Goal: Check status: Check status

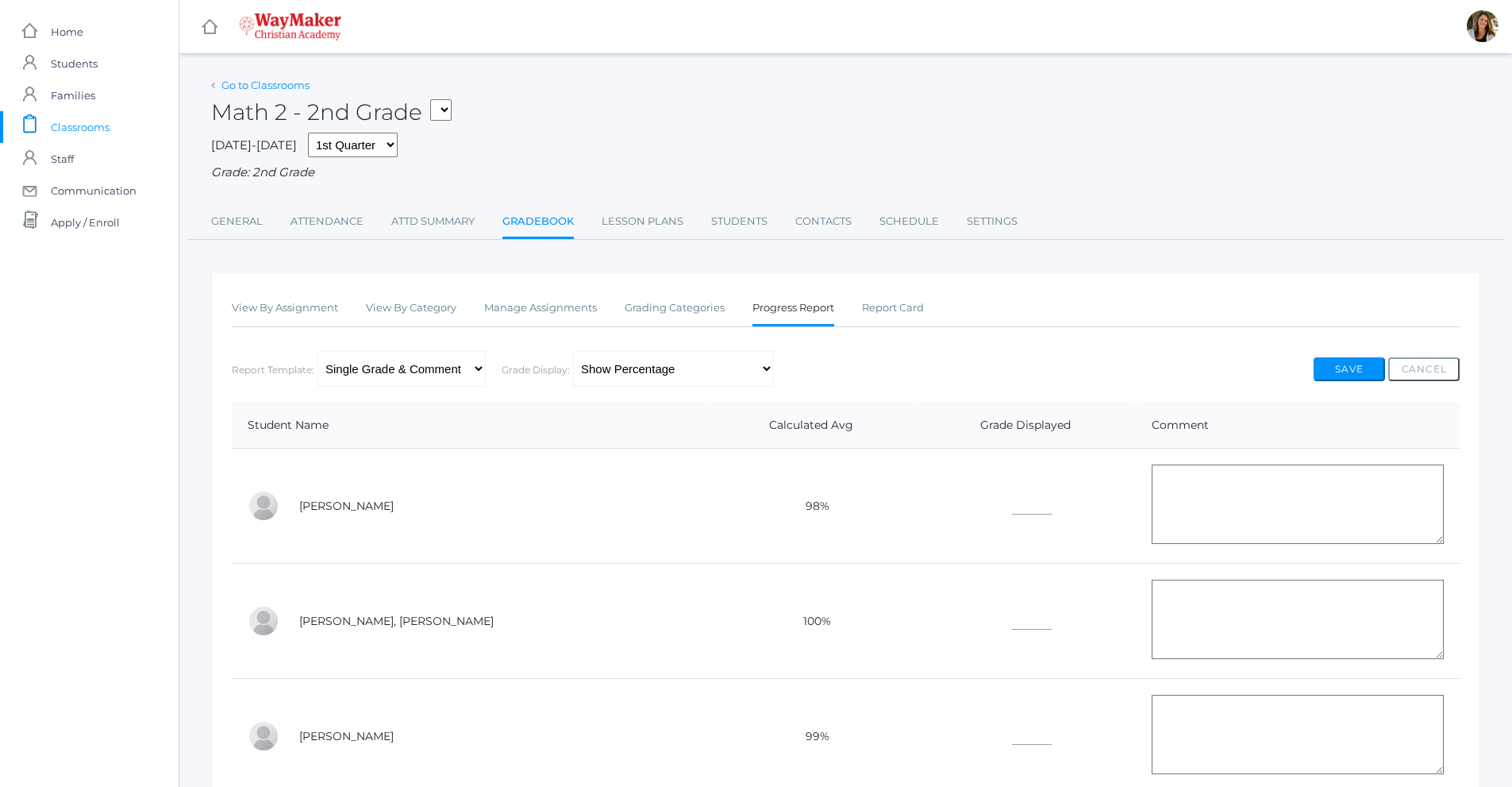
click at [269, 88] on link "Go to Classrooms" at bounding box center [265, 84] width 88 height 12
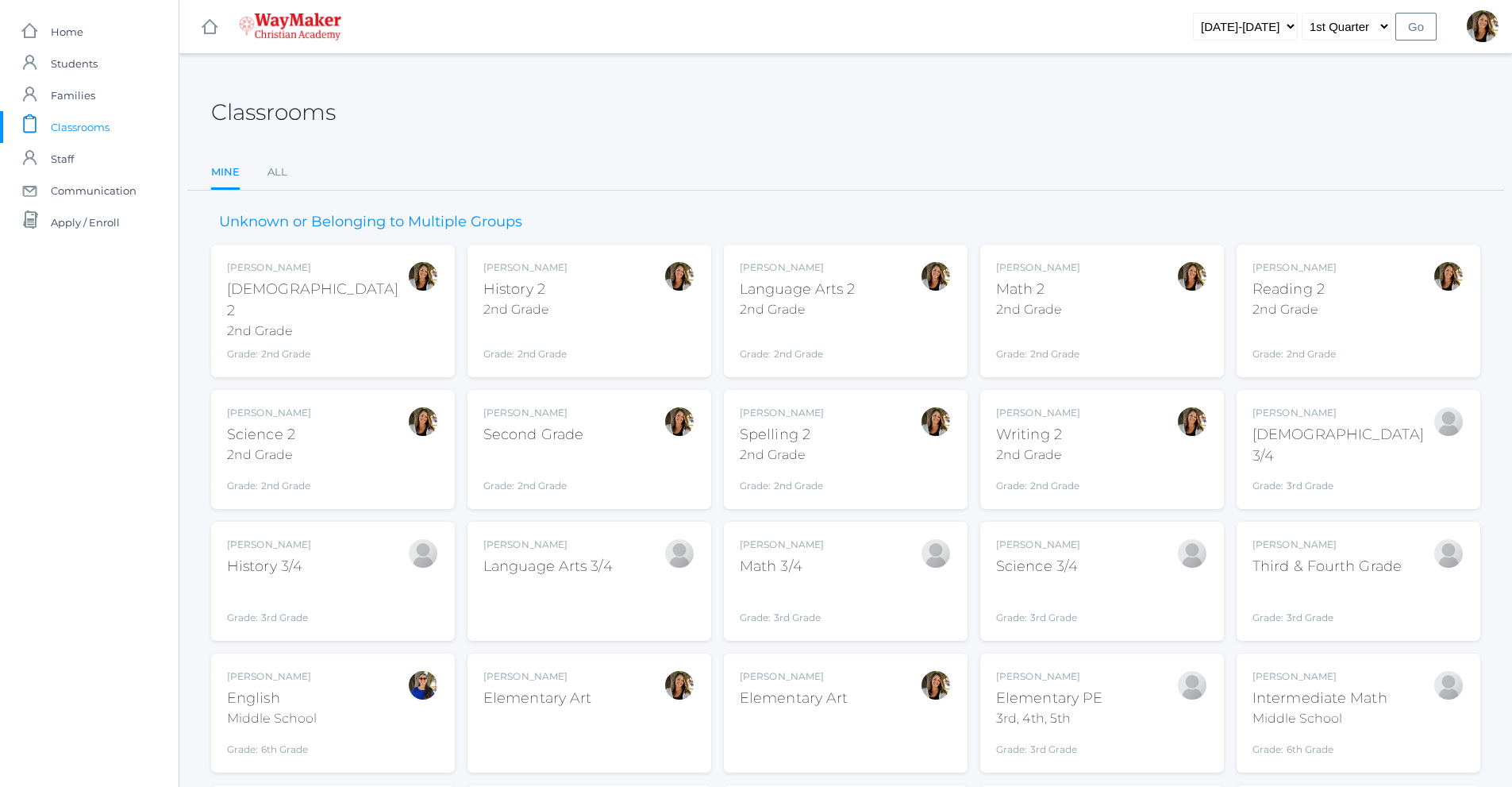
click at [1043, 291] on div "Math 2" at bounding box center [1038, 289] width 84 height 21
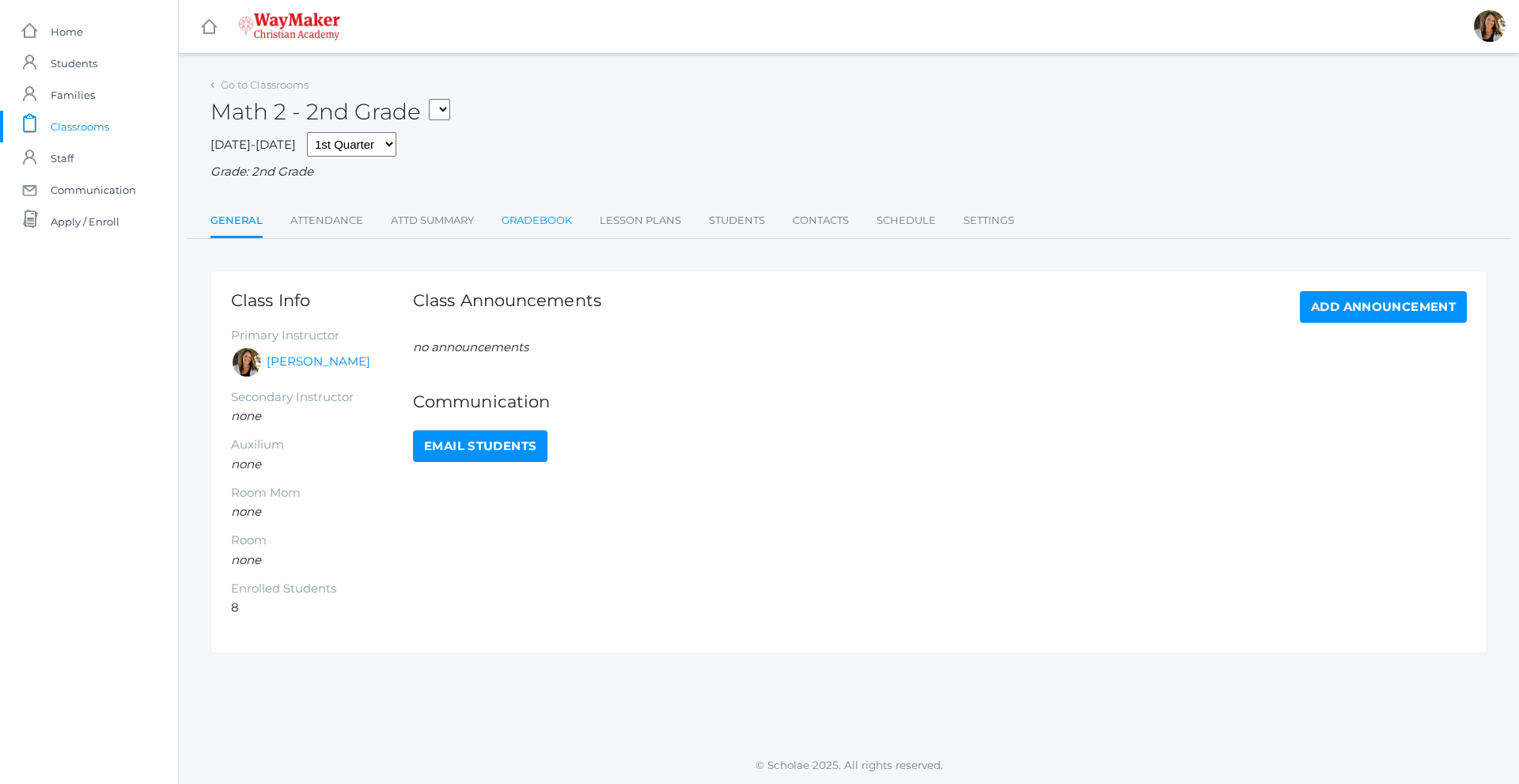
click at [534, 224] on link "Gradebook" at bounding box center [537, 221] width 70 height 32
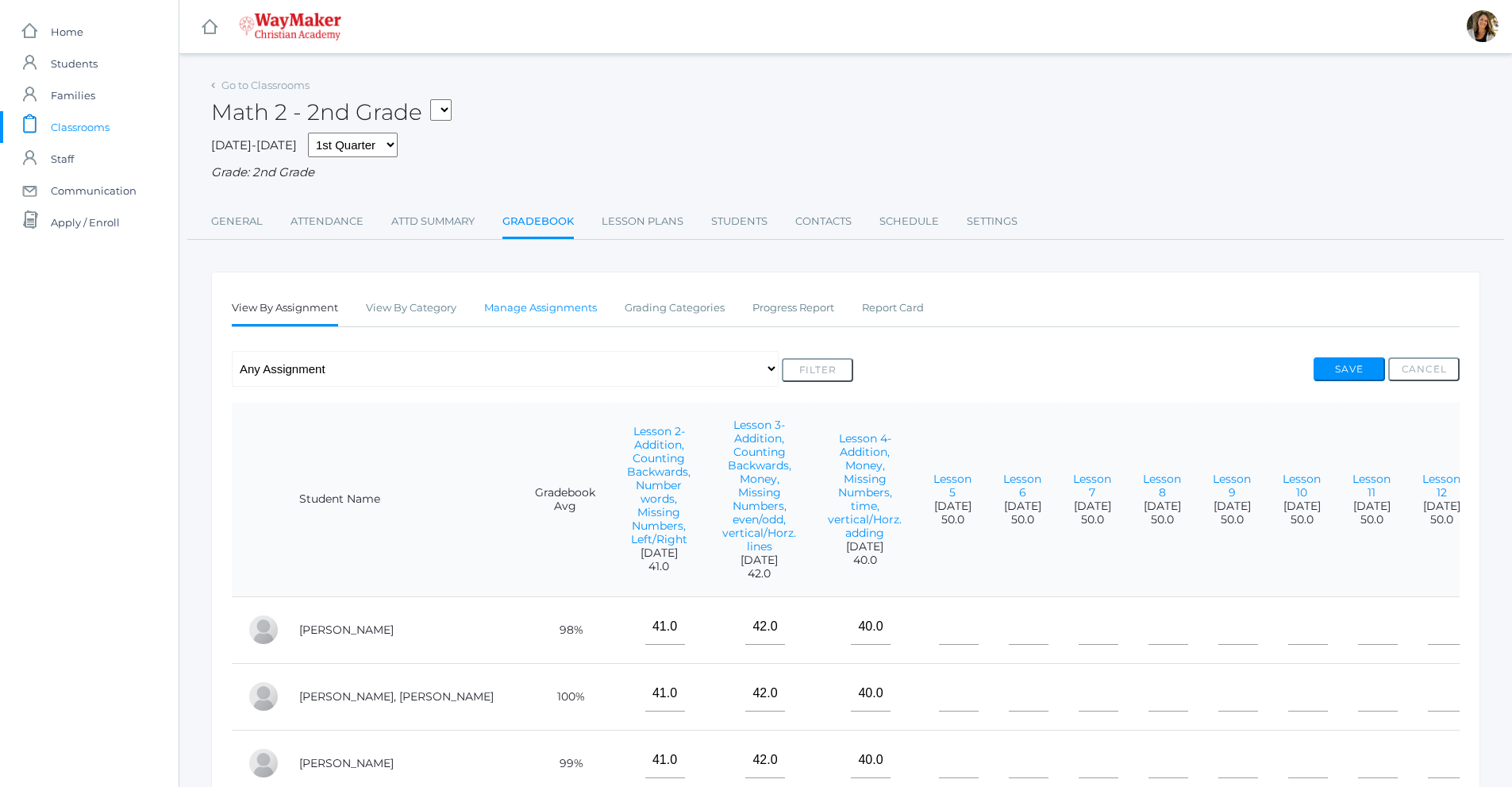
click at [559, 310] on link "Manage Assignments" at bounding box center [541, 308] width 113 height 32
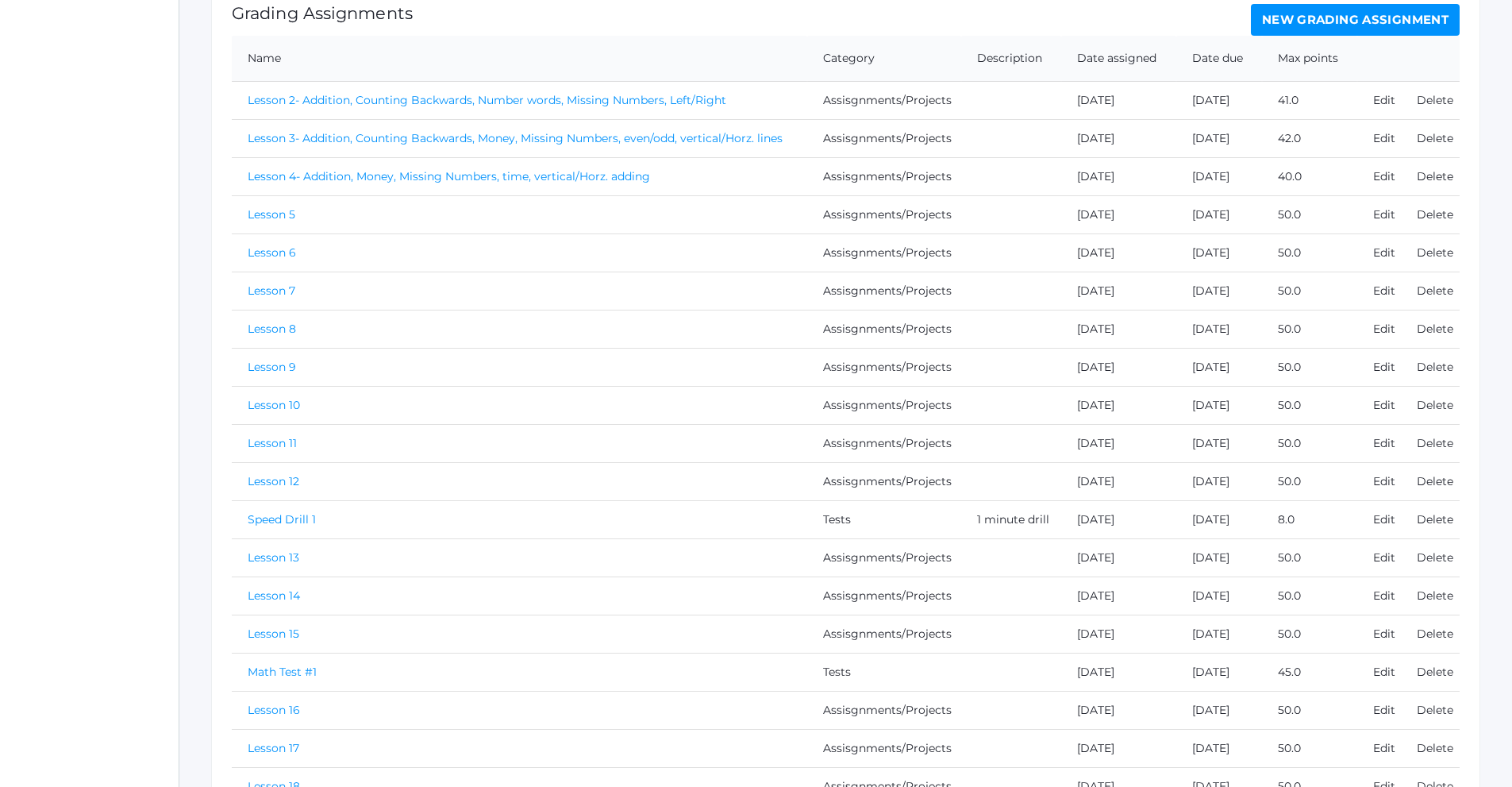
scroll to position [195, 0]
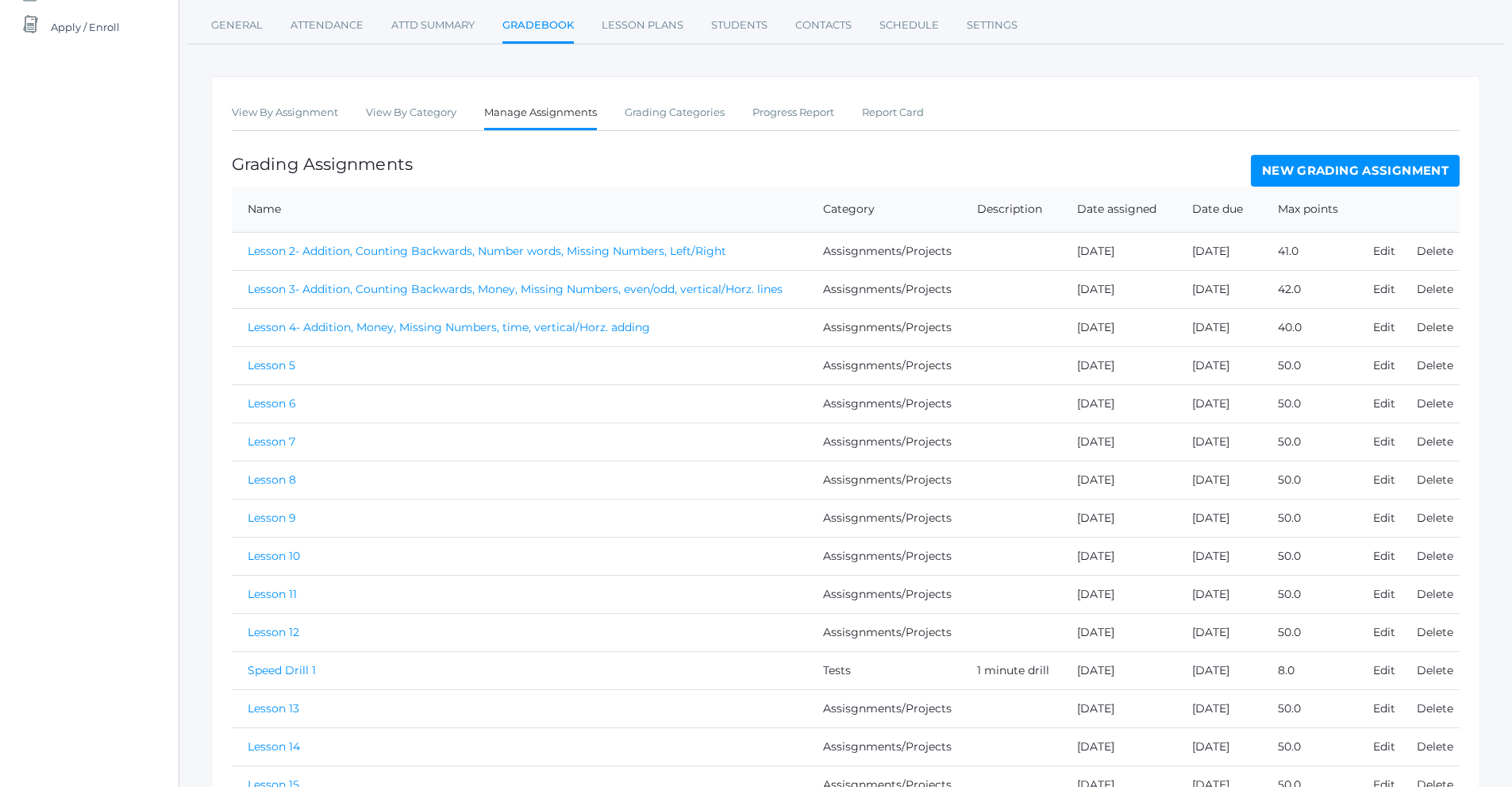
click at [1412, 186] on link "New Grading Assignment" at bounding box center [1355, 171] width 208 height 32
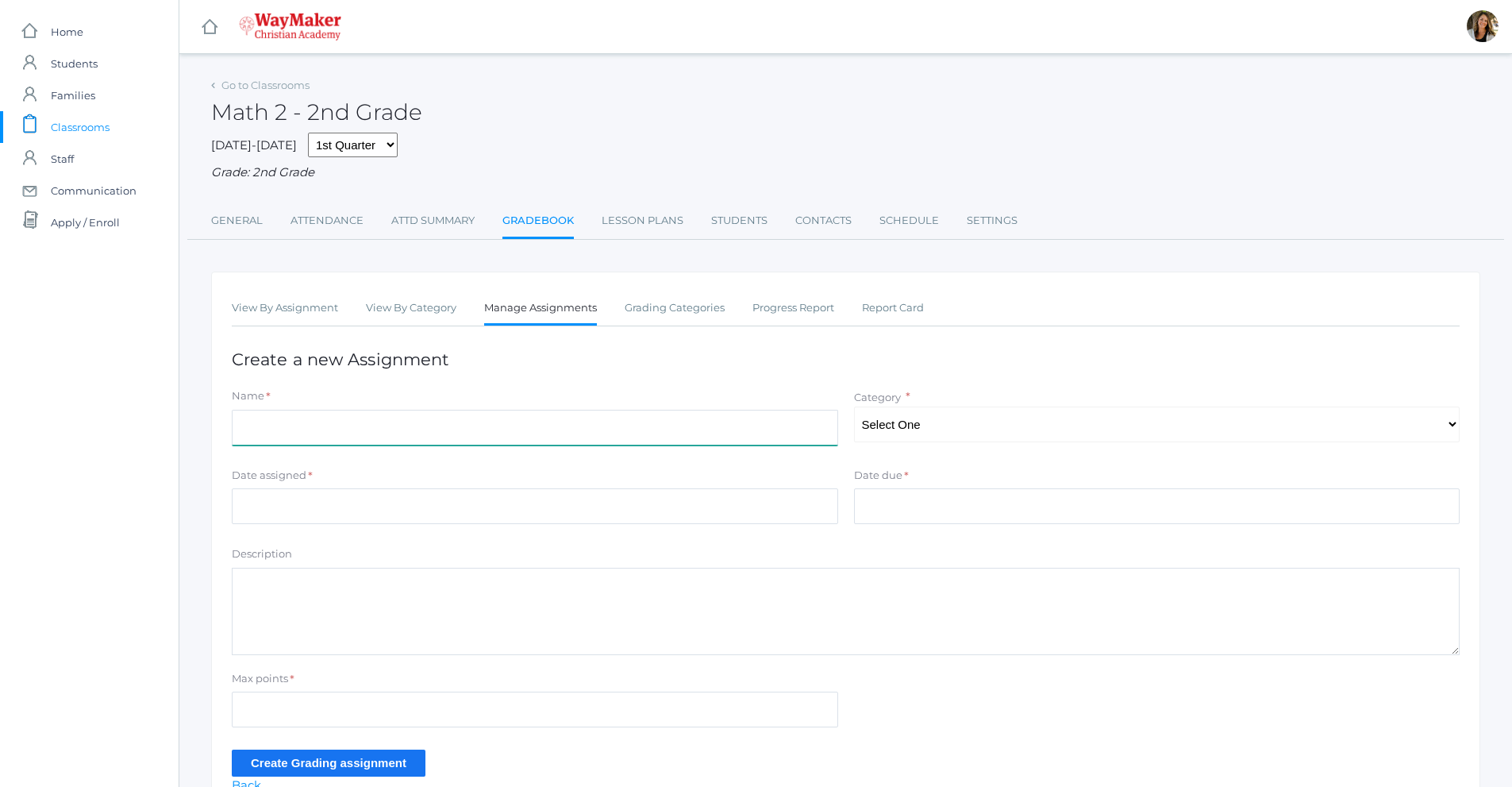
click at [312, 426] on input "Name" at bounding box center [535, 427] width 607 height 36
type input "Lesson 24"
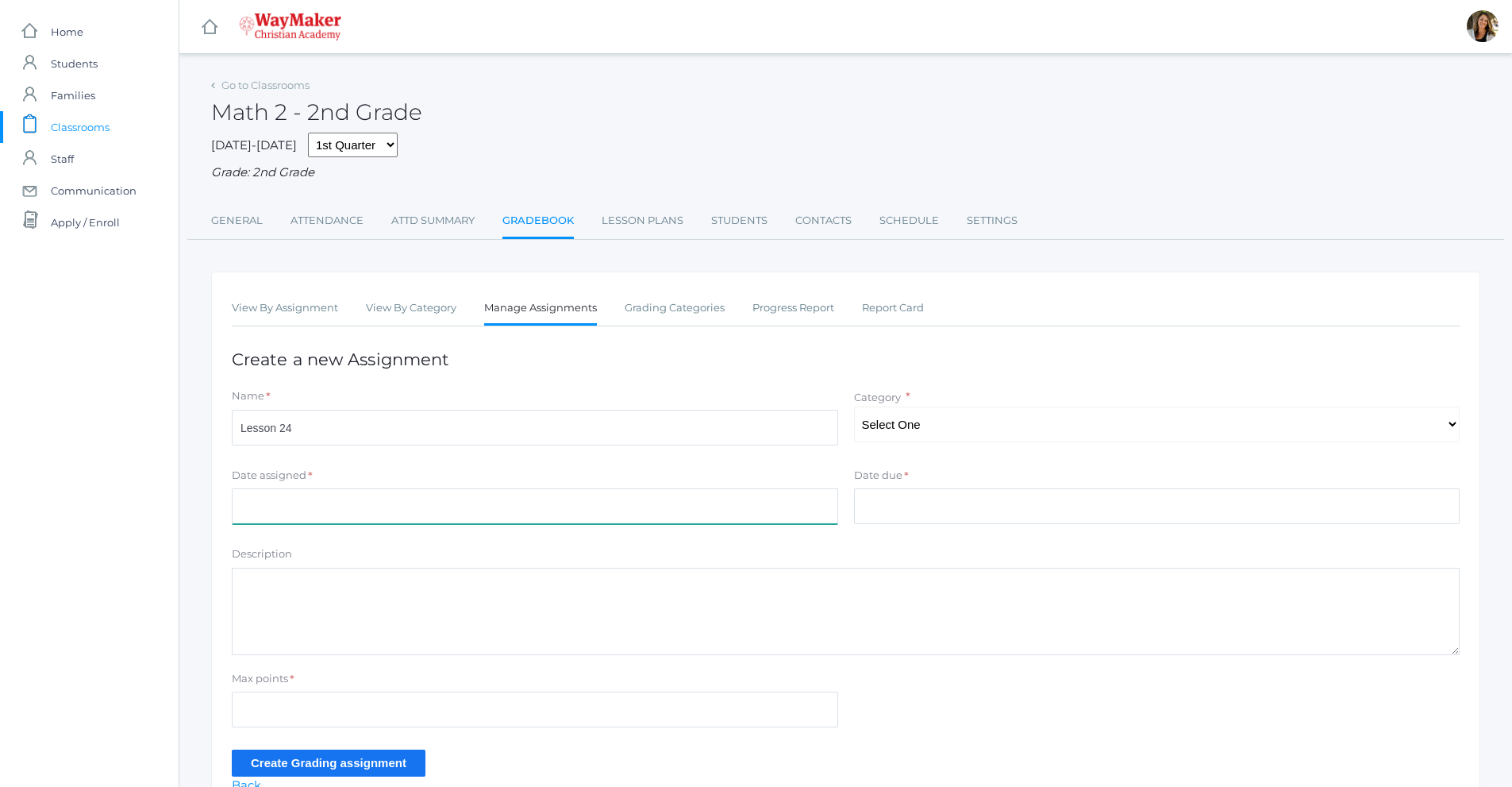
click at [308, 508] on input "Date assigned" at bounding box center [535, 506] width 607 height 36
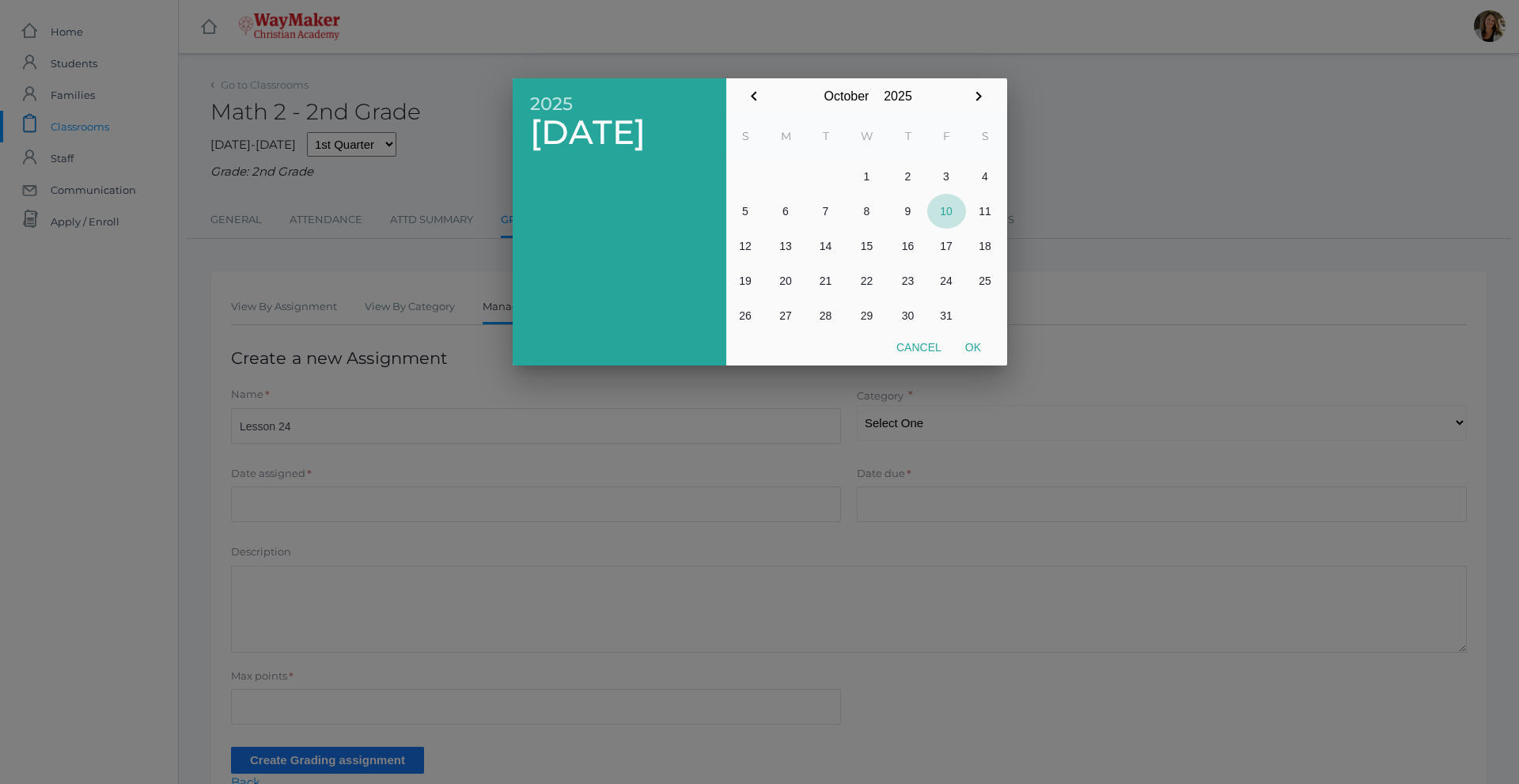
click at [943, 214] on button "10" at bounding box center [946, 211] width 39 height 35
click at [977, 345] on button "Ok" at bounding box center [972, 347] width 39 height 29
type input "[DATE]"
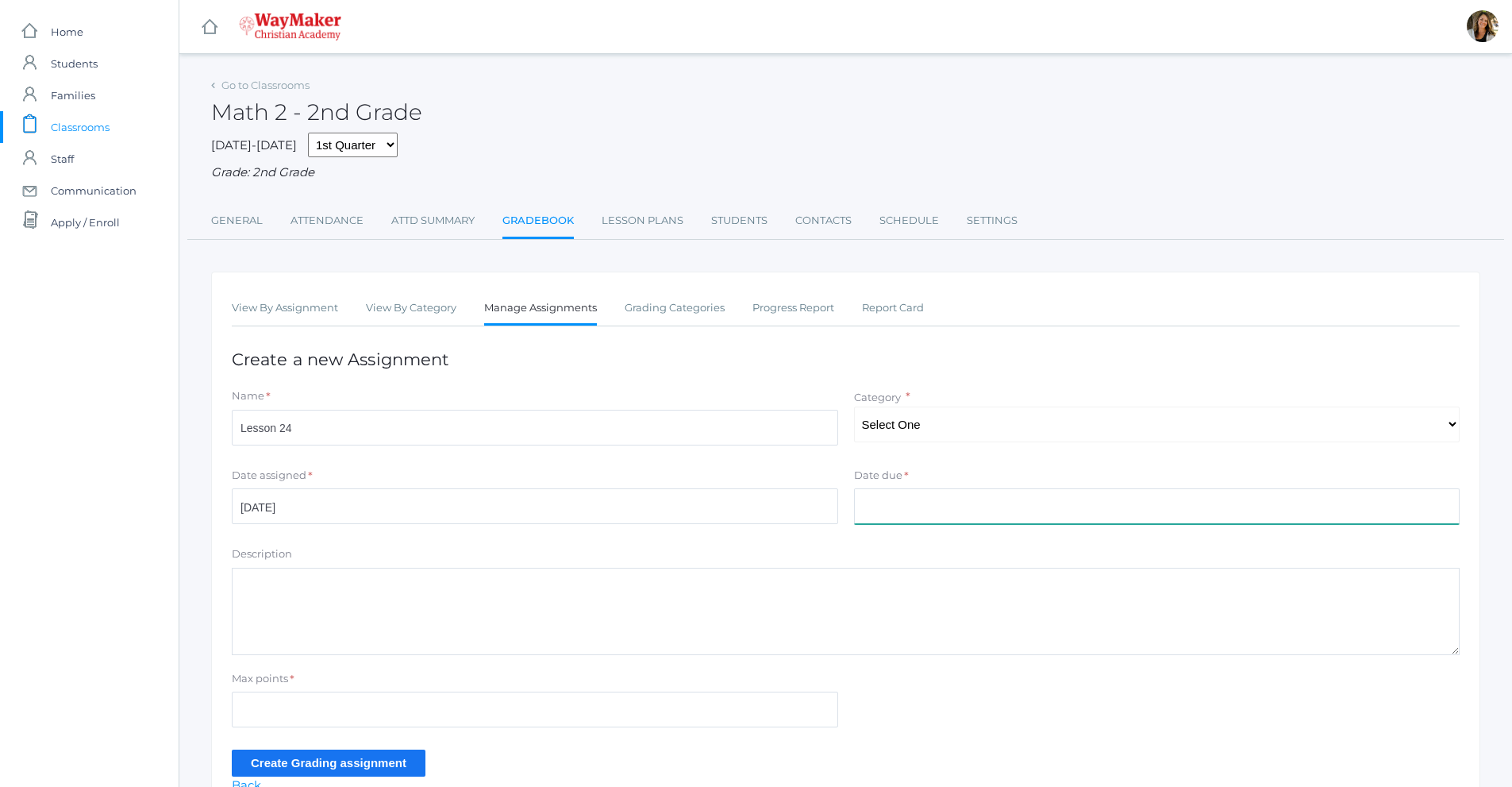
click at [897, 507] on input "Date due" at bounding box center [1158, 506] width 607 height 36
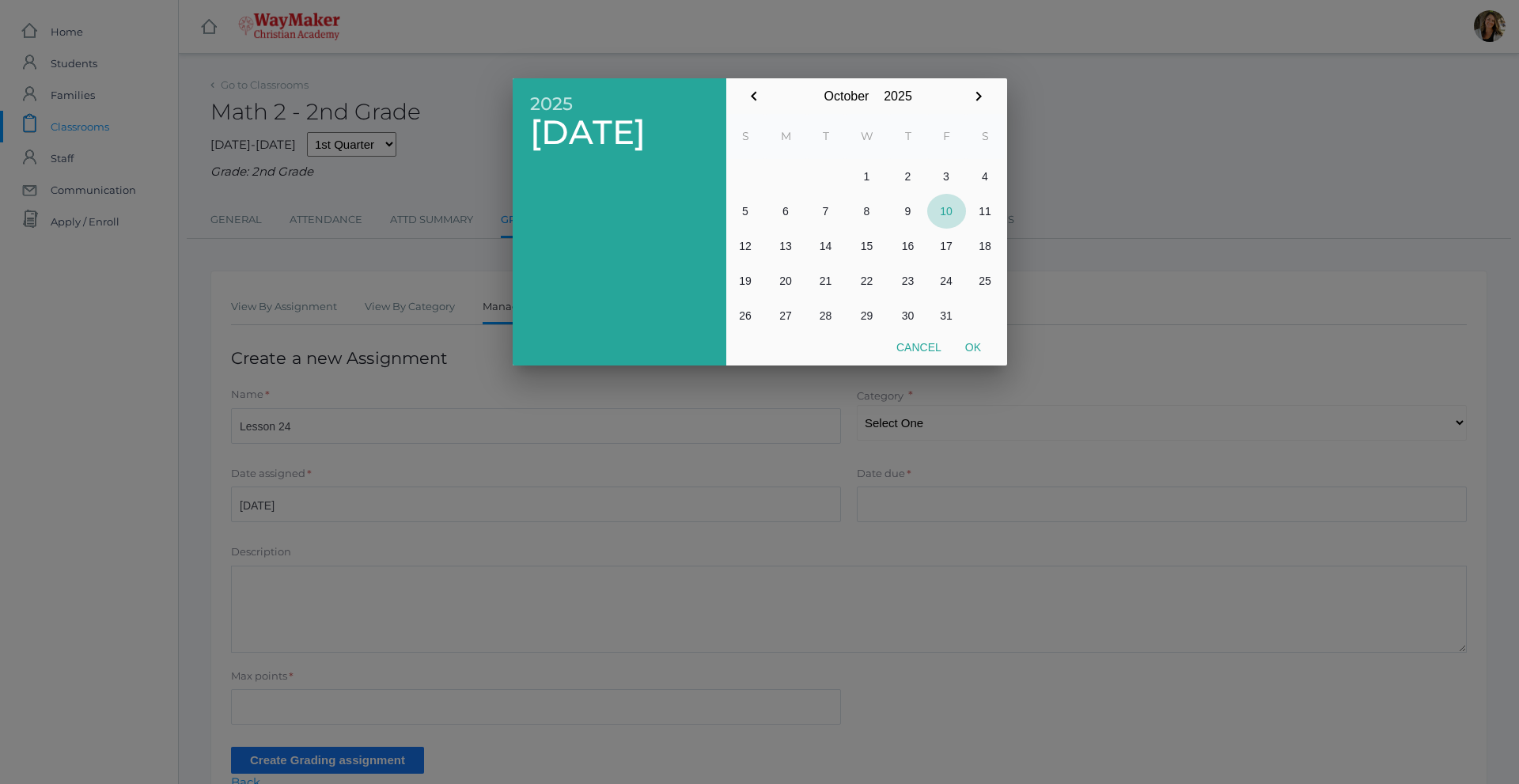
click at [949, 212] on button "10" at bounding box center [946, 211] width 39 height 35
click at [983, 350] on button "Ok" at bounding box center [972, 347] width 39 height 29
type input "[DATE]"
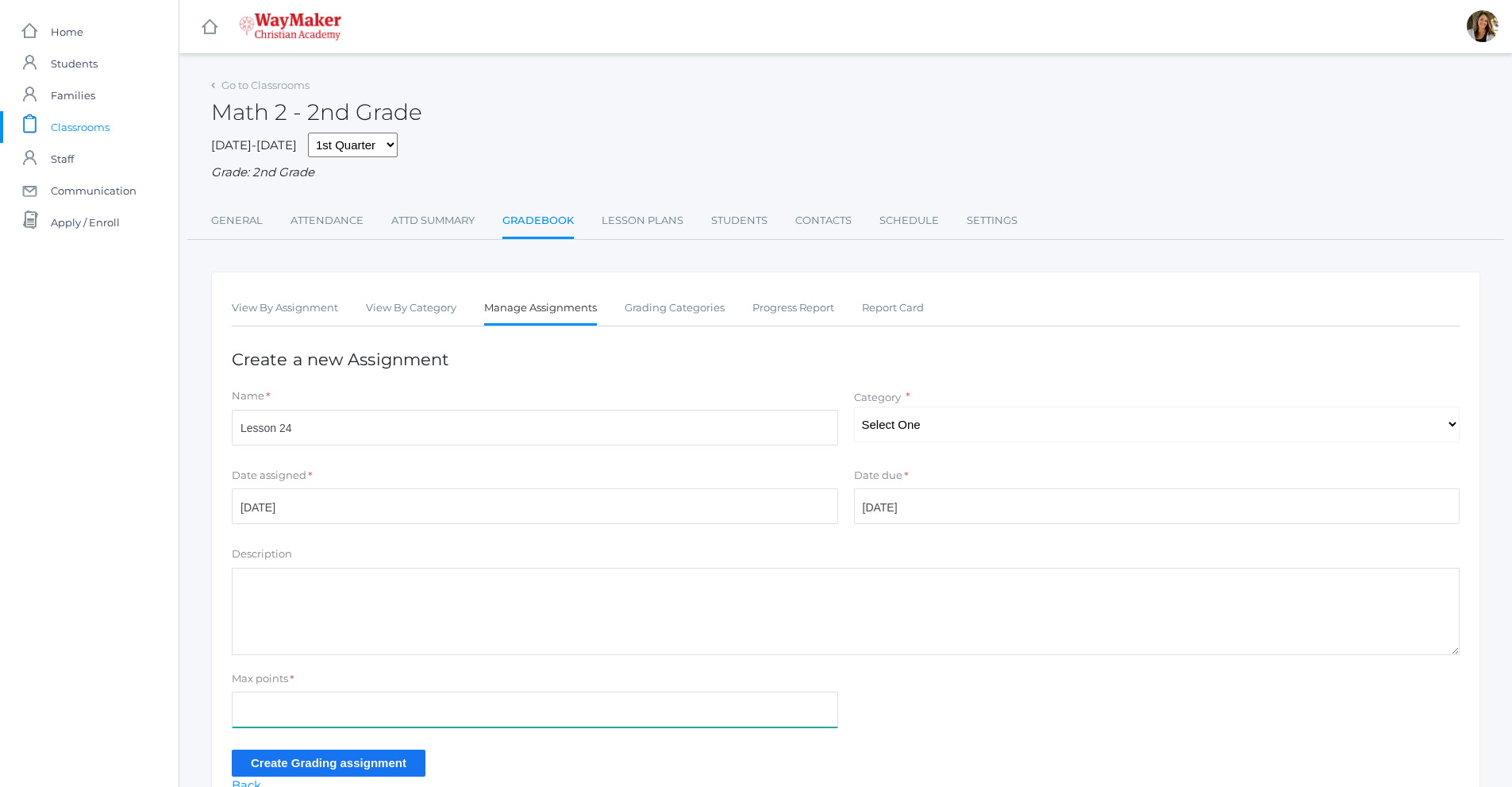
click at [343, 712] on input "Max points" at bounding box center [535, 710] width 607 height 36
type input "28"
click at [363, 762] on input "Create Grading assignment" at bounding box center [329, 762] width 193 height 26
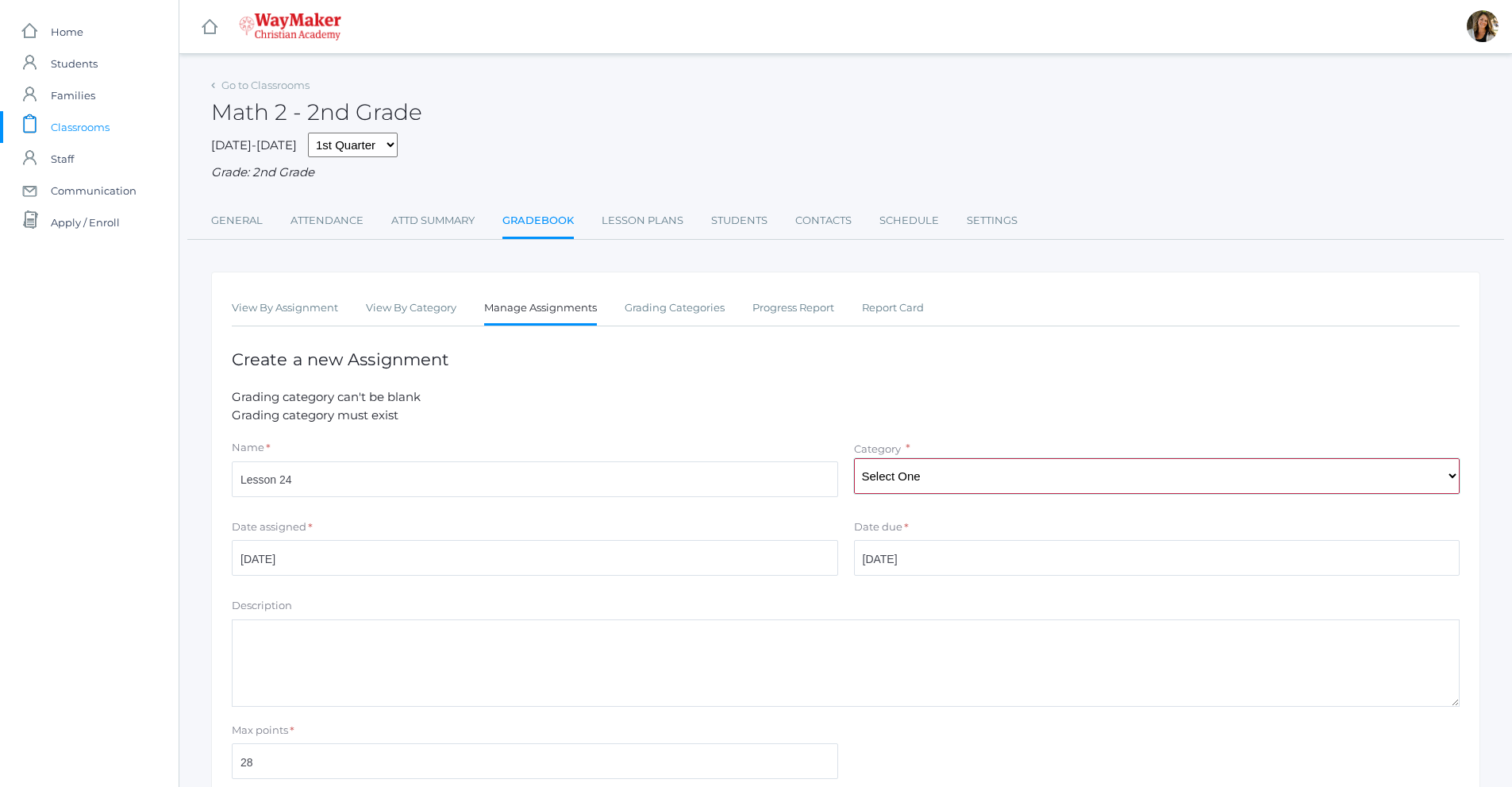
click at [1019, 485] on select "Select One Participation Assisgnments/Projects Tests" at bounding box center [1158, 476] width 607 height 36
select select "1187"
click at [854, 460] on select "Select One Participation Assisgnments/Projects Tests" at bounding box center [1158, 476] width 607 height 36
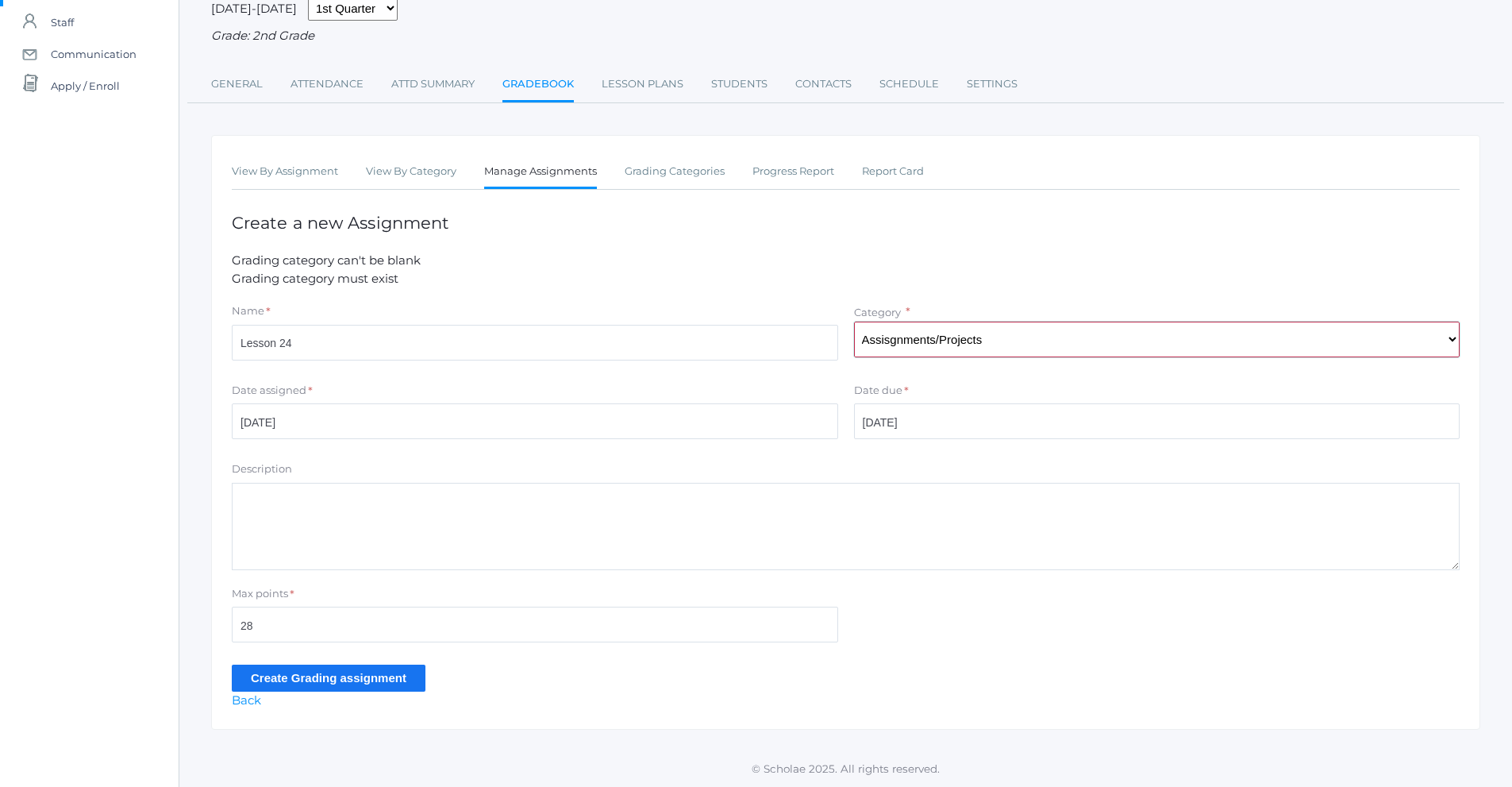
scroll to position [139, 0]
click at [263, 691] on input "Create Grading assignment" at bounding box center [329, 678] width 193 height 26
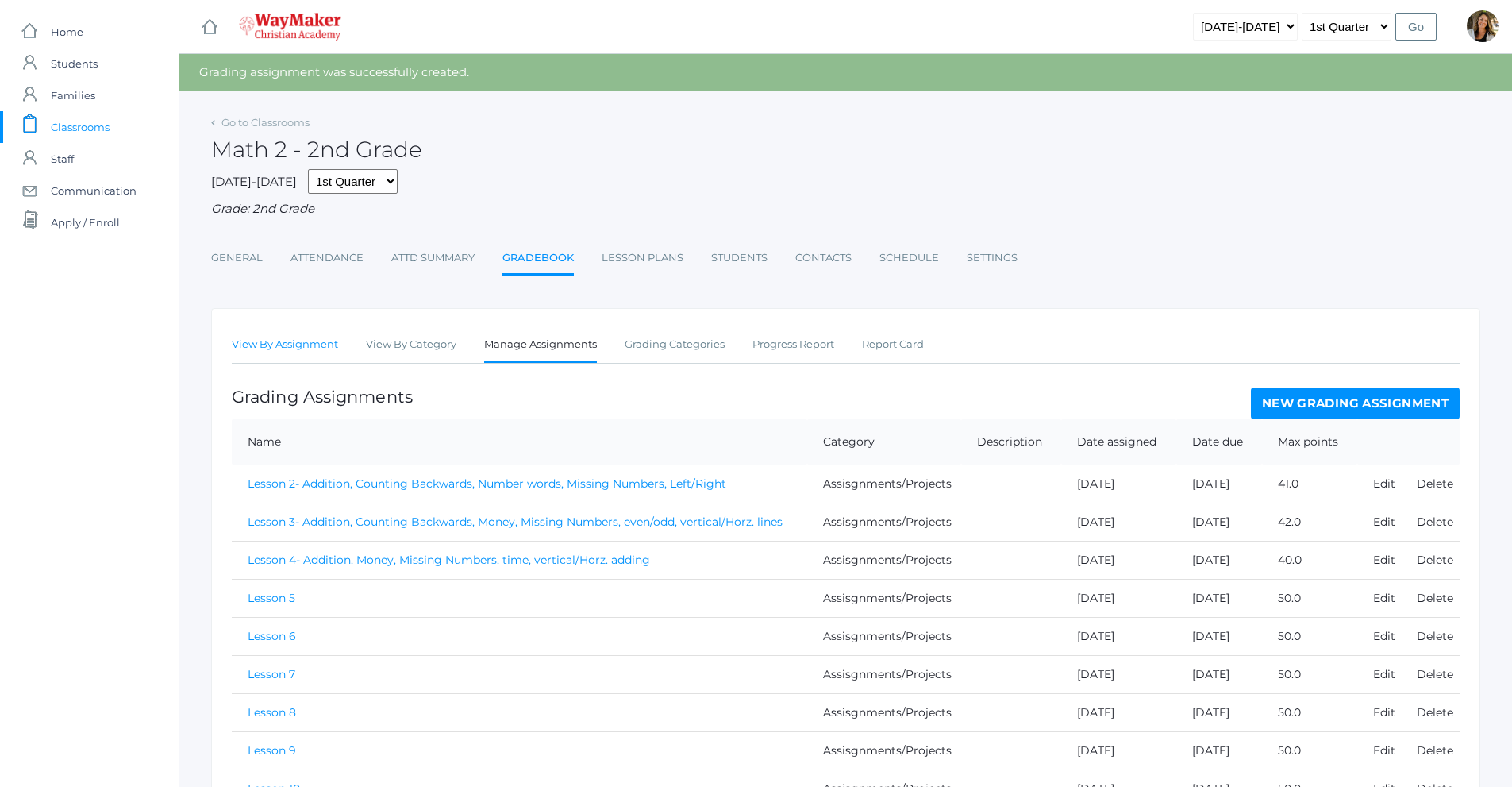
click at [323, 354] on link "View By Assignment" at bounding box center [285, 345] width 106 height 32
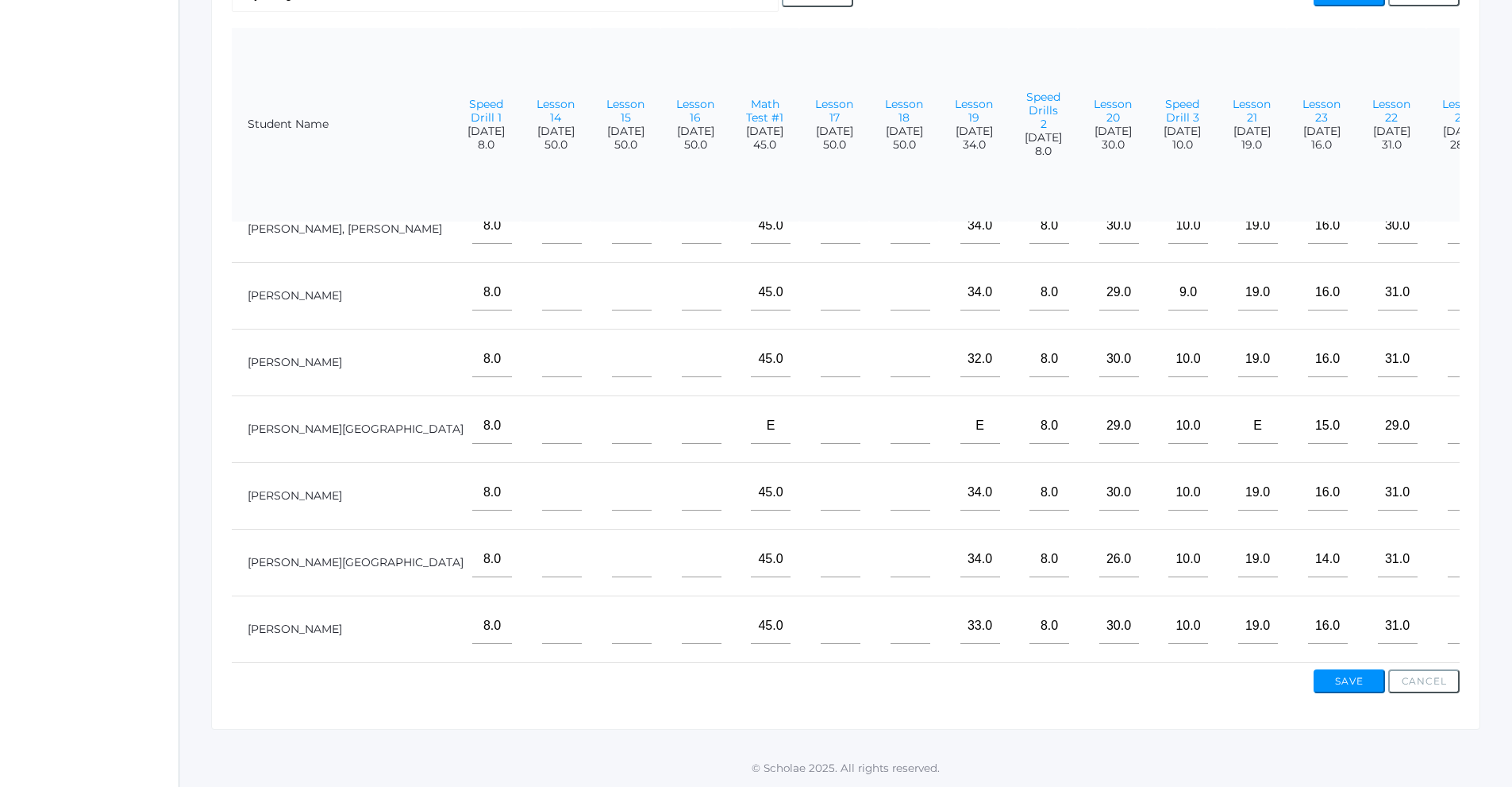
scroll to position [105, 1094]
click at [1448, 542] on input"] "text" at bounding box center [1467, 559] width 40 height 36
type input"] "24"
click at [1448, 348] on input"] "text" at bounding box center [1467, 359] width 40 height 36
type input"] "24"
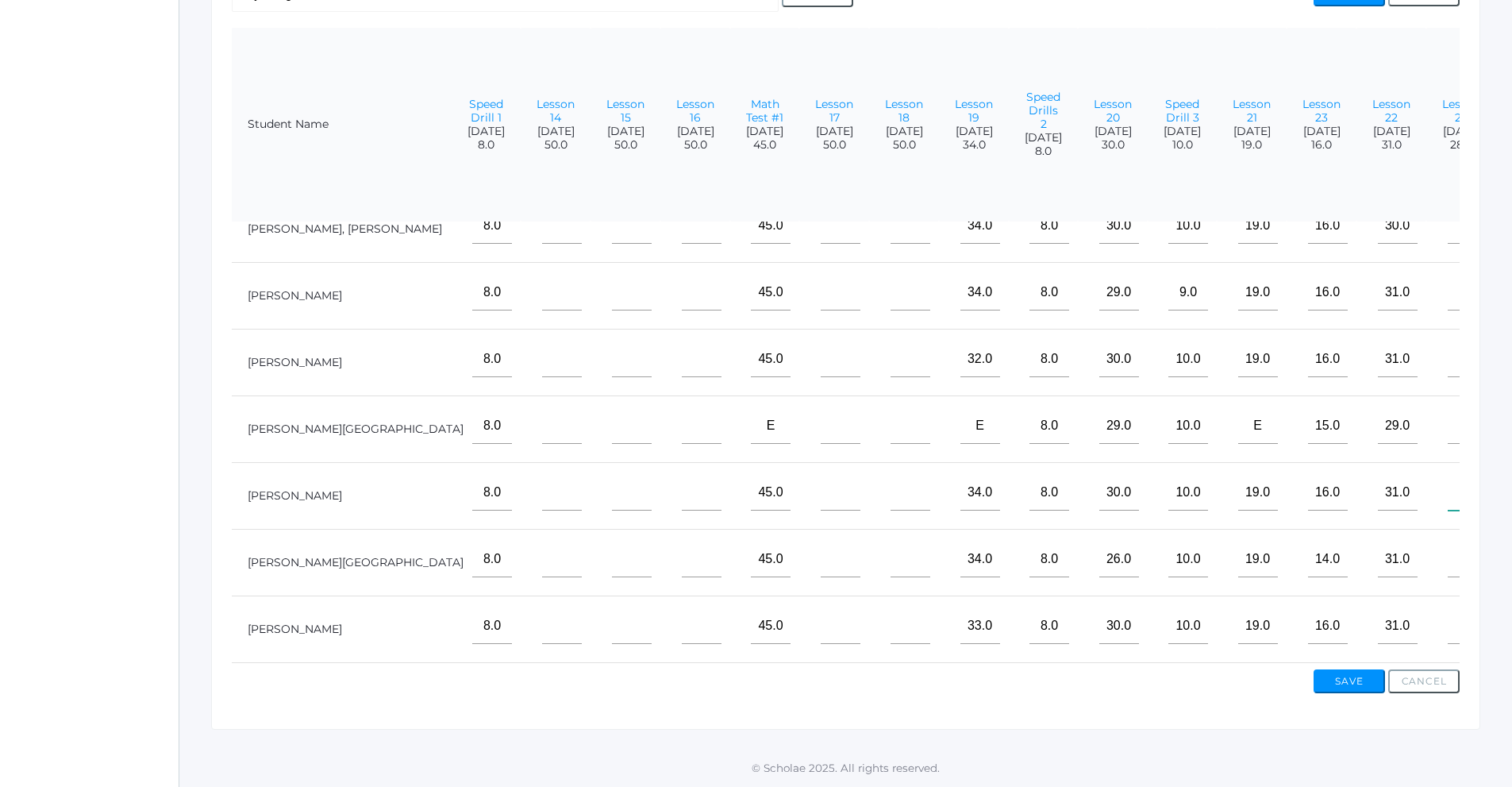
click at [1448, 478] on input"] "text" at bounding box center [1467, 492] width 40 height 36
type input"] "27"
click at [1448, 543] on input"] "24" at bounding box center [1467, 559] width 40 height 36
click at [1448, 623] on input"] "text" at bounding box center [1467, 626] width 40 height 36
type input"] "28"
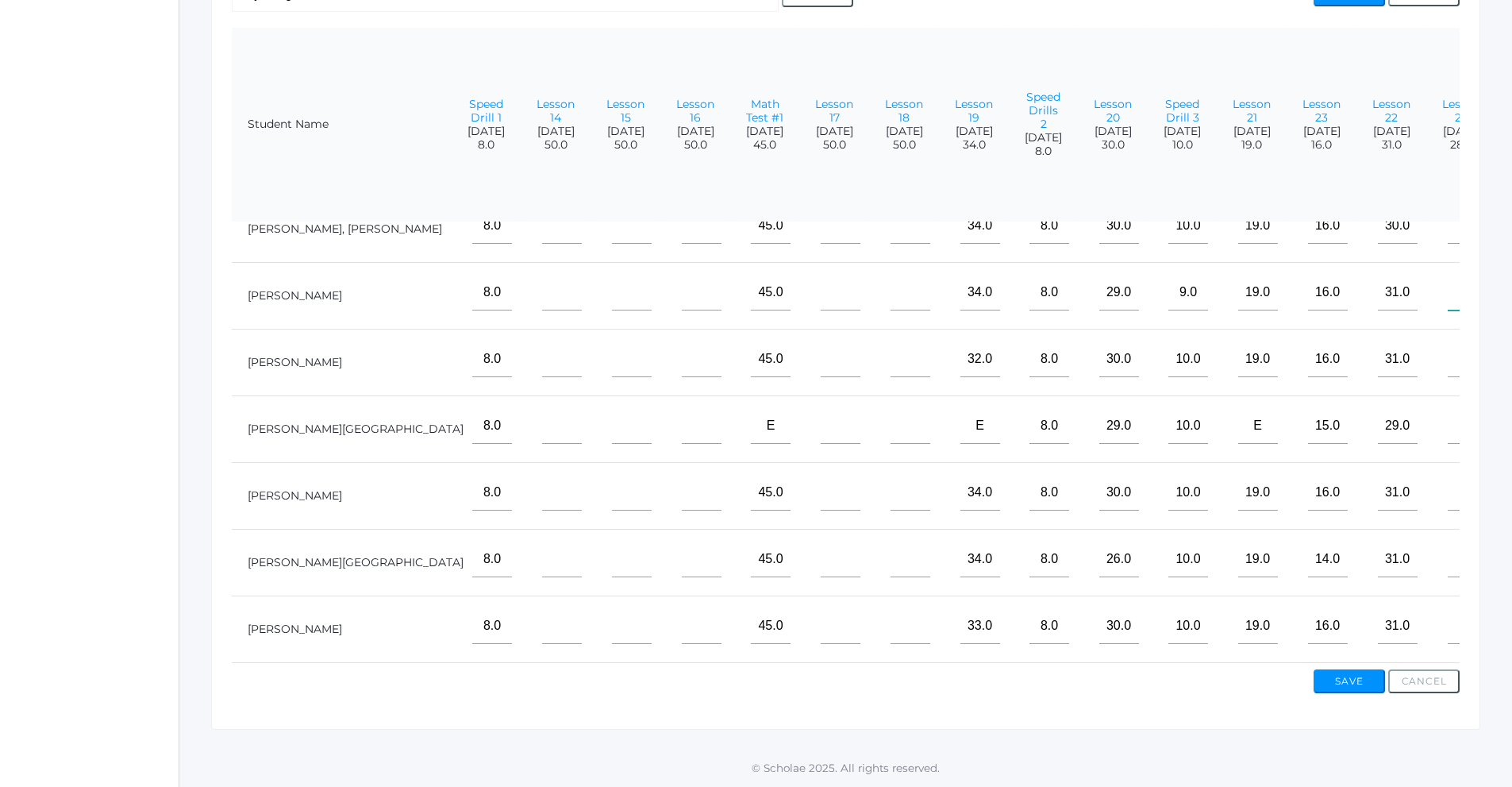
click at [1448, 274] on input"] "text" at bounding box center [1467, 292] width 40 height 36
type input"] "28"
click at [1448, 431] on input"] "text" at bounding box center [1467, 426] width 40 height 36
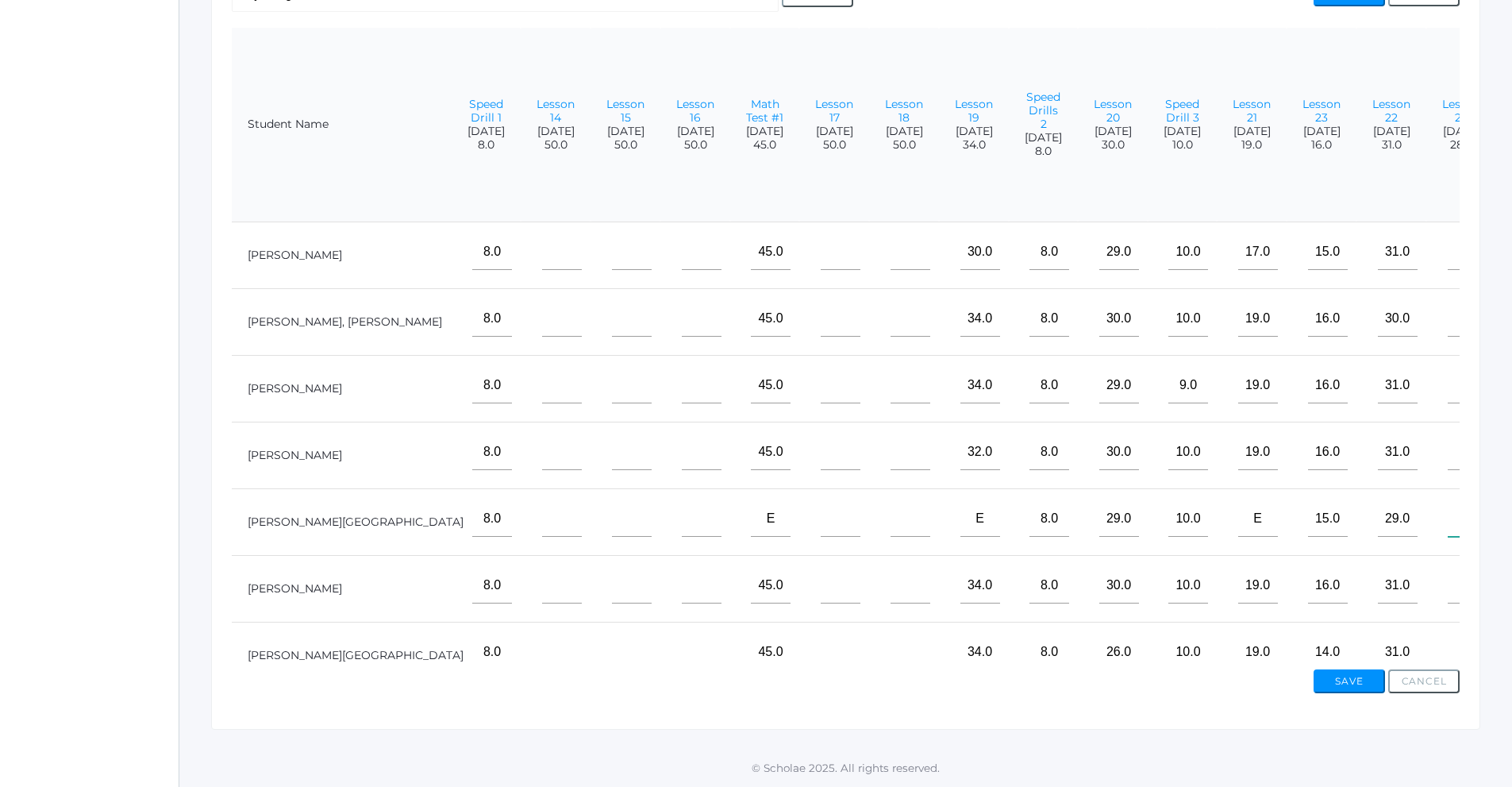
type input"] "e"
click at [1448, 318] on input"] "text" at bounding box center [1467, 318] width 40 height 36
type input"] "26"
click at [1362, 684] on button "Save" at bounding box center [1348, 681] width 71 height 24
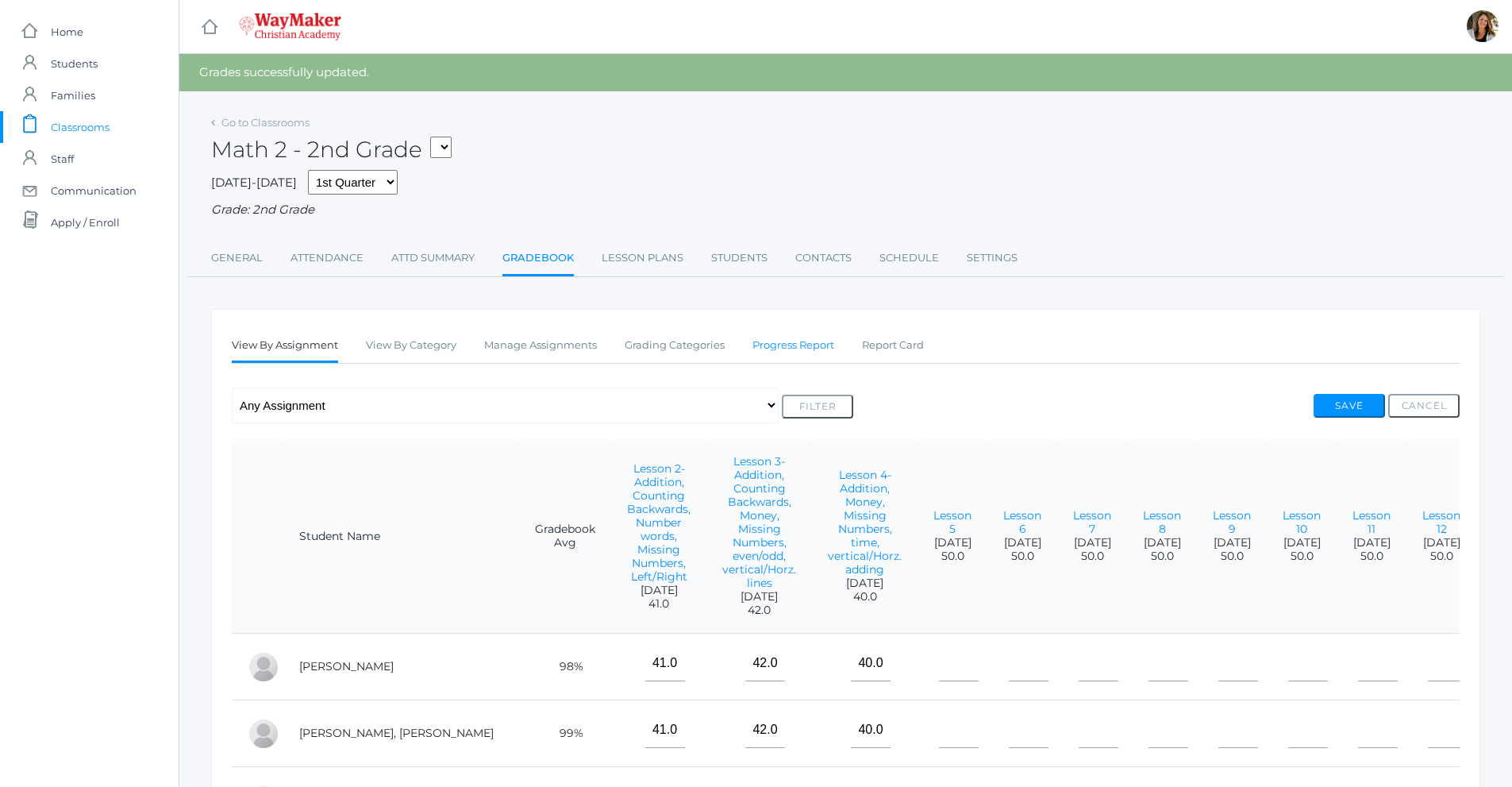
click at [796, 351] on link "Progress Report" at bounding box center [793, 346] width 82 height 32
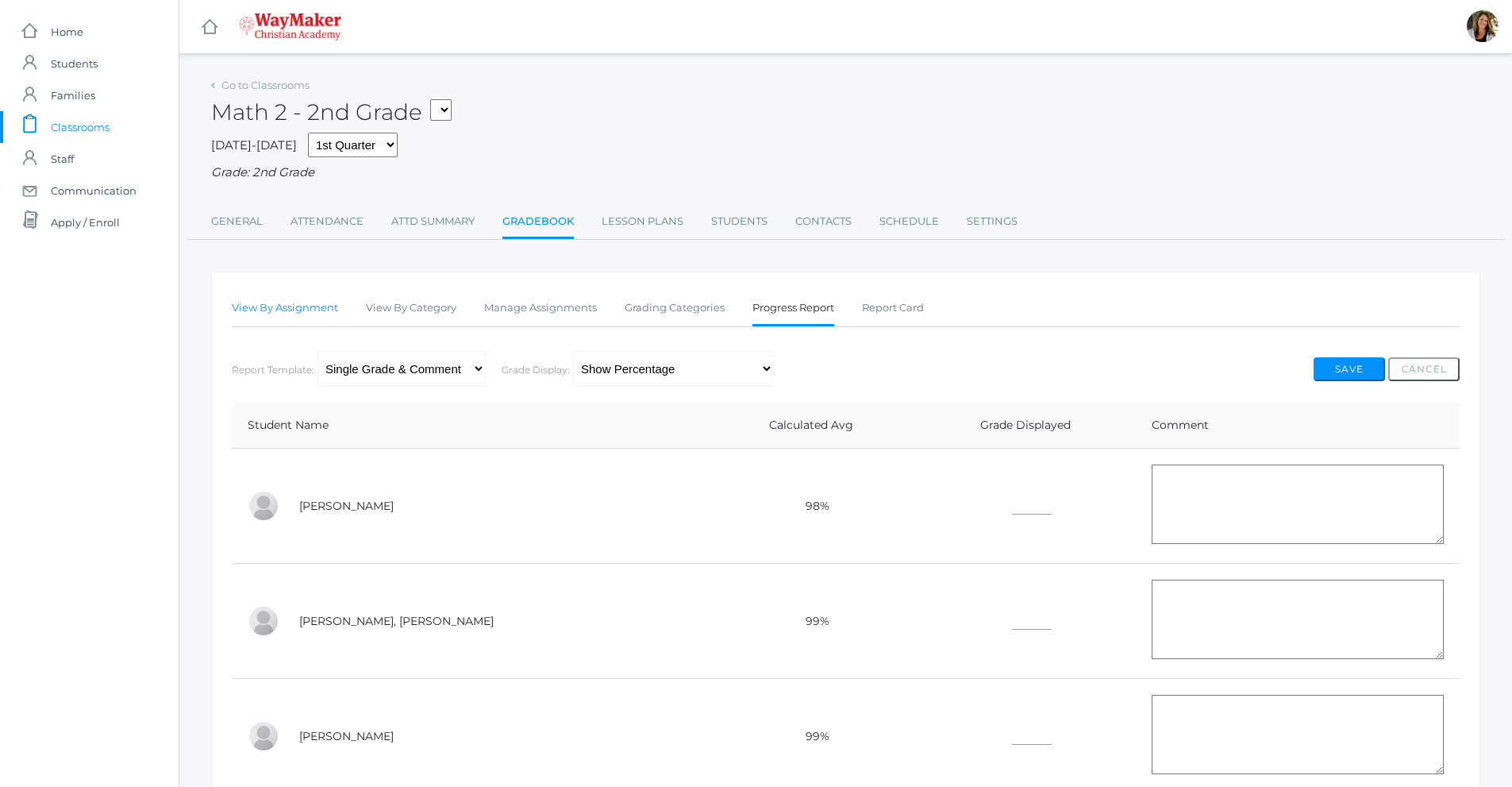
click at [320, 312] on link "View By Assignment" at bounding box center [285, 308] width 106 height 32
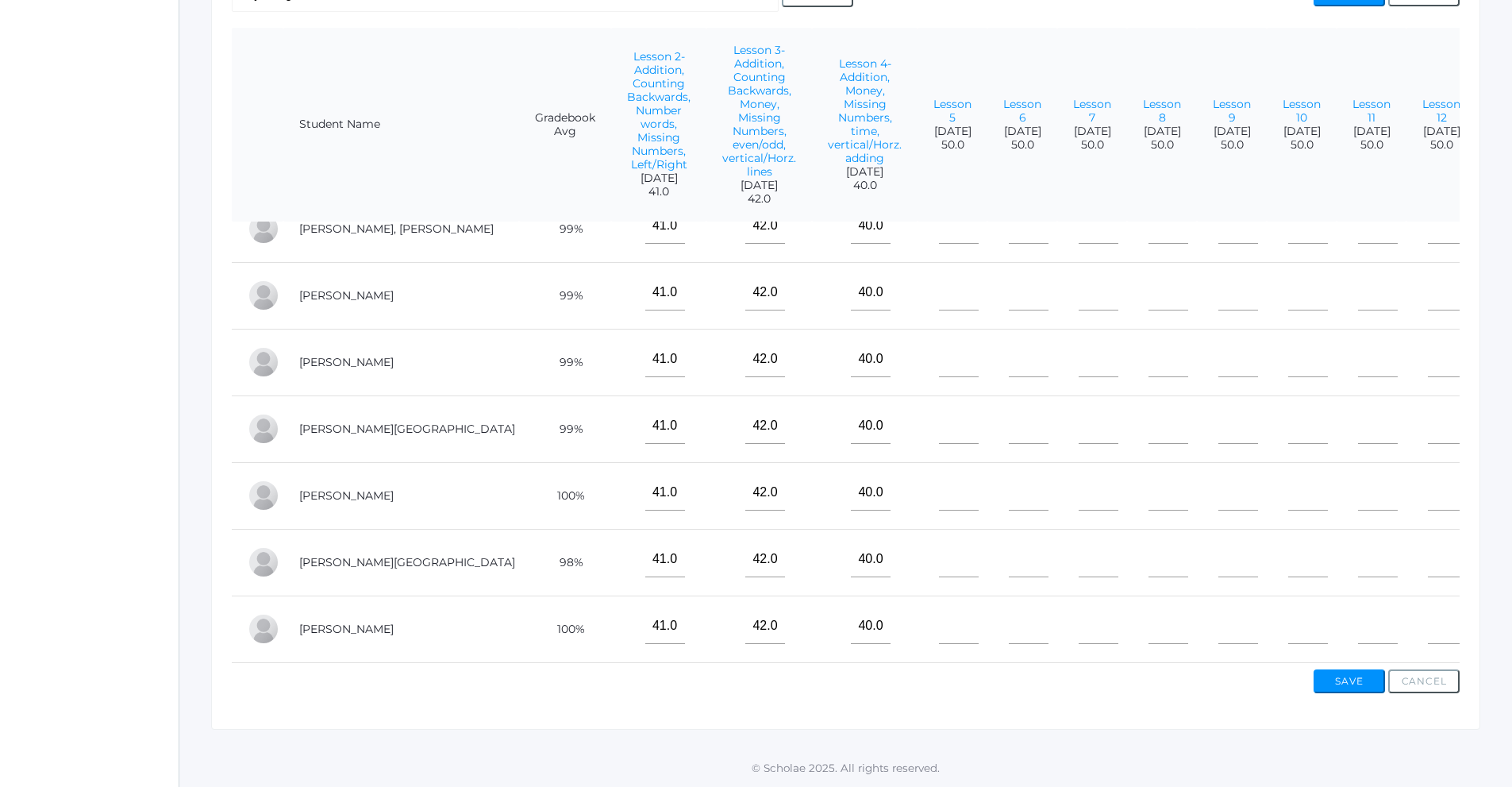
scroll to position [377, 0]
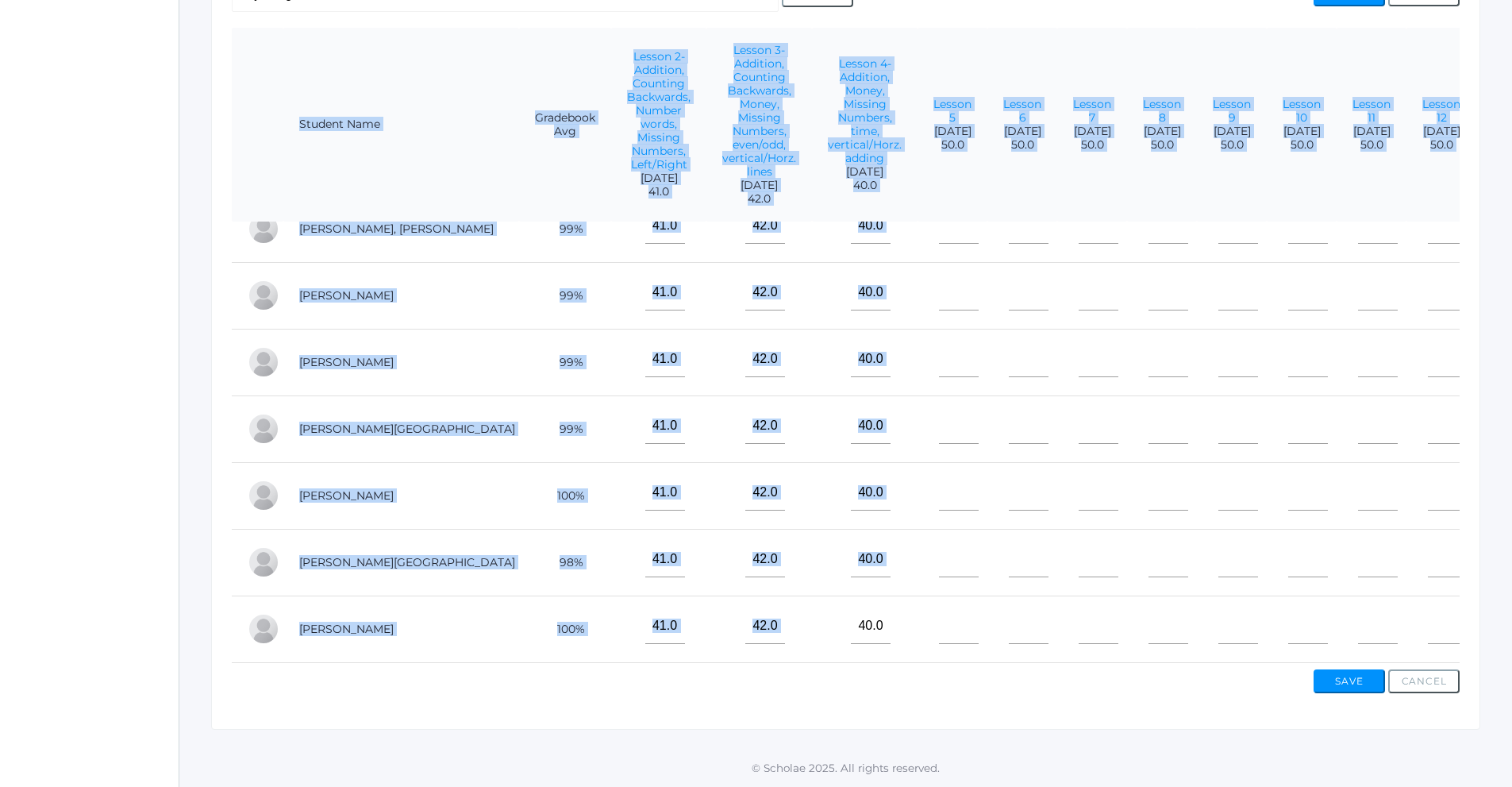
drag, startPoint x: 748, startPoint y: 643, endPoint x: 763, endPoint y: 658, distance: 21.2
click at [763, 658] on form "Student Name Gradebook Avg Lesson 2- Addition, Counting Backwards, Number words…" at bounding box center [846, 346] width 1228 height 635
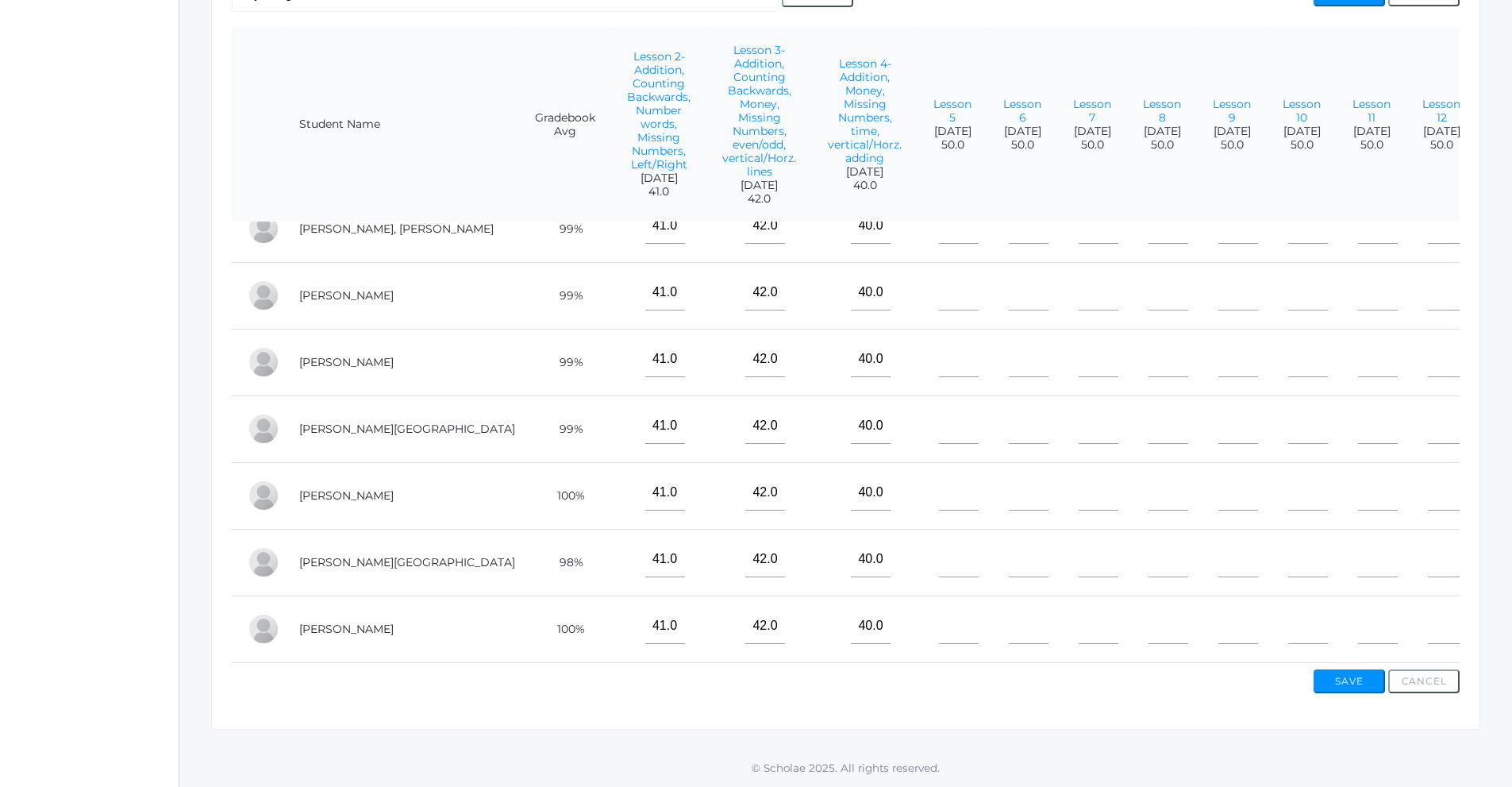
click at [964, 697] on div "View By Assignment View By Category Manage Assignments Grading Categories Progr…" at bounding box center [846, 313] width 1269 height 833
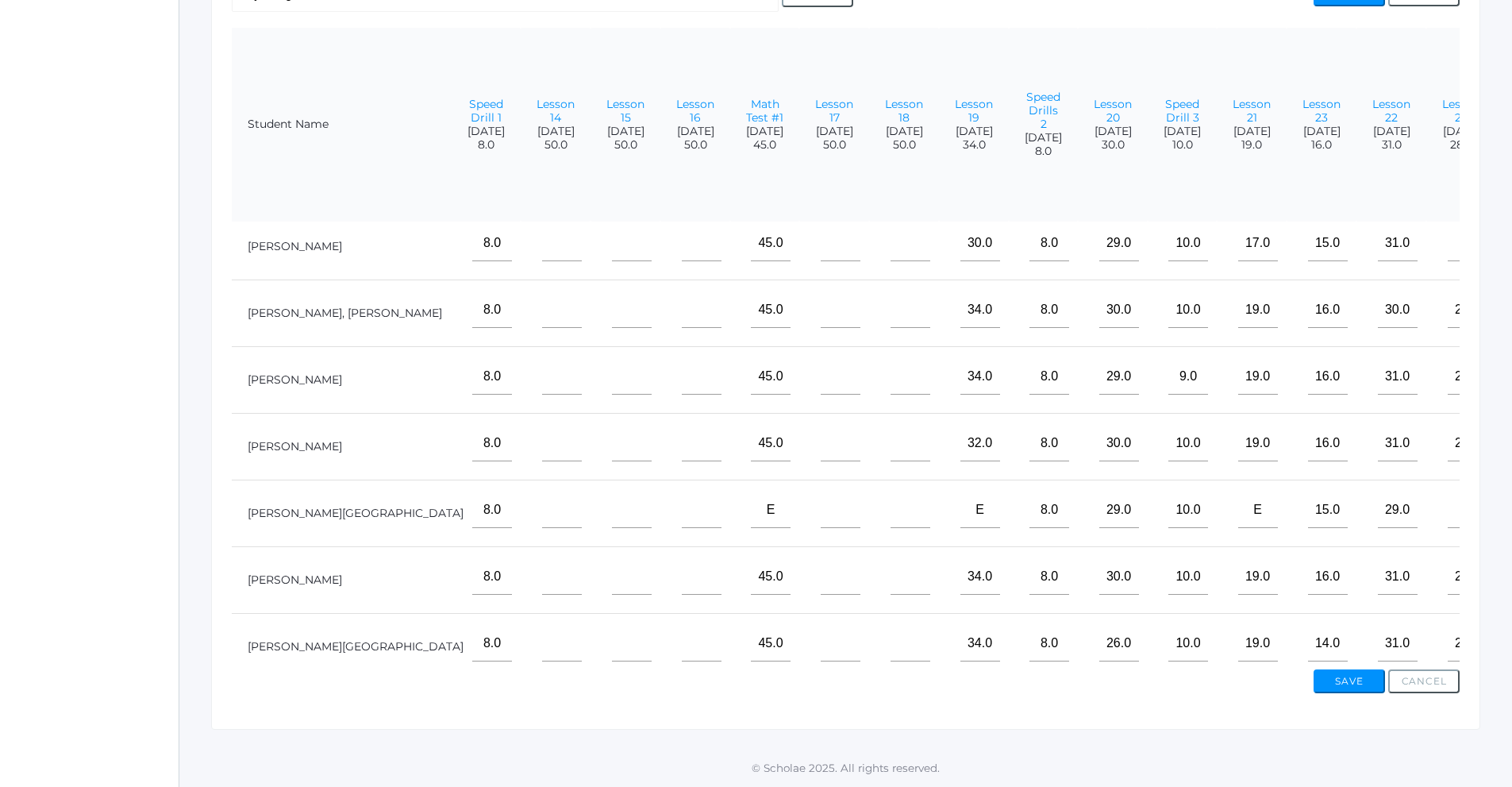
scroll to position [0, 1094]
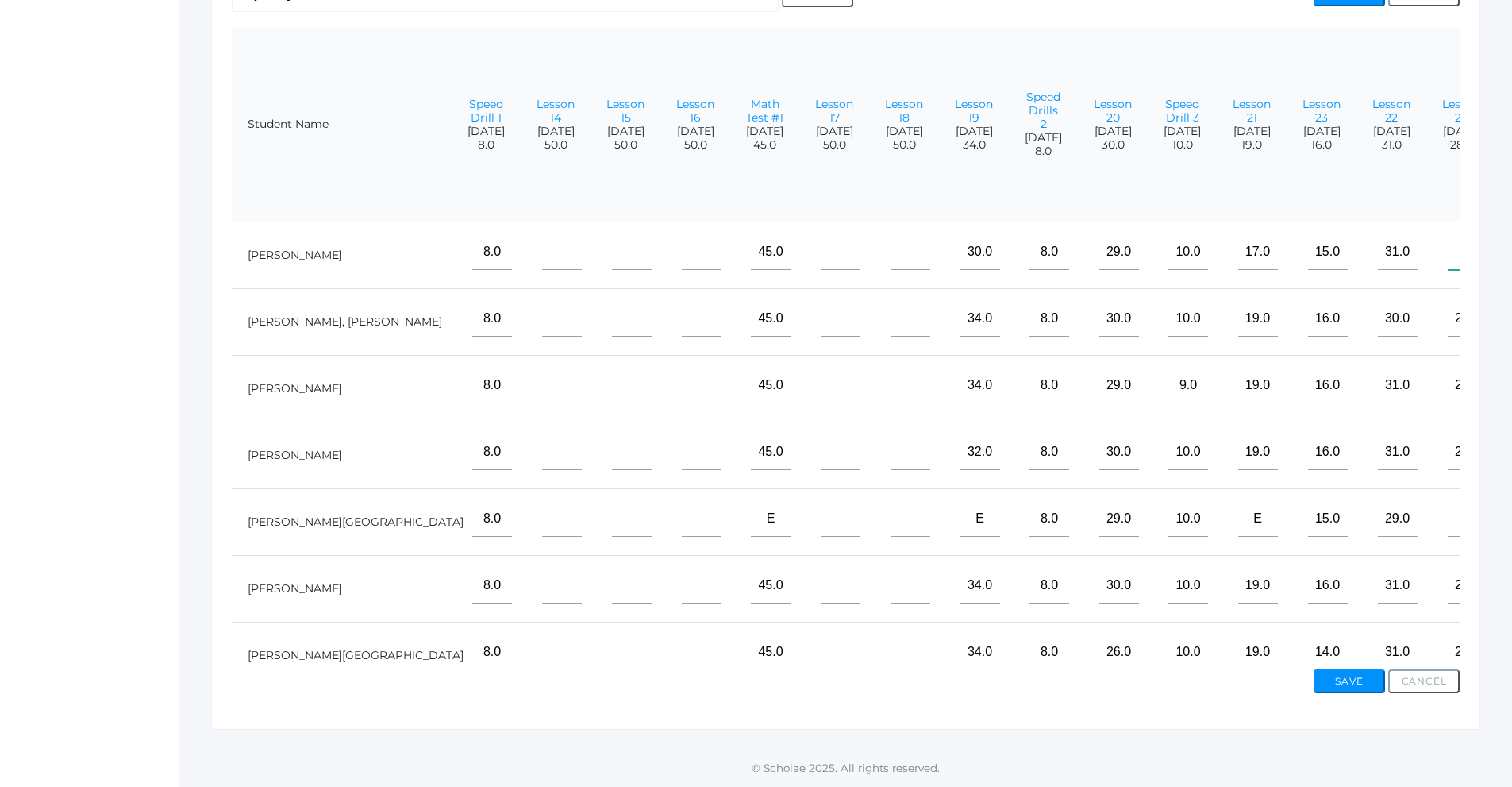
click at [1448, 246] on input"] "text" at bounding box center [1467, 251] width 40 height 36
type input"] "26"
click at [1344, 687] on button "Save" at bounding box center [1348, 681] width 71 height 24
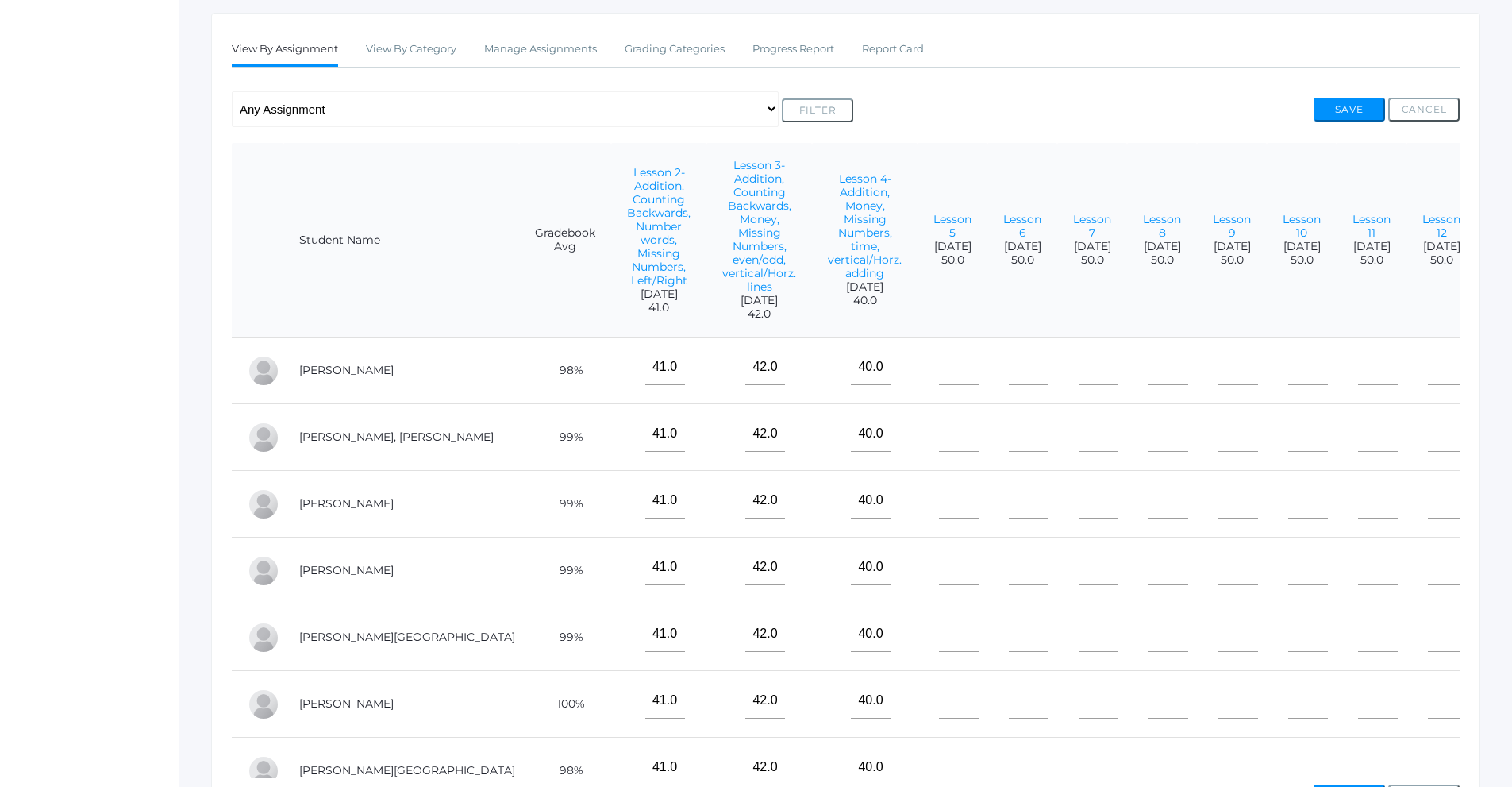
scroll to position [176, 0]
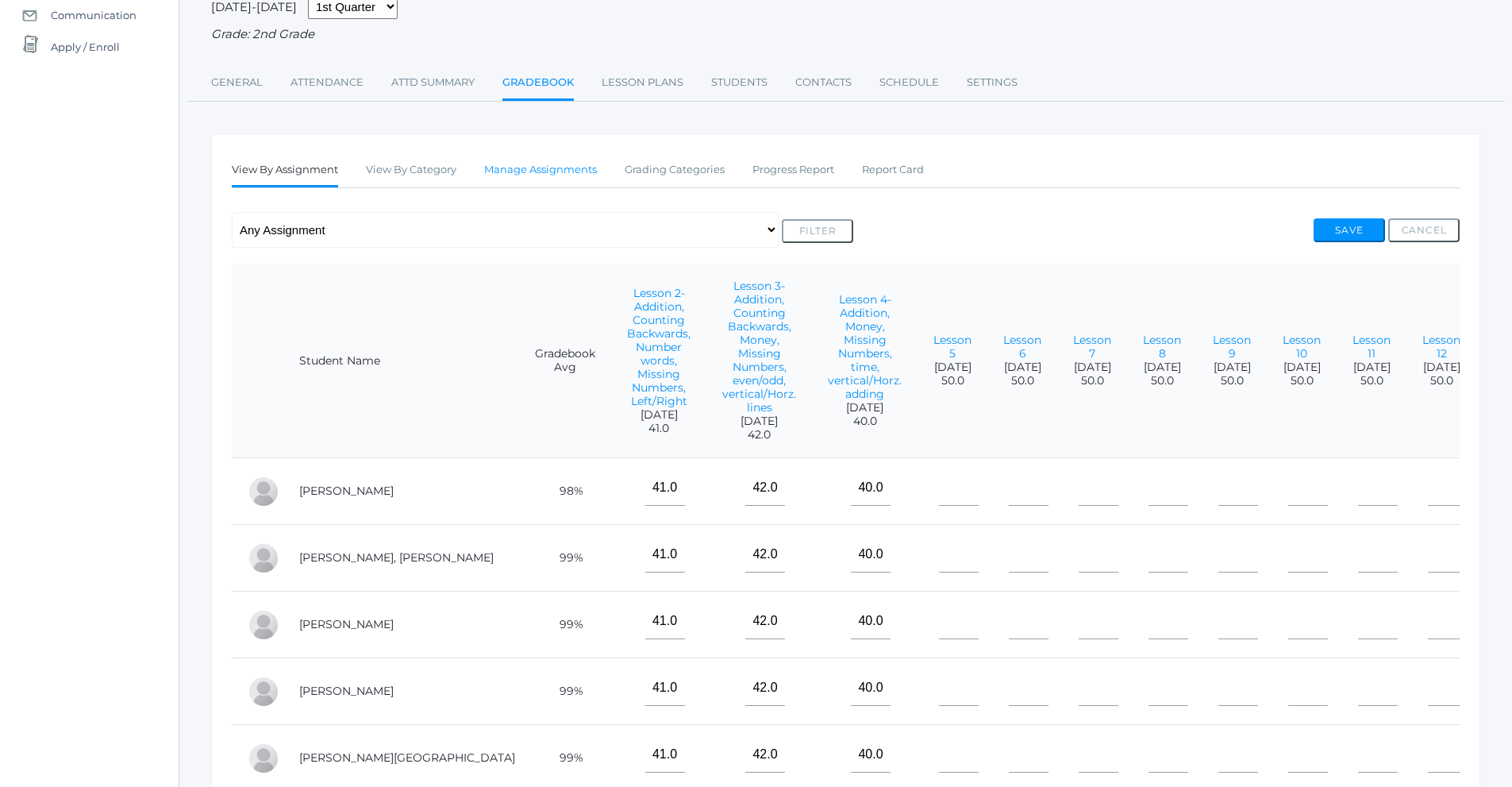
click at [557, 171] on link "Manage Assignments" at bounding box center [541, 170] width 113 height 32
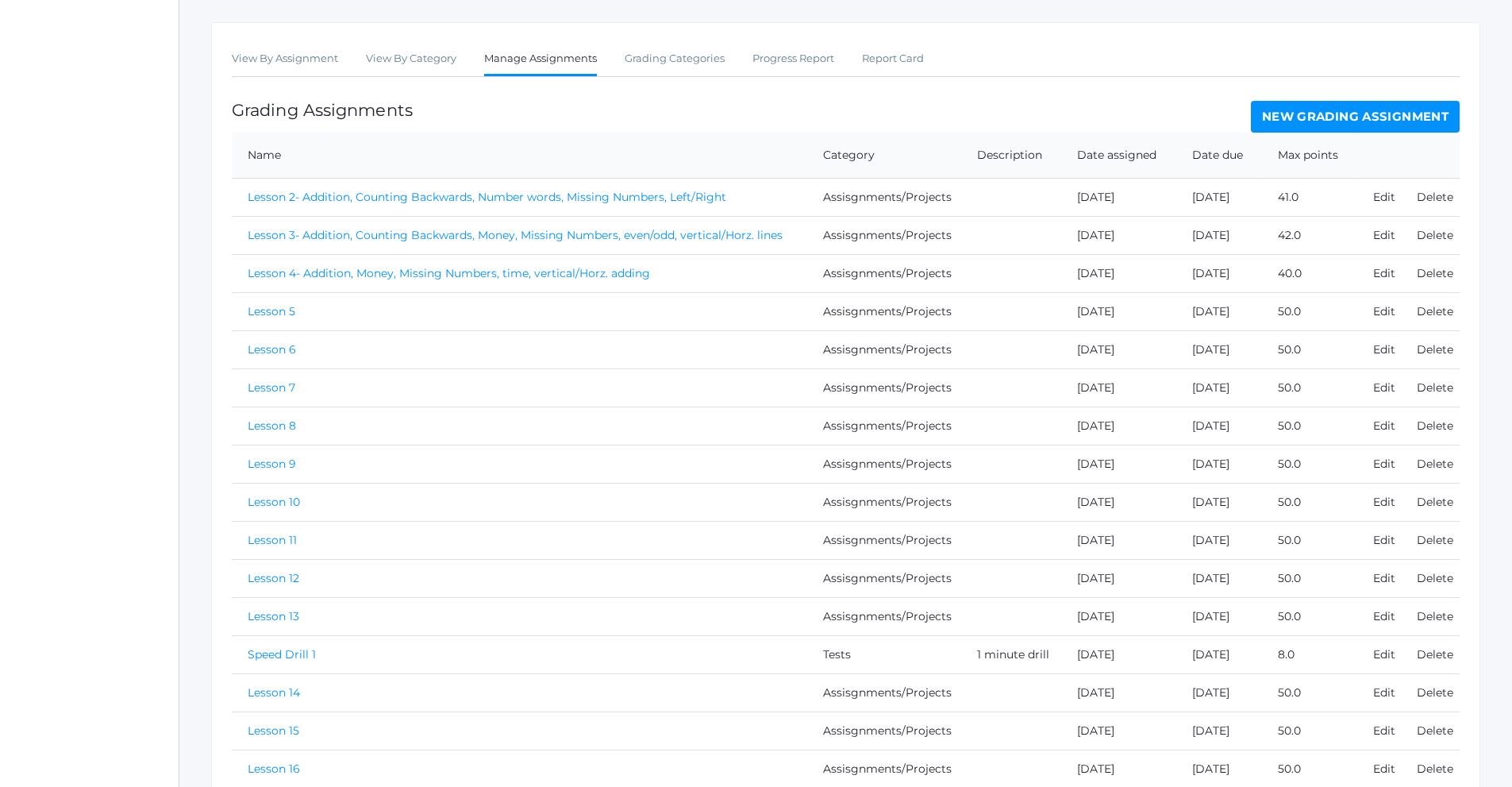
scroll to position [317, 0]
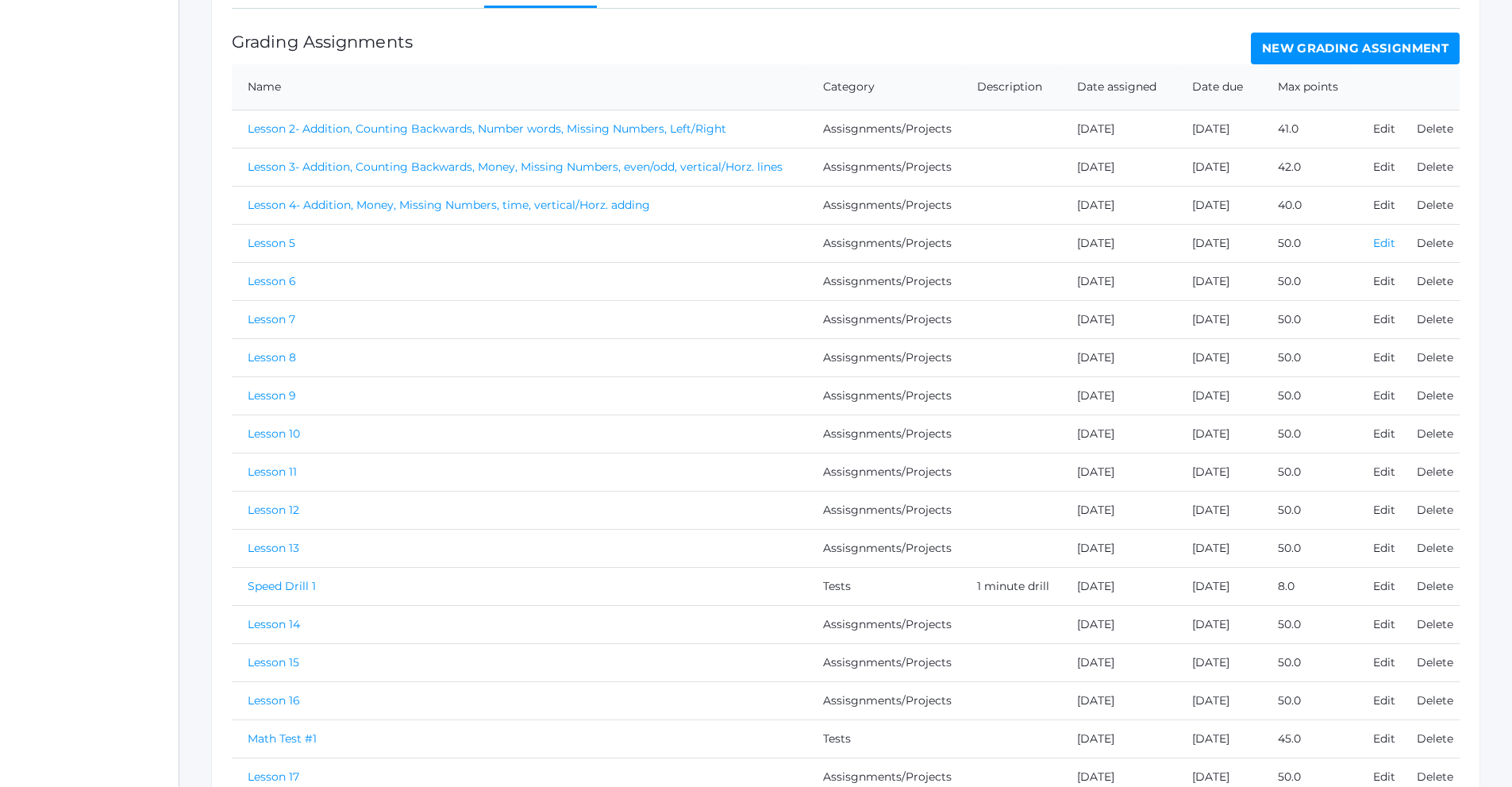
click at [1385, 245] on link "Edit" at bounding box center [1384, 243] width 22 height 14
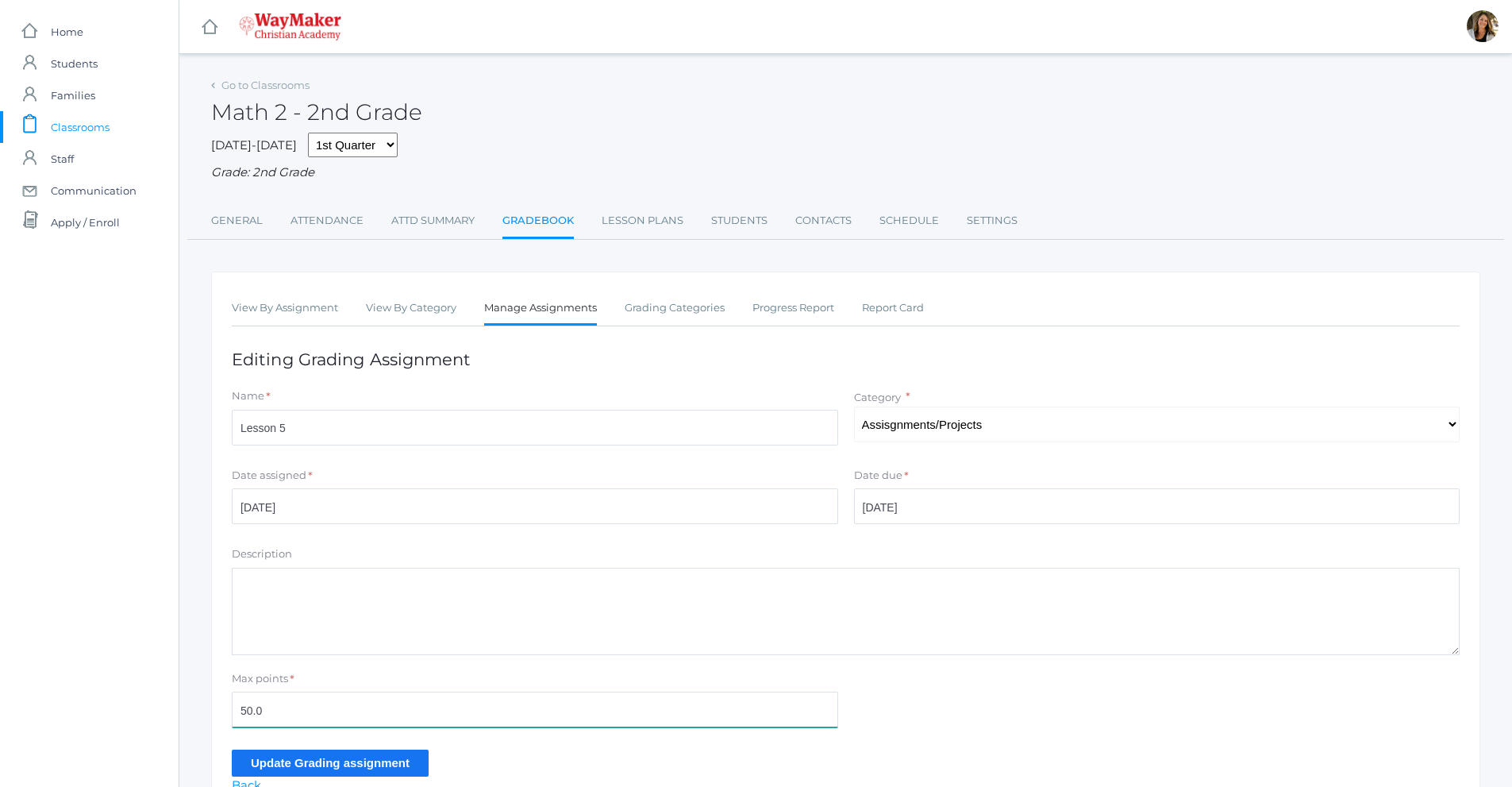
drag, startPoint x: 273, startPoint y: 713, endPoint x: 176, endPoint y: 714, distance: 97.0
click at [176, 714] on div "icons/ui/navigation/home Created with Sketch. Home icons/user/plain Created wit…" at bounding box center [756, 436] width 1512 height 872
type input "32"
click at [255, 768] on input "Update Grading assignment" at bounding box center [331, 762] width 197 height 26
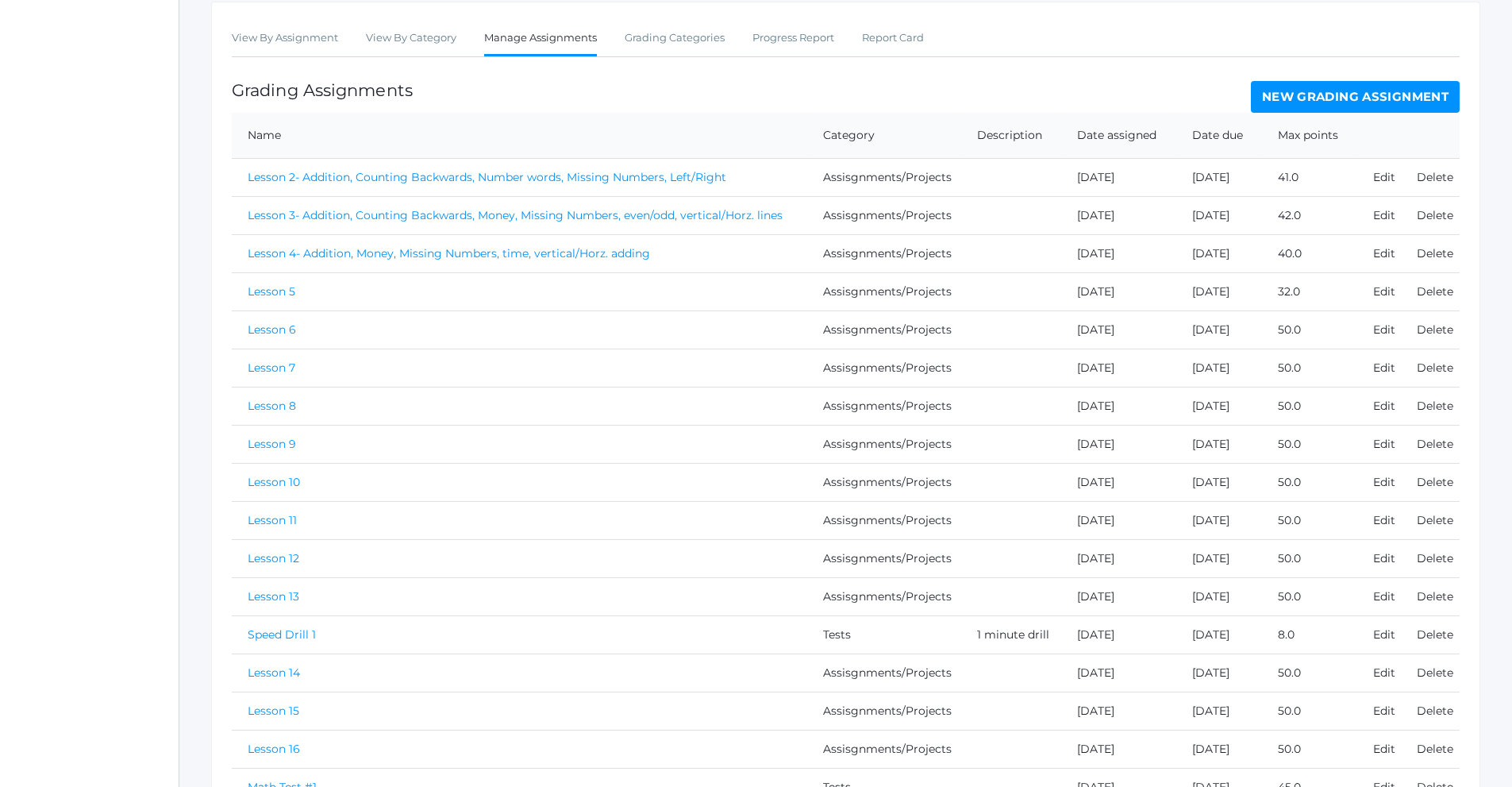
scroll to position [317, 0]
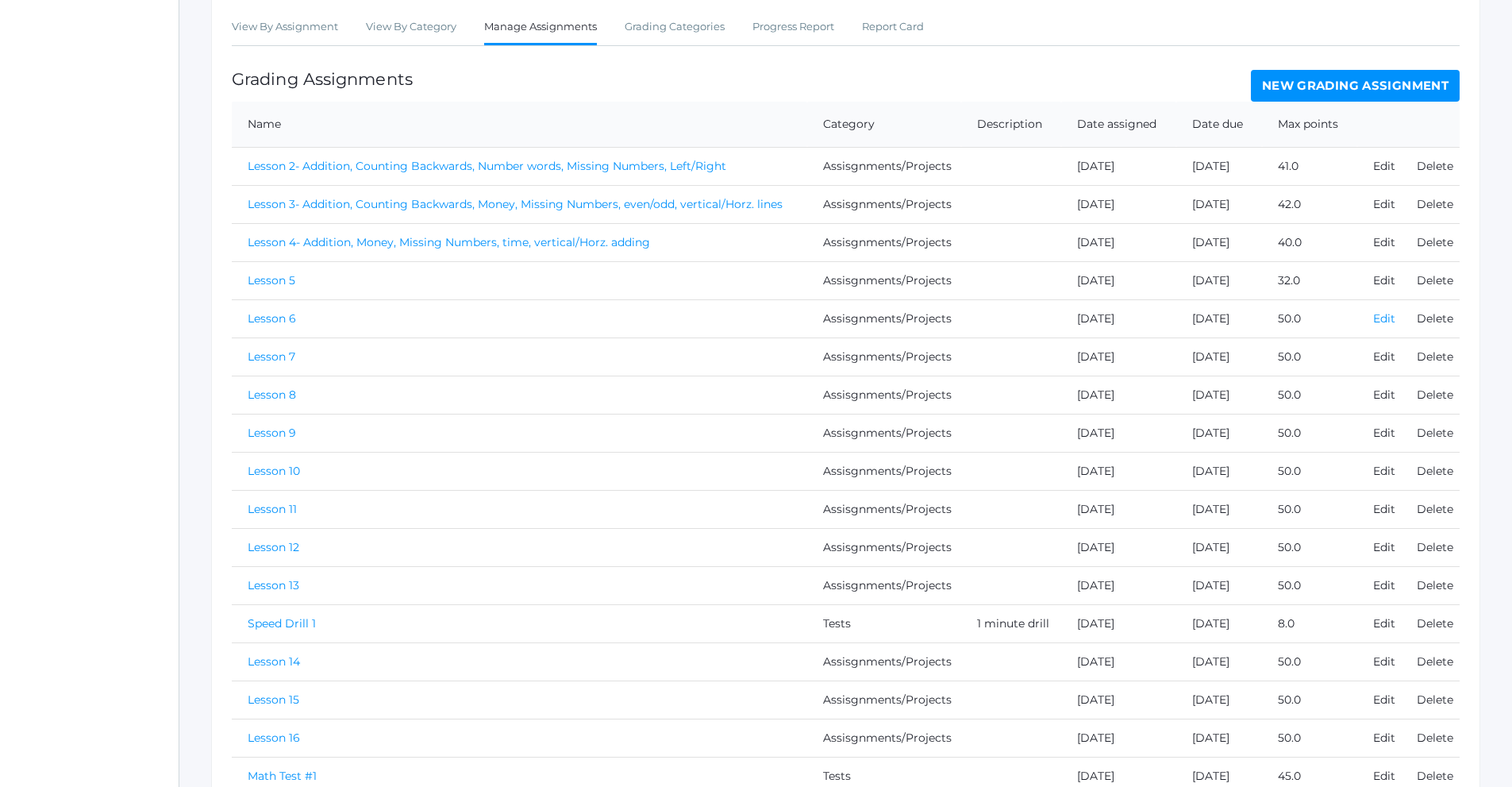
click at [1385, 320] on link "Edit" at bounding box center [1384, 318] width 22 height 14
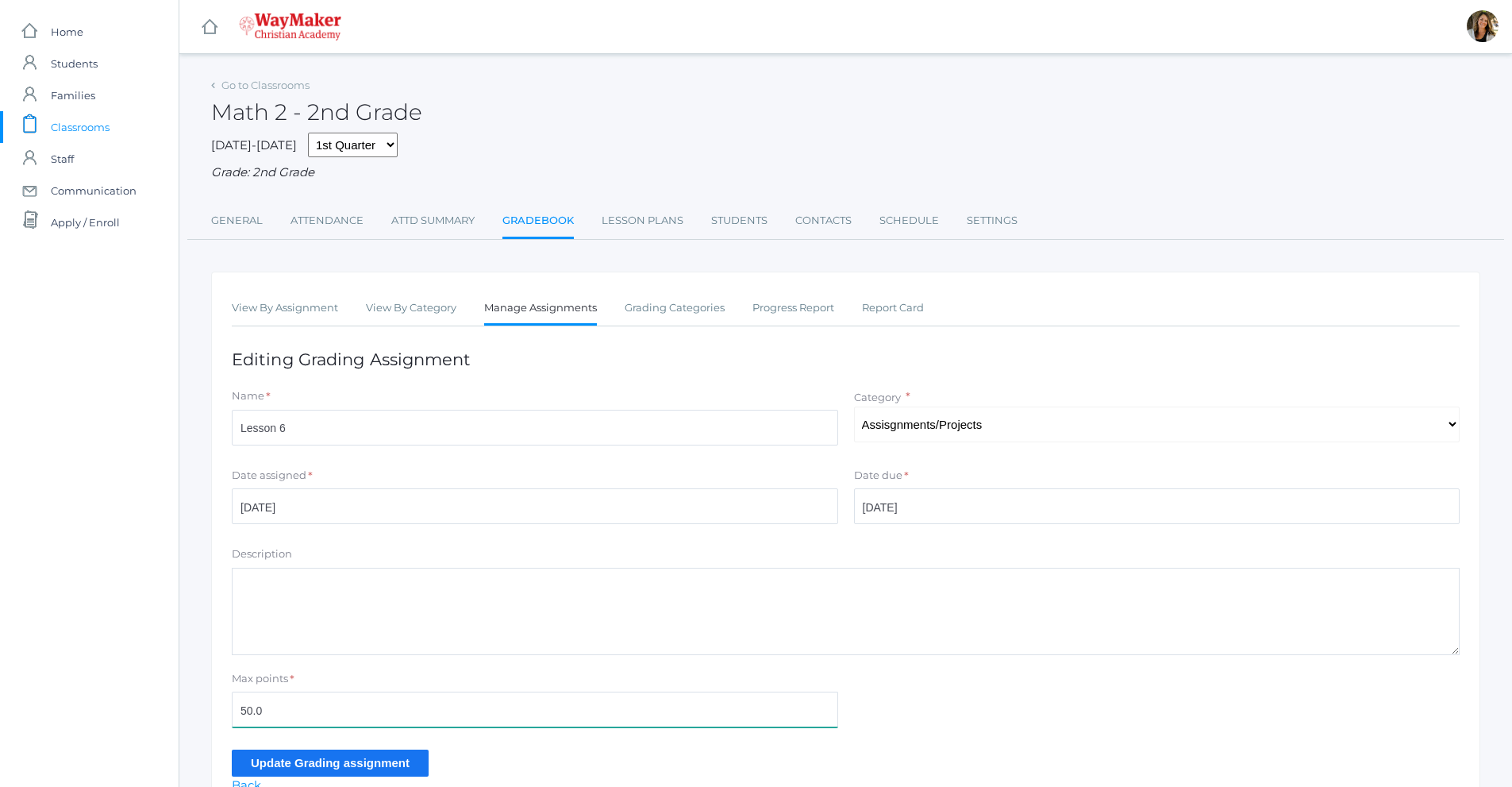
drag, startPoint x: 265, startPoint y: 710, endPoint x: 230, endPoint y: 709, distance: 35.0
click at [230, 709] on div "Max points * 50.0" at bounding box center [535, 703] width 622 height 63
type input "33"
click at [301, 772] on input "Update Grading assignment" at bounding box center [331, 762] width 197 height 26
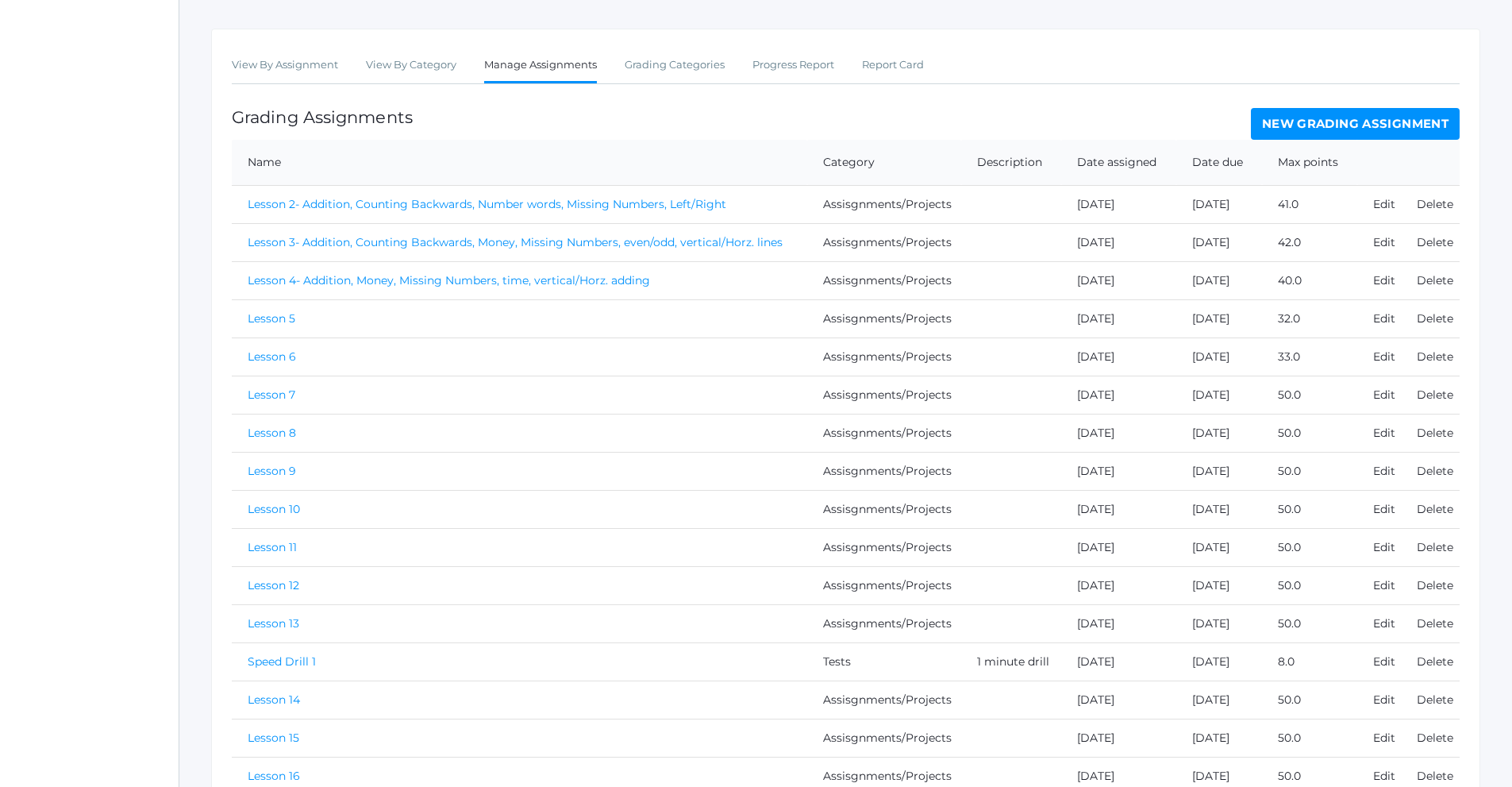
scroll to position [317, 0]
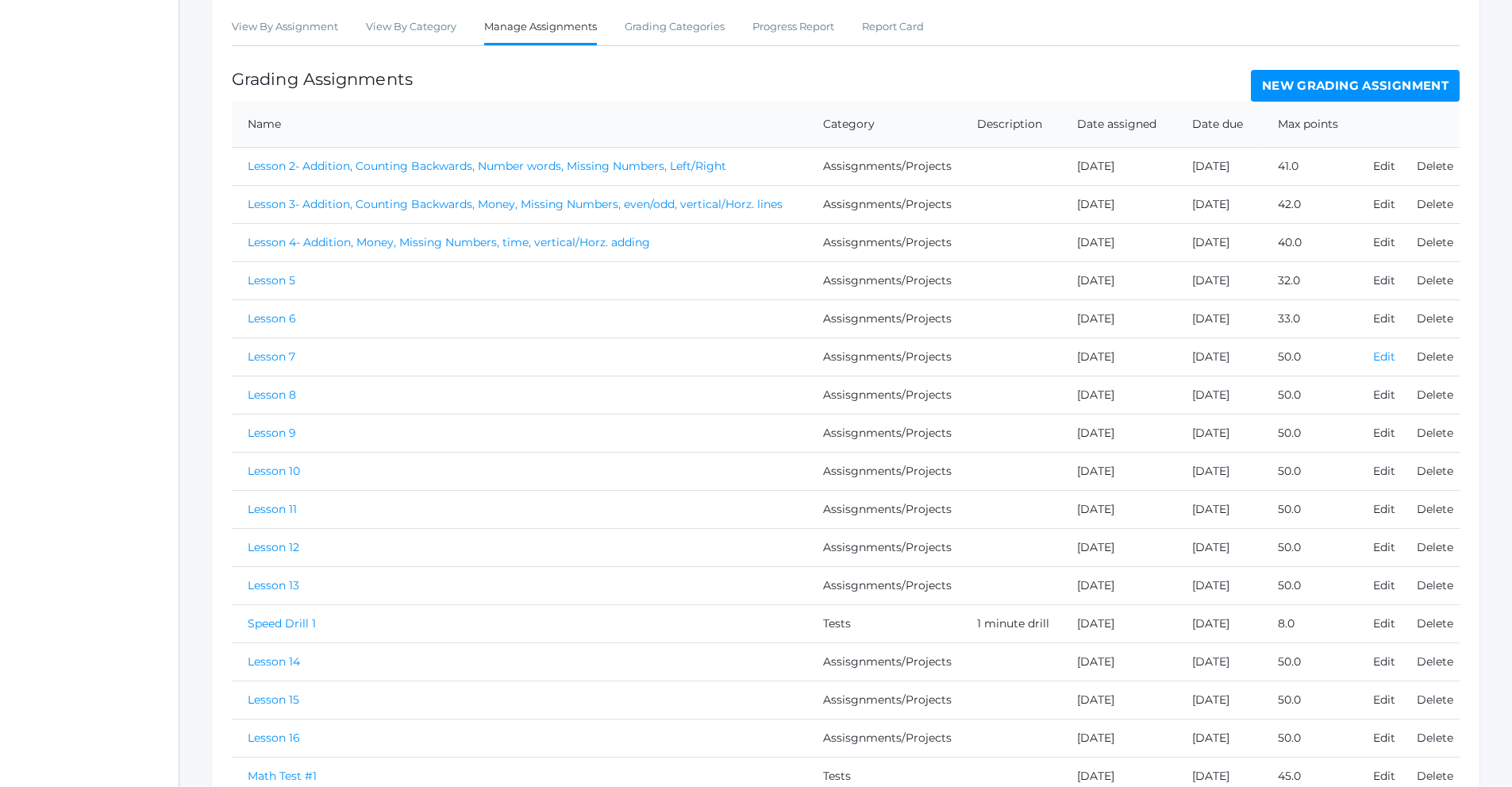
click at [1389, 356] on link "Edit" at bounding box center [1384, 356] width 22 height 14
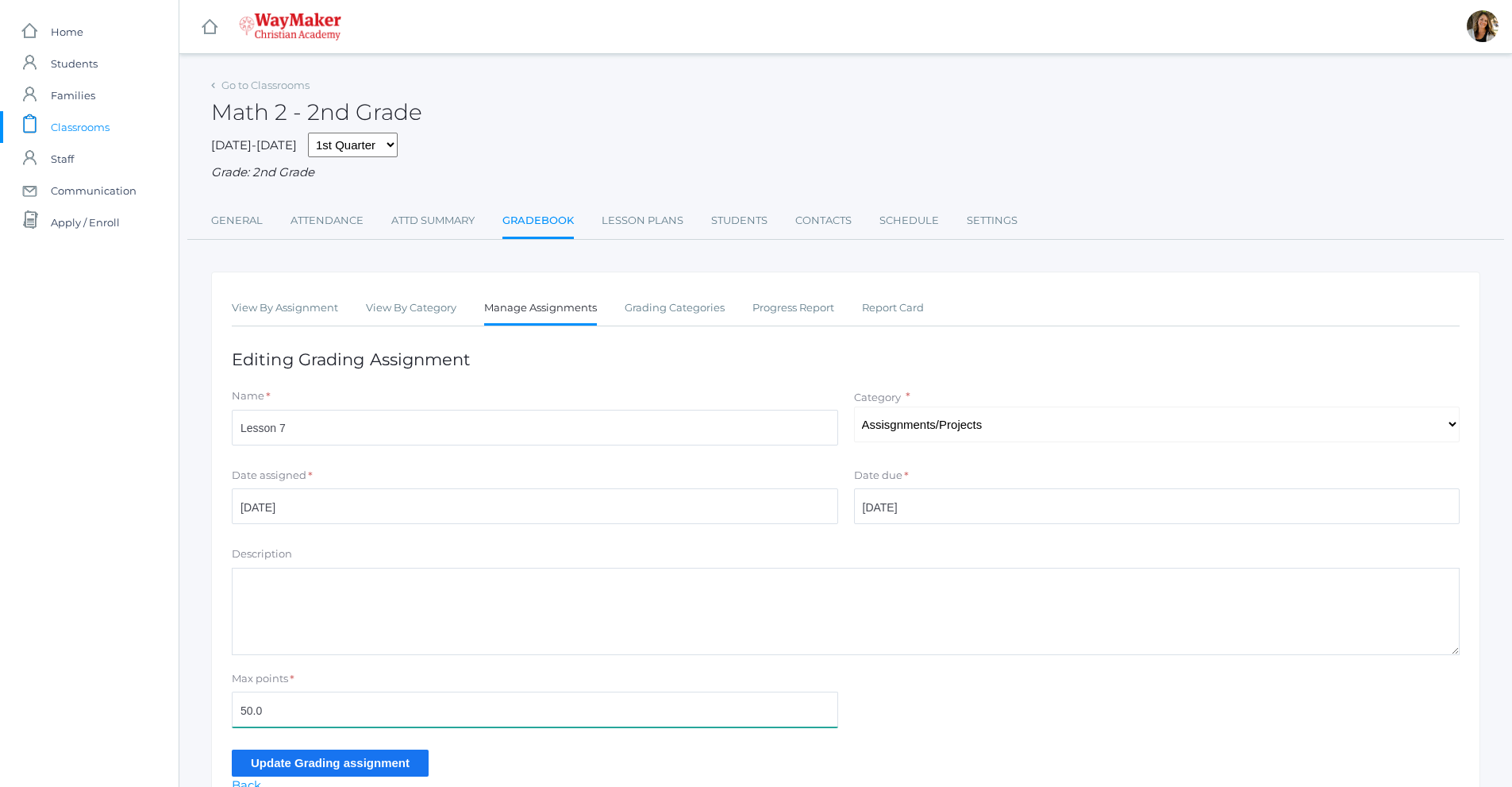
drag, startPoint x: 274, startPoint y: 708, endPoint x: 151, endPoint y: 705, distance: 123.0
click at [151, 705] on div "icons/ui/navigation/home Created with Sketch. Home icons/user/plain Created wit…" at bounding box center [756, 436] width 1512 height 872
type input "36"
click at [242, 766] on input "Update Grading assignment" at bounding box center [331, 762] width 197 height 26
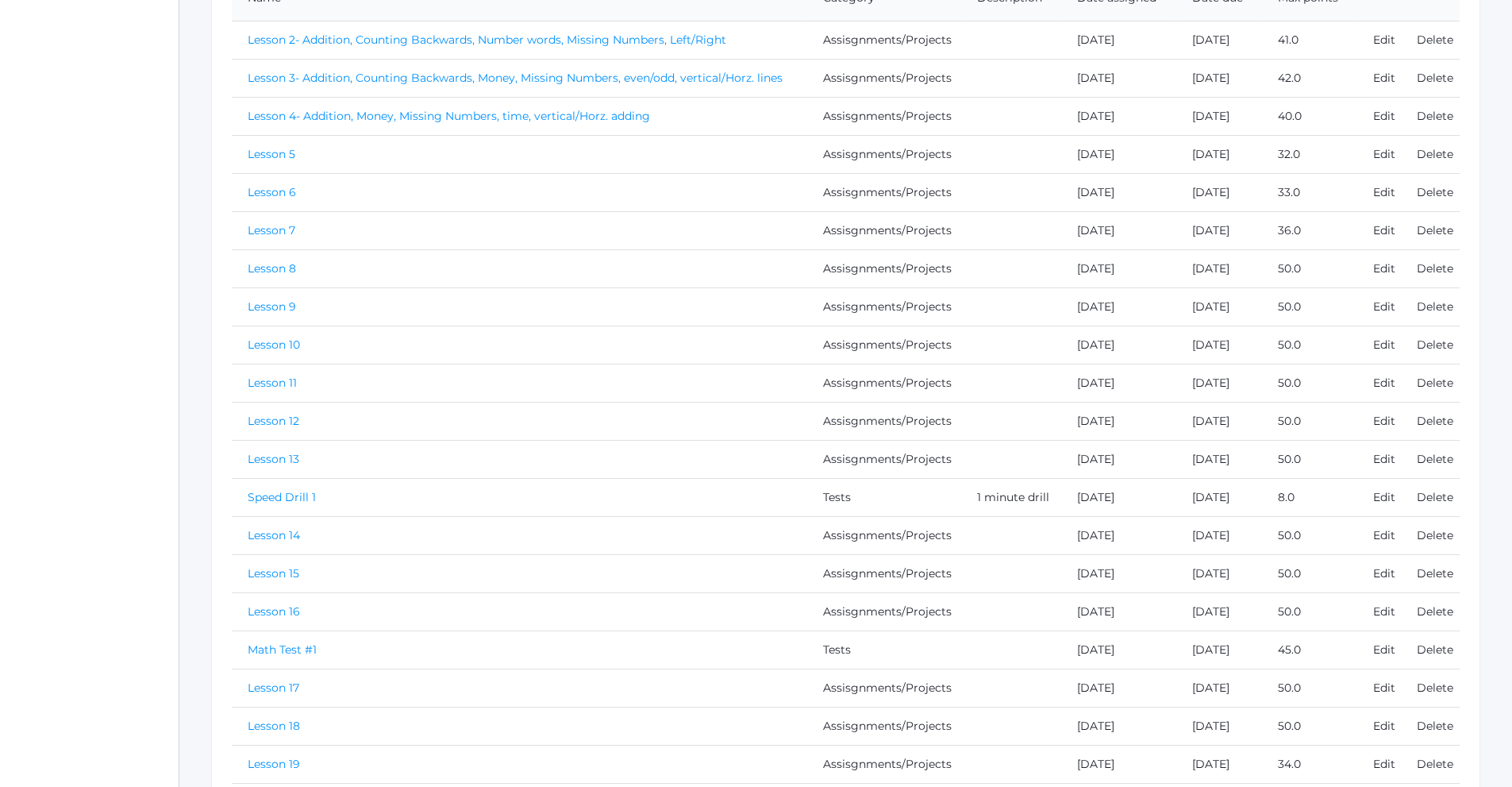
scroll to position [477, 0]
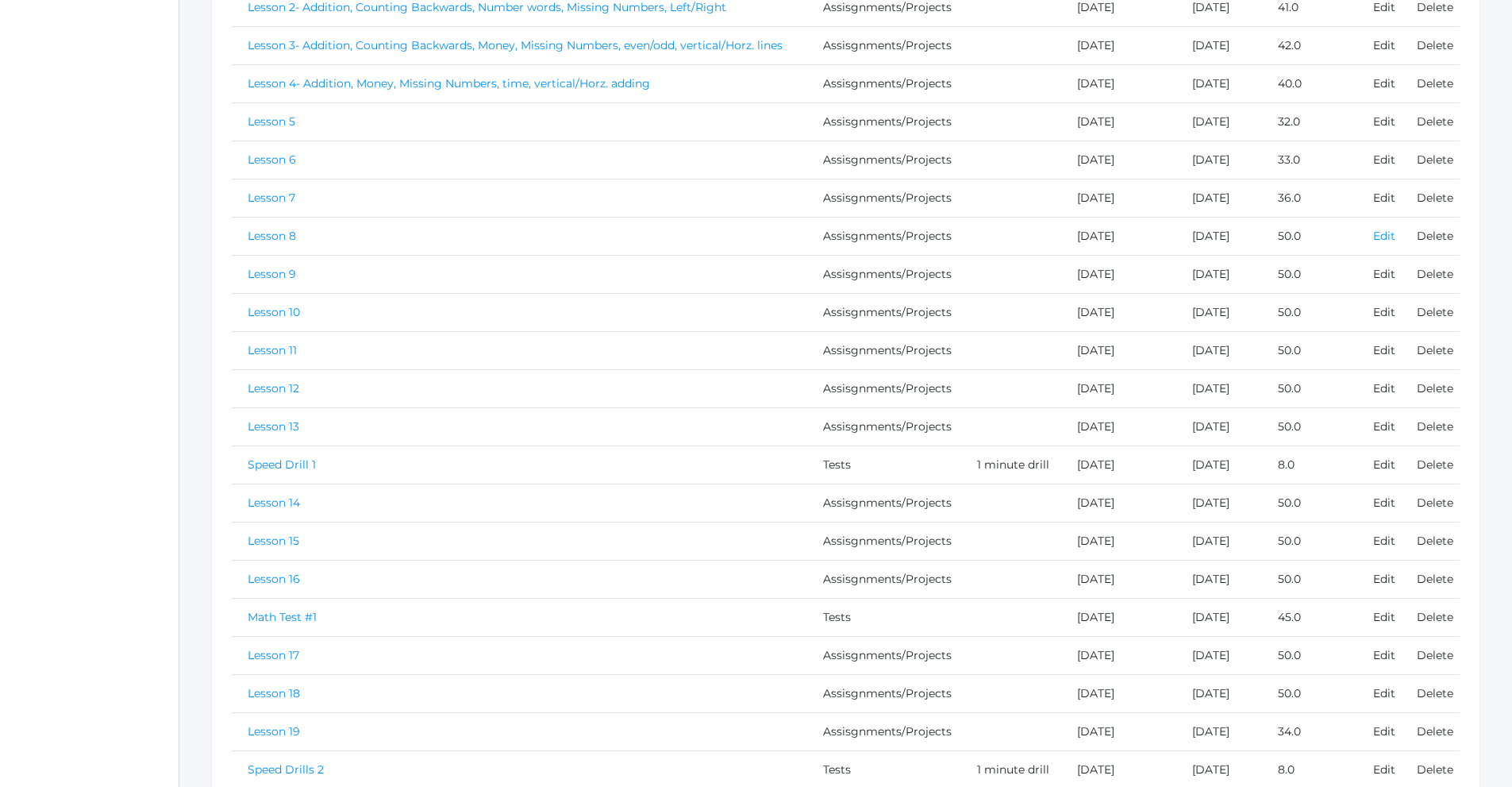
click at [1382, 238] on link "Edit" at bounding box center [1384, 236] width 22 height 14
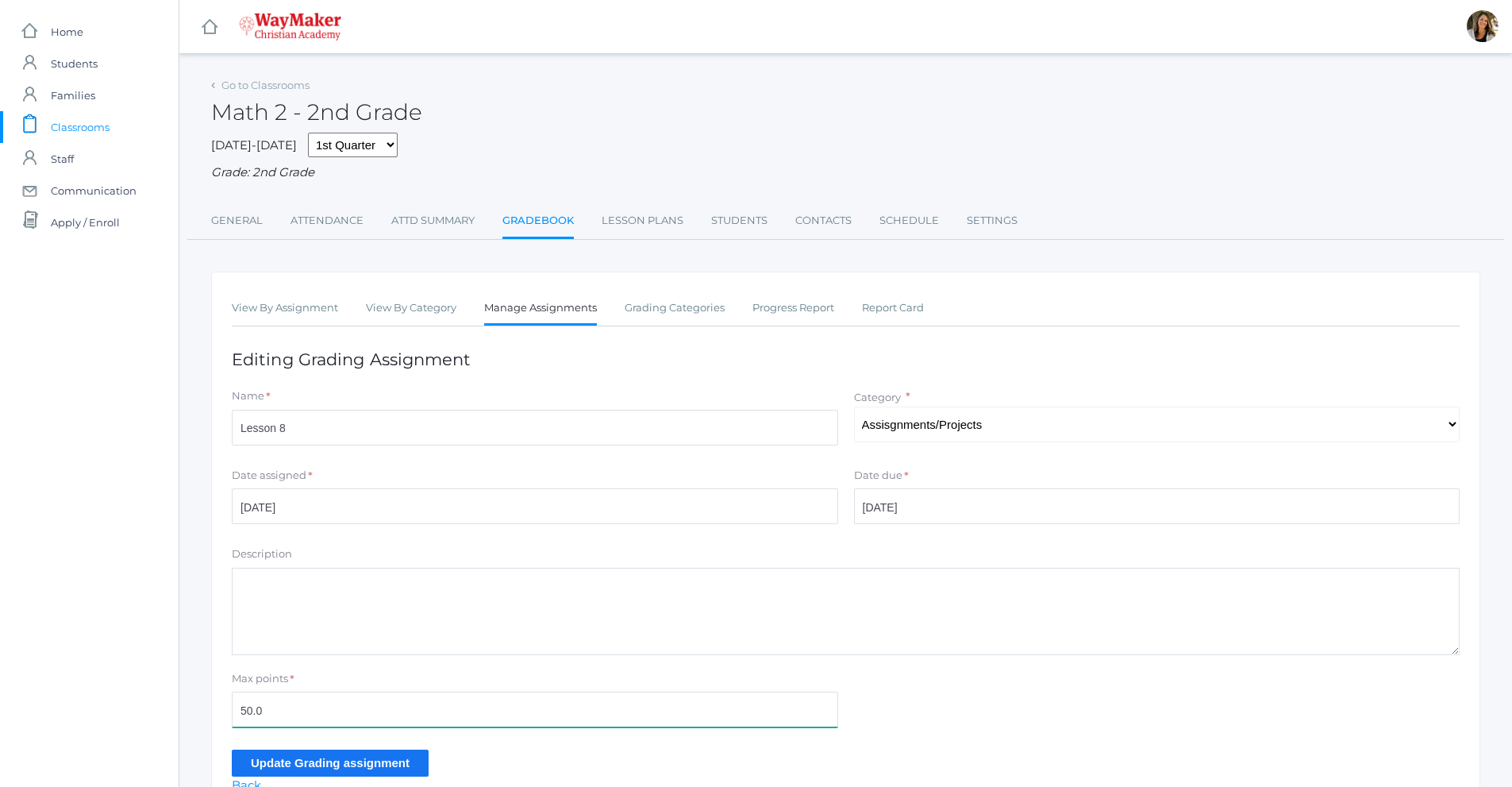
drag, startPoint x: 277, startPoint y: 709, endPoint x: 208, endPoint y: 714, distance: 69.2
click at [208, 714] on div "Go to Classrooms Math 2 - 2nd Grade 2025-2026 1st Quarter 2nd Quarter 3rd Quart…" at bounding box center [846, 444] width 1333 height 741
type input "34"
click at [315, 771] on input "Update Grading assignment" at bounding box center [331, 762] width 197 height 26
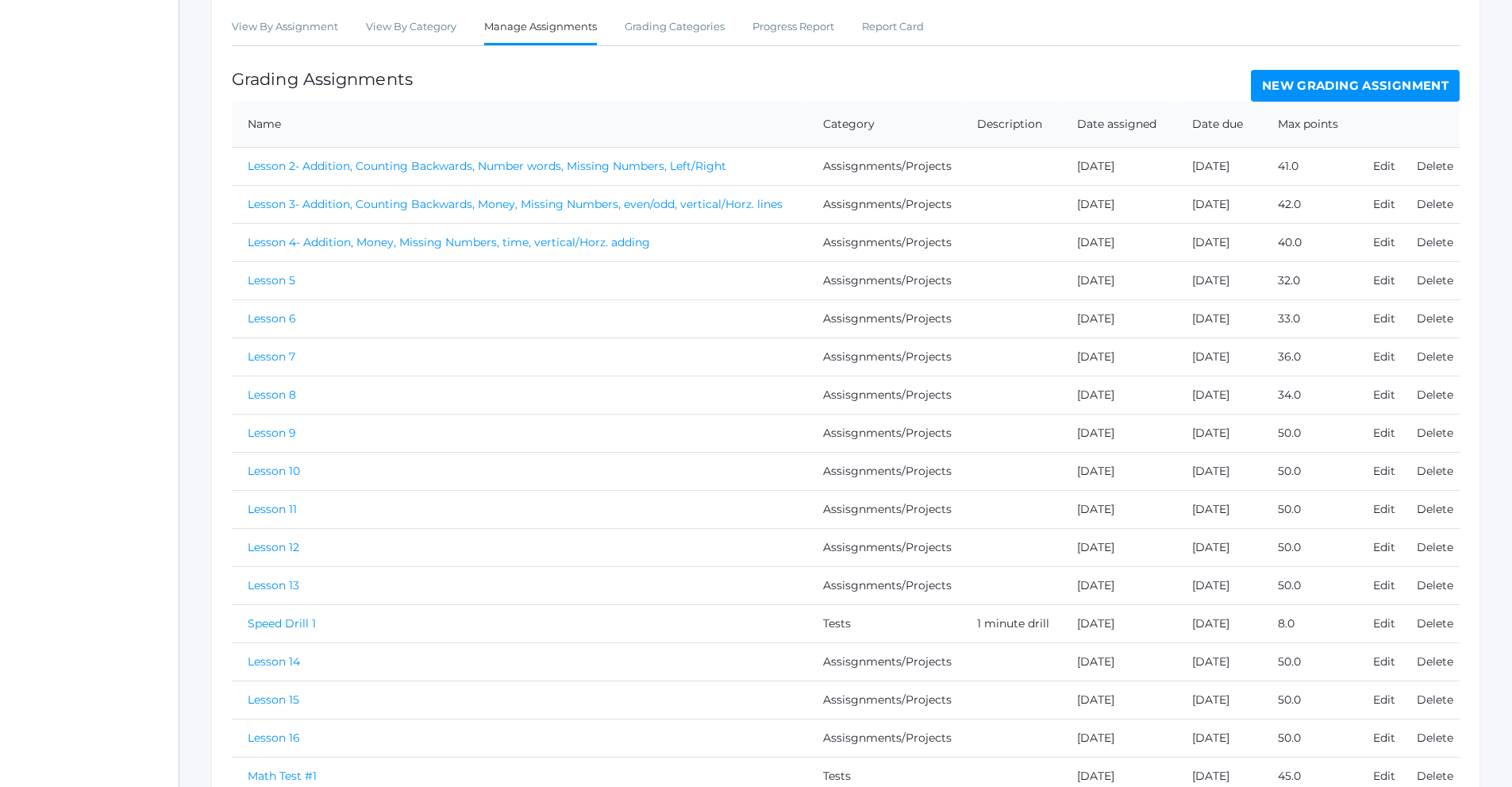
scroll to position [397, 0]
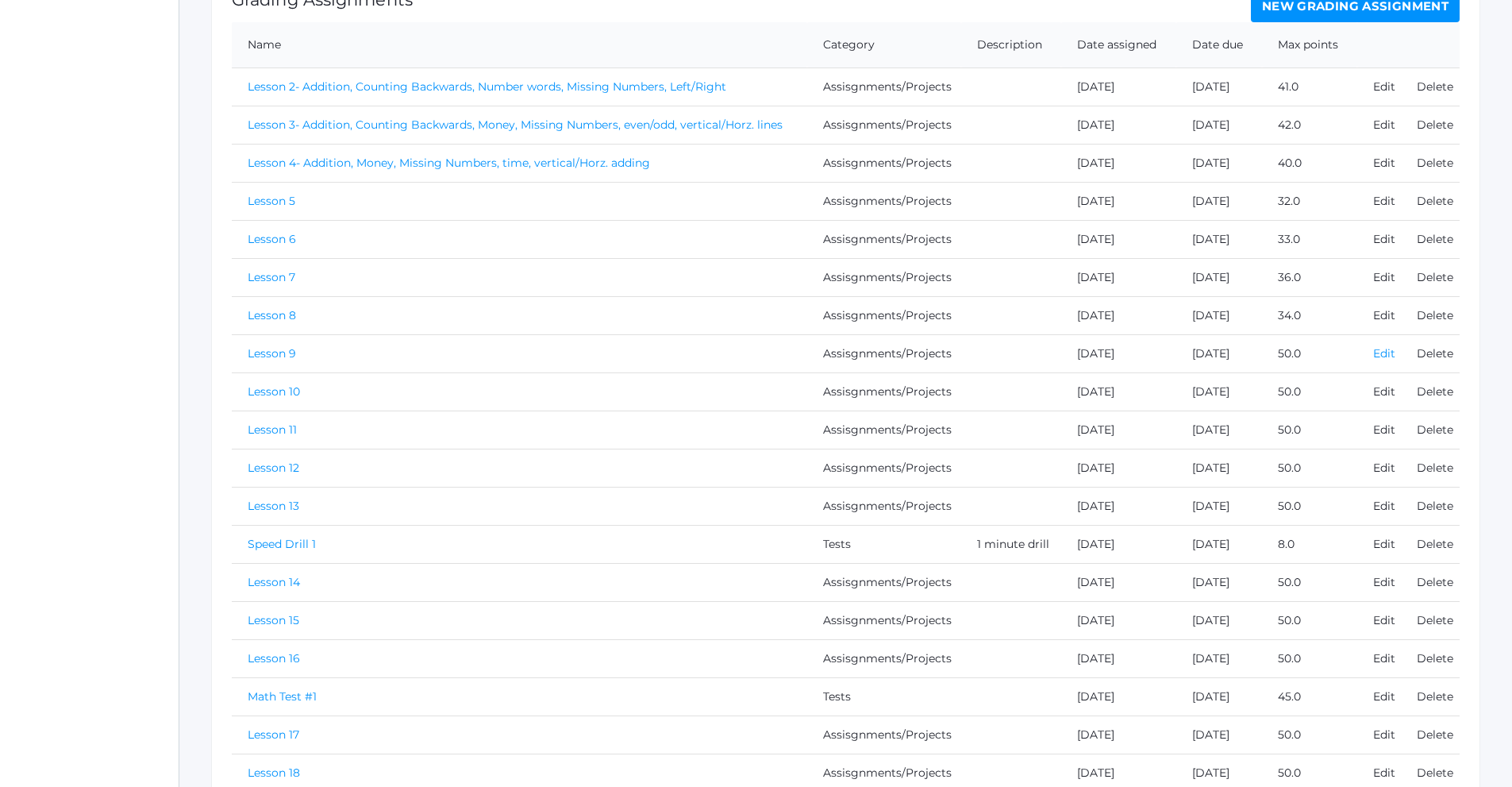
click at [1384, 358] on link "Edit" at bounding box center [1384, 353] width 22 height 14
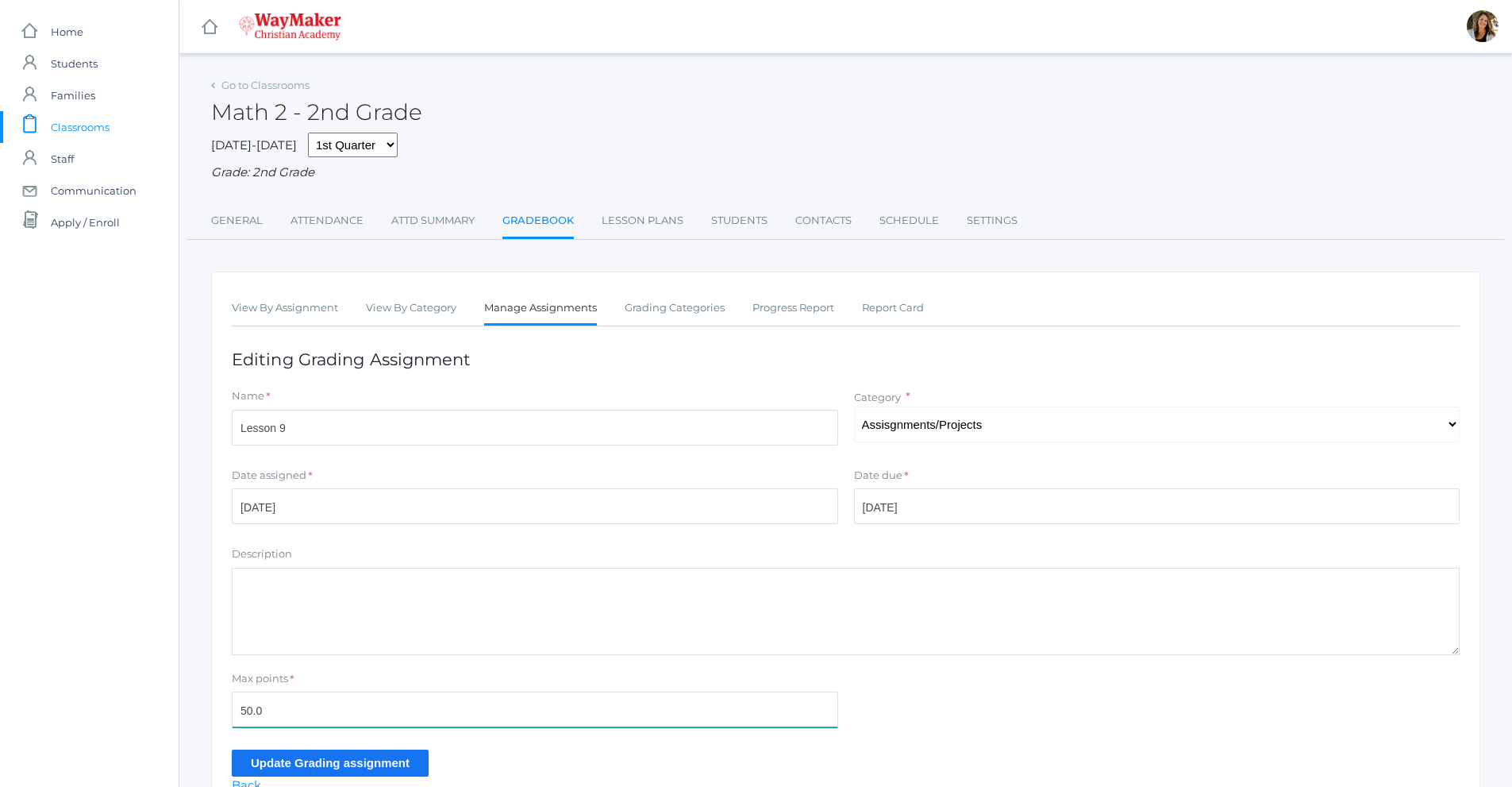
drag, startPoint x: 320, startPoint y: 712, endPoint x: 232, endPoint y: 712, distance: 88.0
click at [232, 712] on input "50.0" at bounding box center [535, 710] width 607 height 36
type input "34"
click at [257, 770] on input "Update Grading assignment" at bounding box center [331, 762] width 197 height 26
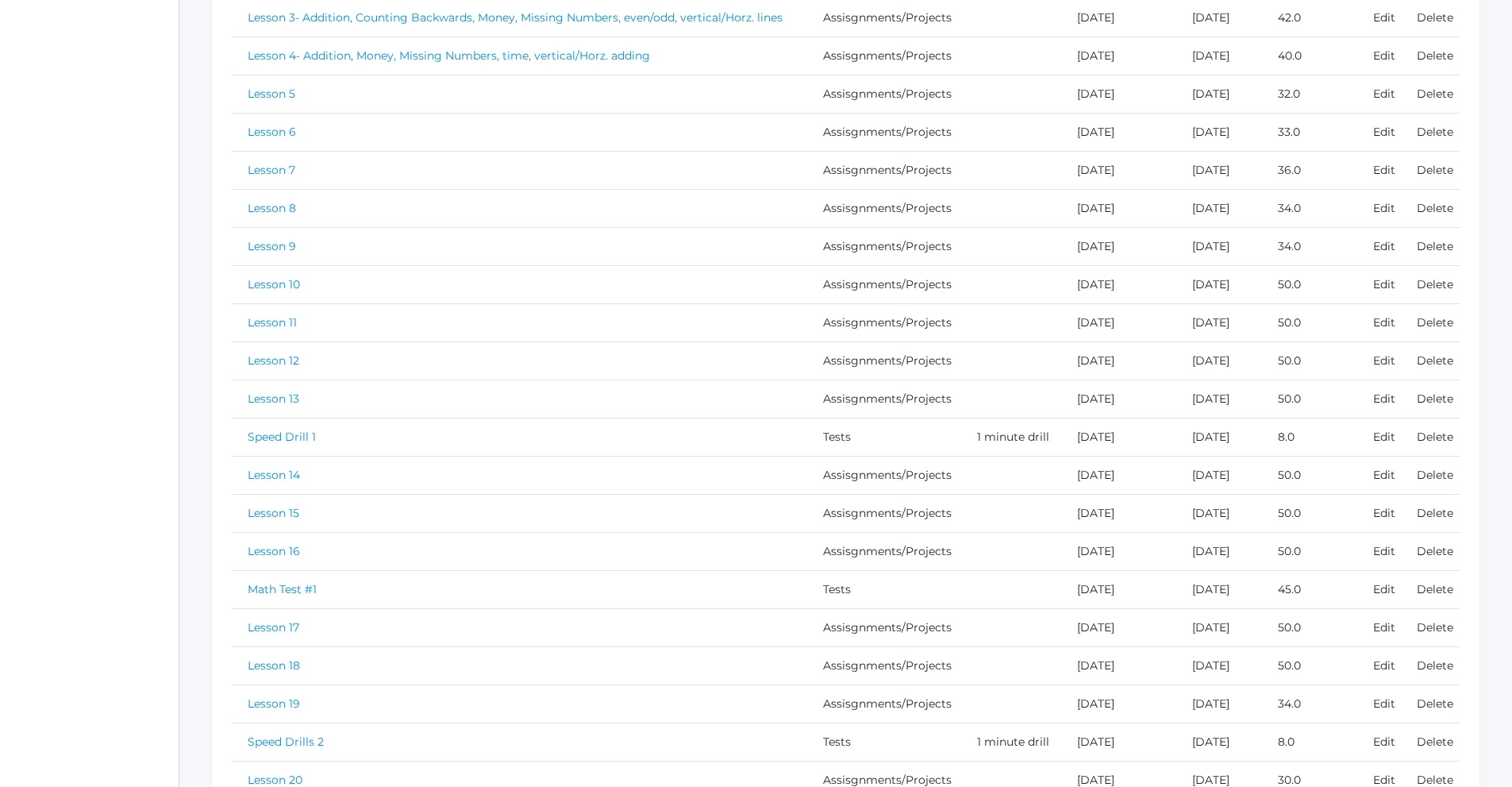
scroll to position [556, 0]
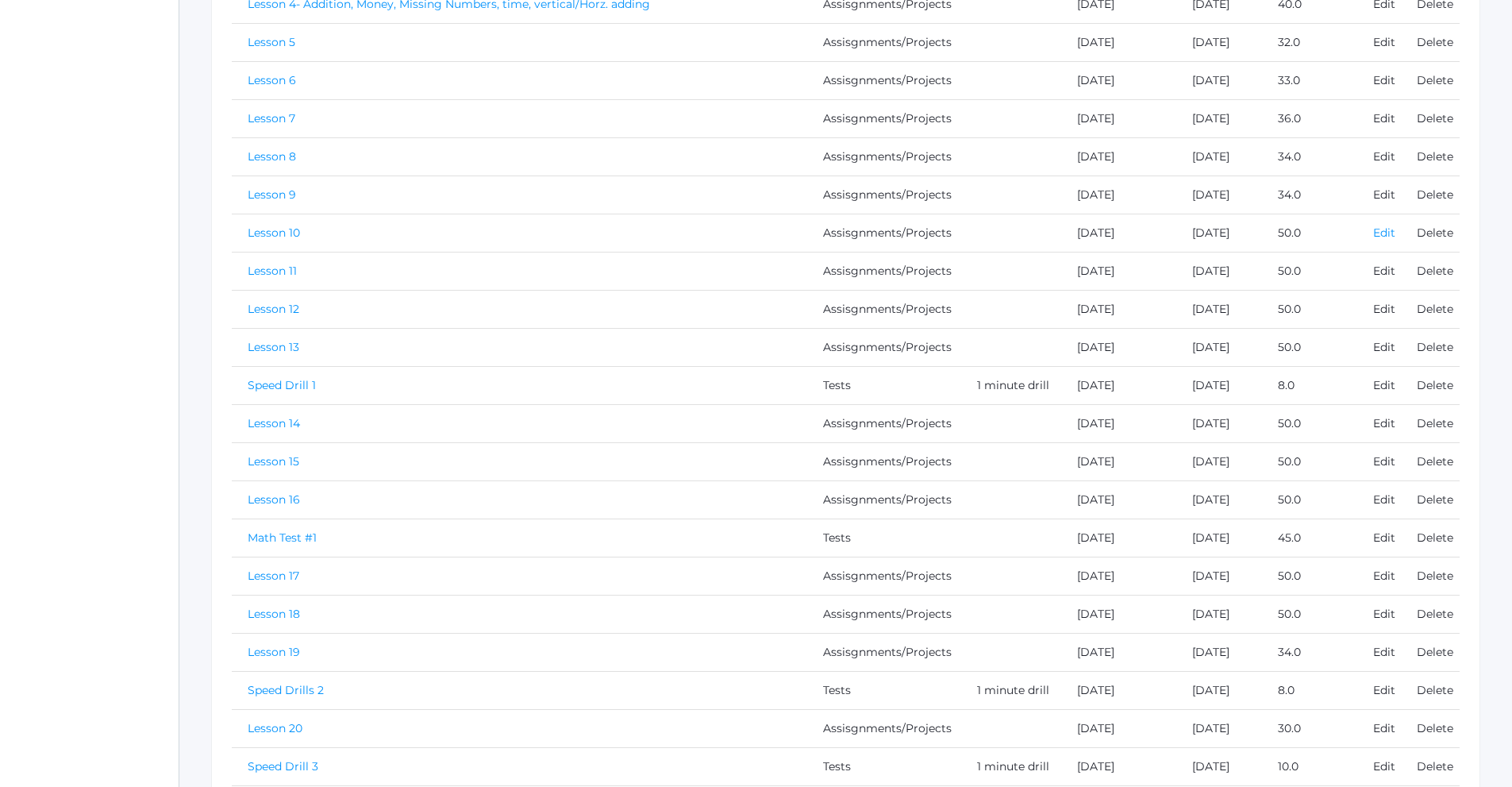
click at [1379, 240] on link "Edit" at bounding box center [1384, 232] width 22 height 14
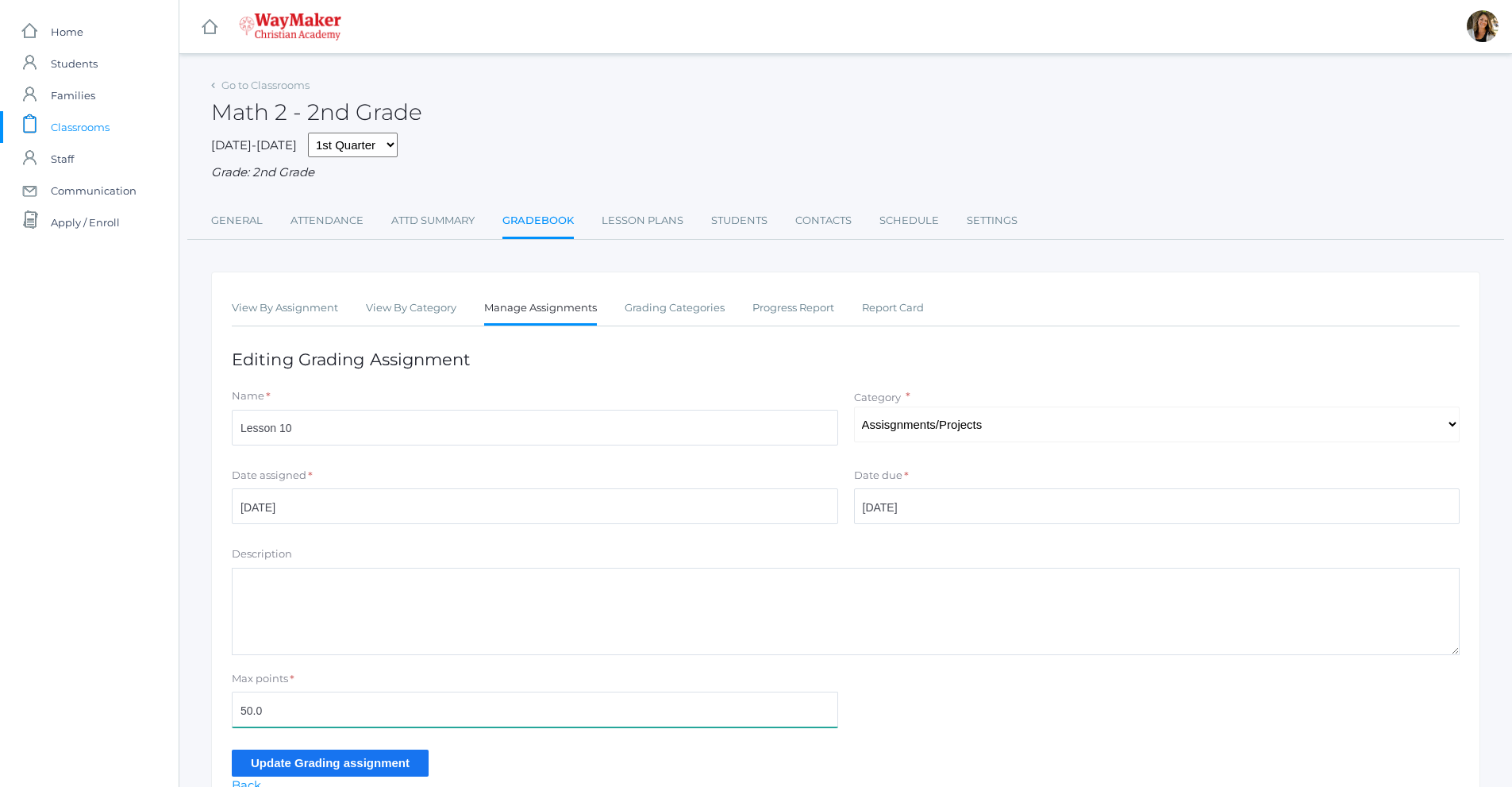
drag, startPoint x: 273, startPoint y: 716, endPoint x: 205, endPoint y: 716, distance: 68.0
click at [205, 716] on div "Go to Classrooms Math 2 - 2nd Grade [DATE]-[DATE] 1st Quarter 2nd Quarter 3rd Q…" at bounding box center [846, 444] width 1333 height 741
type input "24"
click at [331, 766] on input "Update Grading assignment" at bounding box center [331, 762] width 197 height 26
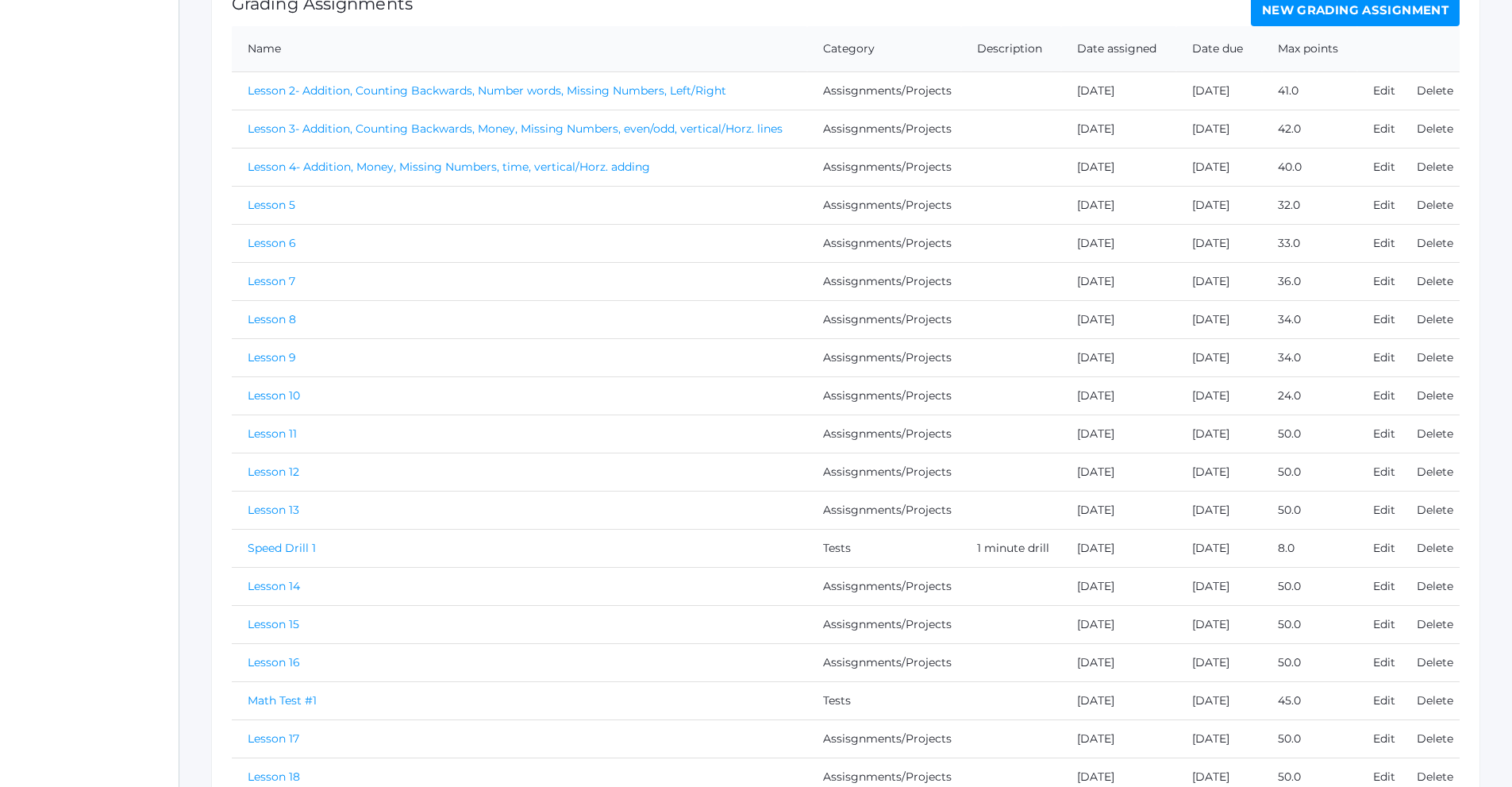
scroll to position [397, 0]
click at [1384, 431] on link "Edit" at bounding box center [1384, 429] width 22 height 14
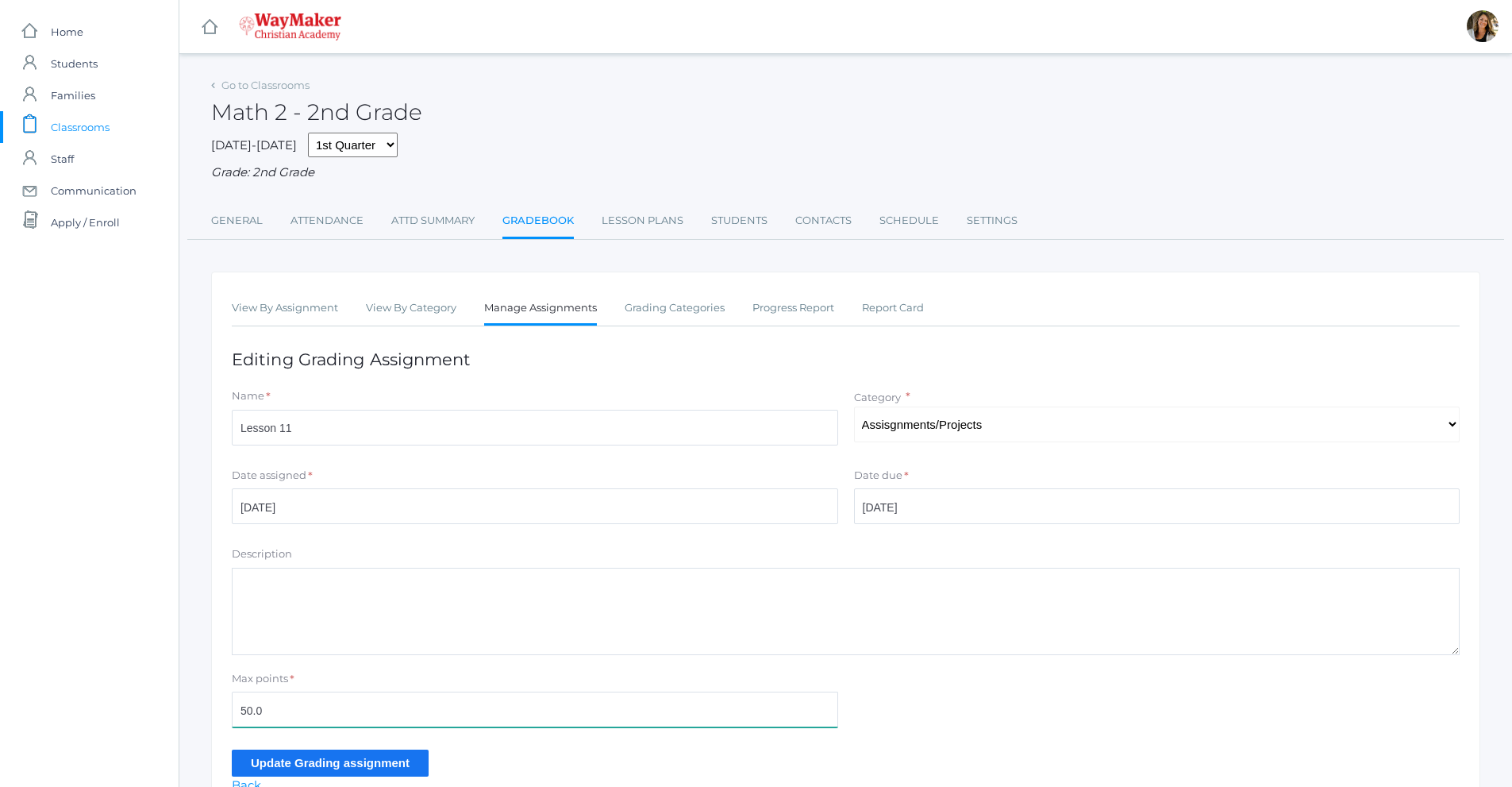
drag, startPoint x: 279, startPoint y: 717, endPoint x: 229, endPoint y: 711, distance: 50.4
click at [229, 711] on div "Max points * 50.0" at bounding box center [535, 703] width 622 height 63
type input "41"
click at [262, 765] on input "Update Grading assignment" at bounding box center [331, 762] width 197 height 26
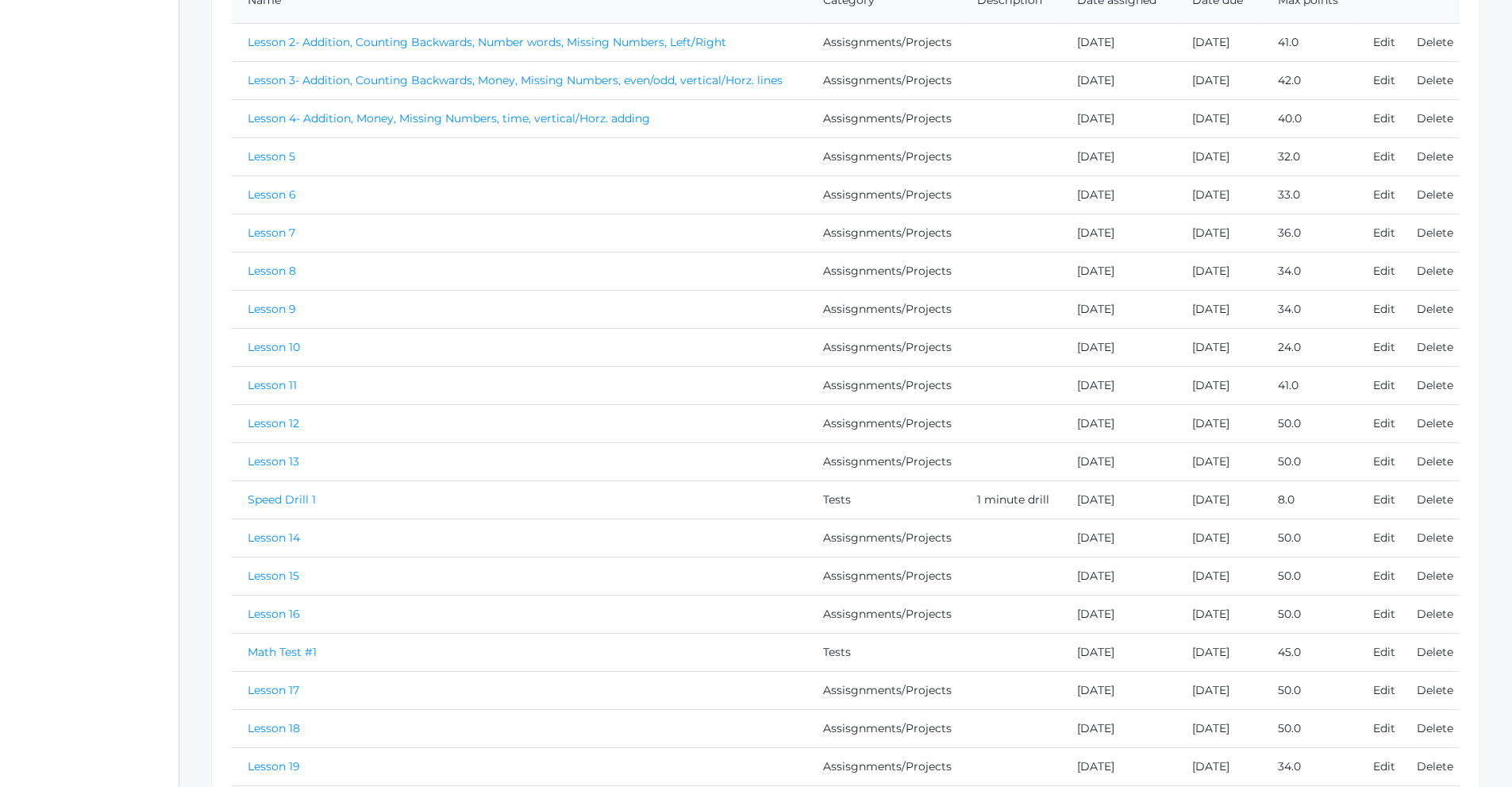
scroll to position [477, 0]
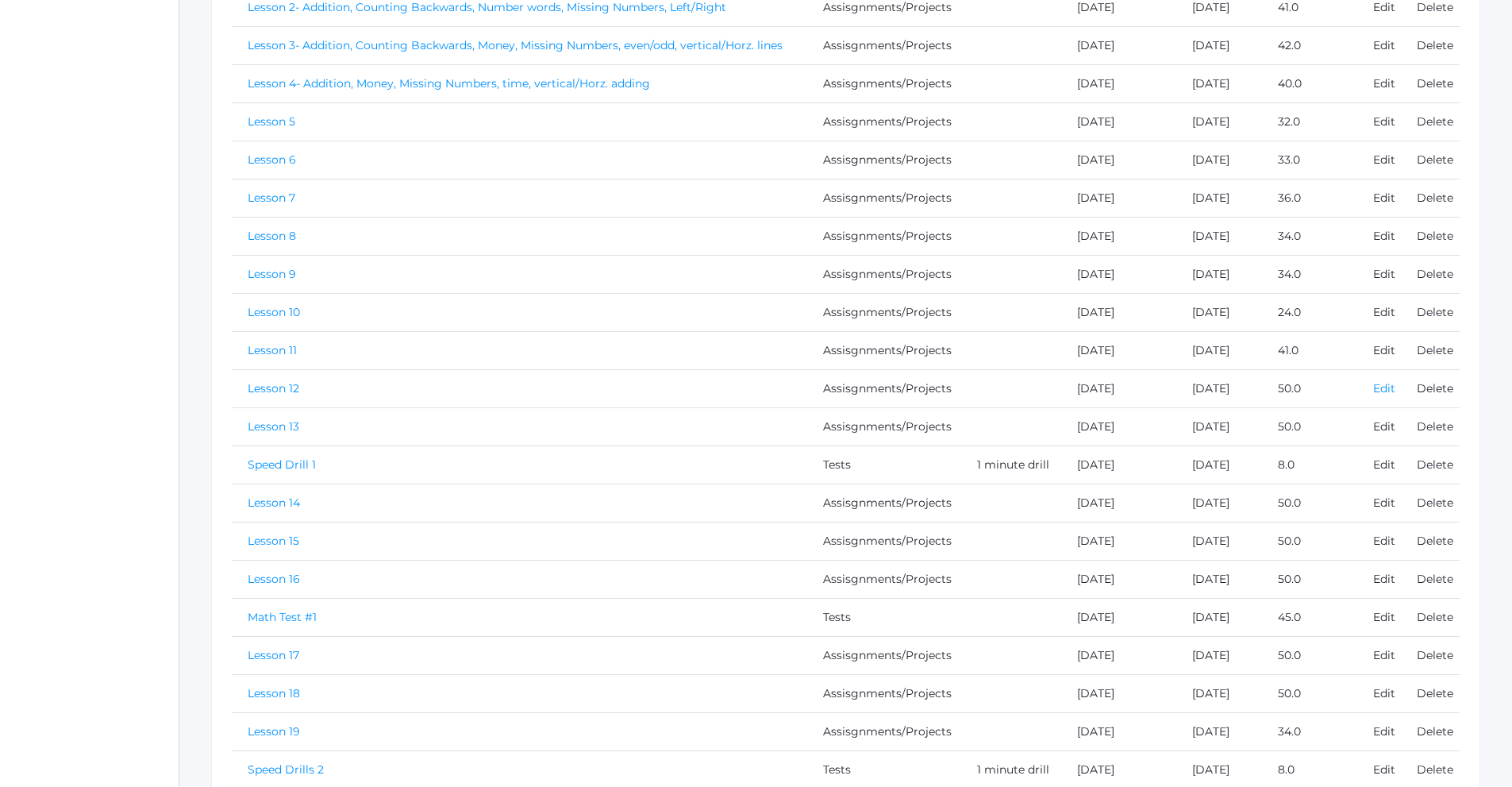
click at [1386, 389] on link "Edit" at bounding box center [1384, 388] width 22 height 14
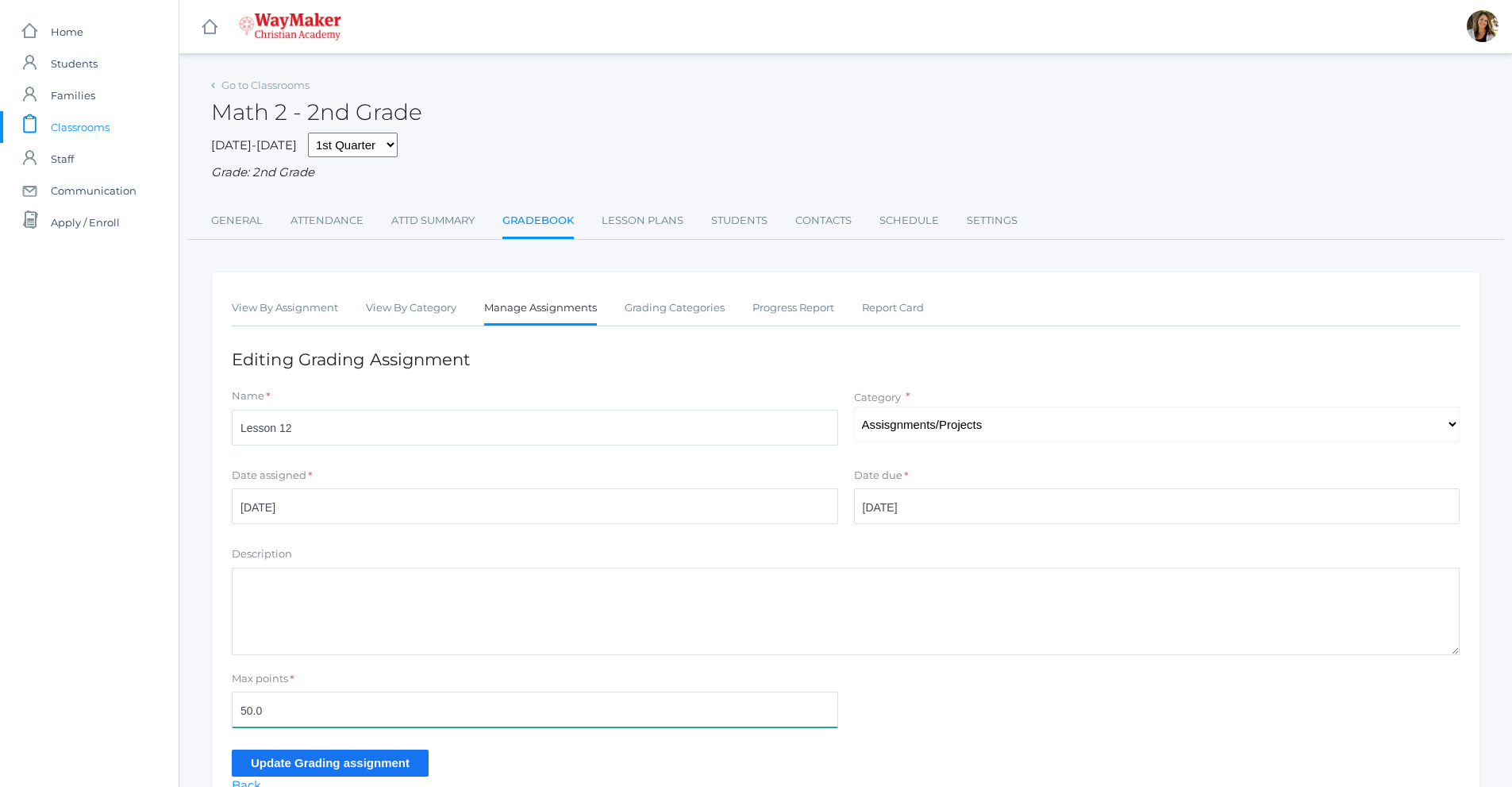
drag, startPoint x: 282, startPoint y: 720, endPoint x: 205, endPoint y: 714, distance: 77.2
click at [205, 714] on div "Go to Classrooms Math 2 - 2nd Grade 2025-2026 1st Quarter 2nd Quarter 3rd Quart…" at bounding box center [846, 444] width 1333 height 741
type input "27"
click at [327, 759] on input "Update Grading assignment" at bounding box center [331, 762] width 197 height 26
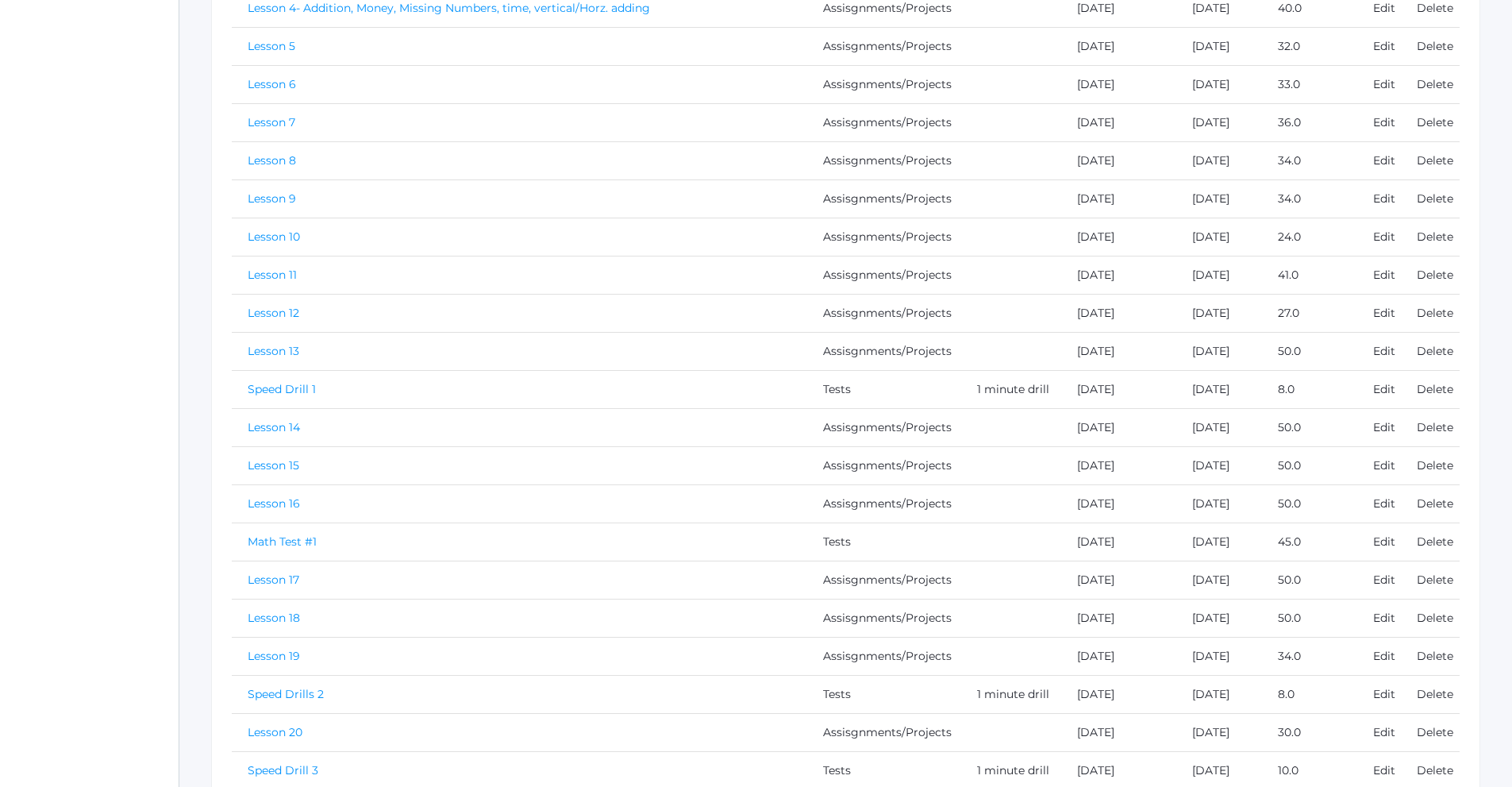
scroll to position [556, 0]
click at [1392, 348] on link "Edit" at bounding box center [1384, 346] width 22 height 14
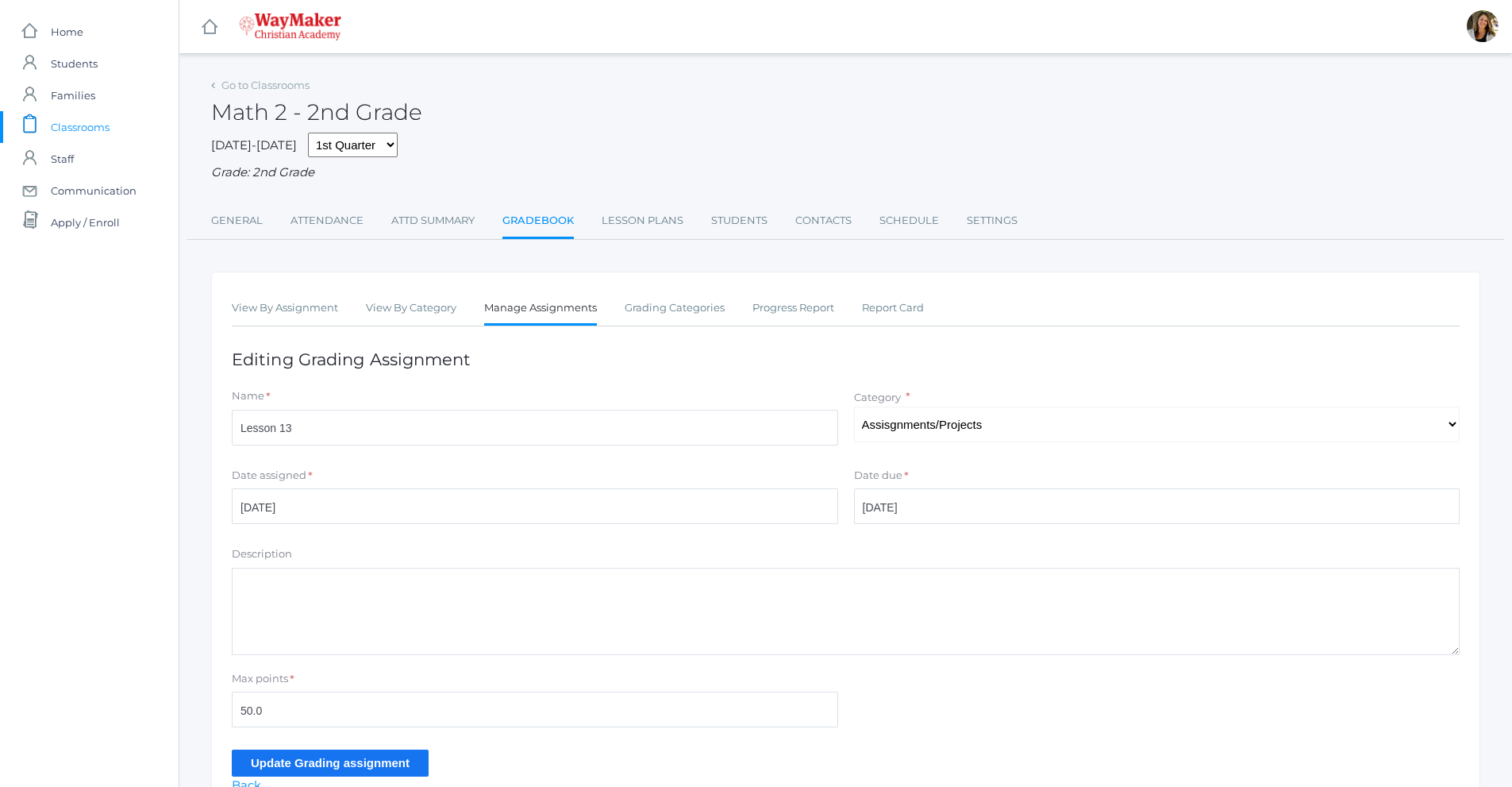
drag, startPoint x: 309, startPoint y: 685, endPoint x: 295, endPoint y: 702, distance: 22.0
click at [306, 692] on div "Max points *" at bounding box center [535, 681] width 607 height 21
drag, startPoint x: 286, startPoint y: 711, endPoint x: 205, endPoint y: 724, distance: 82.0
click at [205, 724] on div "Go to Classrooms Math 2 - 2nd Grade [DATE]-[DATE] 1st Quarter 2nd Quarter 3rd Q…" at bounding box center [846, 444] width 1333 height 741
type input "20"
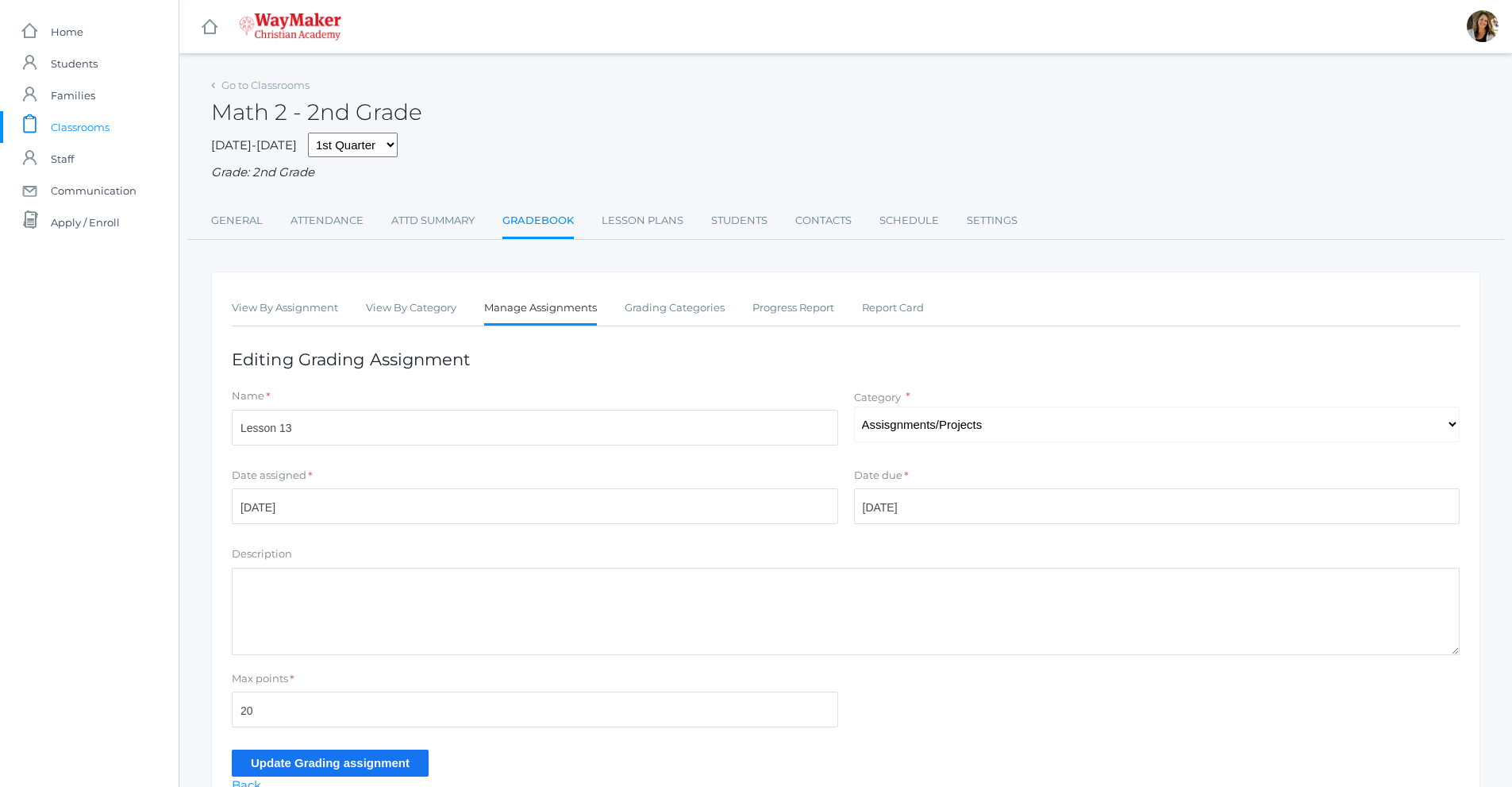
click at [280, 768] on input "Update Grading assignment" at bounding box center [331, 762] width 197 height 26
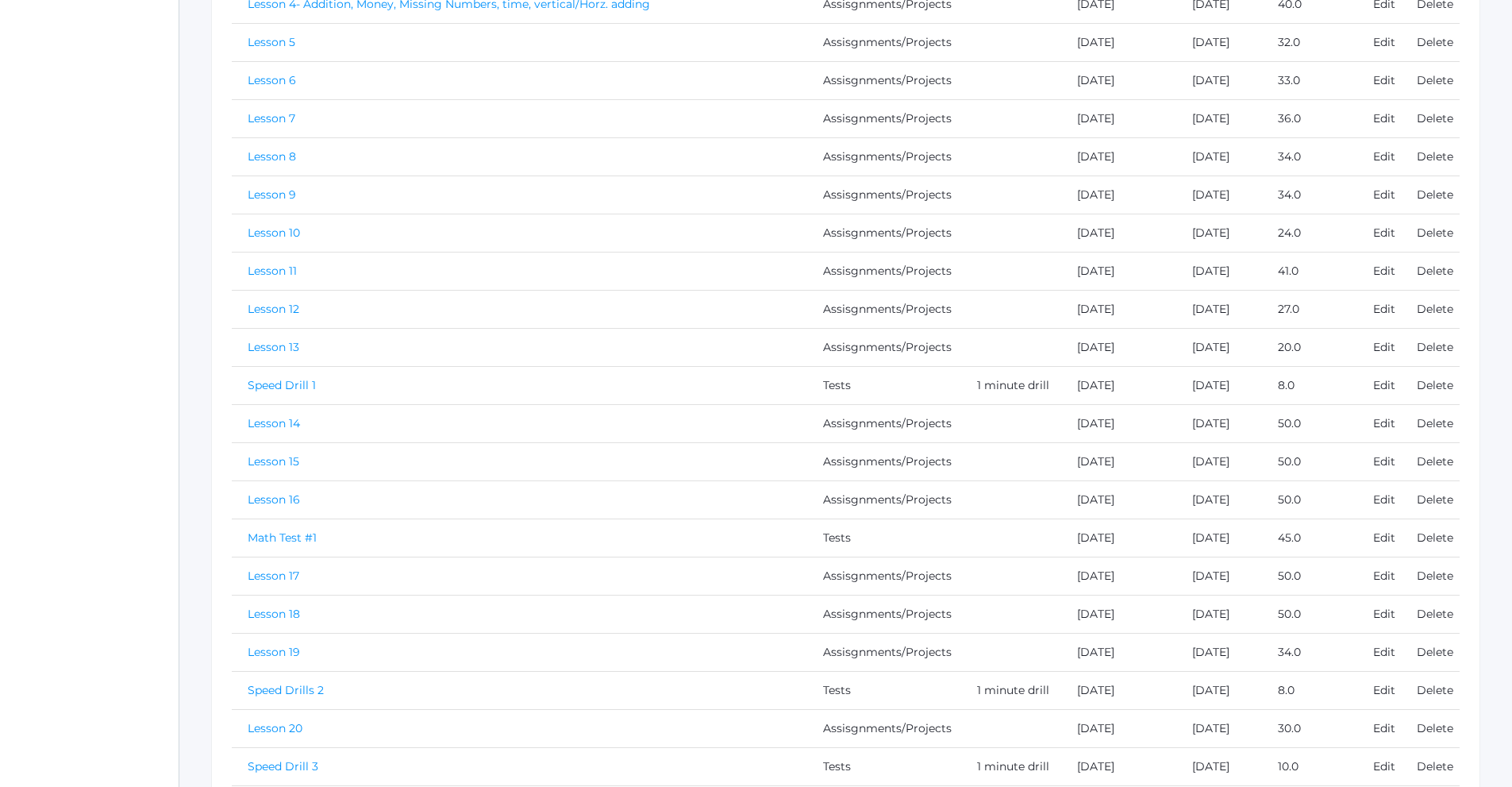
scroll to position [635, 0]
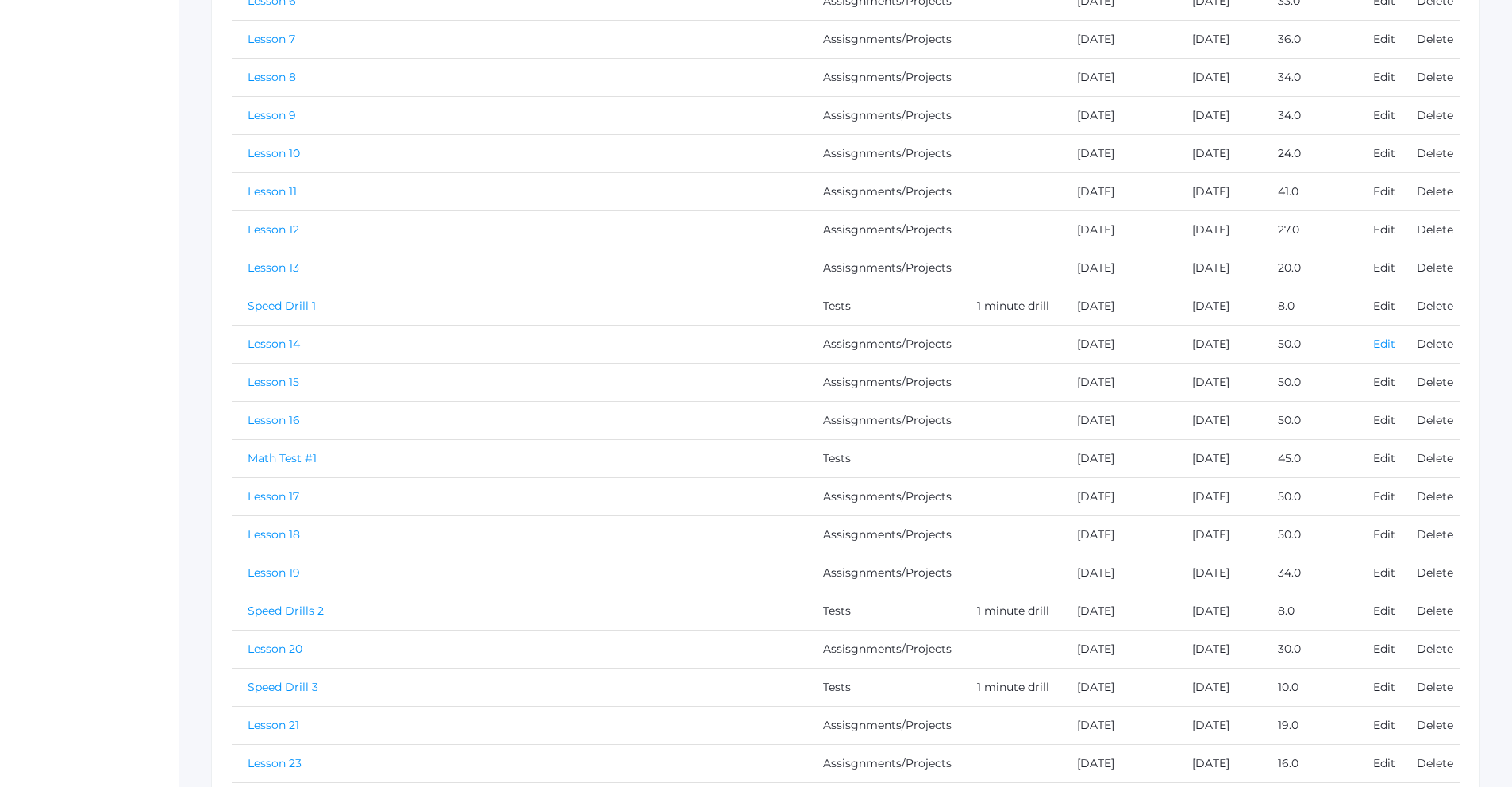
click at [1377, 348] on link "Edit" at bounding box center [1384, 344] width 22 height 14
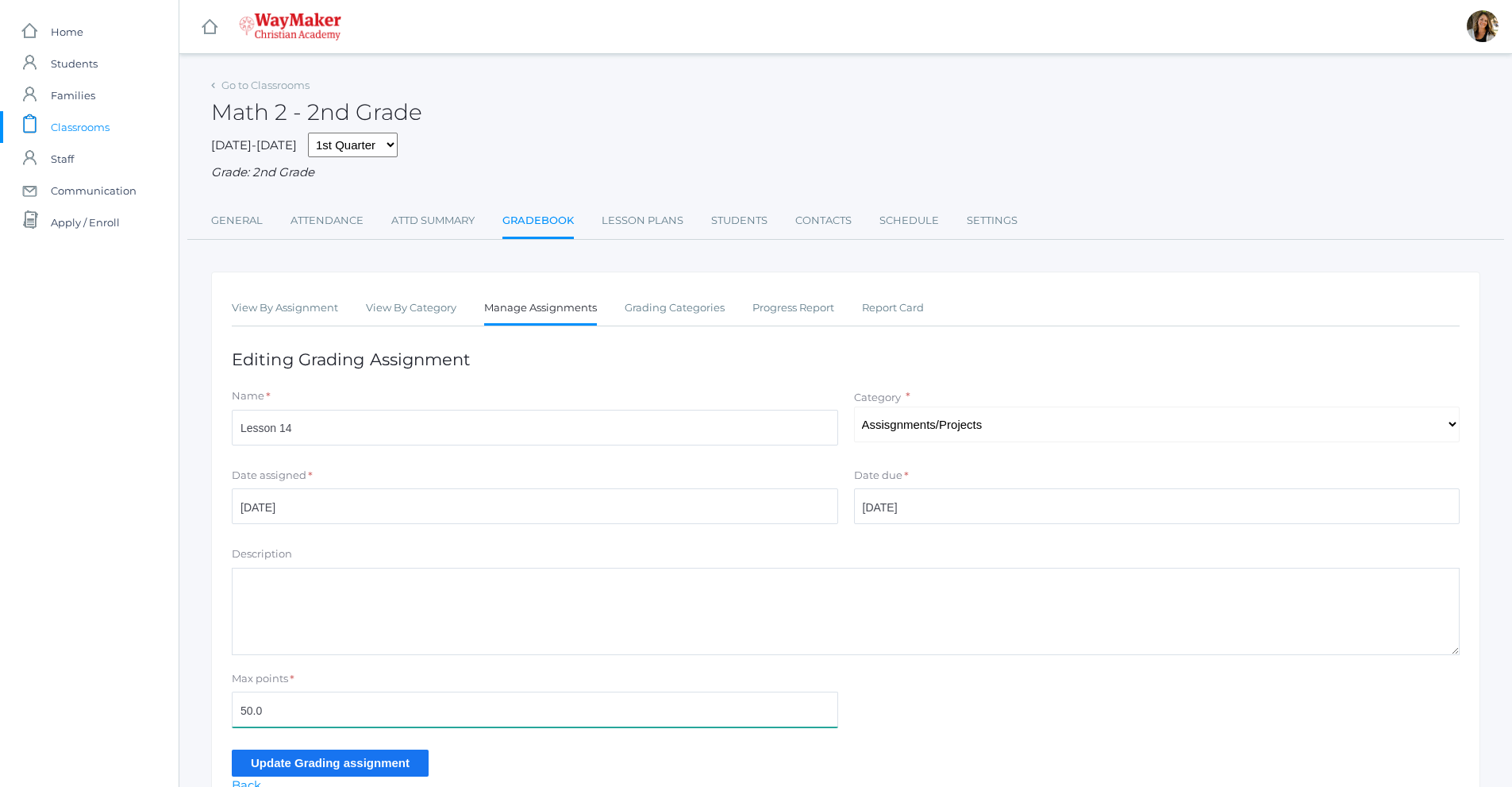
drag, startPoint x: 316, startPoint y: 724, endPoint x: 197, endPoint y: 711, distance: 119.7
click at [197, 711] on div "Go to Classrooms Math 2 - 2nd Grade [DATE]-[DATE] 1st Quarter 2nd Quarter 3rd Q…" at bounding box center [846, 444] width 1333 height 741
type input "20"
click at [255, 761] on input "Update Grading assignment" at bounding box center [331, 762] width 197 height 26
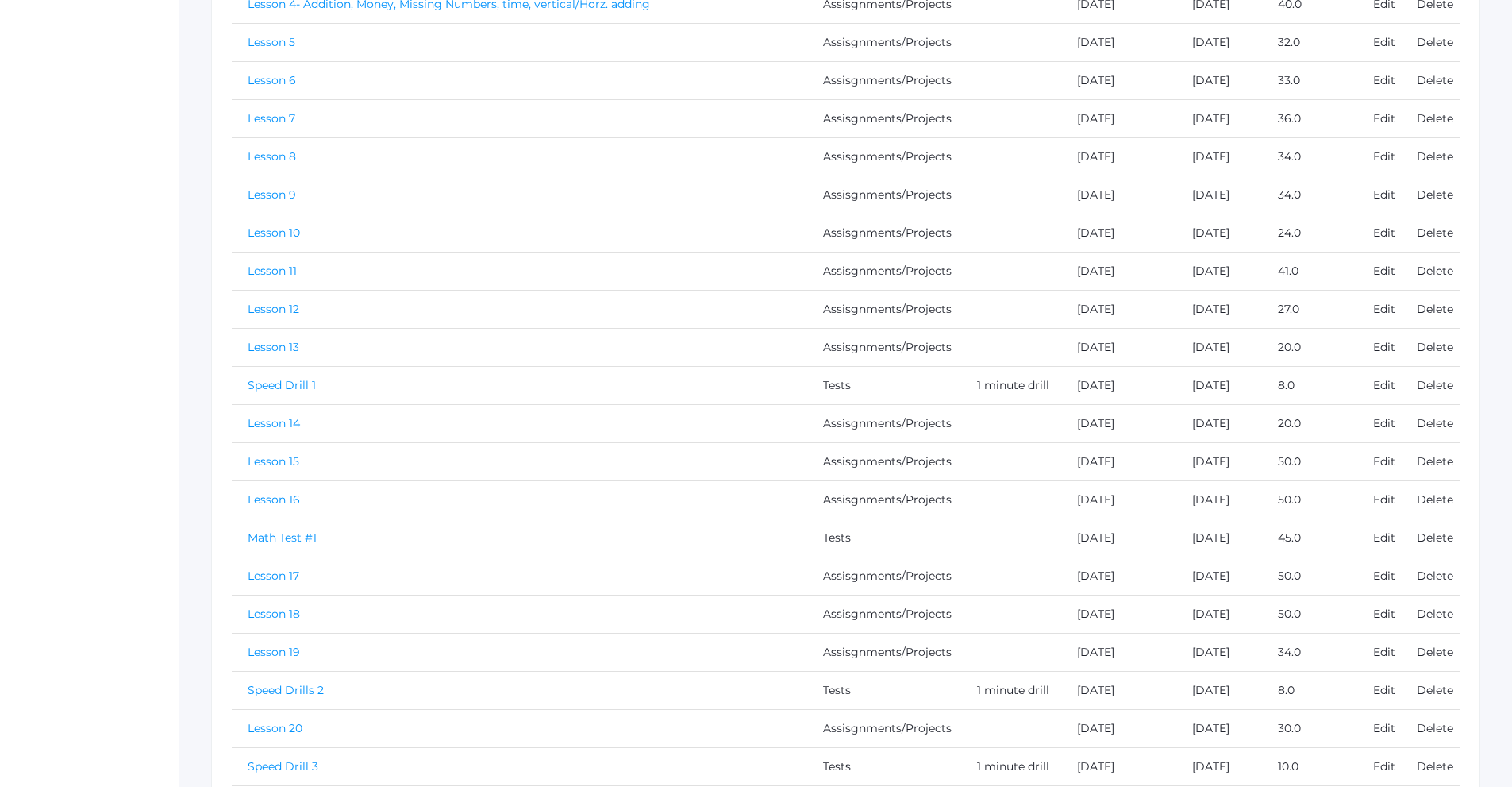
scroll to position [635, 0]
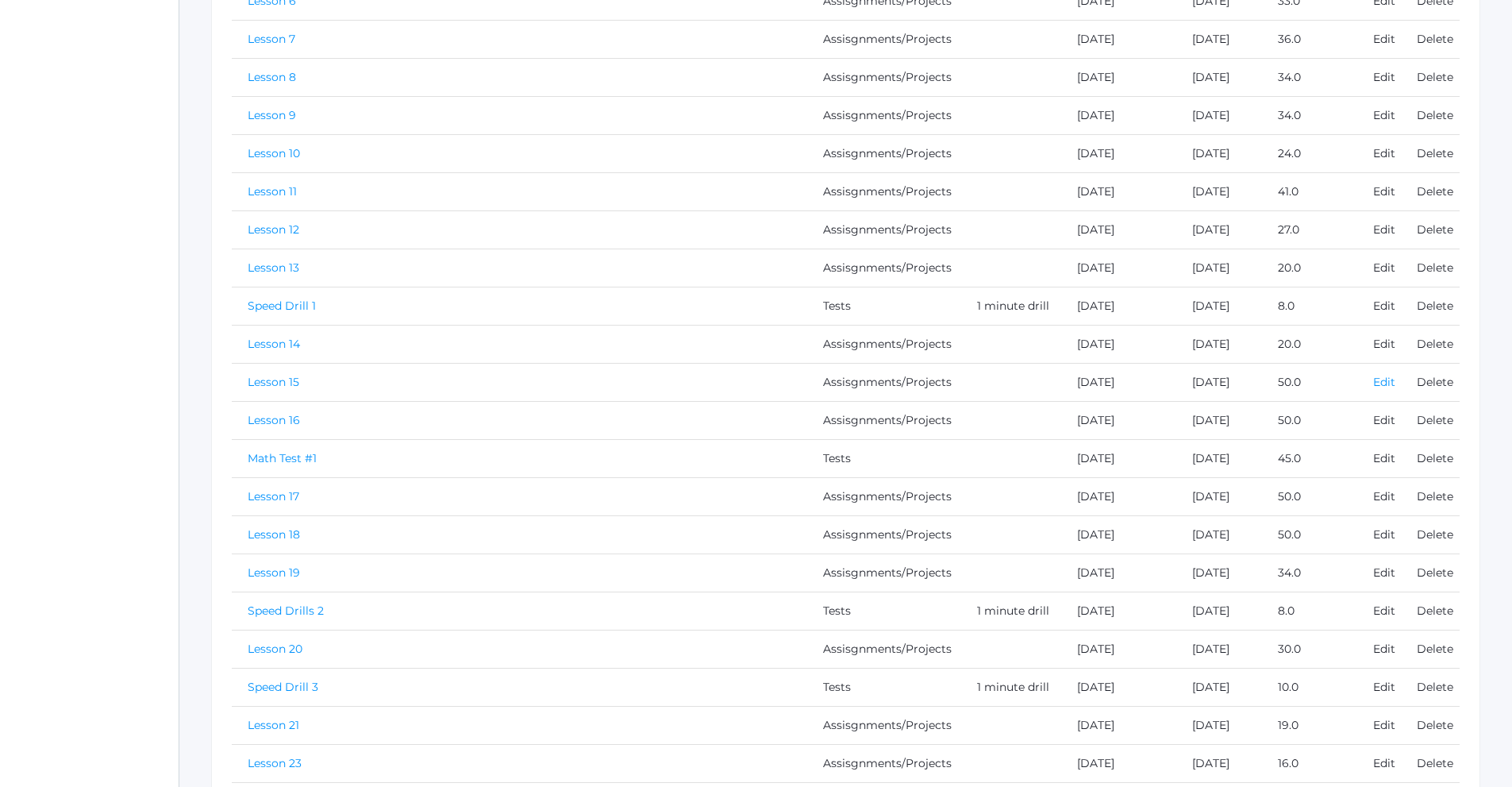
click at [1393, 384] on link "Edit" at bounding box center [1384, 382] width 22 height 14
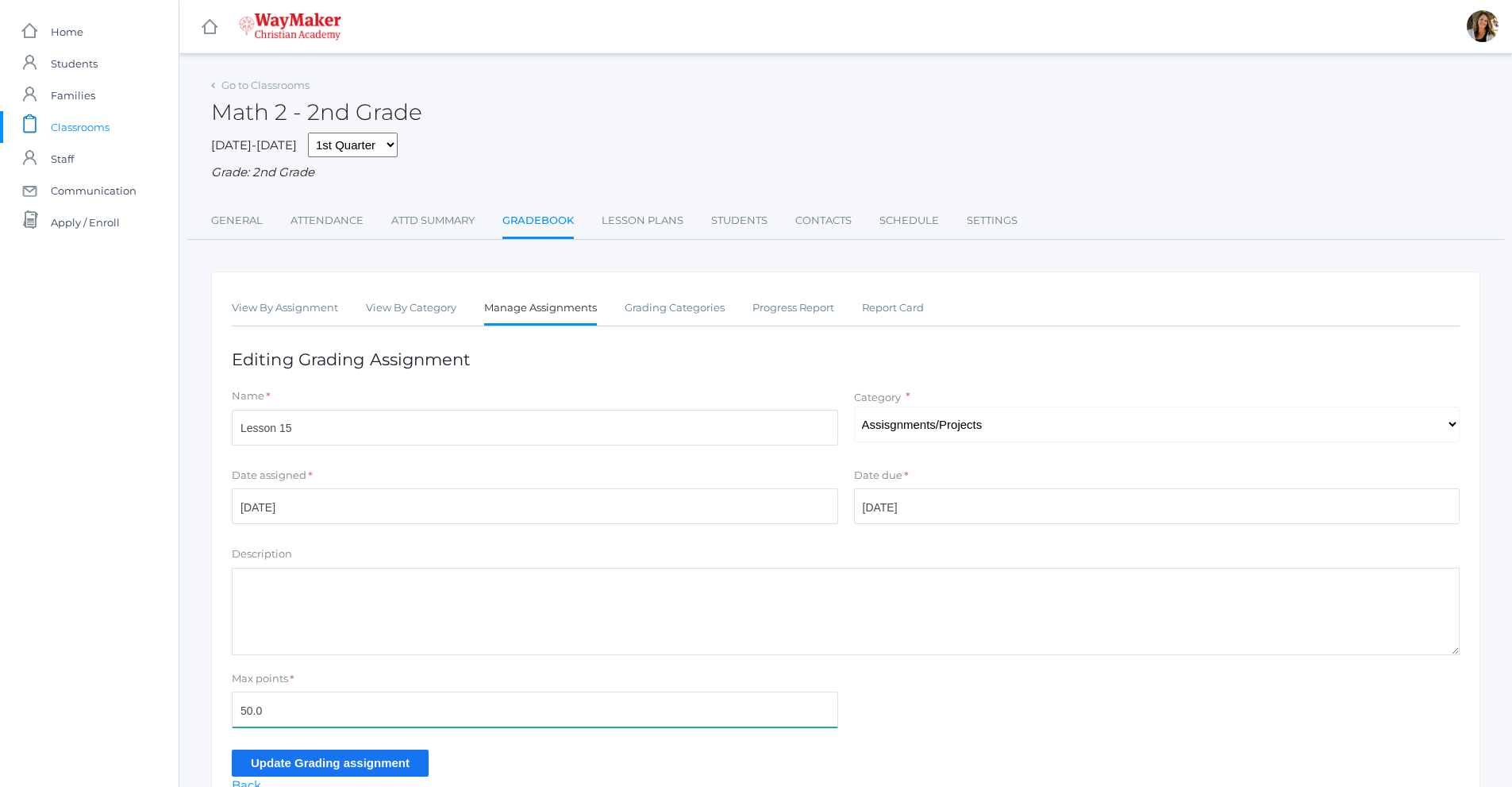
drag, startPoint x: 261, startPoint y: 713, endPoint x: 210, endPoint y: 708, distance: 51.2
click at [210, 708] on div "Go to Classrooms Math 2 - 2nd Grade 2025-2026 1st Quarter 2nd Quarter 3rd Quart…" at bounding box center [846, 444] width 1333 height 741
type input "32"
drag, startPoint x: 251, startPoint y: 699, endPoint x: 358, endPoint y: 776, distance: 131.8
click at [358, 776] on input "Update Grading assignment" at bounding box center [331, 762] width 197 height 26
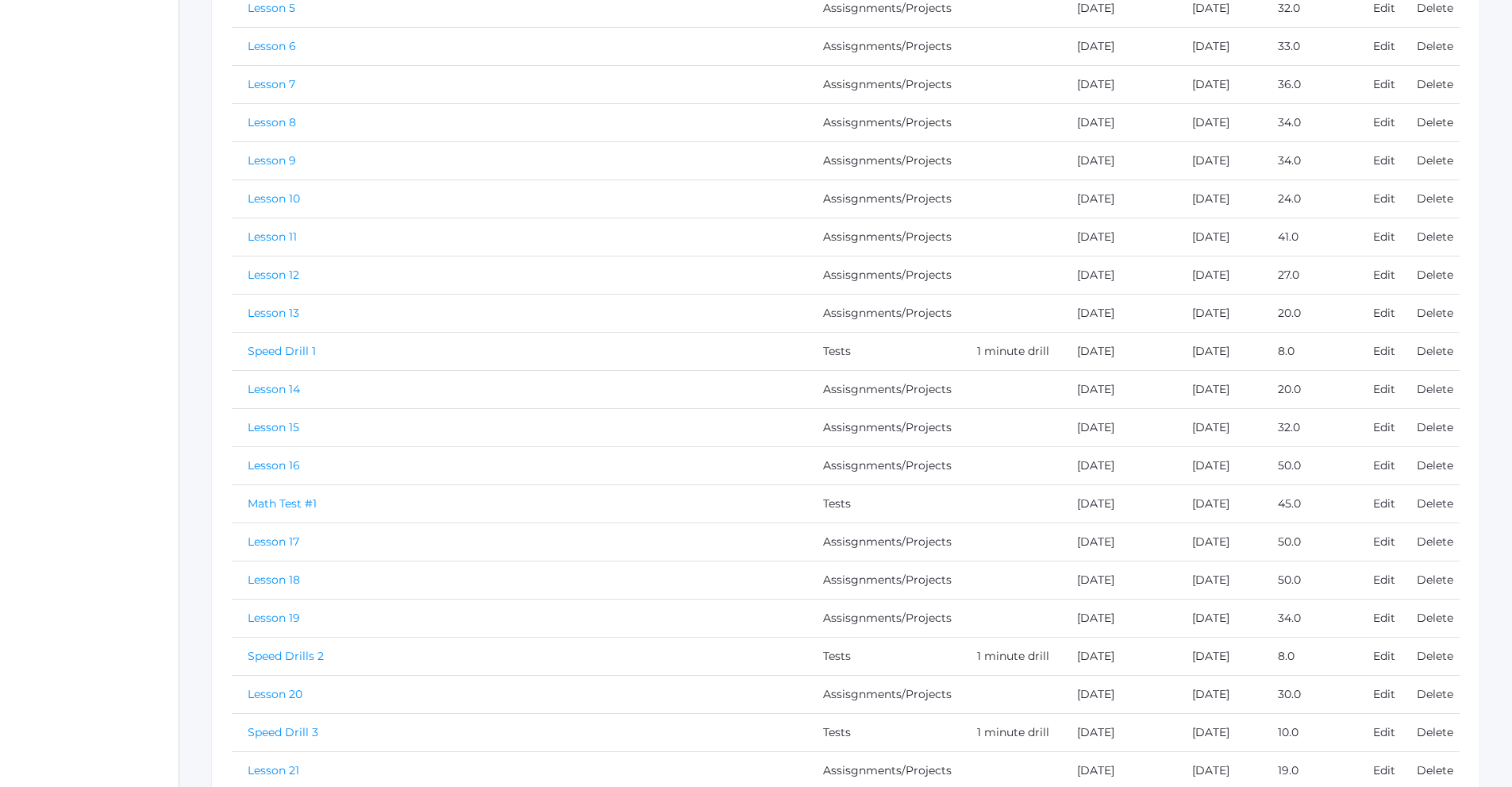
scroll to position [635, 0]
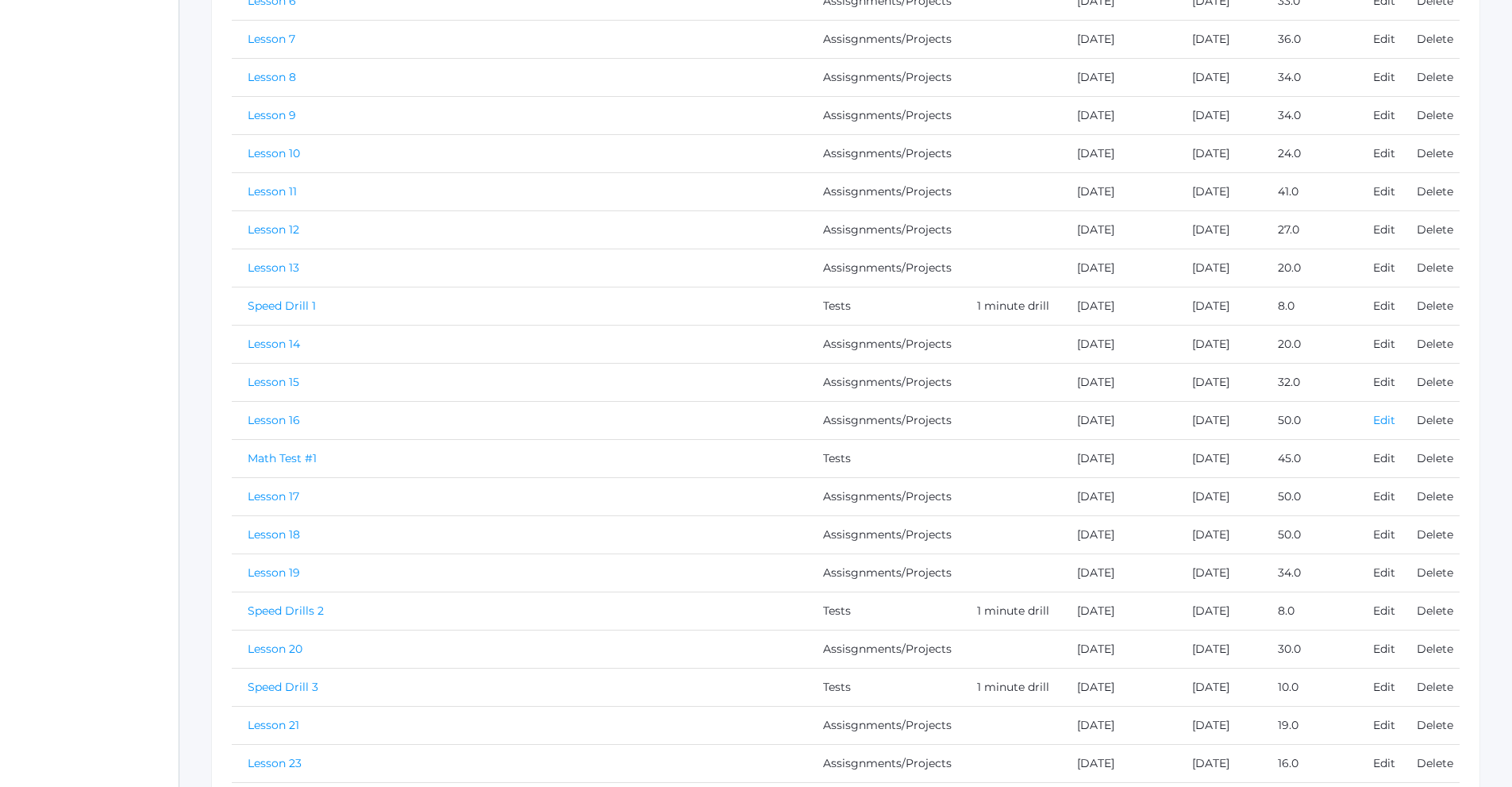
click at [1393, 422] on link "Edit" at bounding box center [1384, 420] width 22 height 14
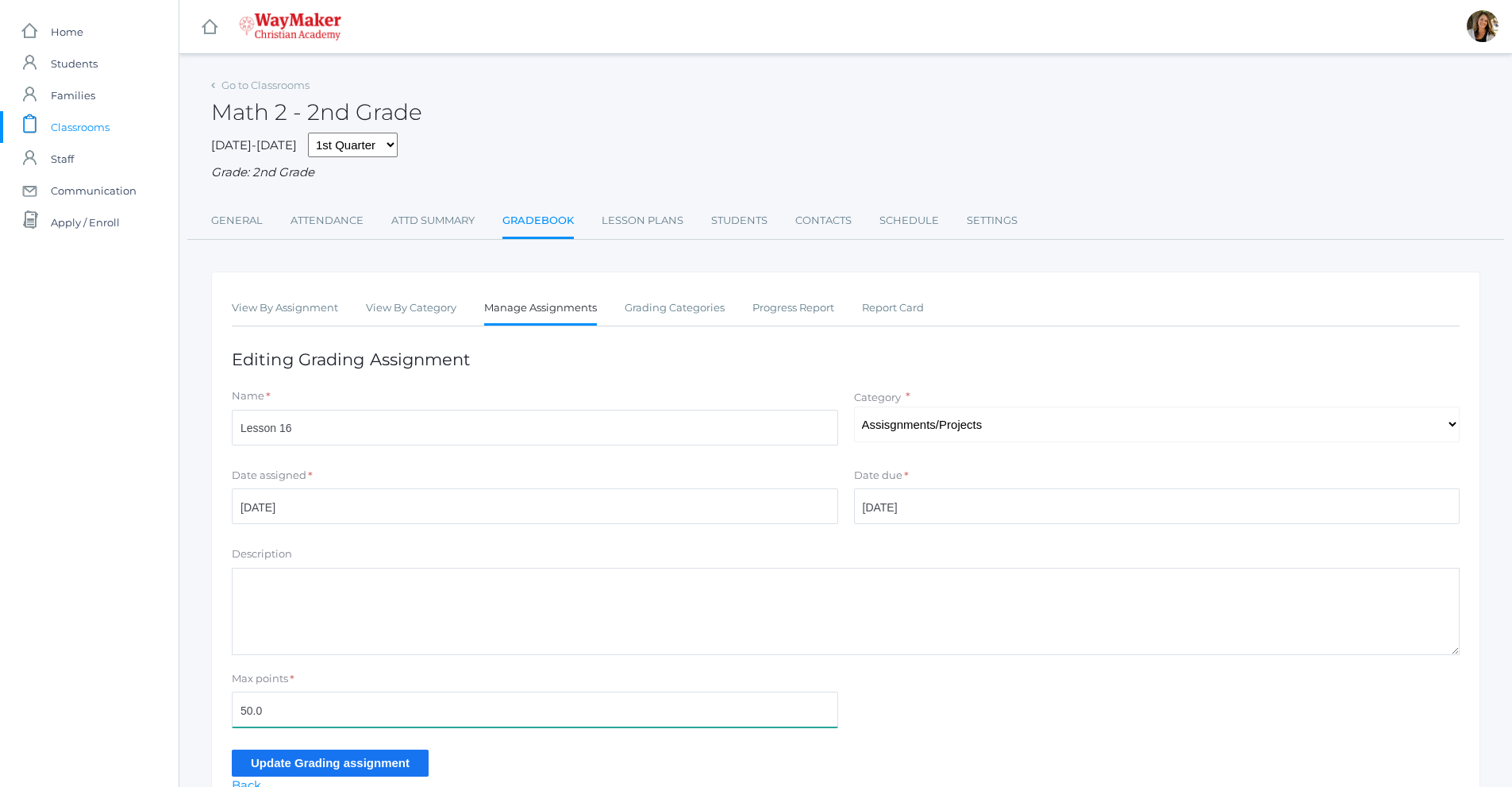
drag, startPoint x: 273, startPoint y: 718, endPoint x: 232, endPoint y: 718, distance: 41.0
click at [232, 718] on input "50.0" at bounding box center [535, 710] width 607 height 36
type input "36"
click at [265, 759] on input "Update Grading assignment" at bounding box center [331, 762] width 197 height 26
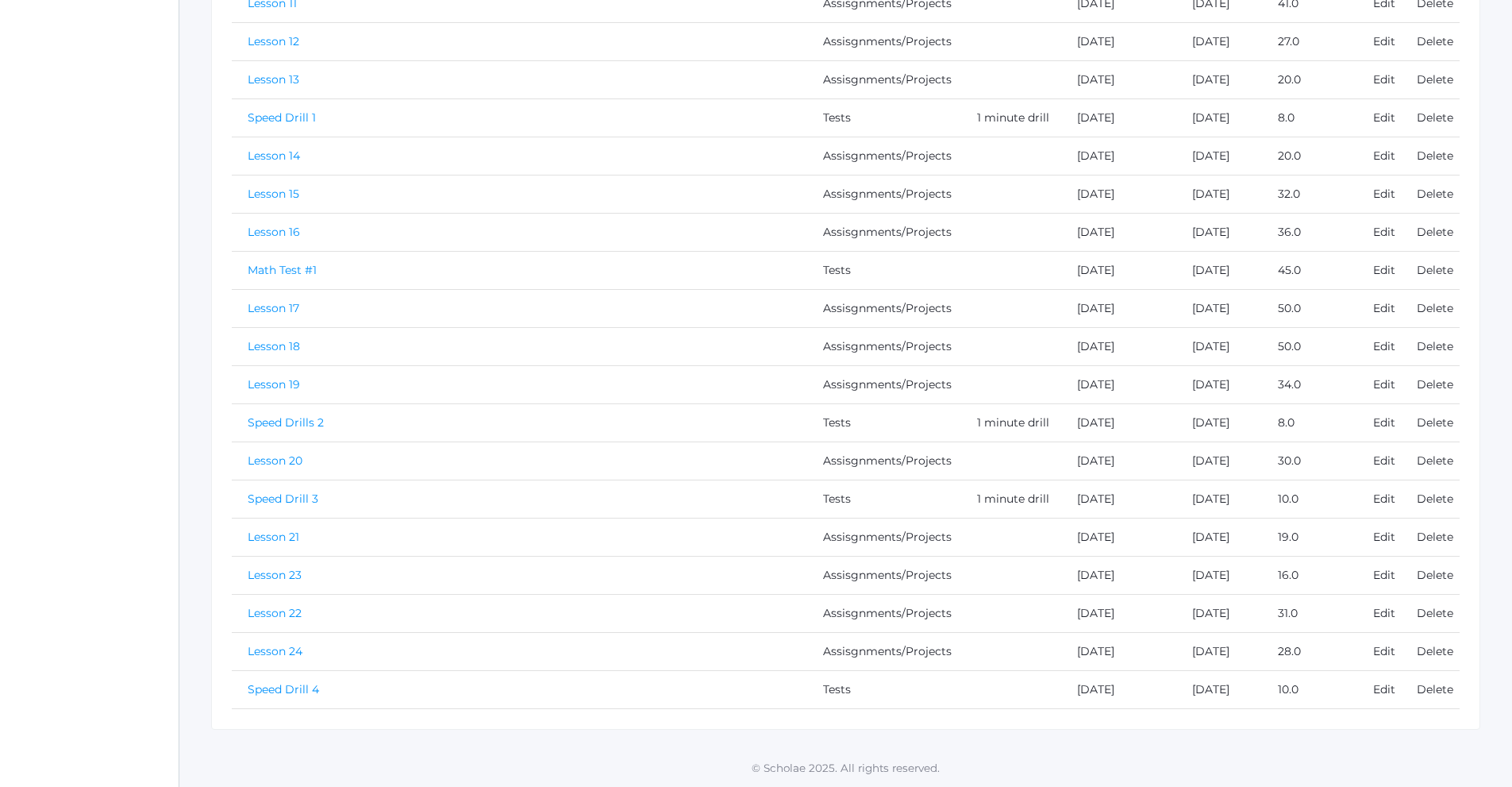
scroll to position [747, 0]
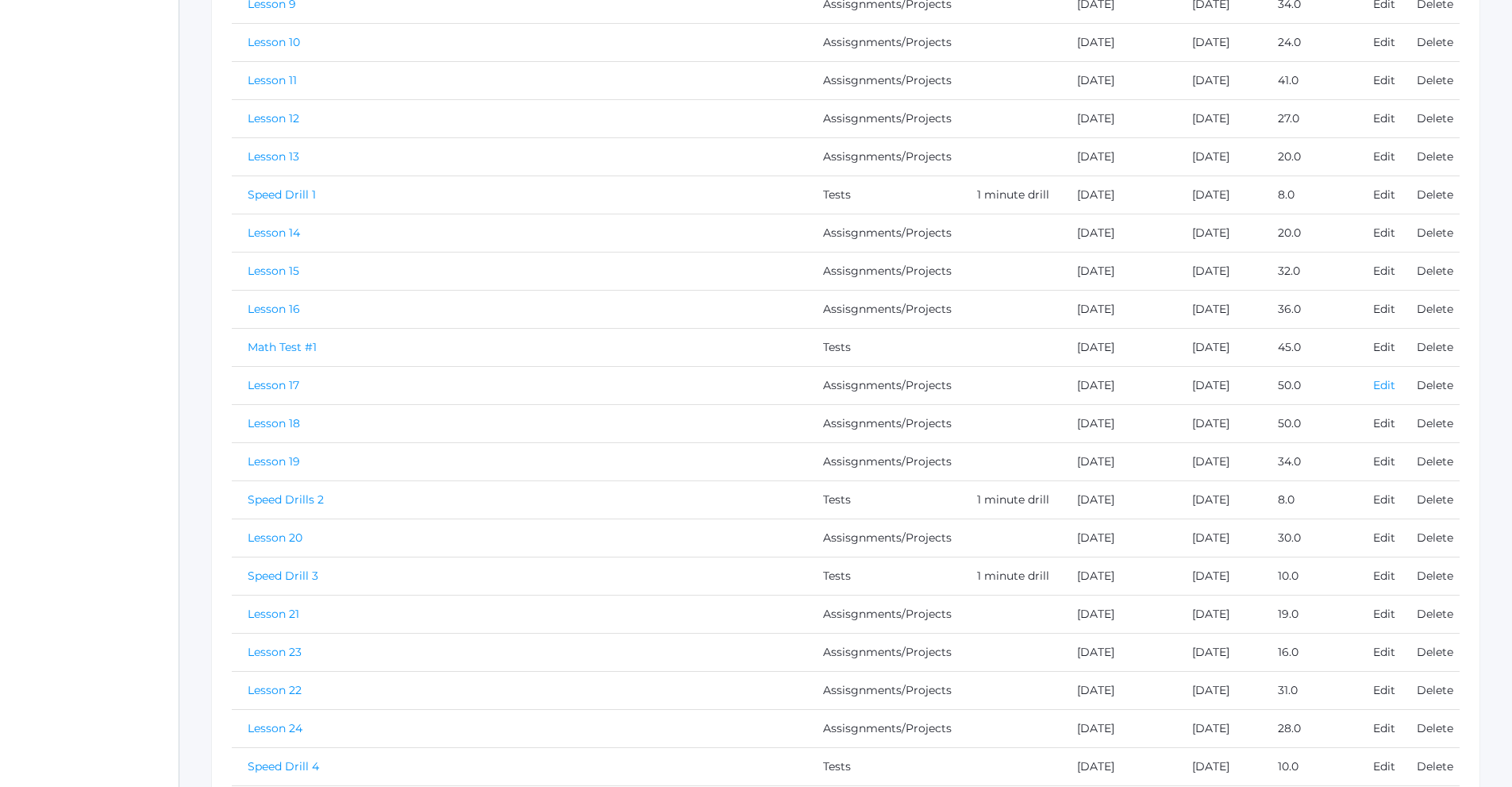
click at [1378, 389] on link "Edit" at bounding box center [1384, 385] width 22 height 14
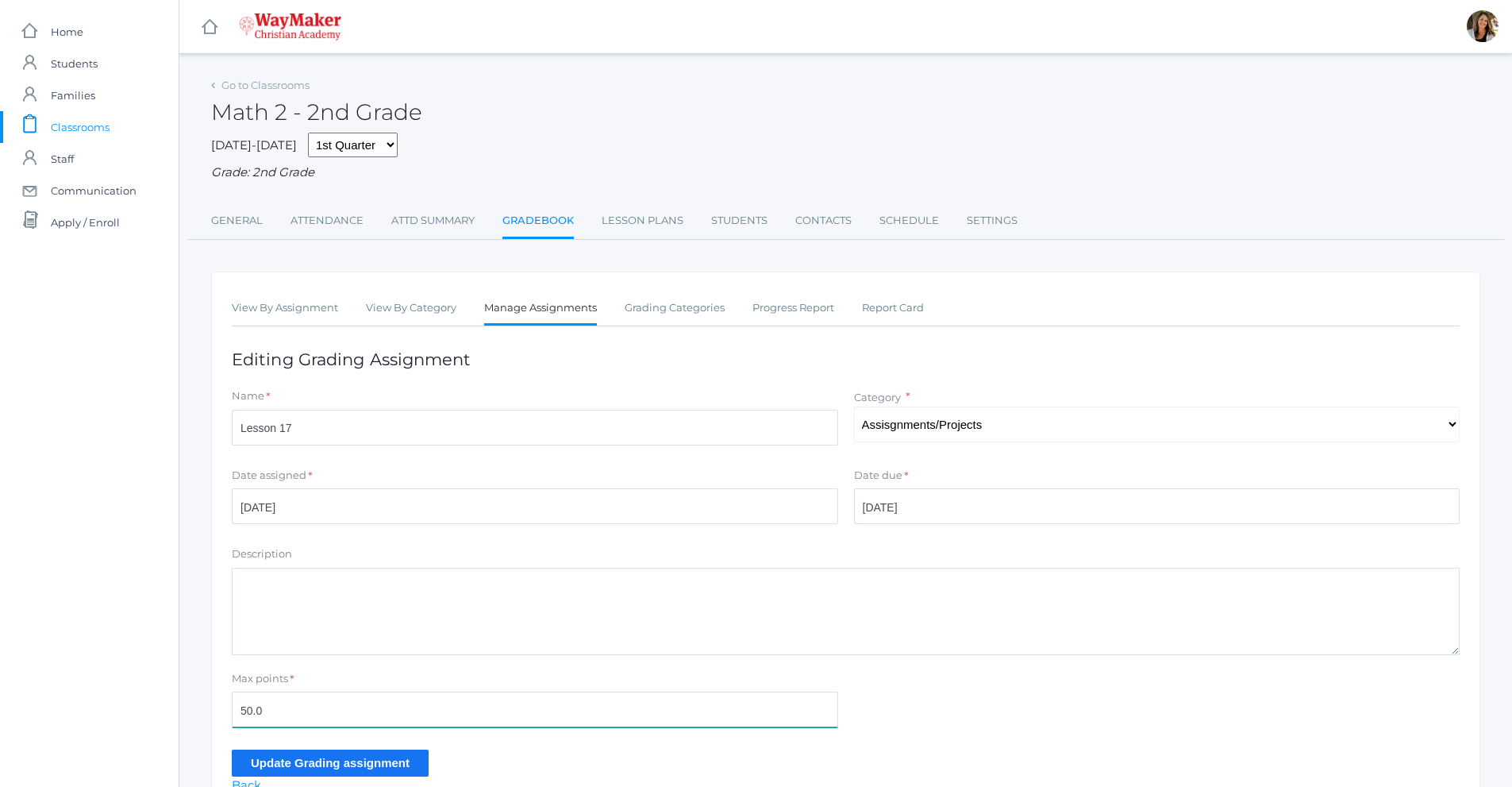
drag, startPoint x: 273, startPoint y: 710, endPoint x: 222, endPoint y: 709, distance: 51.0
click at [222, 709] on div "View By Assignment View By Category Manage Assignments Grading Categories Progr…" at bounding box center [846, 543] width 1269 height 543
type input "43"
click at [253, 755] on input "Update Grading assignment" at bounding box center [331, 762] width 197 height 26
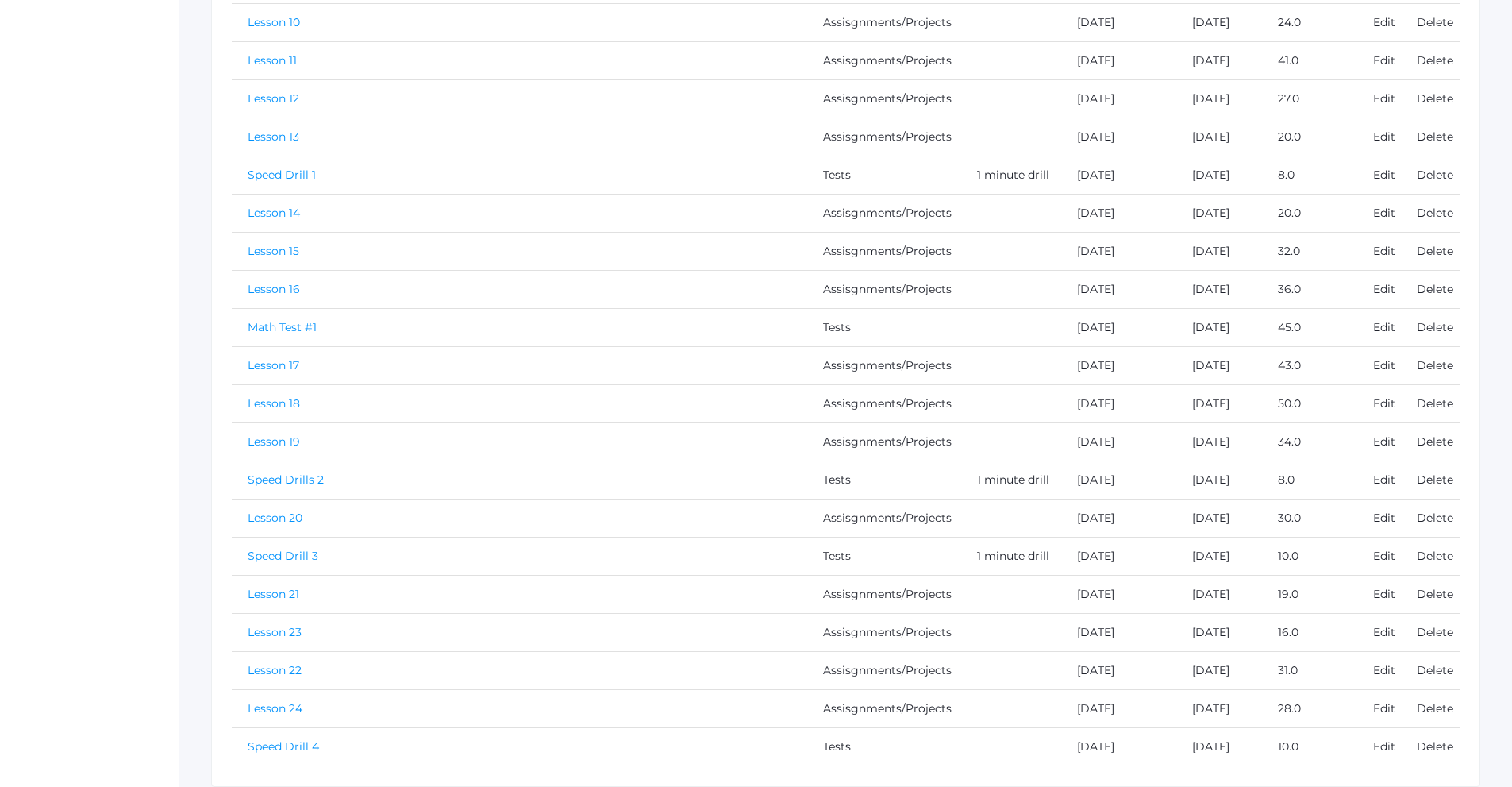
scroll to position [794, 0]
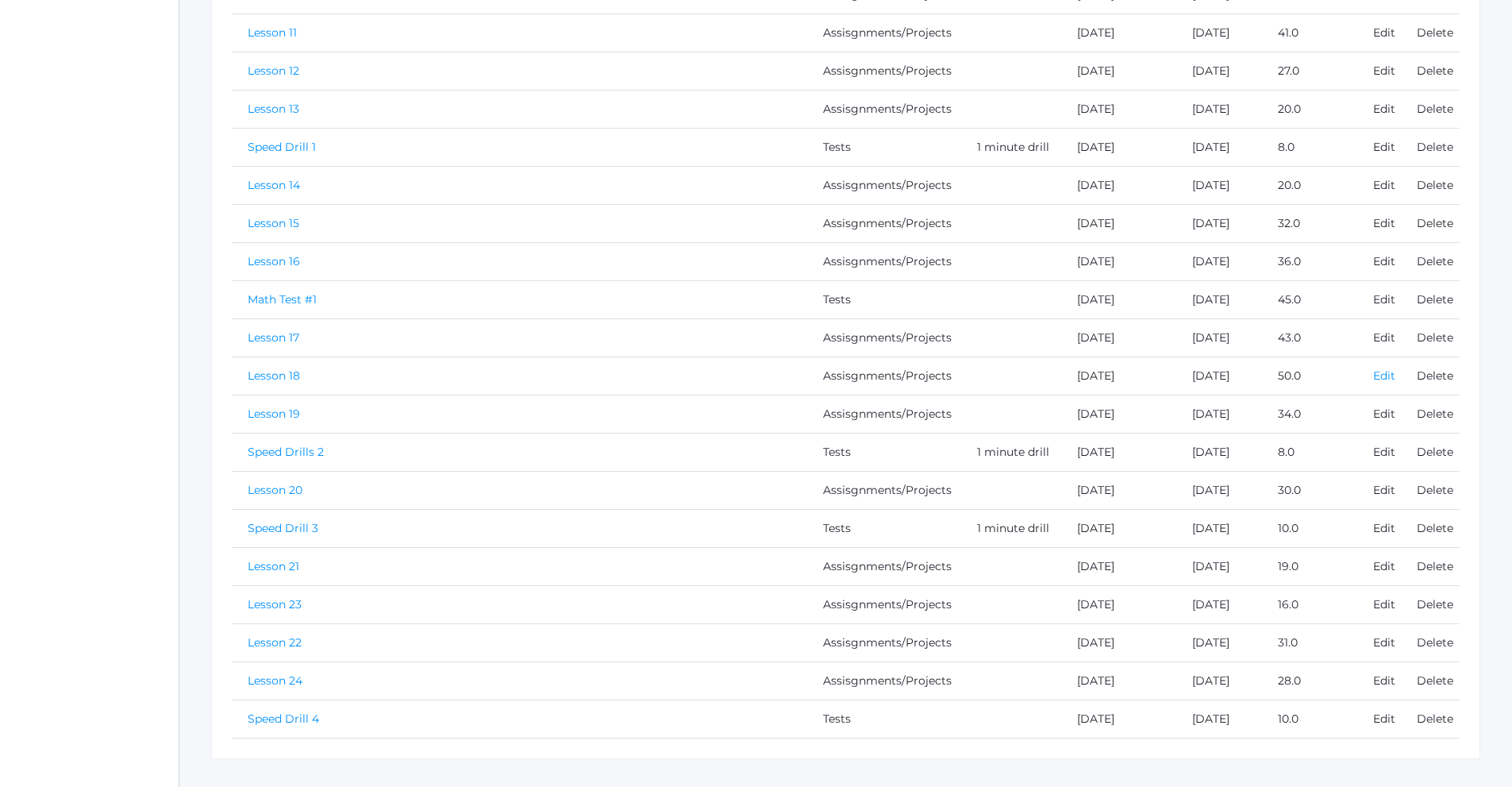
click at [1383, 376] on link "Edit" at bounding box center [1384, 375] width 22 height 14
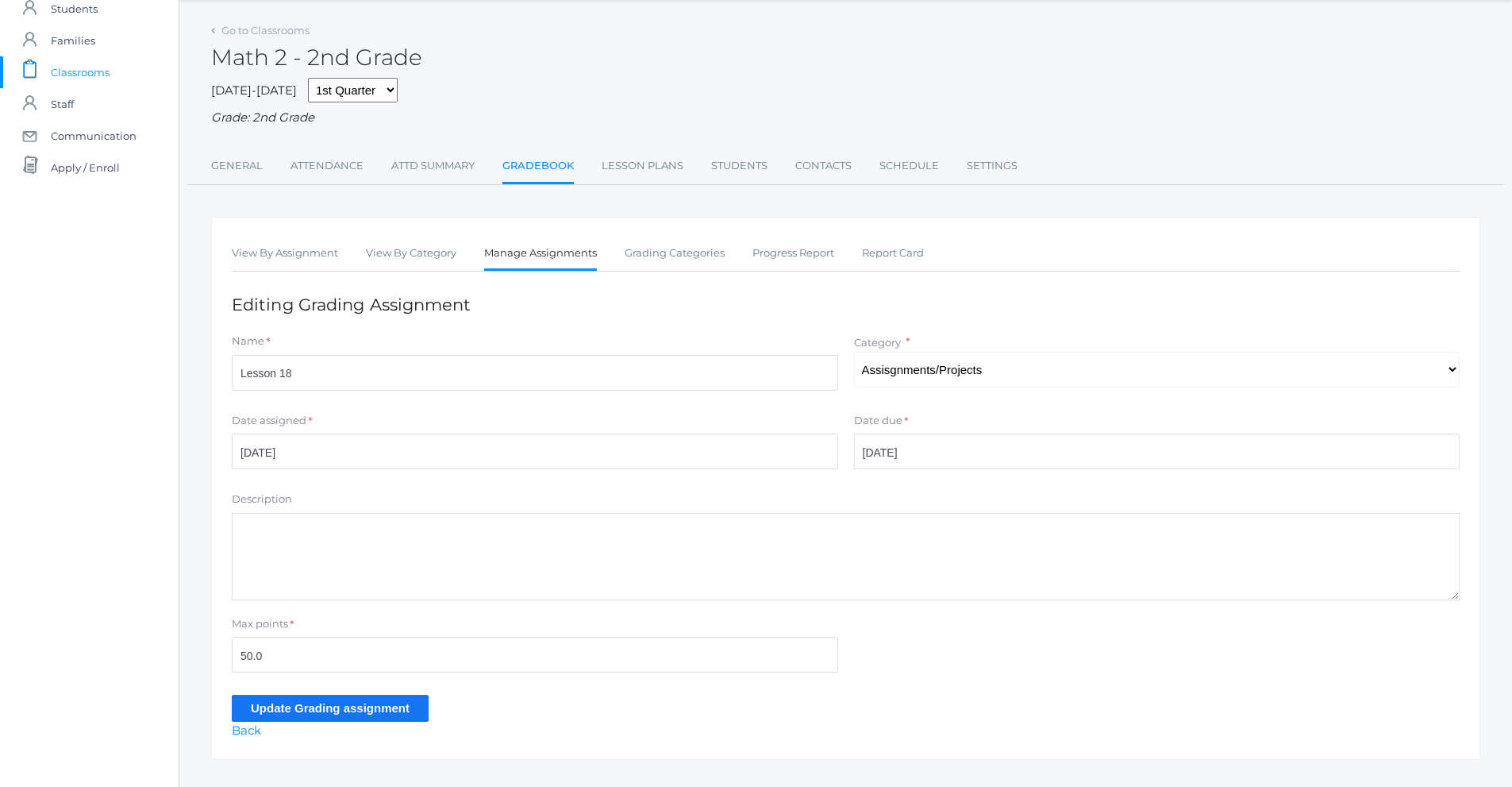
scroll to position [79, 0]
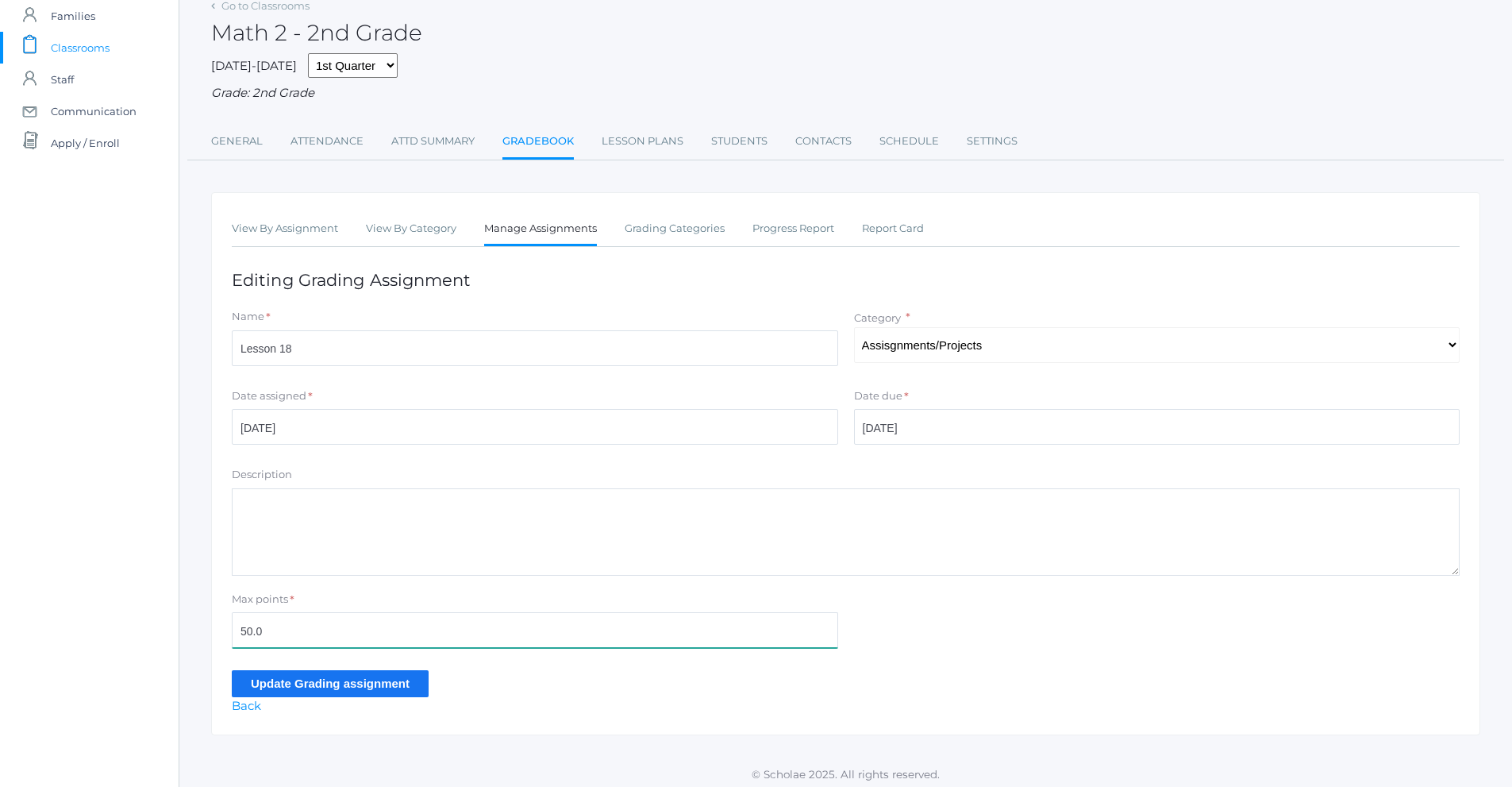
drag, startPoint x: 273, startPoint y: 643, endPoint x: 221, endPoint y: 644, distance: 52.0
click at [221, 644] on div "View By Assignment View By Category Manage Assignments Grading Categories Progr…" at bounding box center [846, 464] width 1269 height 543
type input "16"
click at [383, 689] on input "Update Grading assignment" at bounding box center [331, 683] width 197 height 26
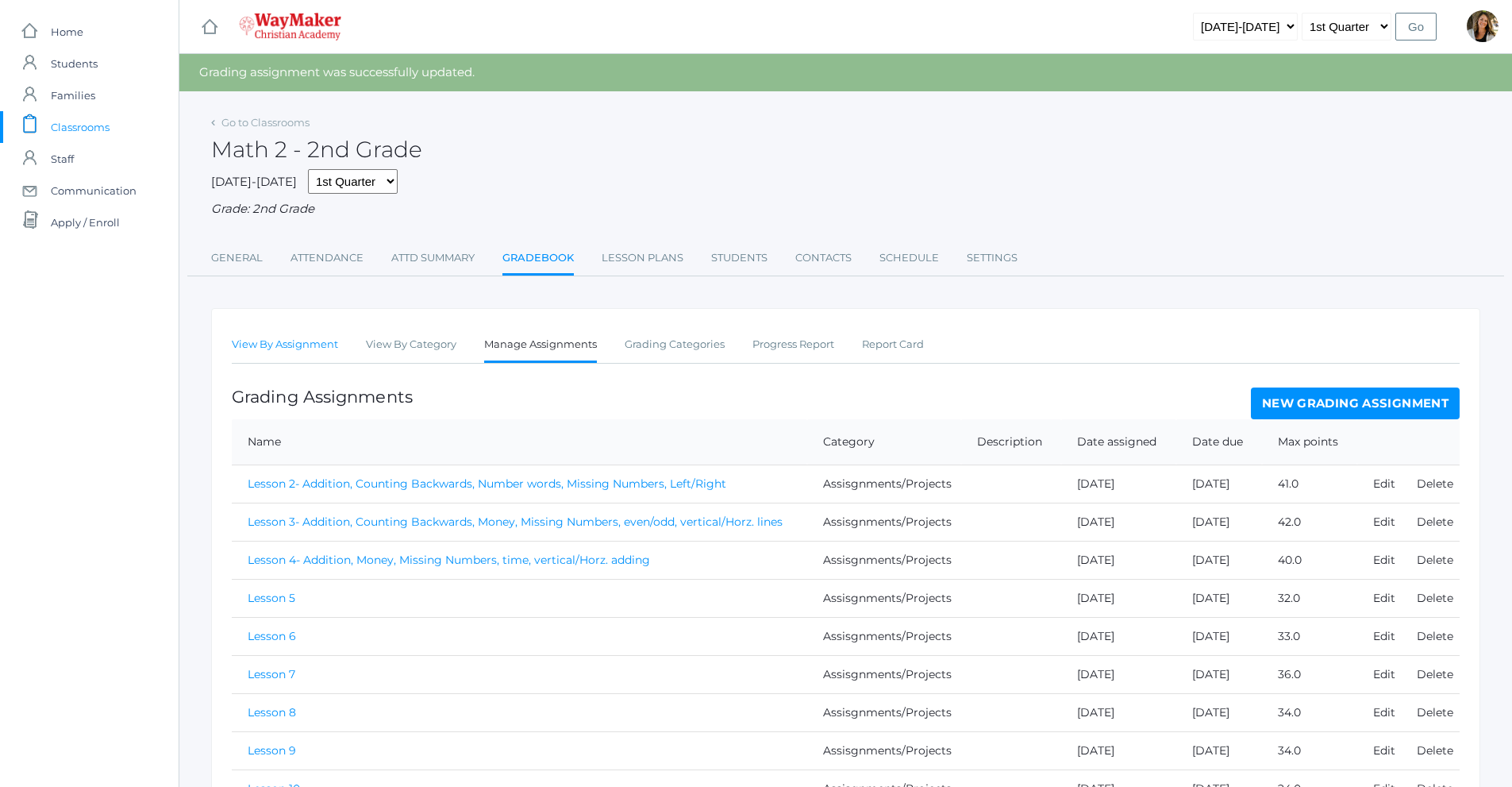
click at [331, 347] on link "View By Assignment" at bounding box center [285, 345] width 106 height 32
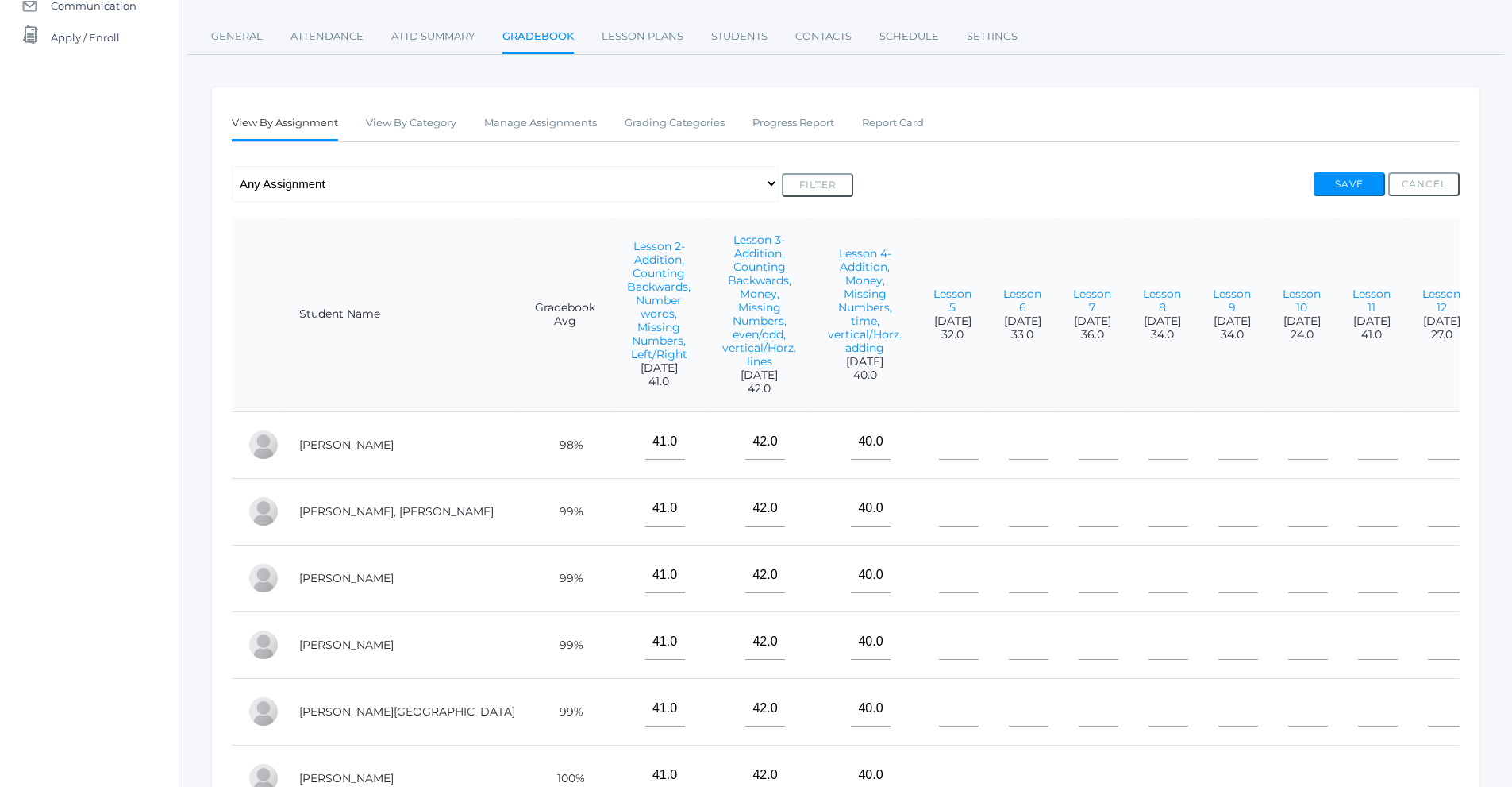
scroll to position [317, 0]
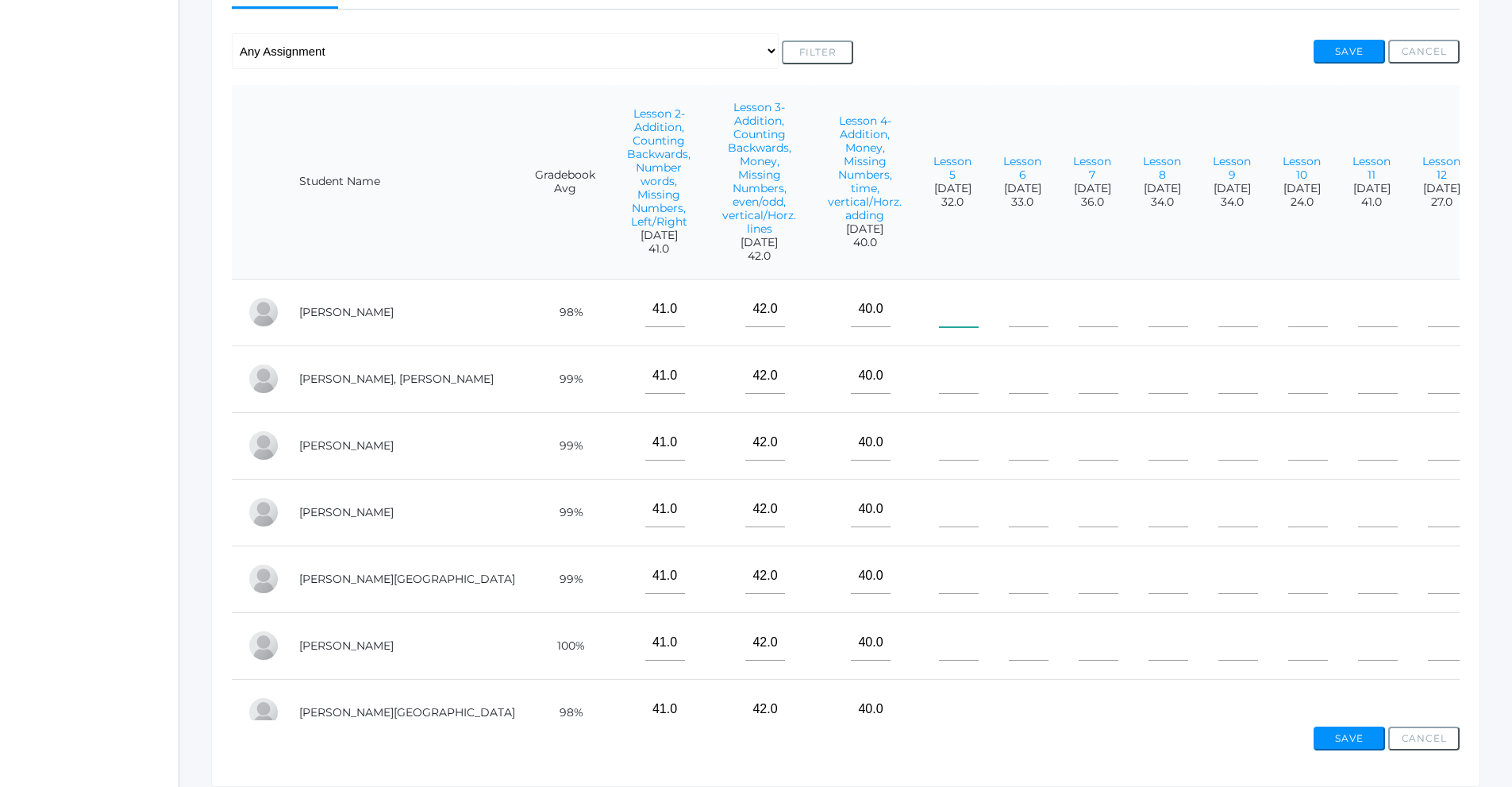
click at [939, 318] on input"] "text" at bounding box center [958, 309] width 40 height 36
type input"] "32"
click at [939, 373] on input"] "text" at bounding box center [958, 375] width 40 height 36
type input"] "32"
click at [939, 436] on input"] "text" at bounding box center [958, 442] width 40 height 36
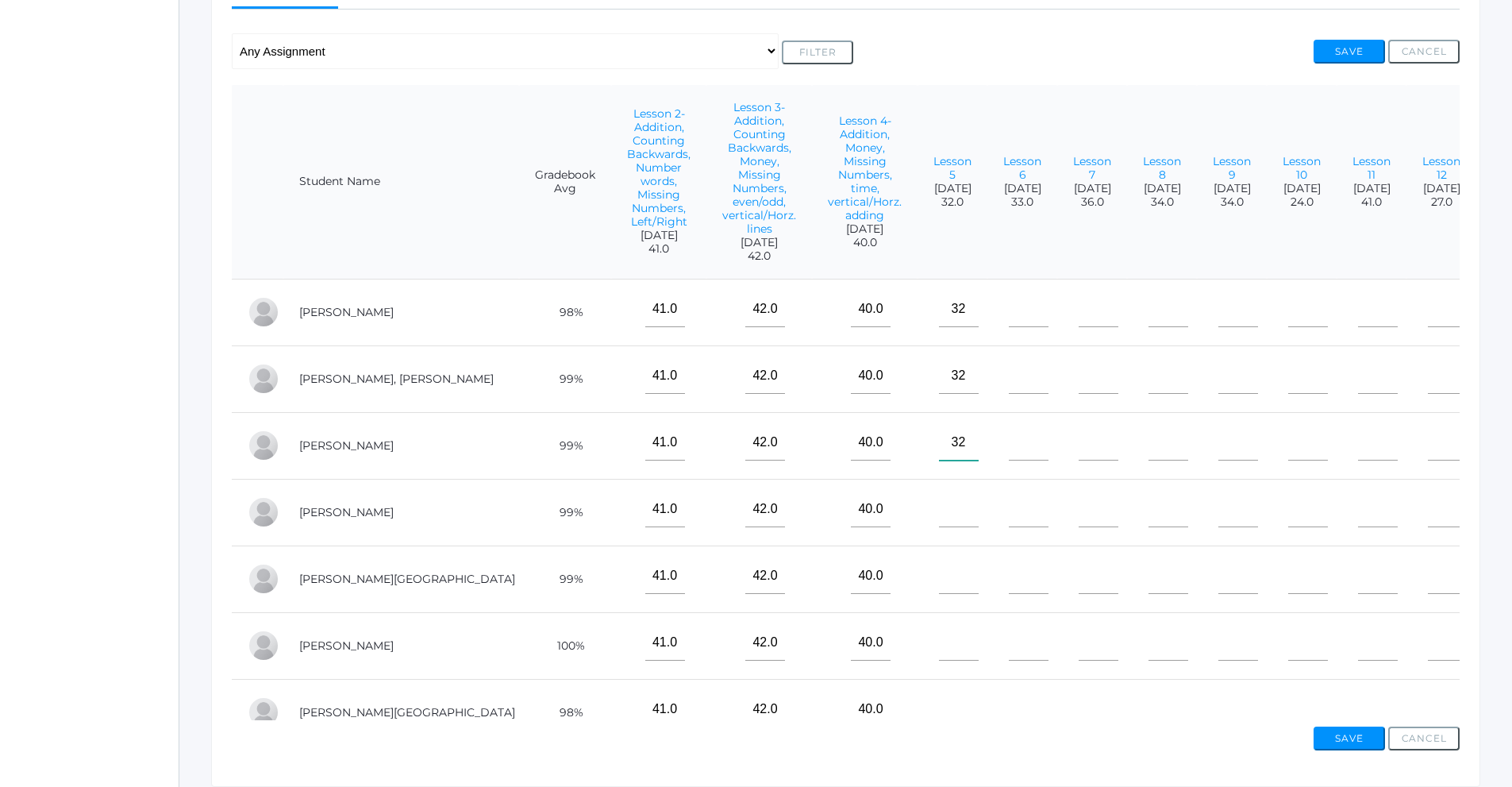
type input"] "32"
click at [939, 519] on input"] "text" at bounding box center [958, 509] width 40 height 36
type input"] "32"
click at [939, 561] on input"] "text" at bounding box center [958, 576] width 40 height 36
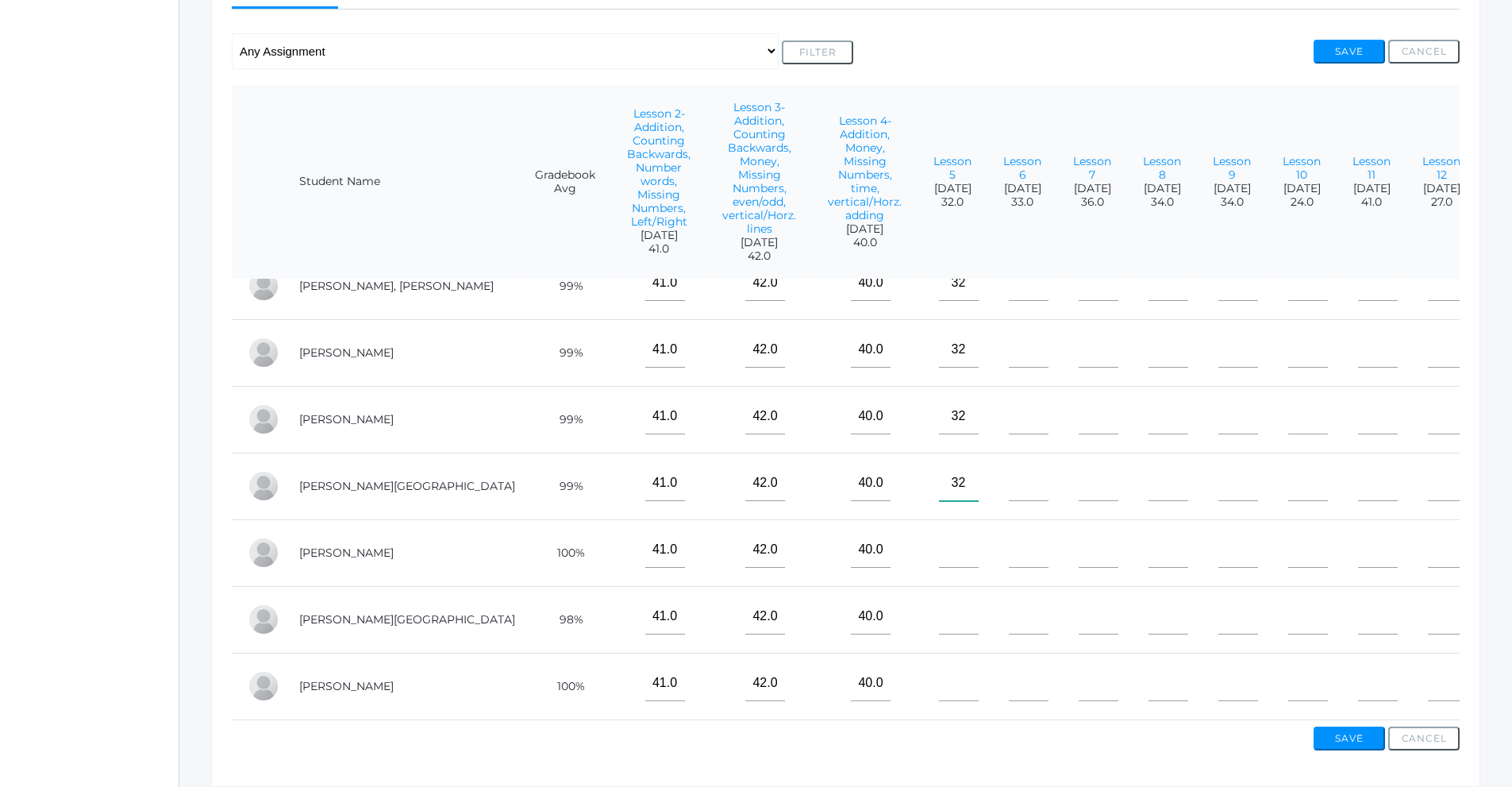
scroll to position [105, 0]
type input"] "32"
click at [939, 553] on input"] "text" at bounding box center [958, 550] width 40 height 36
type input"] "32"
click at [939, 602] on input"] "text" at bounding box center [958, 616] width 40 height 36
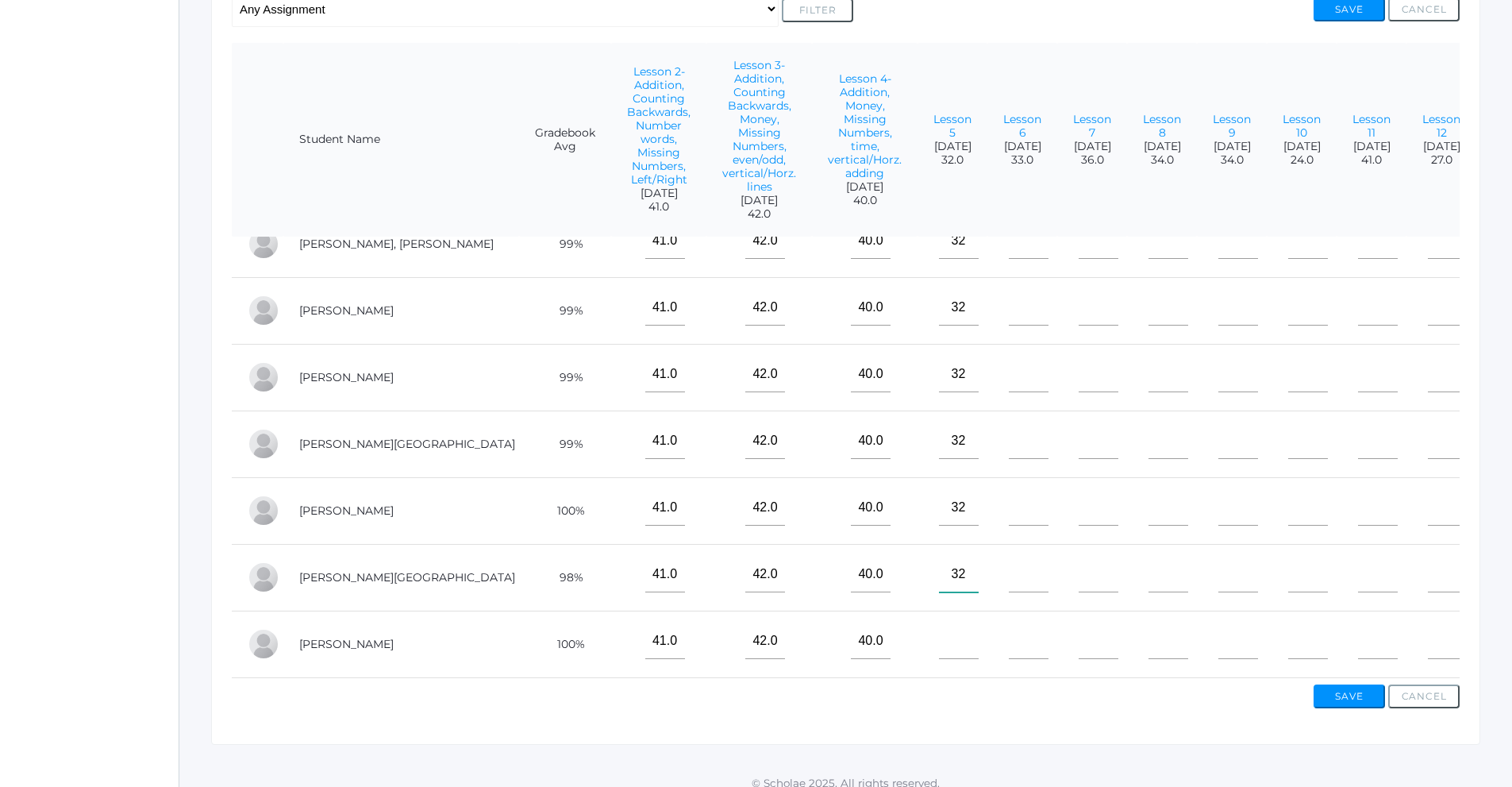
scroll to position [377, 0]
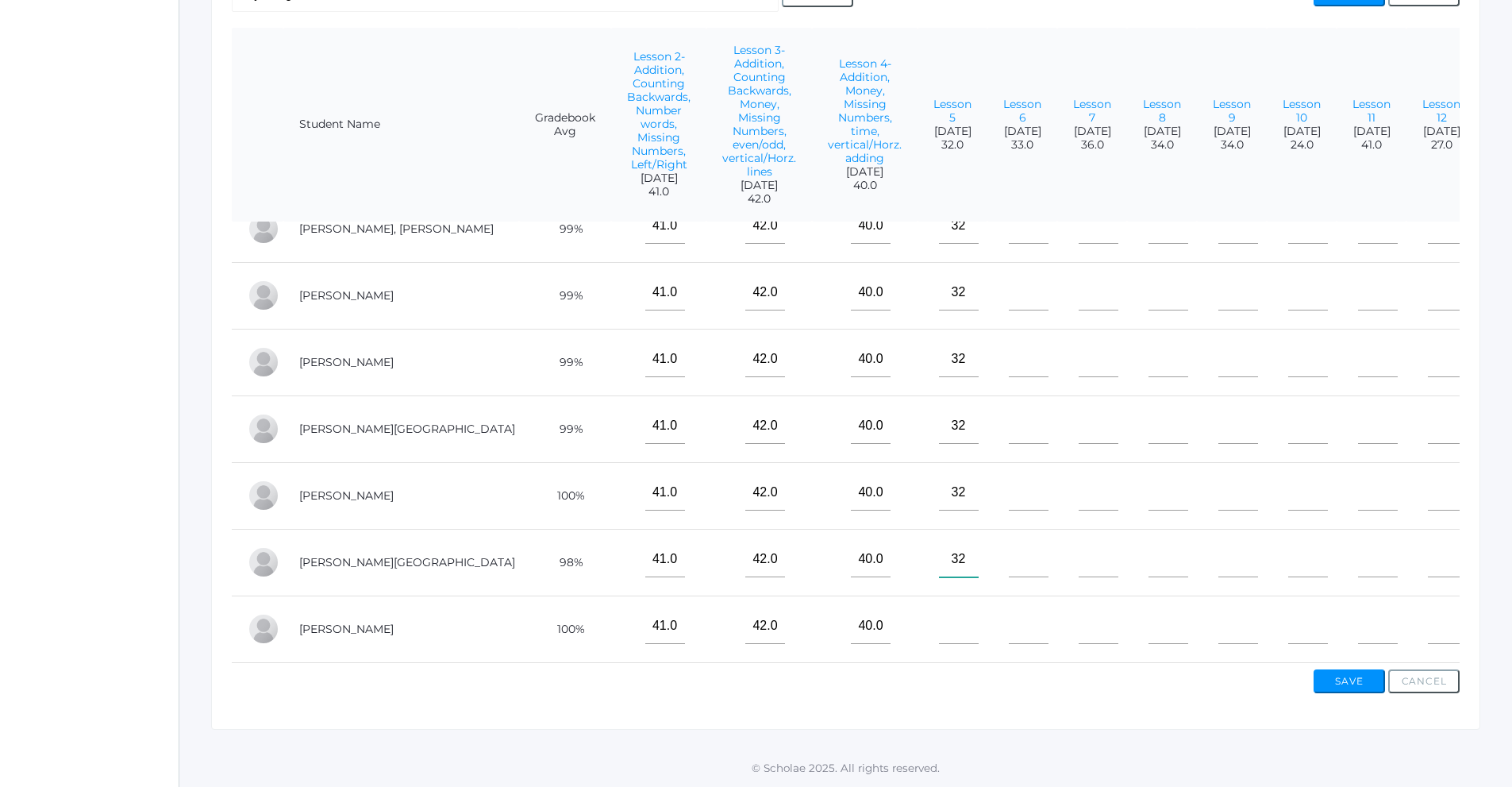
type input"] "32"
click at [939, 618] on input"] "text" at bounding box center [958, 626] width 40 height 36
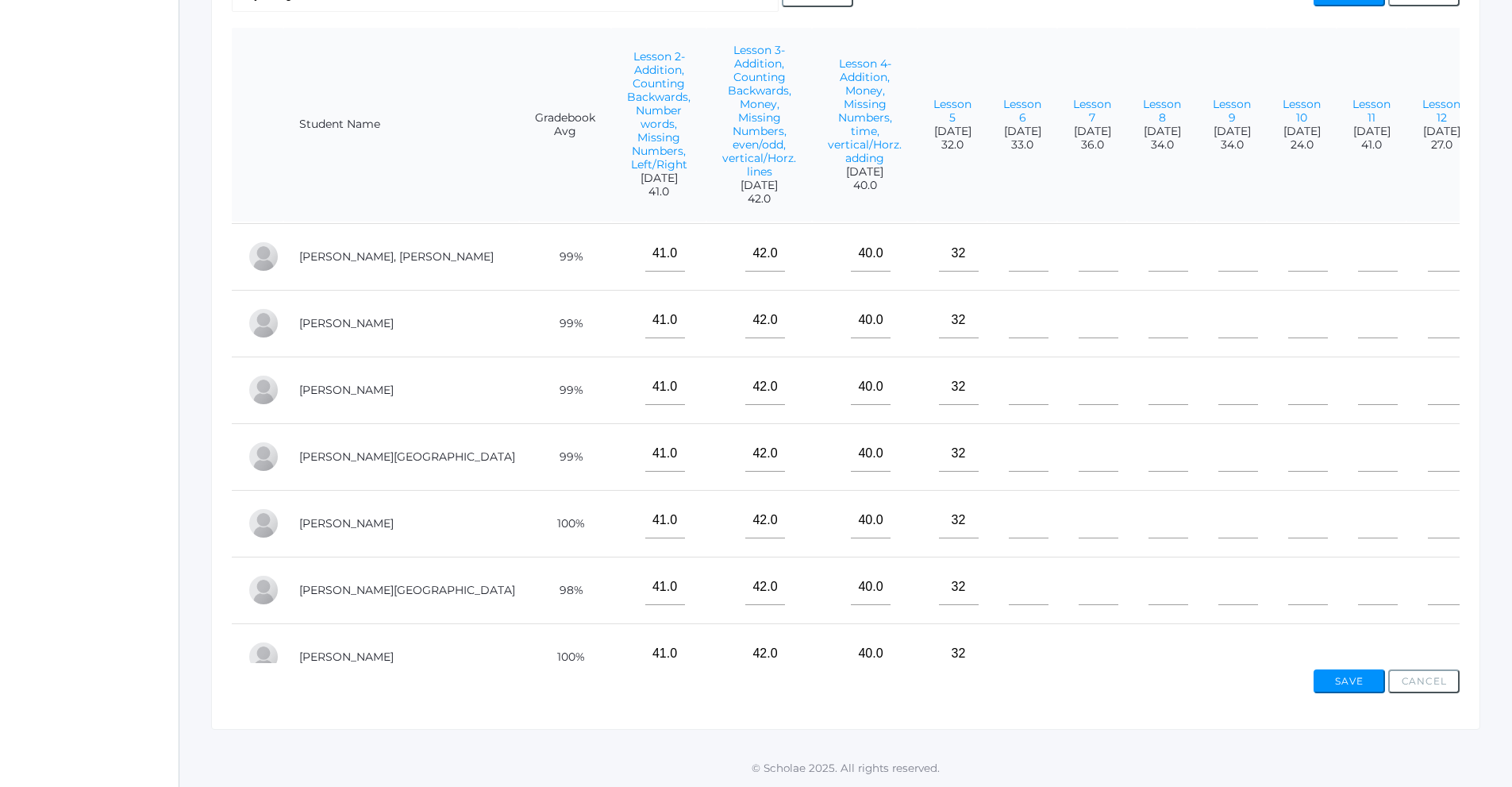
scroll to position [0, 0]
type input"] "32"
click at [1009, 258] on input"] "text" at bounding box center [1029, 251] width 40 height 36
type input"] "33"
click at [1009, 319] on input"] "text" at bounding box center [1029, 318] width 40 height 36
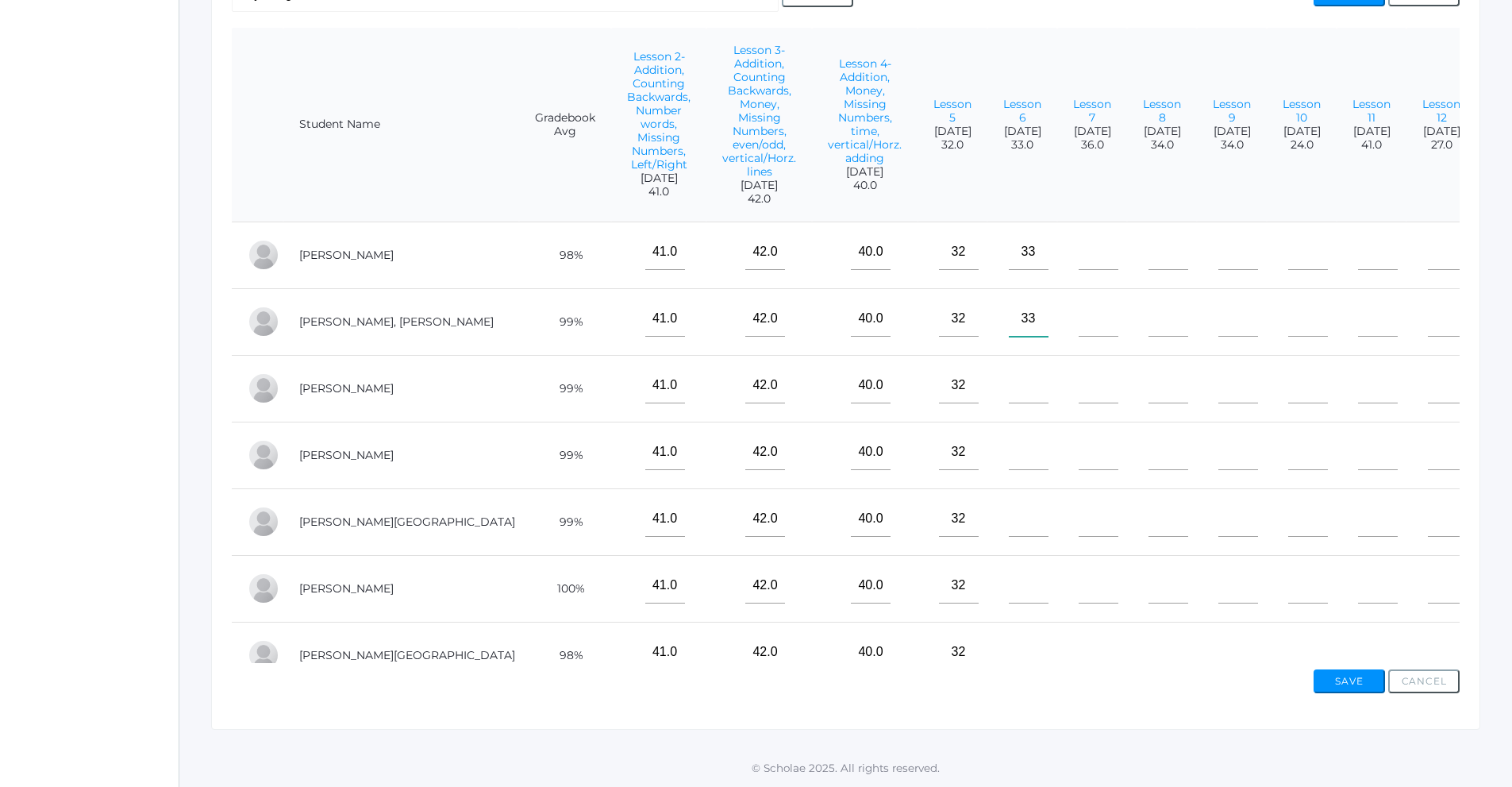
type input"] "33"
click at [1009, 381] on input"] "text" at bounding box center [1029, 385] width 40 height 36
type input"] "33"
click at [1009, 442] on input"] "text" at bounding box center [1029, 452] width 40 height 36
type input"] "33"
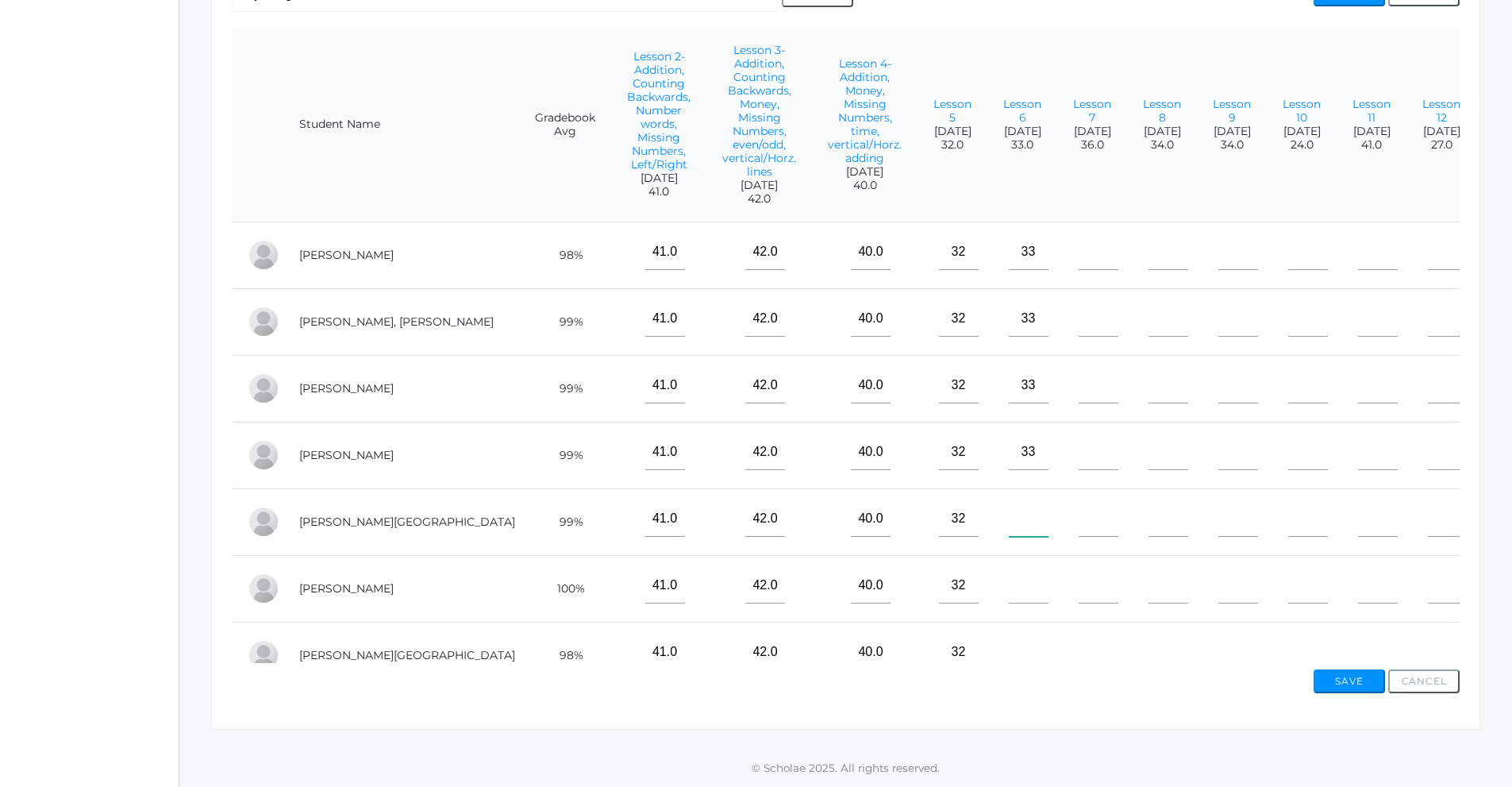
click at [1009, 520] on input"] "text" at bounding box center [1029, 519] width 40 height 36
type input"] "33"
click at [1009, 577] on input"] "text" at bounding box center [1029, 586] width 40 height 36
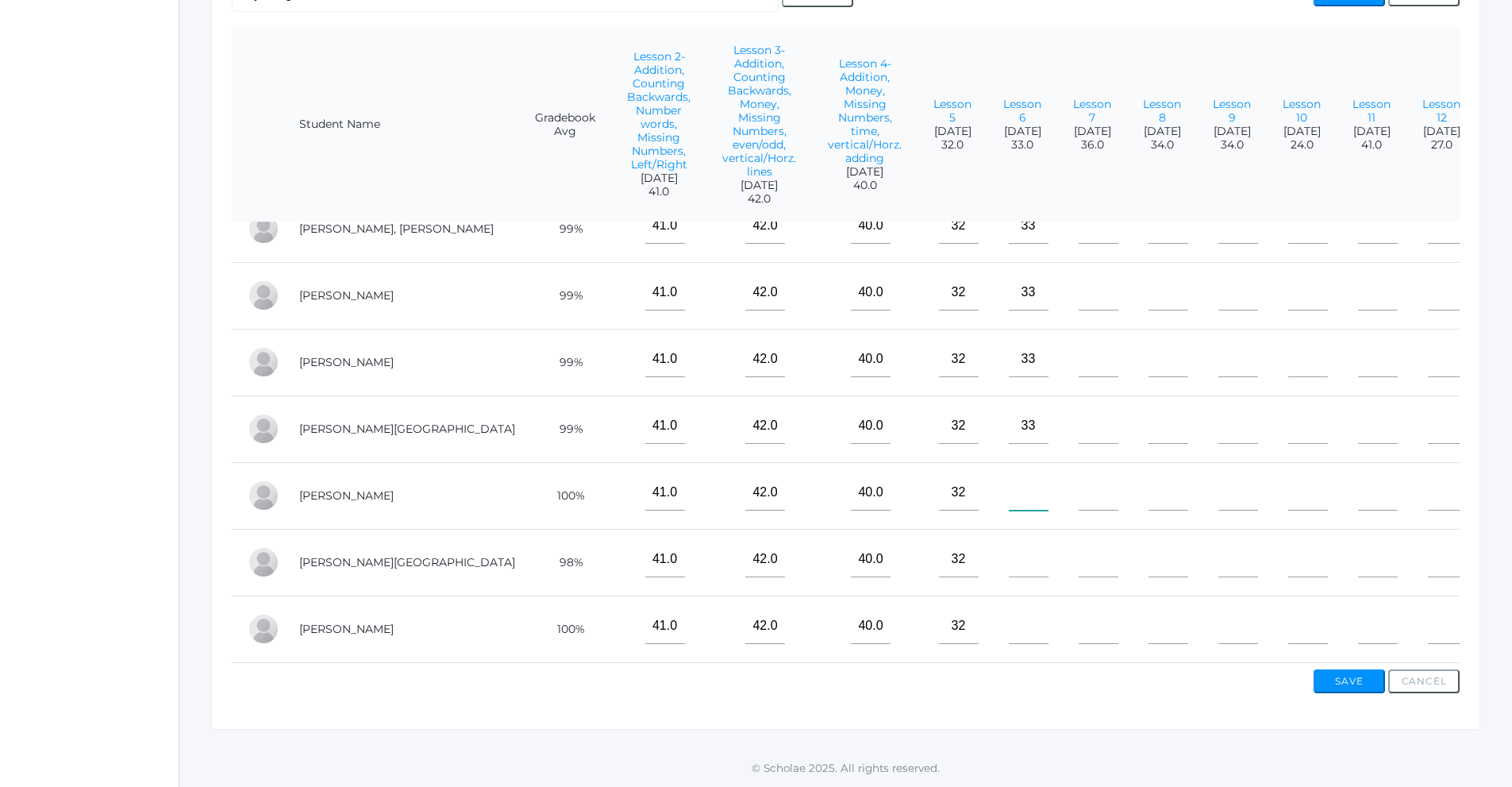
scroll to position [105, 0]
type input"] "33"
click at [1009, 543] on input"] "text" at bounding box center [1029, 559] width 40 height 36
type input"] "33"
click at [1009, 614] on input"] "text" at bounding box center [1029, 626] width 40 height 36
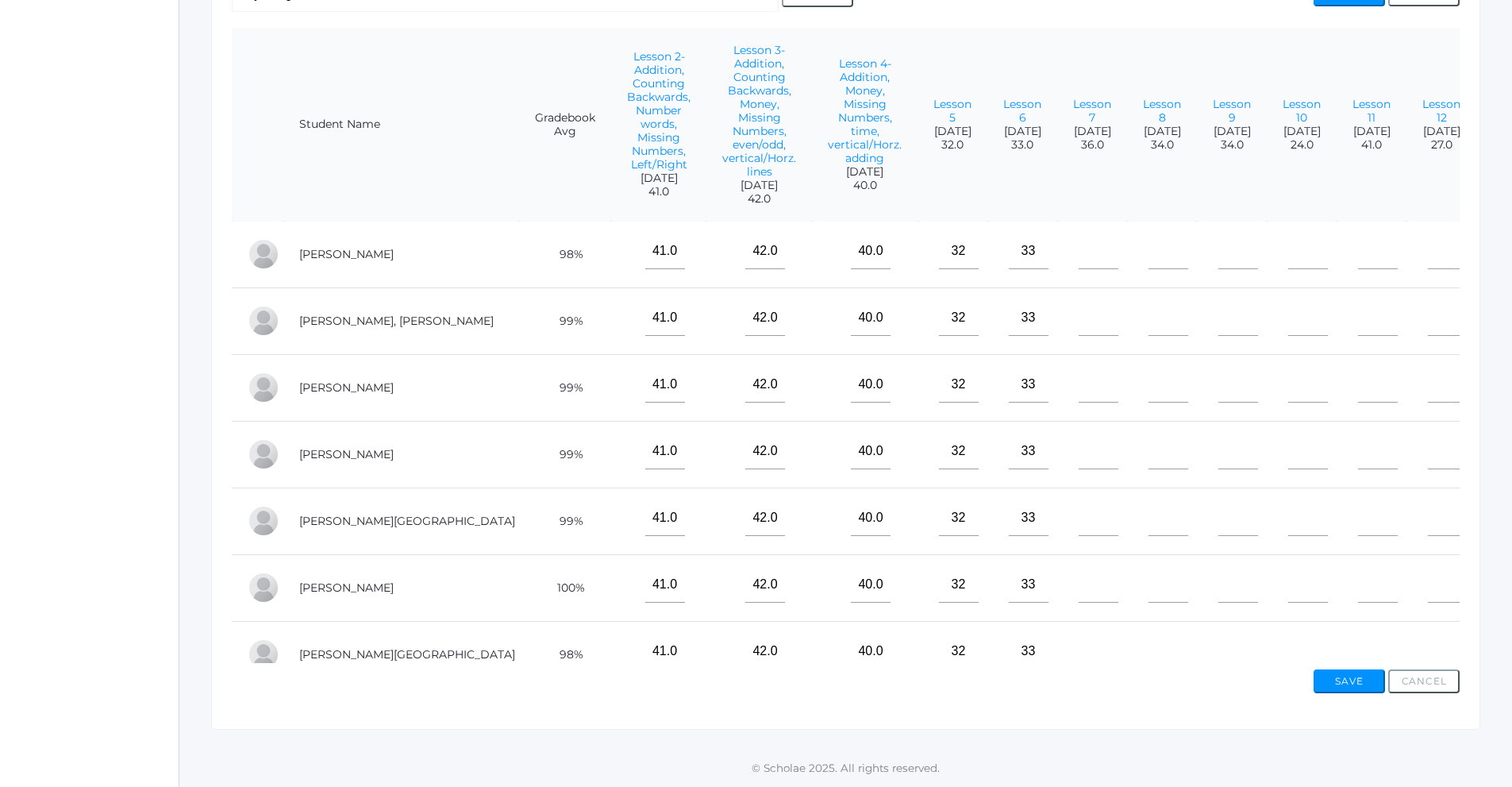
scroll to position [0, 0]
type input"] "33"
click at [1079, 257] on input"] "text" at bounding box center [1098, 251] width 40 height 36
type input"] "36"
click at [1079, 334] on input"] "text" at bounding box center [1098, 318] width 40 height 36
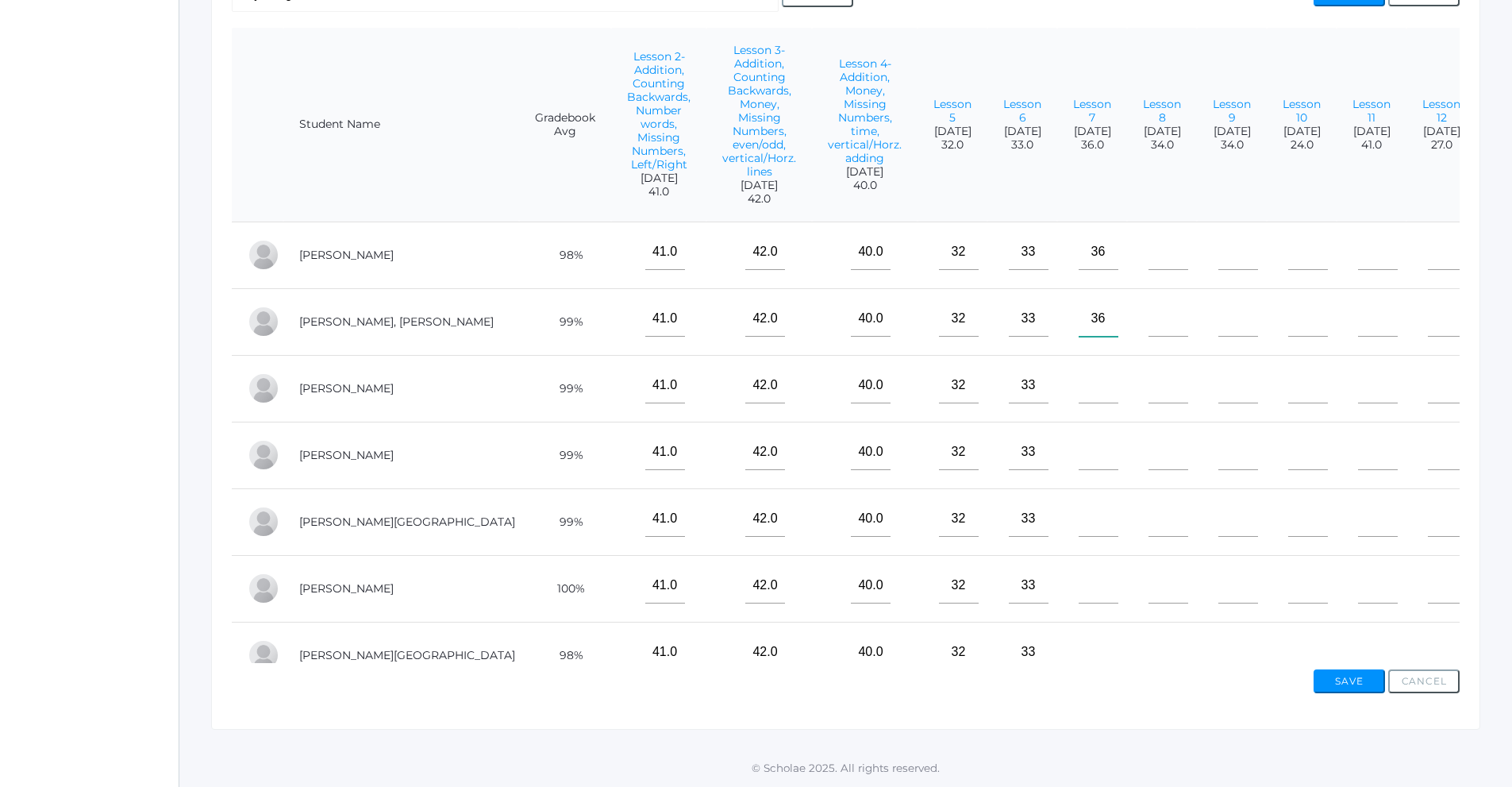
type input"] "36"
click at [1058, 405] on td at bounding box center [1092, 389] width 69 height 67
click at [1079, 368] on input"] "text" at bounding box center [1098, 385] width 40 height 36
type input"] "36"
click at [1079, 454] on input"] "text" at bounding box center [1098, 452] width 40 height 36
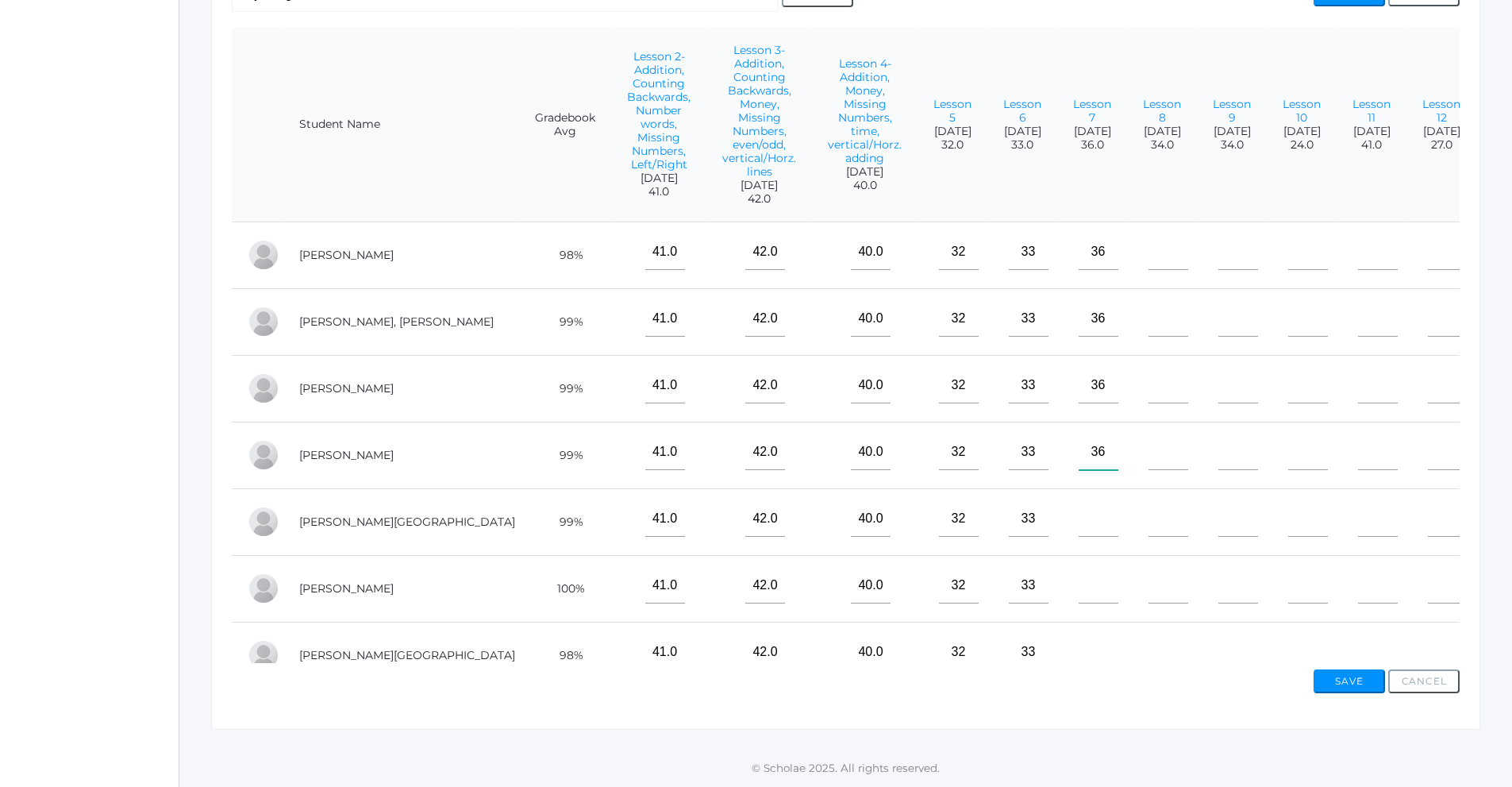
type input"] "36"
click at [1079, 516] on input"] "text" at bounding box center [1098, 519] width 40 height 36
type input"] "36"
click at [1079, 586] on input"] "text" at bounding box center [1098, 586] width 40 height 36
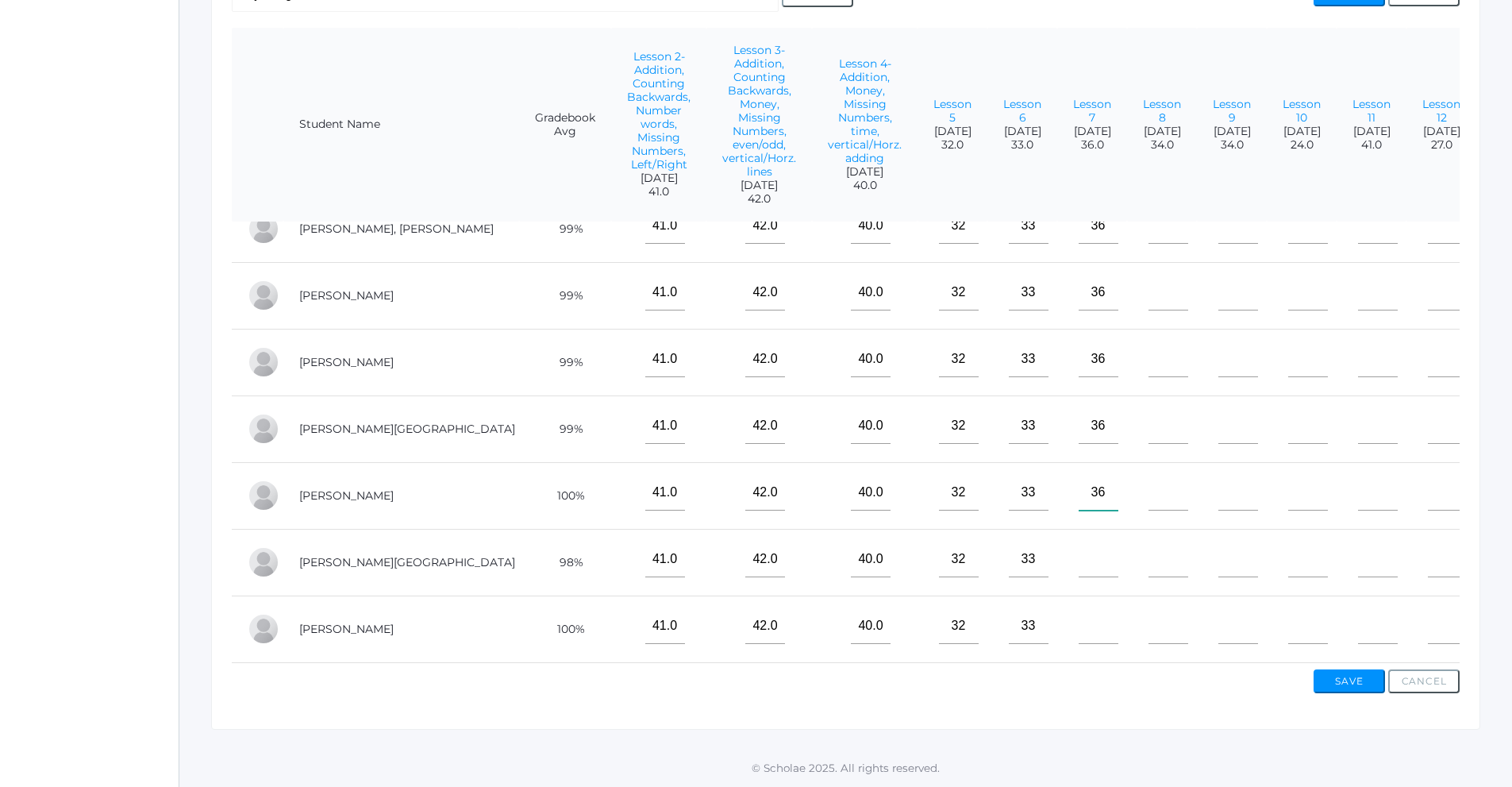
scroll to position [105, 0]
type input"] "36"
click at [1079, 543] on input"] "text" at bounding box center [1098, 559] width 40 height 36
type input"] "36"
click at [1079, 608] on input"] "text" at bounding box center [1098, 626] width 40 height 36
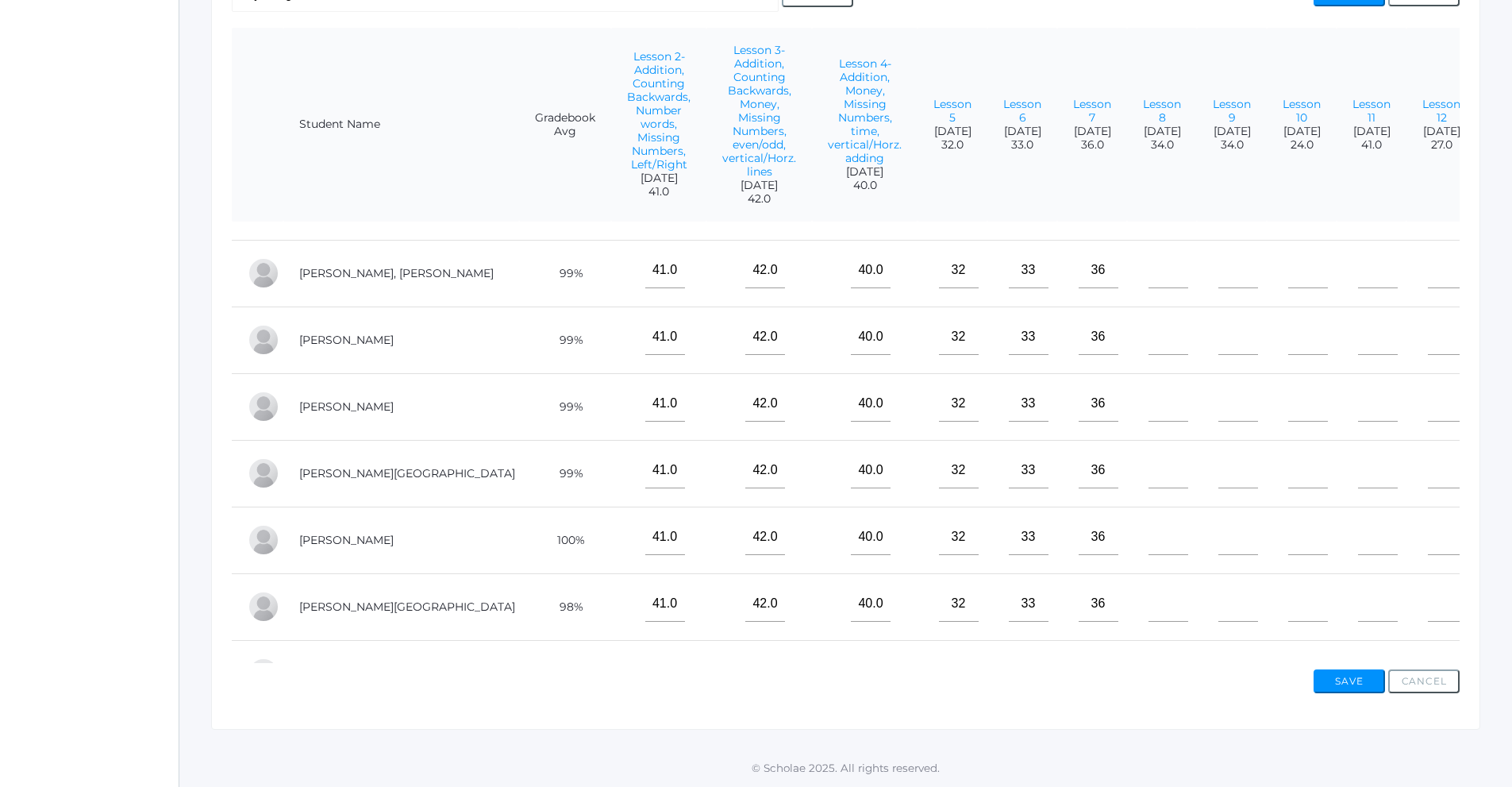
scroll to position [0, 0]
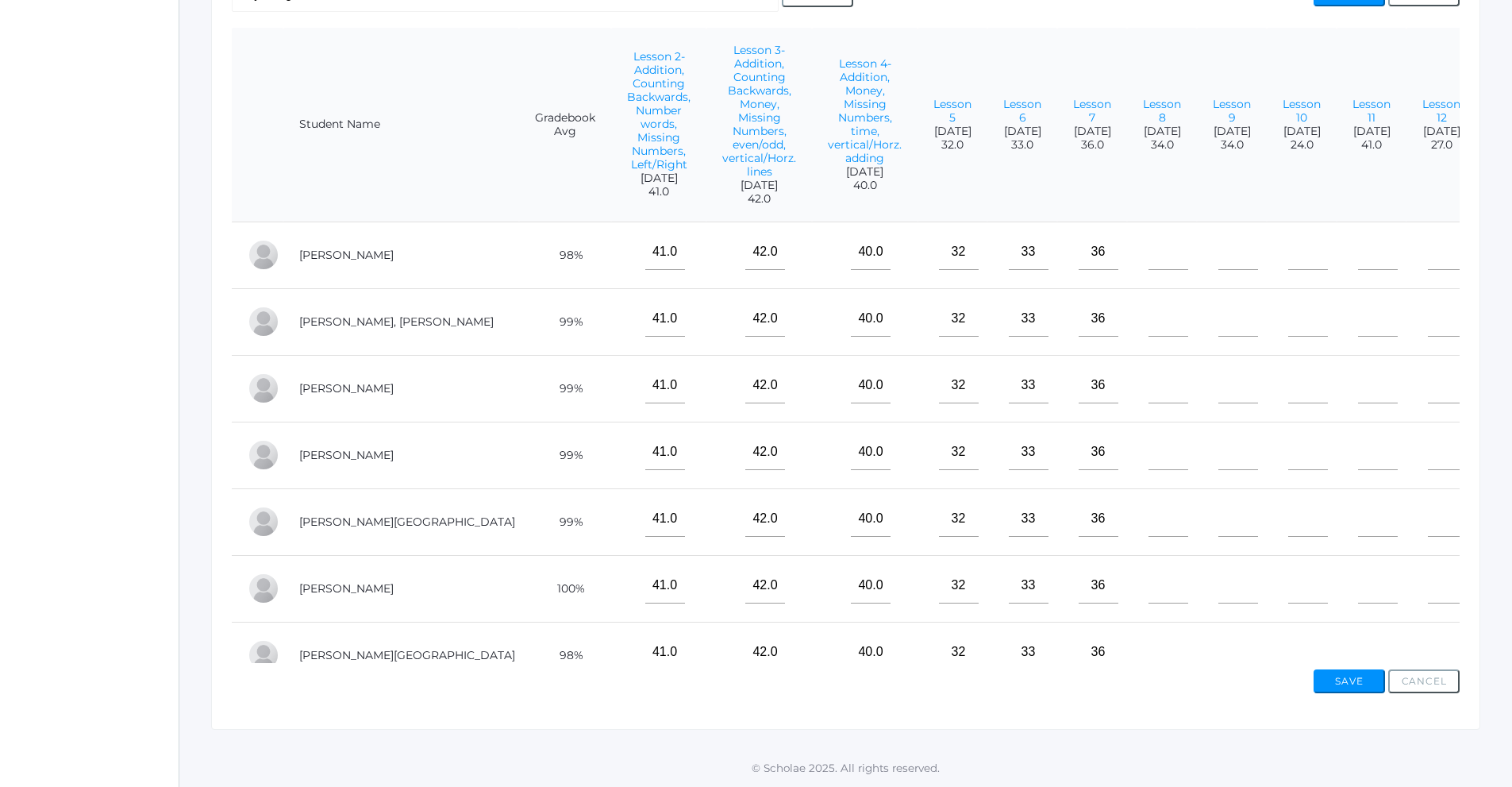
type input"] "36"
click at [1149, 254] on input"] "text" at bounding box center [1168, 251] width 40 height 36
type input"] "34"
click at [1149, 316] on input"] "text" at bounding box center [1168, 318] width 40 height 36
type input"] "34"
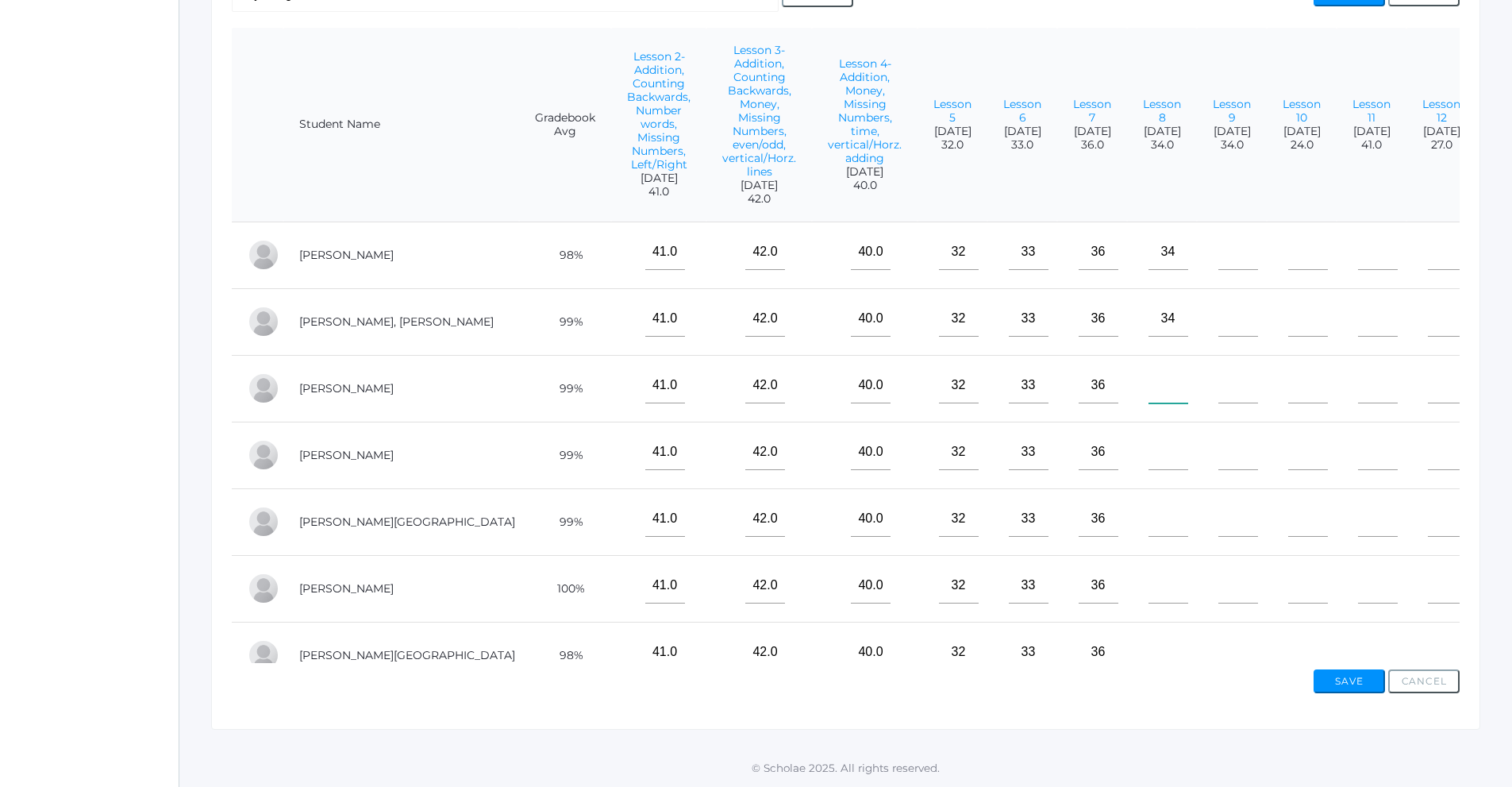
click at [1149, 380] on input"] "text" at bounding box center [1168, 385] width 40 height 36
type input"] "34"
click at [1149, 454] on input"] "text" at bounding box center [1168, 452] width 40 height 36
type input"] "34"
click at [1149, 504] on input"] "text" at bounding box center [1168, 519] width 40 height 36
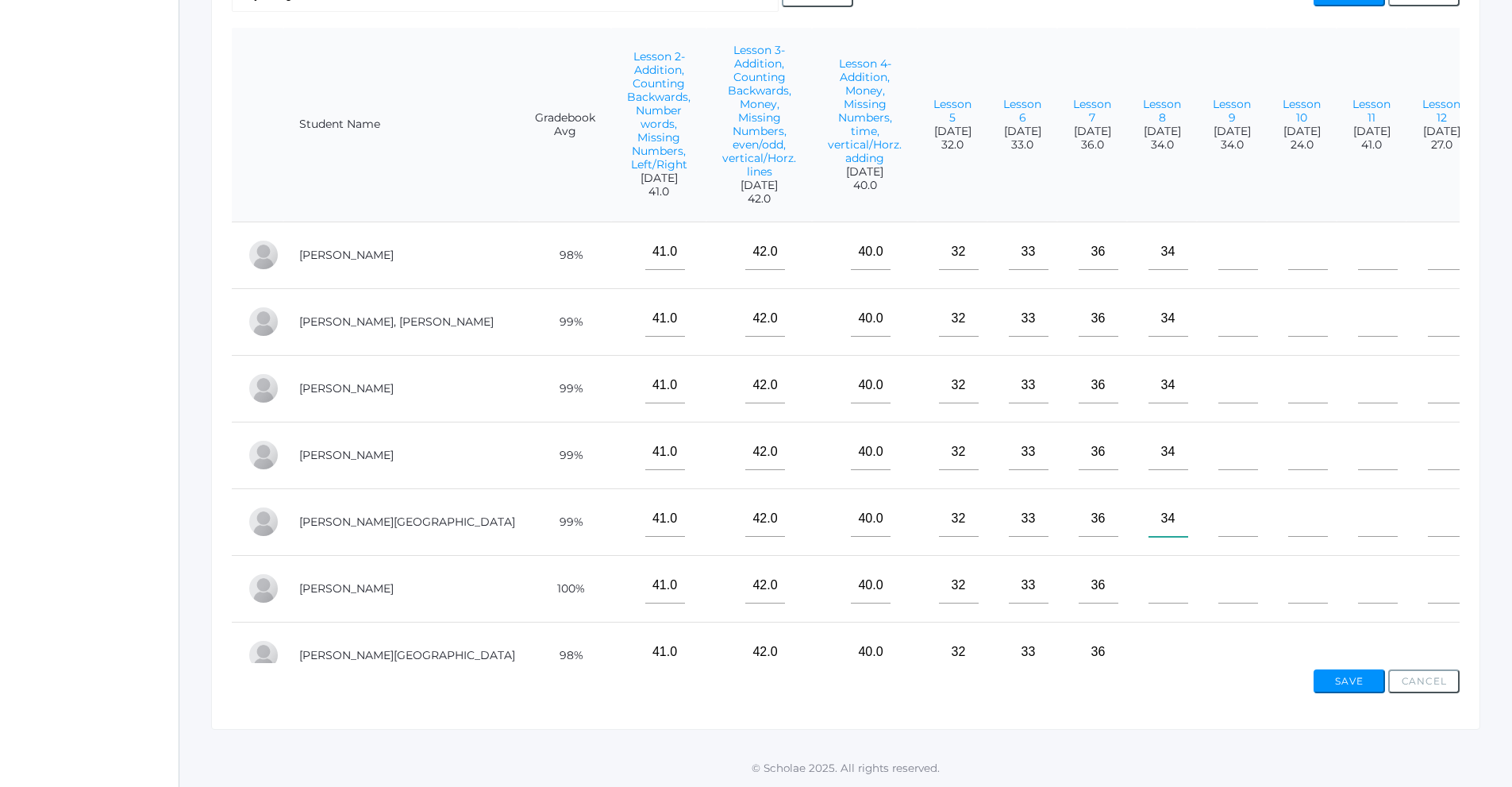
type input"] "34"
click at [1149, 584] on input"] "text" at bounding box center [1168, 586] width 40 height 36
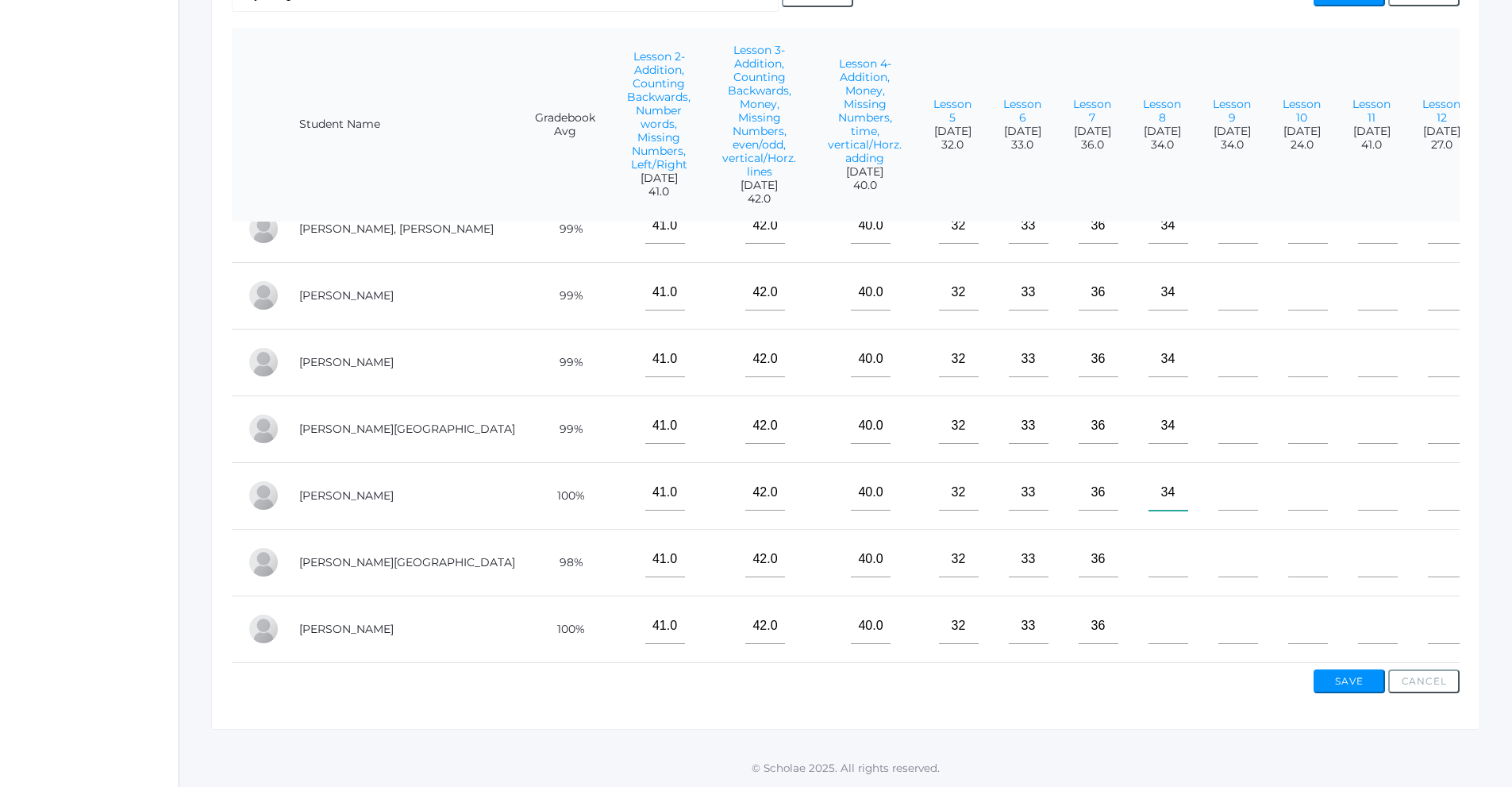
scroll to position [105, 0]
type input"] "34"
click at [1149, 546] on input"] "text" at bounding box center [1168, 559] width 40 height 36
type input"] "34"
click at [1149, 608] on input"] "text" at bounding box center [1168, 626] width 40 height 36
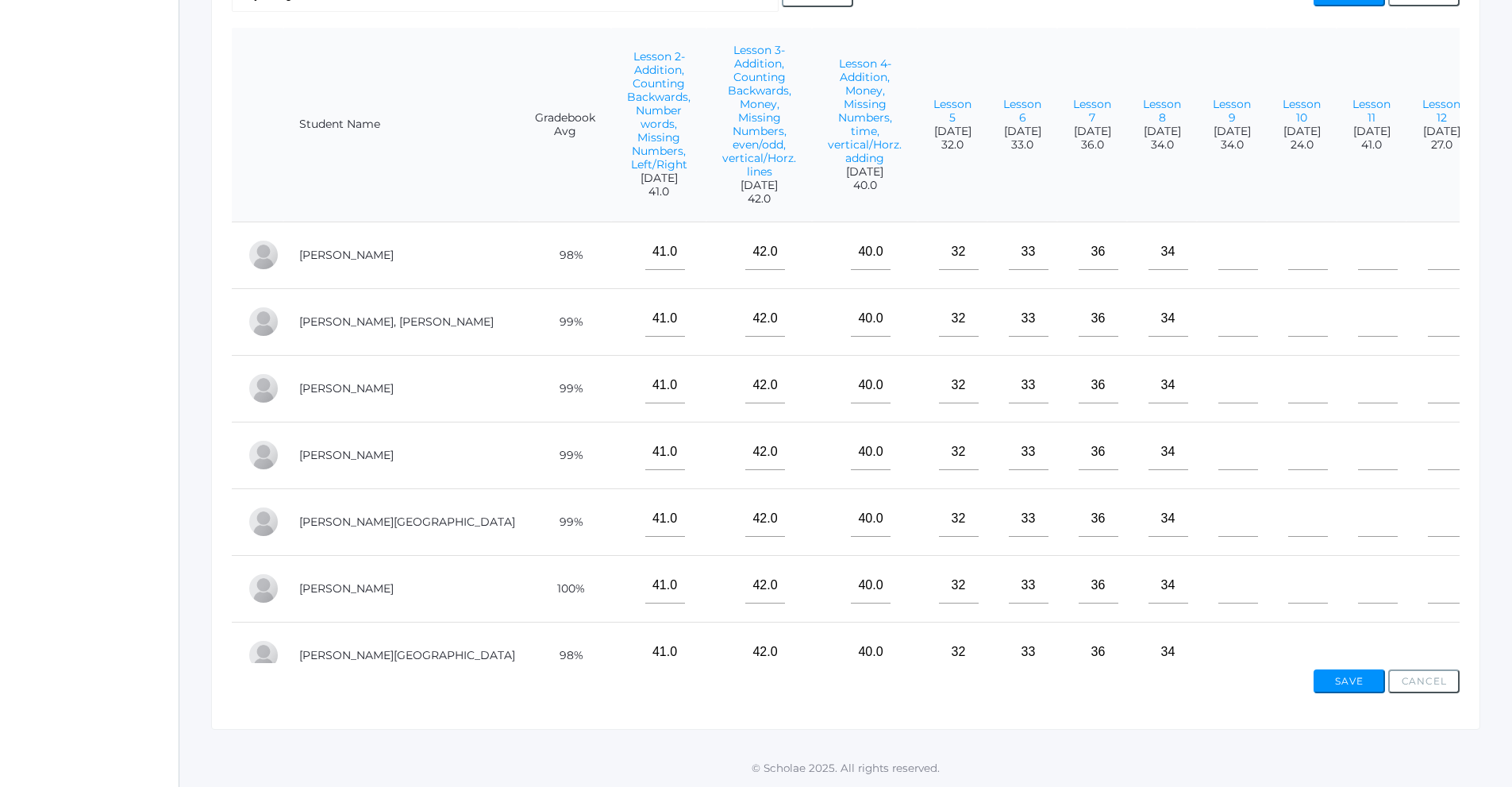
scroll to position [139, 0]
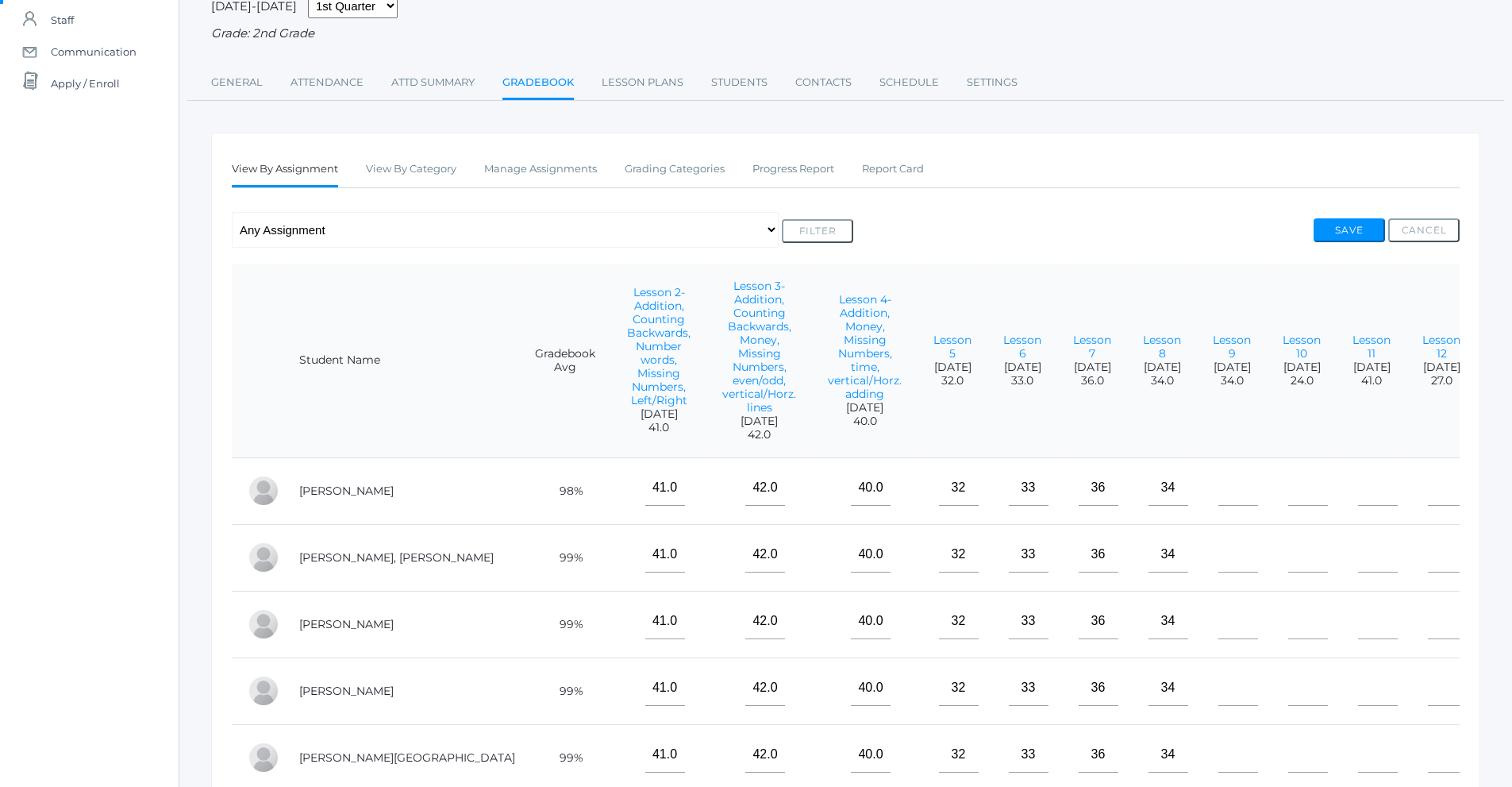
type input"] "34"
click at [1218, 495] on input"] "text" at bounding box center [1238, 488] width 40 height 36
type input"] "34"
click at [1218, 569] on input"] "text" at bounding box center [1238, 554] width 40 height 36
type input"] "34"
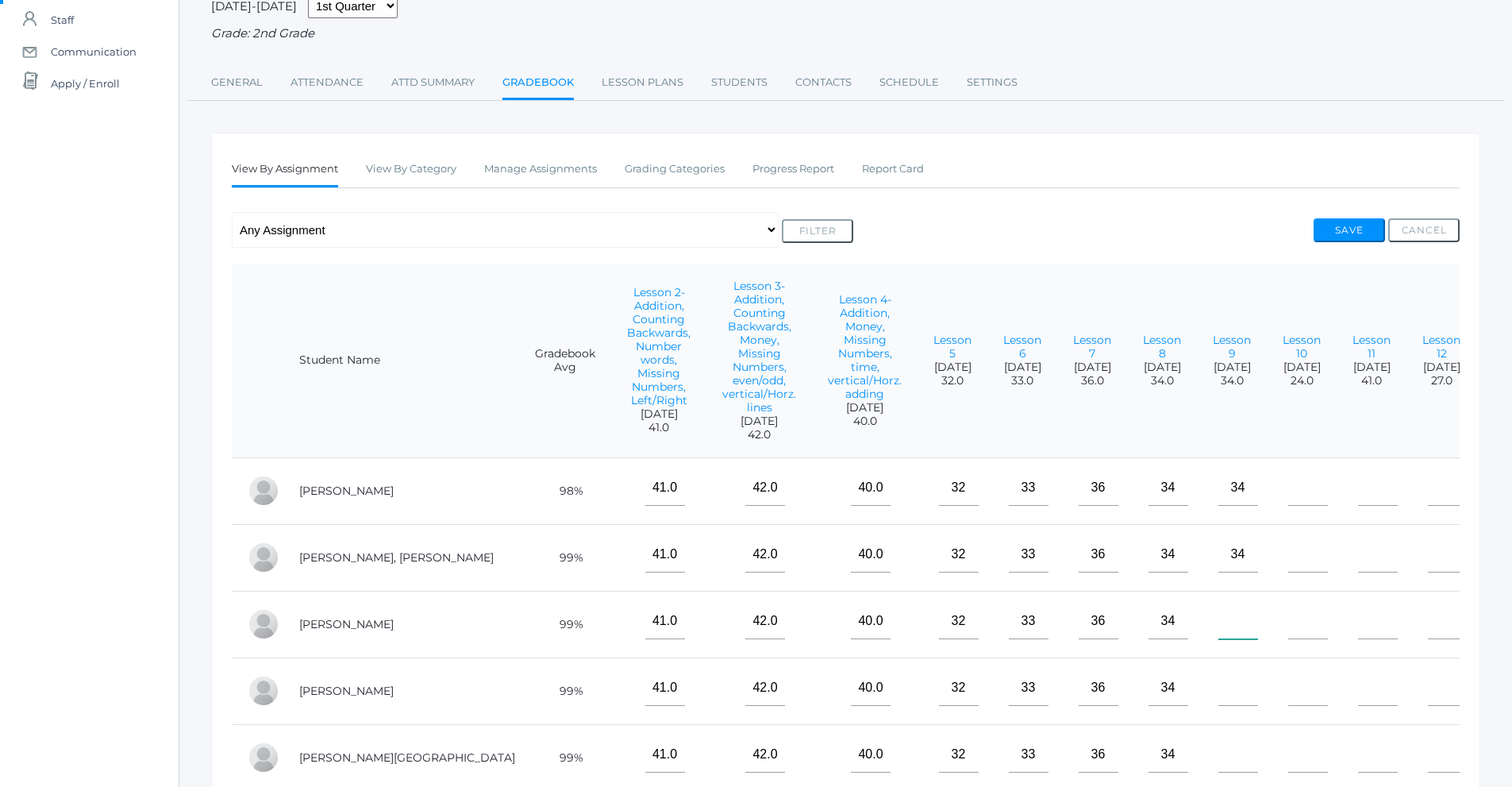
click at [1218, 606] on input"] "text" at bounding box center [1238, 621] width 40 height 36
type input"] "34"
click at [1218, 680] on input"] "text" at bounding box center [1238, 688] width 40 height 36
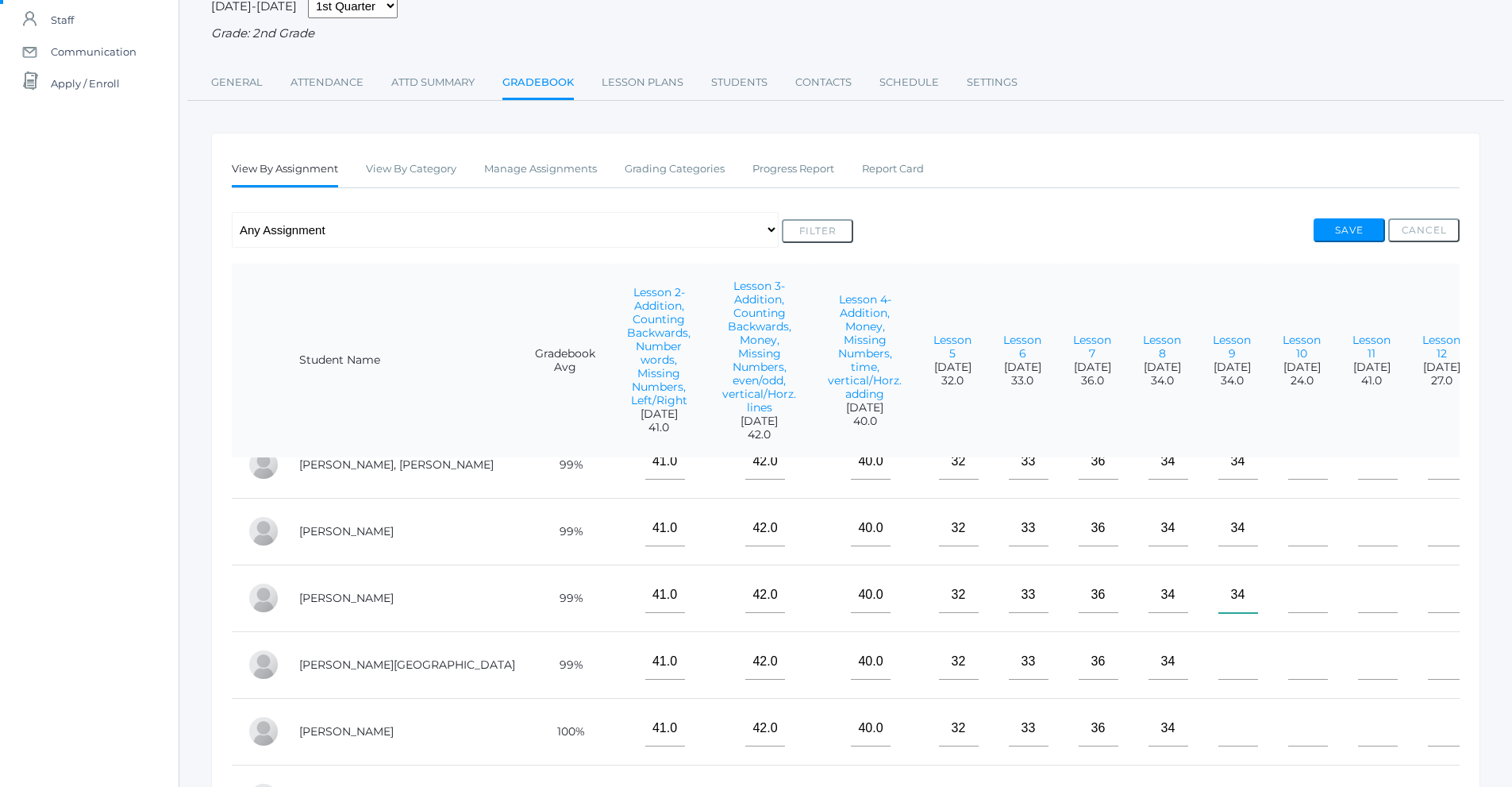
scroll to position [105, 0]
type input"] "34"
click at [1218, 648] on input"] "text" at bounding box center [1238, 661] width 40 height 36
type input"] "34"
click at [1218, 712] on input"] "text" at bounding box center [1238, 728] width 40 height 36
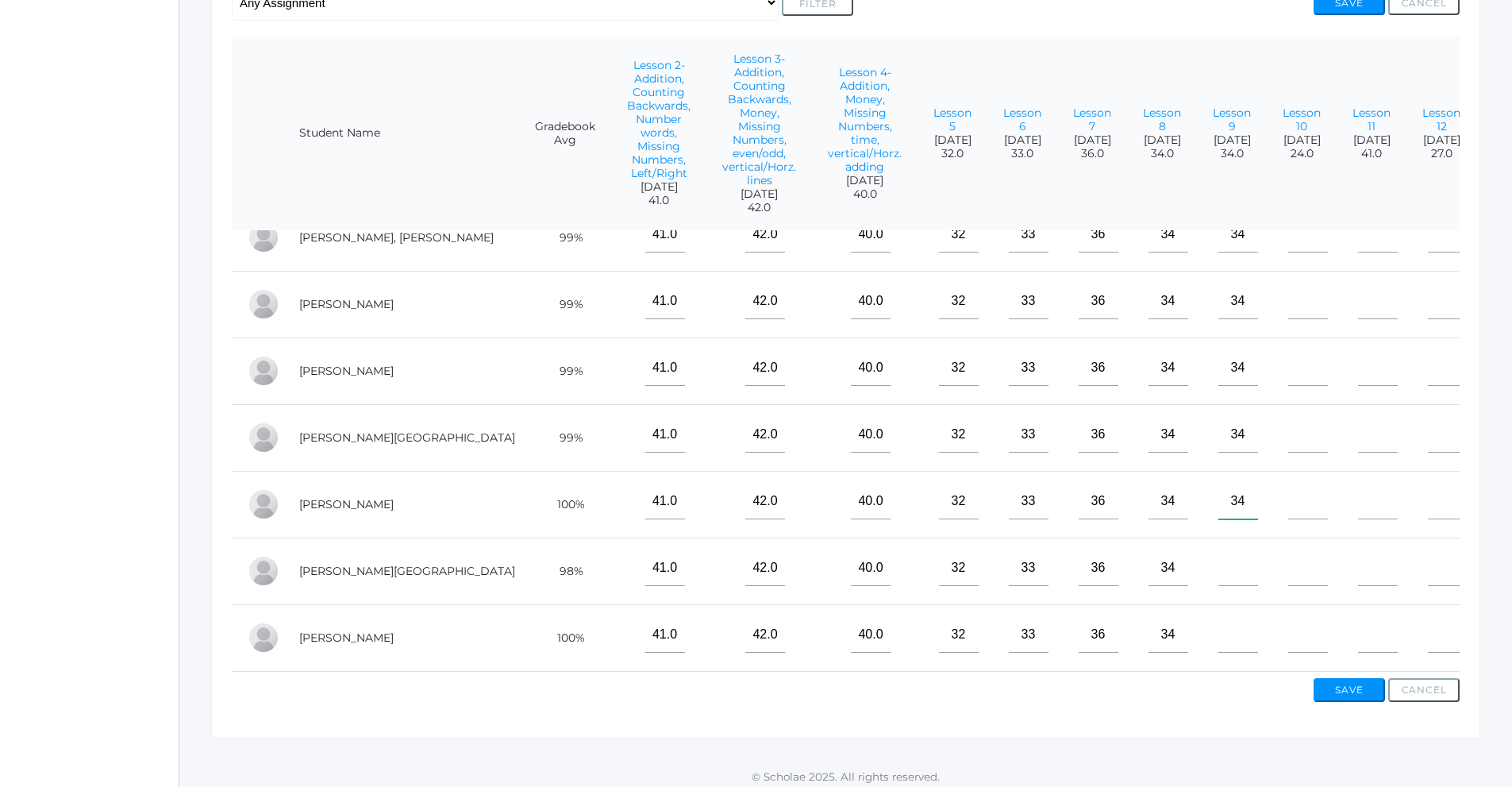
scroll to position [377, 0]
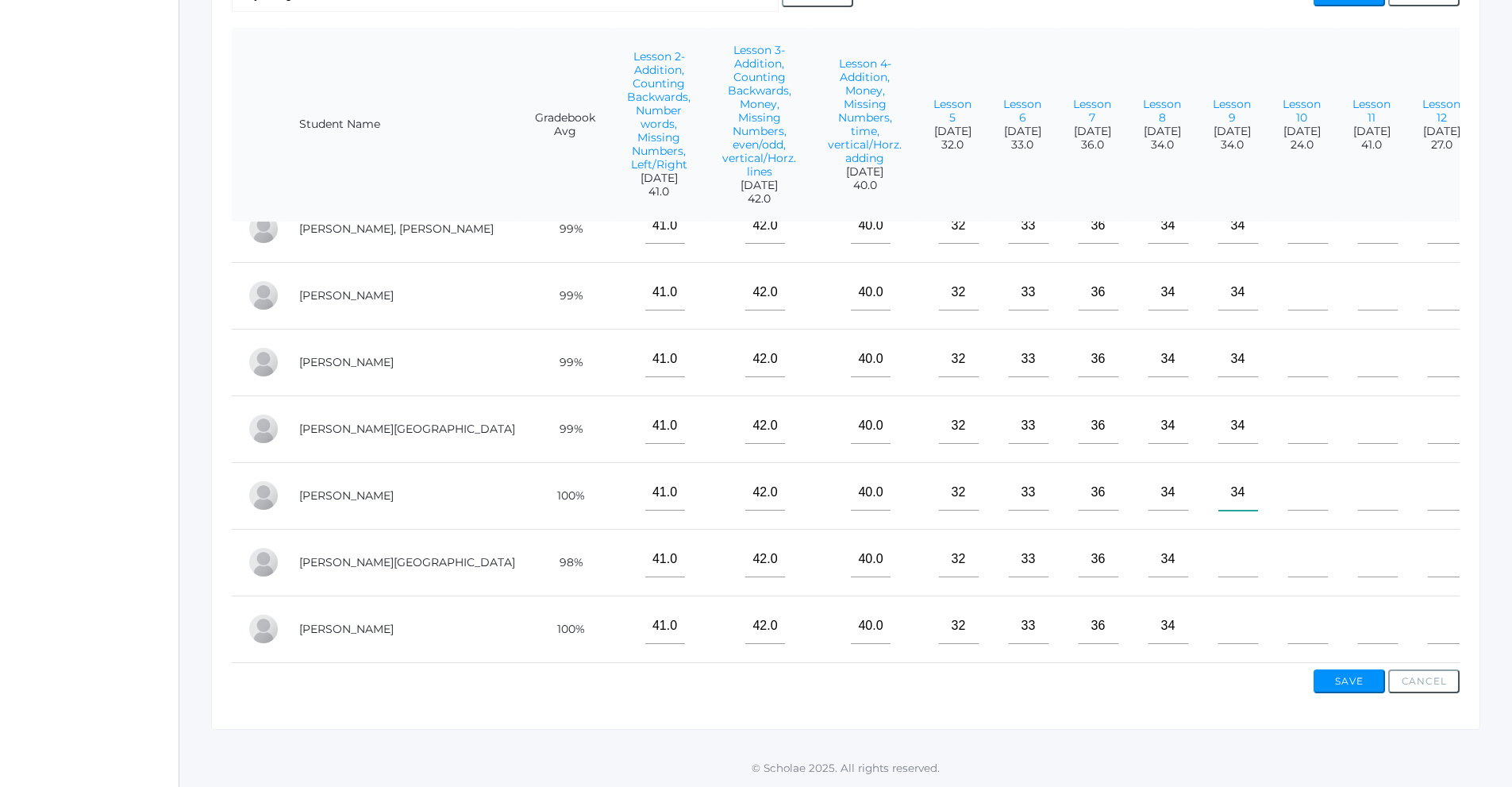
type input"] "34"
click at [1218, 557] on input"] "text" at bounding box center [1238, 559] width 40 height 36
type input"] "34"
click at [1218, 626] on input"] "text" at bounding box center [1238, 626] width 40 height 36
type input"] "34"
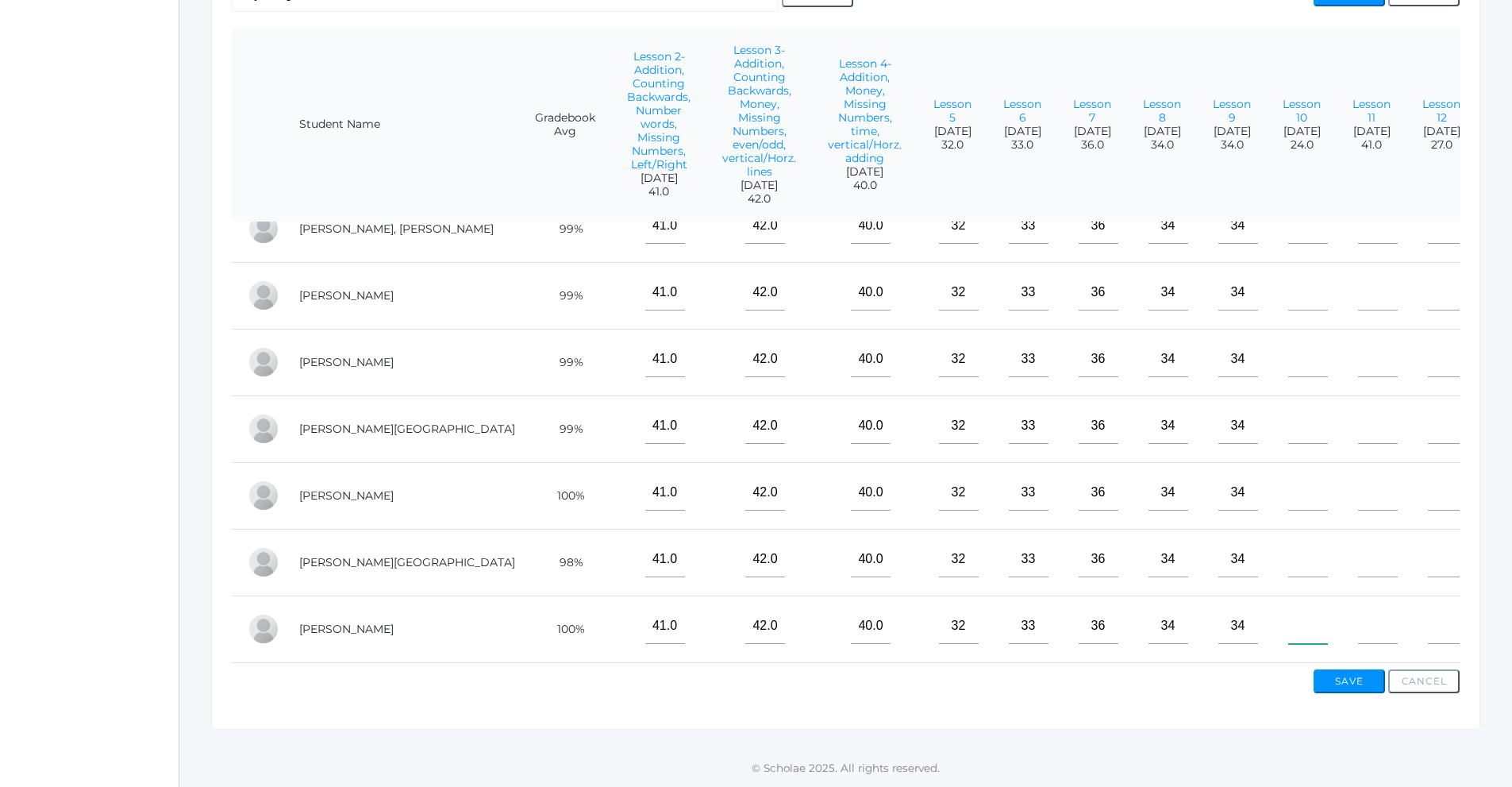
click at [1289, 616] on input"] "text" at bounding box center [1308, 626] width 40 height 36
type input"] "24"
click at [1289, 556] on input"] "text" at bounding box center [1308, 559] width 40 height 36
type input"] "24"
click at [1267, 463] on td at bounding box center [1301, 496] width 69 height 67
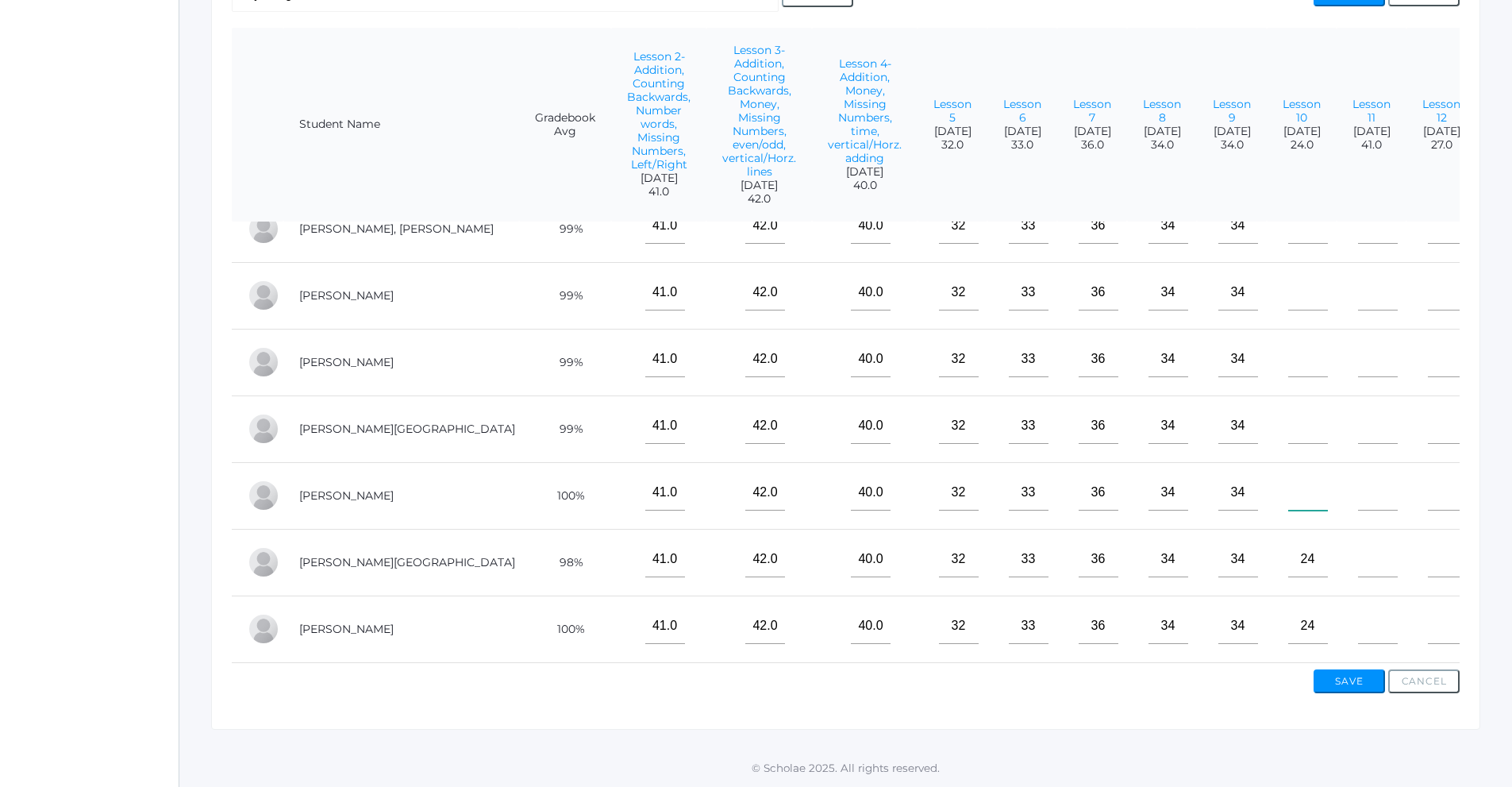
click at [1289, 483] on input"] "text" at bounding box center [1308, 492] width 40 height 36
type input"] "24"
click at [1289, 418] on input"] "text" at bounding box center [1308, 426] width 40 height 36
type input"] "24"
click at [1289, 356] on input"] "text" at bounding box center [1308, 359] width 40 height 36
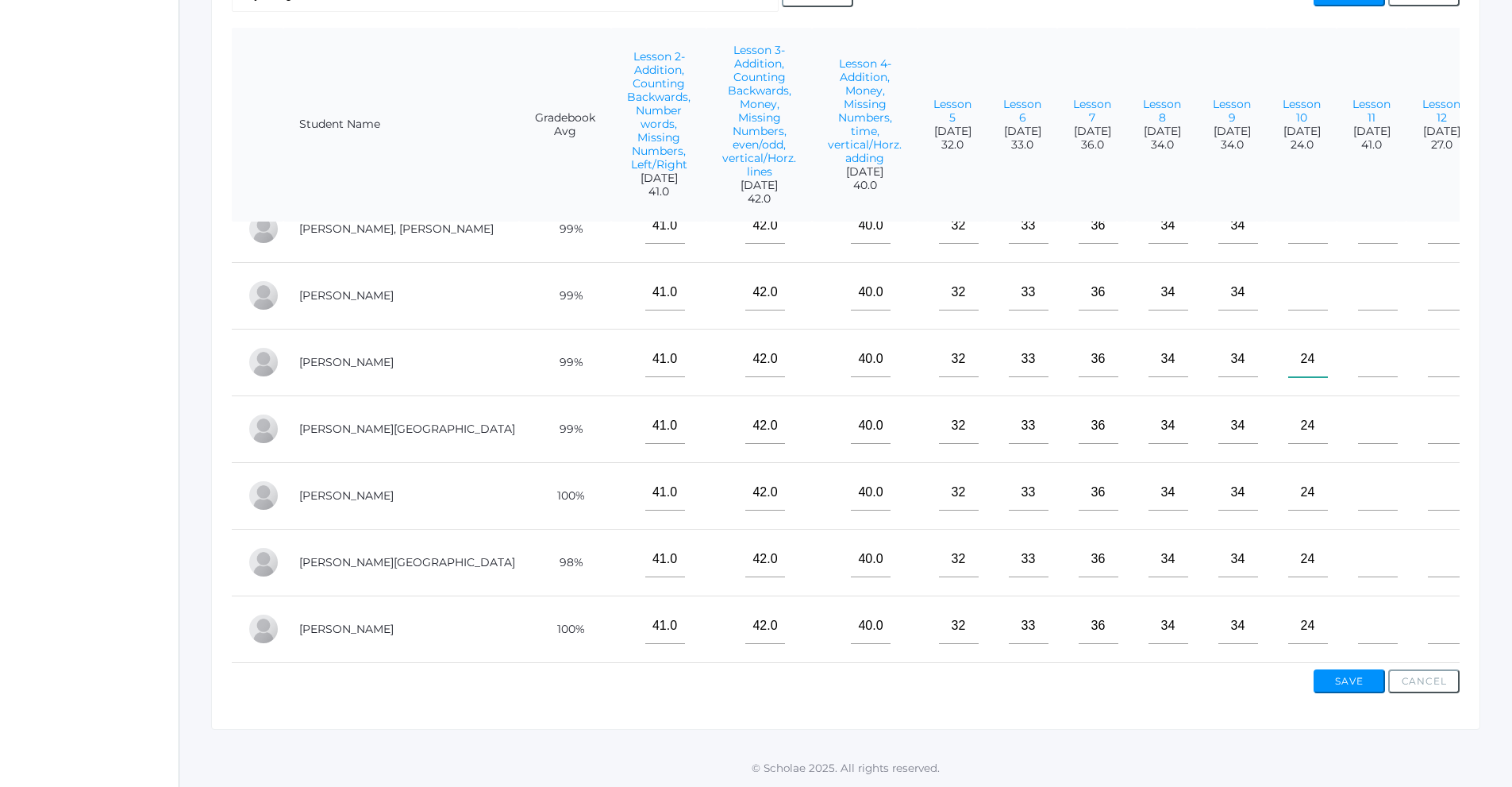
type input"] "24"
click at [1289, 286] on input"] "text" at bounding box center [1308, 292] width 40 height 36
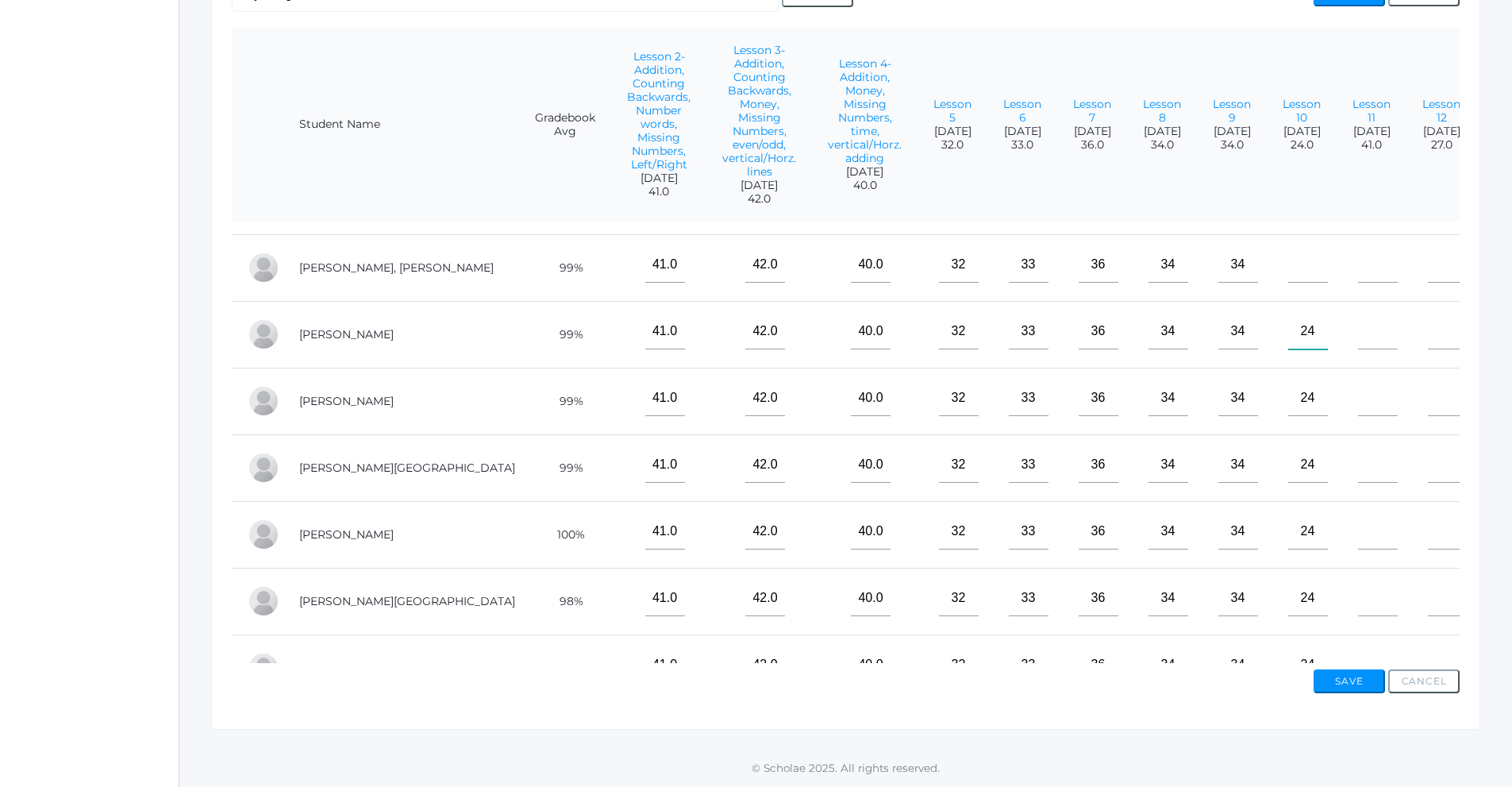
scroll to position [0, 0]
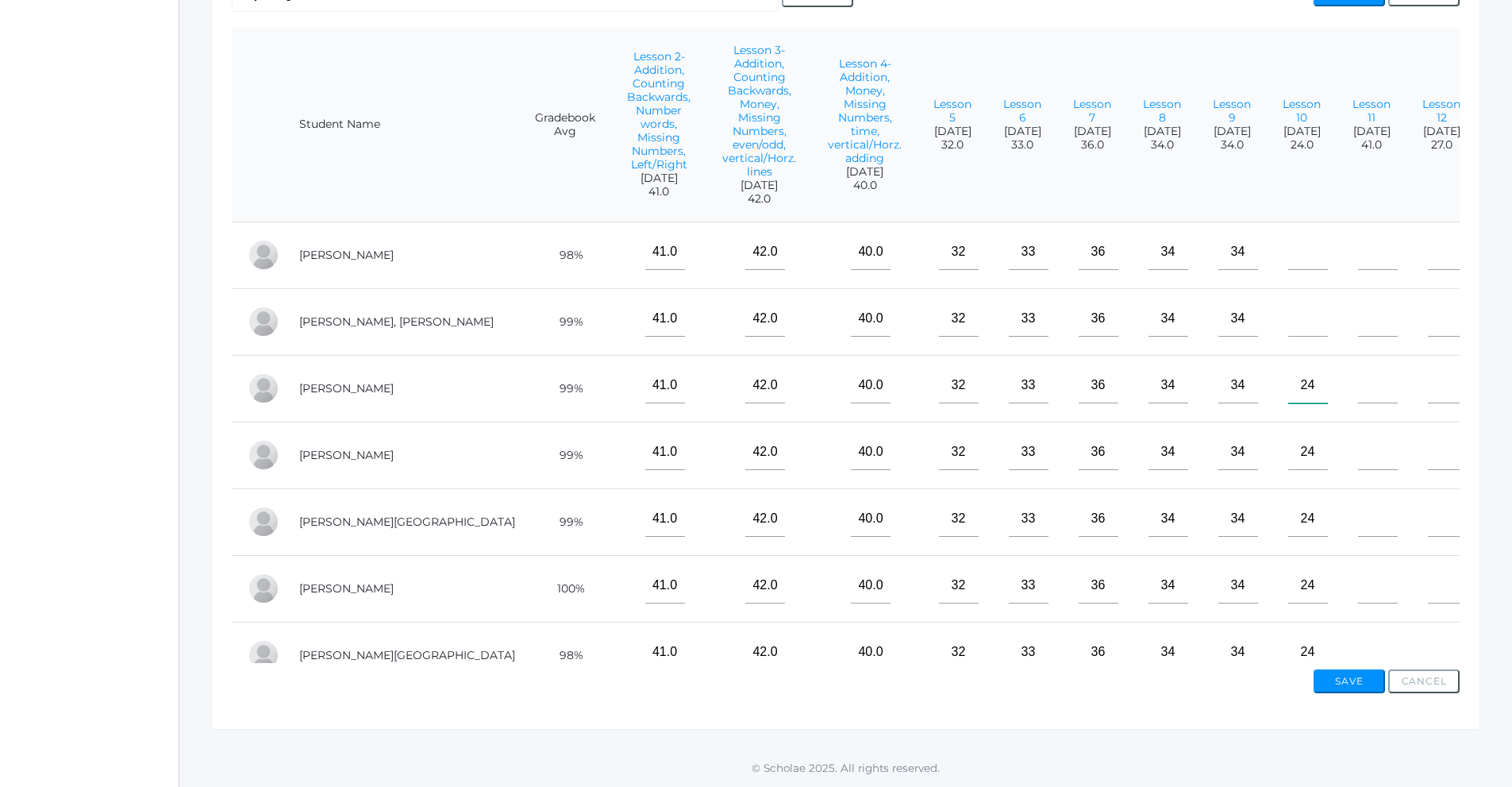
type input"] "24"
click at [1289, 332] on input"] "text" at bounding box center [1308, 318] width 40 height 36
type input"] "24"
click at [1289, 265] on input"] "text" at bounding box center [1308, 251] width 40 height 36
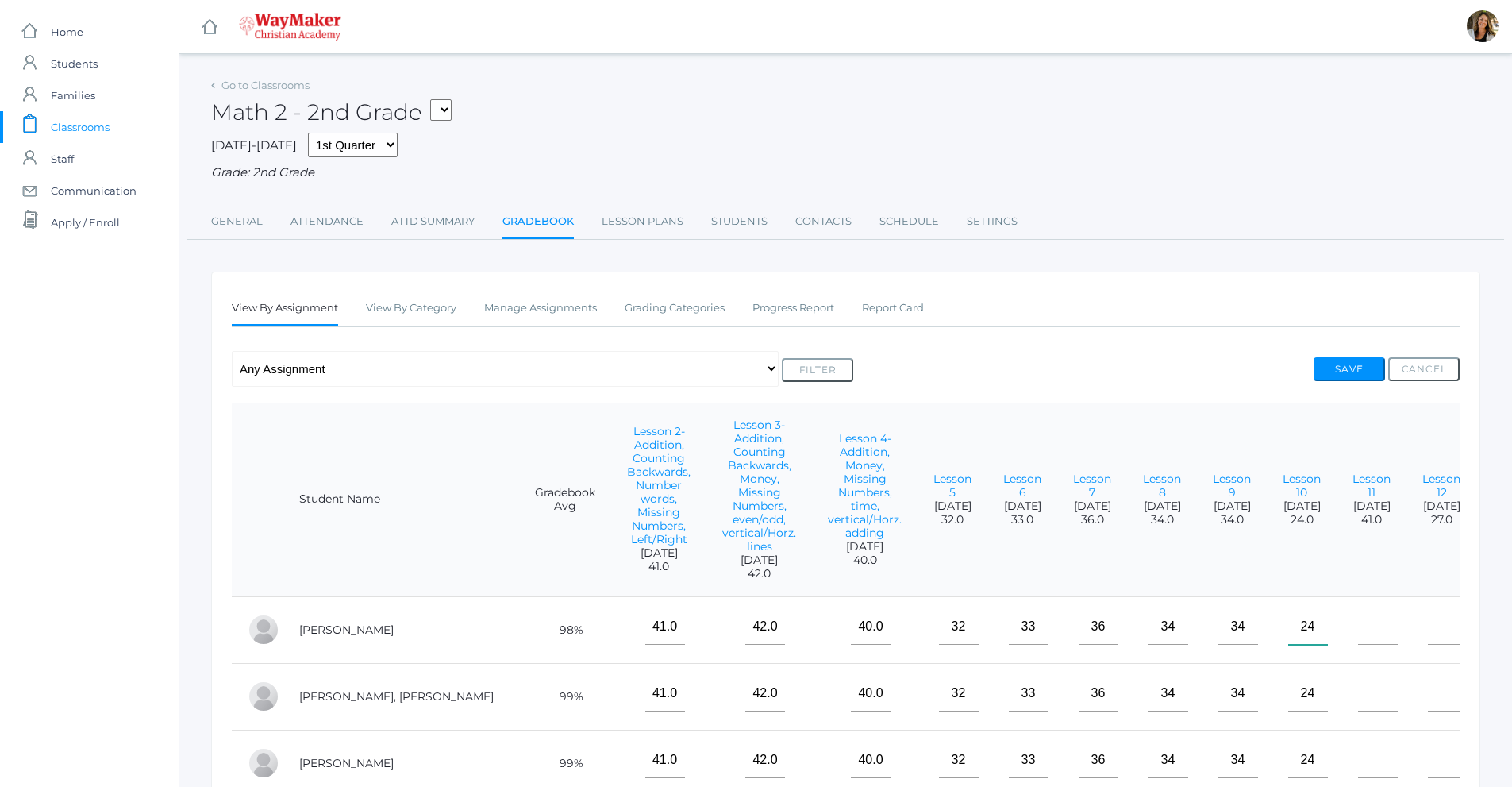
type input"] "24"
click at [1348, 383] on div "Save Cancel" at bounding box center [1386, 371] width 146 height 29
click at [1345, 369] on button "Save" at bounding box center [1348, 368] width 71 height 24
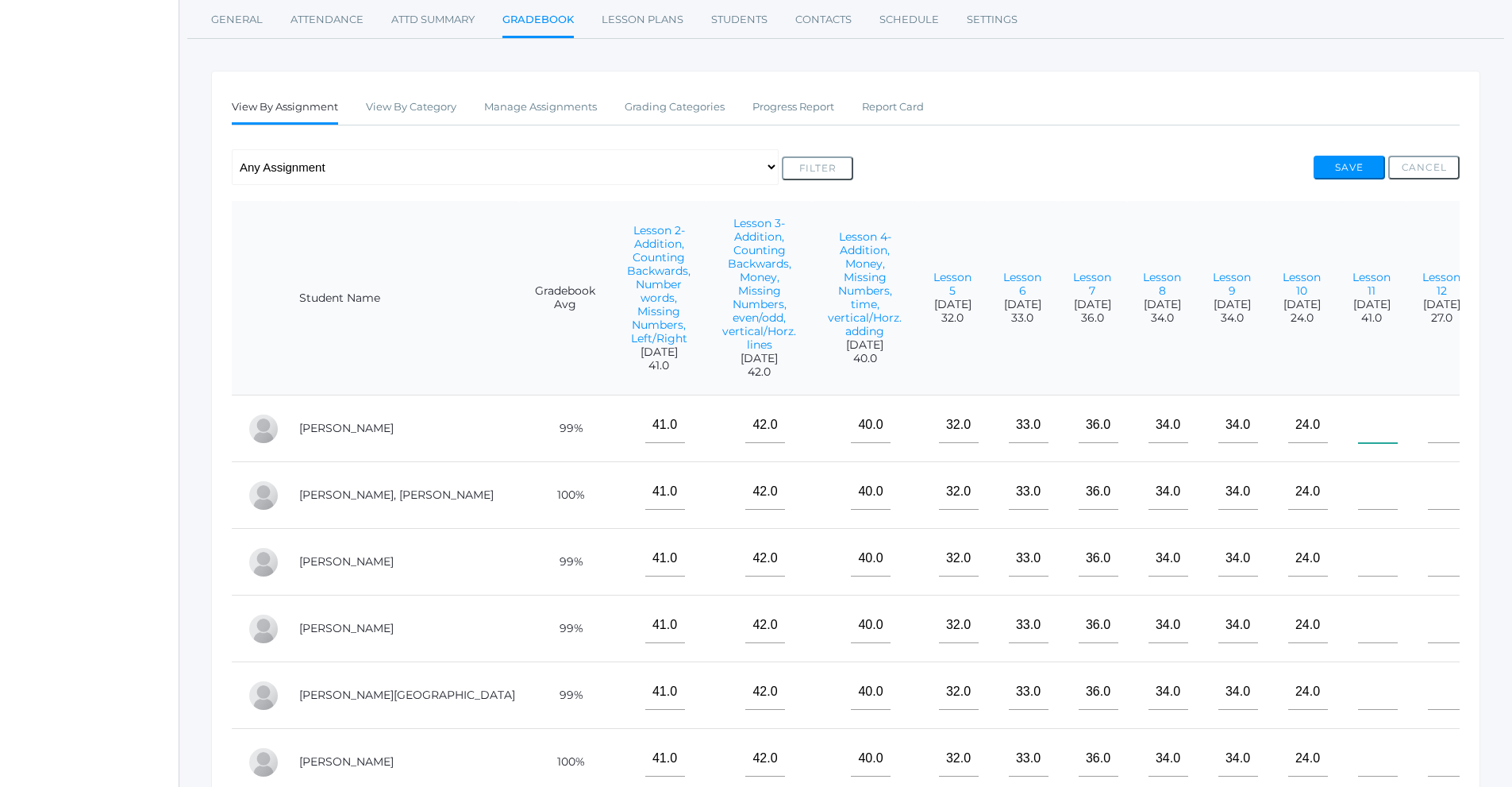
click at [1358, 430] on input"] "text" at bounding box center [1378, 425] width 40 height 36
type input"] "41"
click at [1358, 495] on input"] "text" at bounding box center [1378, 492] width 40 height 36
type input"] "41"
click at [1358, 565] on input"] "text" at bounding box center [1378, 558] width 40 height 36
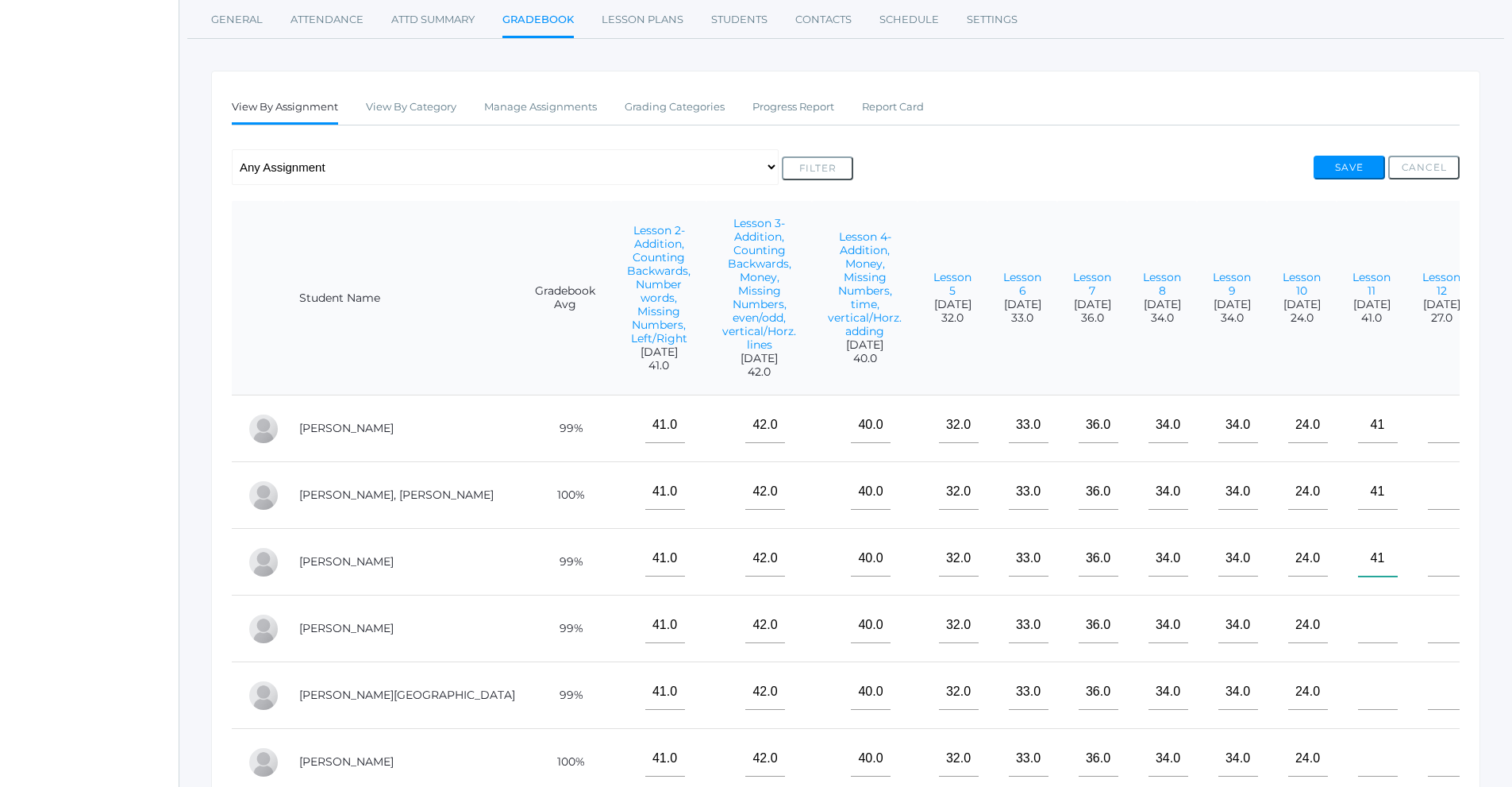
type input"] "41"
click at [1358, 611] on input"] "text" at bounding box center [1378, 625] width 40 height 36
type input"] "41"
click at [1358, 687] on input"] "text" at bounding box center [1378, 692] width 40 height 36
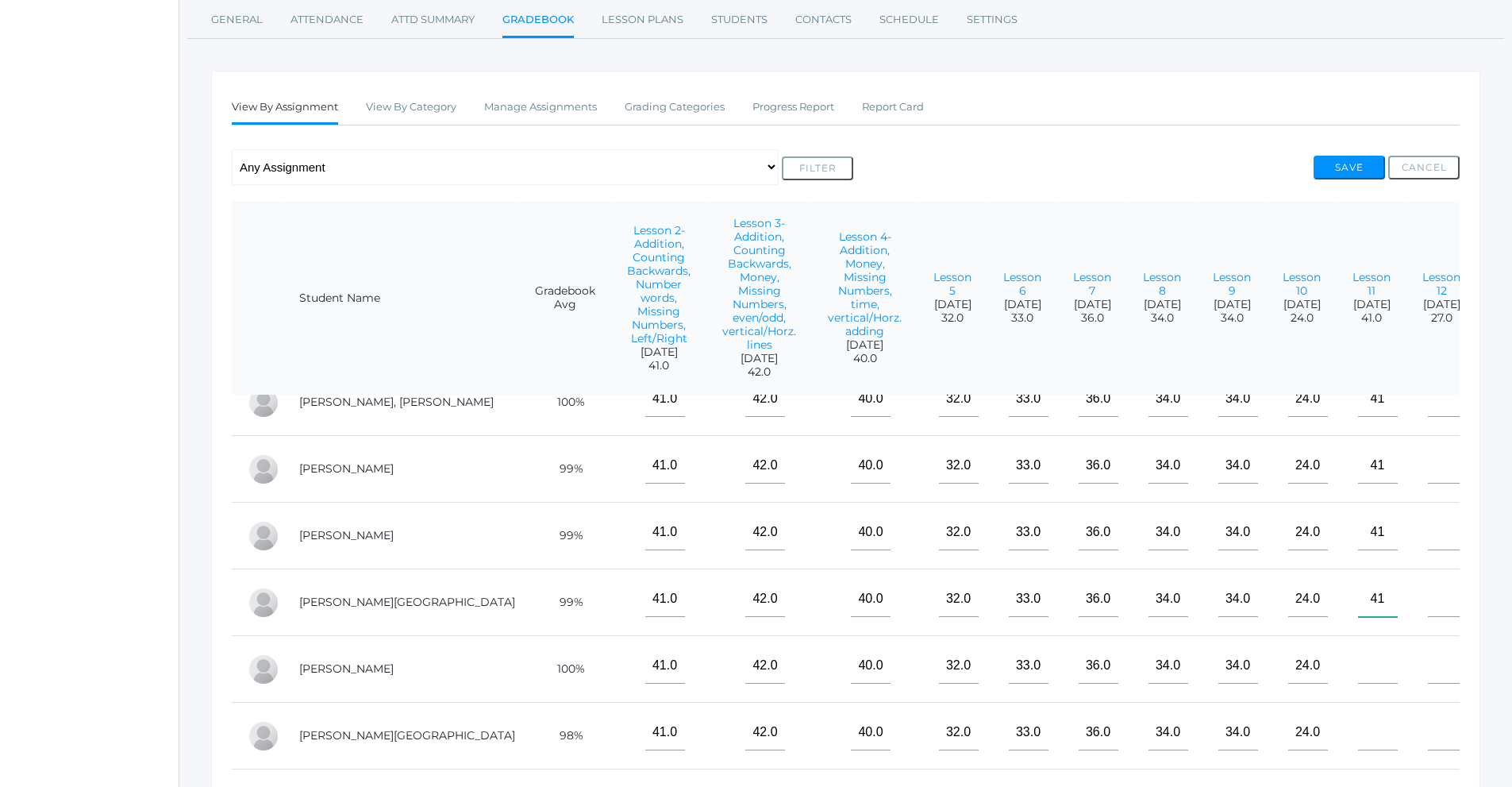
scroll to position [105, 0]
type input"] "41"
click at [1358, 655] on input"] "text" at bounding box center [1378, 666] width 40 height 36
type input"] "41"
click at [1358, 727] on input"] "text" at bounding box center [1378, 732] width 40 height 36
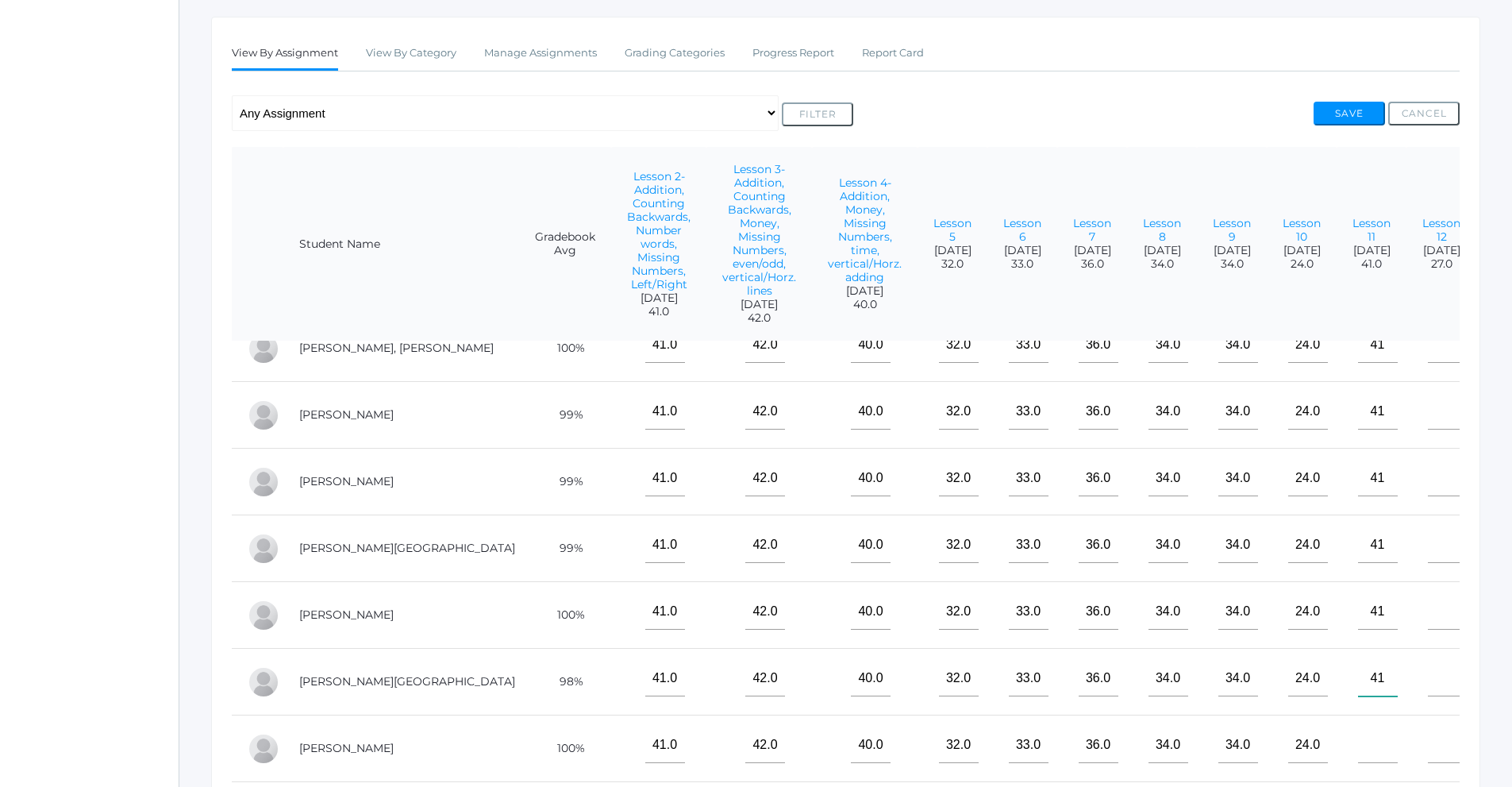
scroll to position [397, 0]
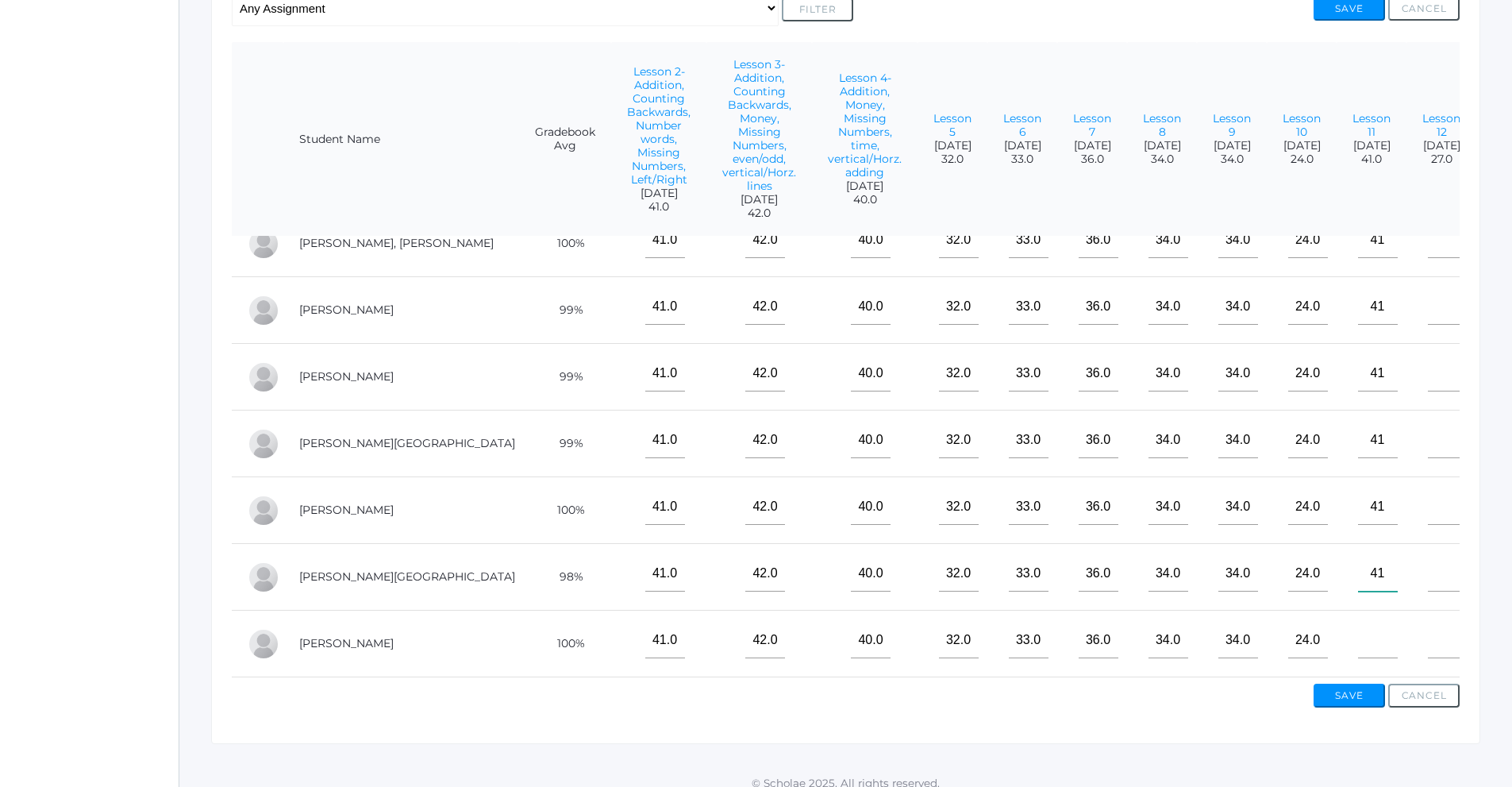
type input"] "41"
drag, startPoint x: 1263, startPoint y: 624, endPoint x: 1270, endPoint y: 635, distance: 13.0
click at [1358, 624] on input"] "text" at bounding box center [1378, 640] width 40 height 36
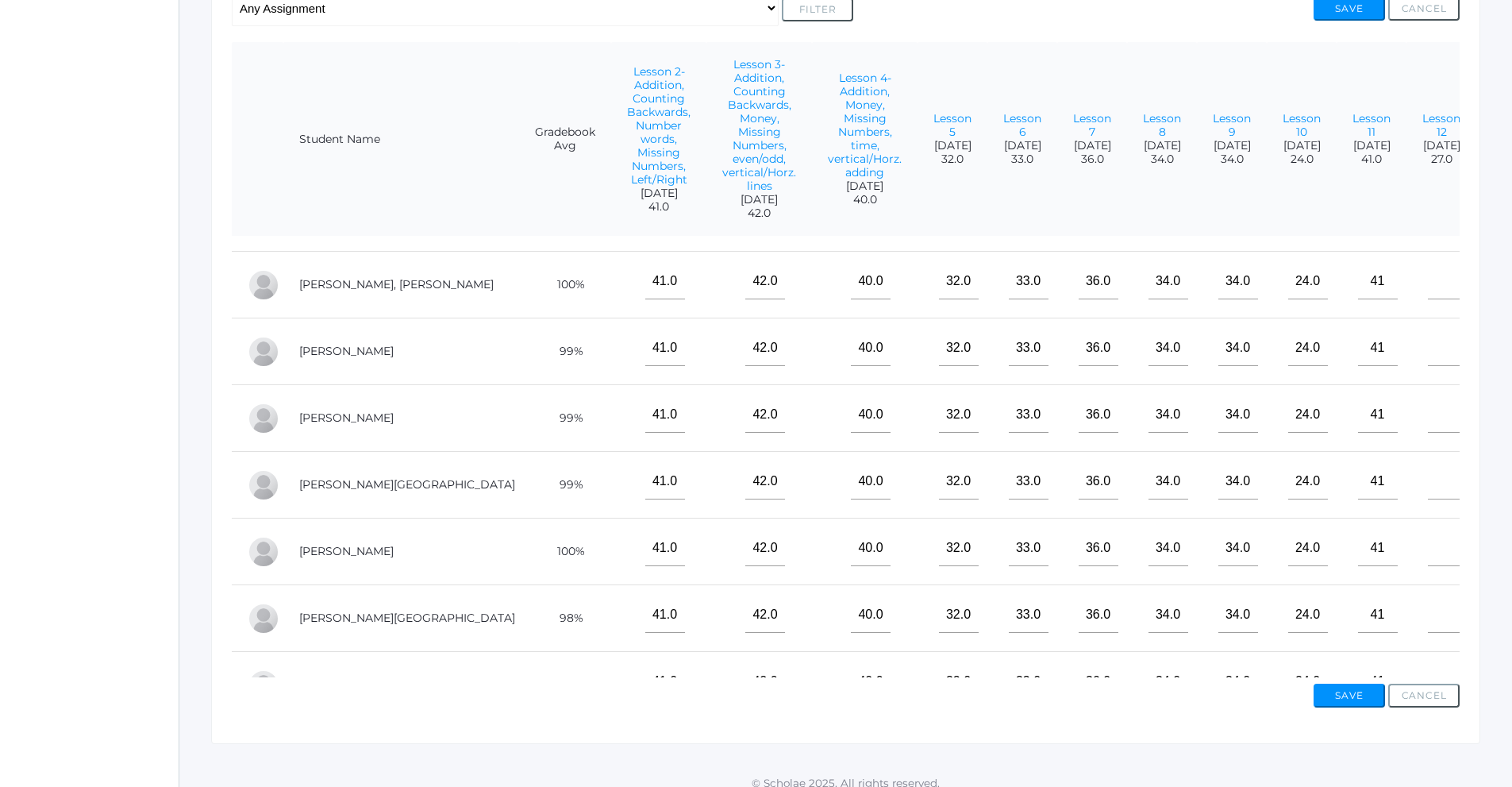
scroll to position [0, 0]
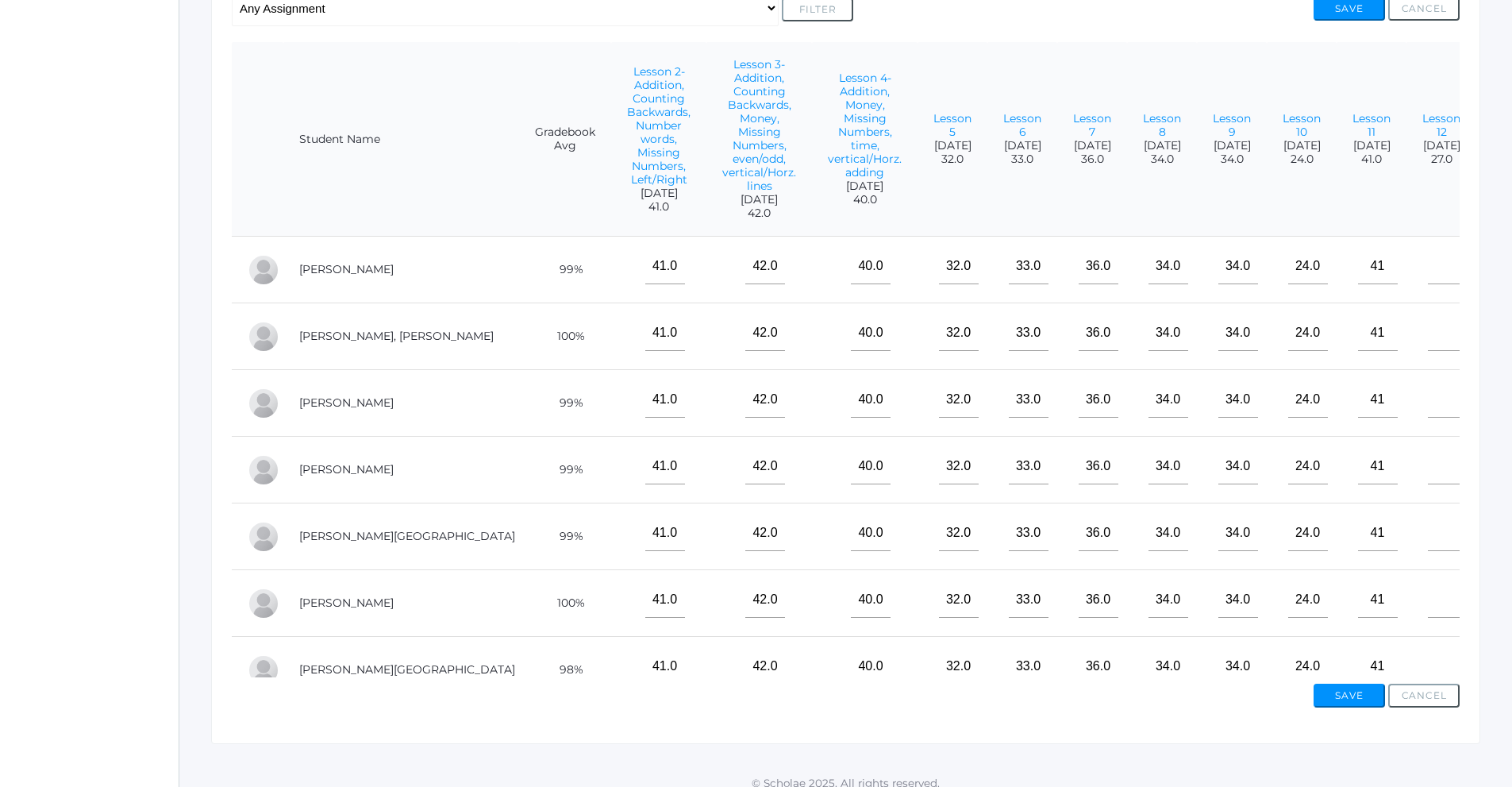
type input"] "41"
click at [1428, 277] on input"] "text" at bounding box center [1448, 266] width 40 height 36
type input"] "27"
click at [1428, 350] on input"] "text" at bounding box center [1448, 332] width 40 height 36
type input"] "27"
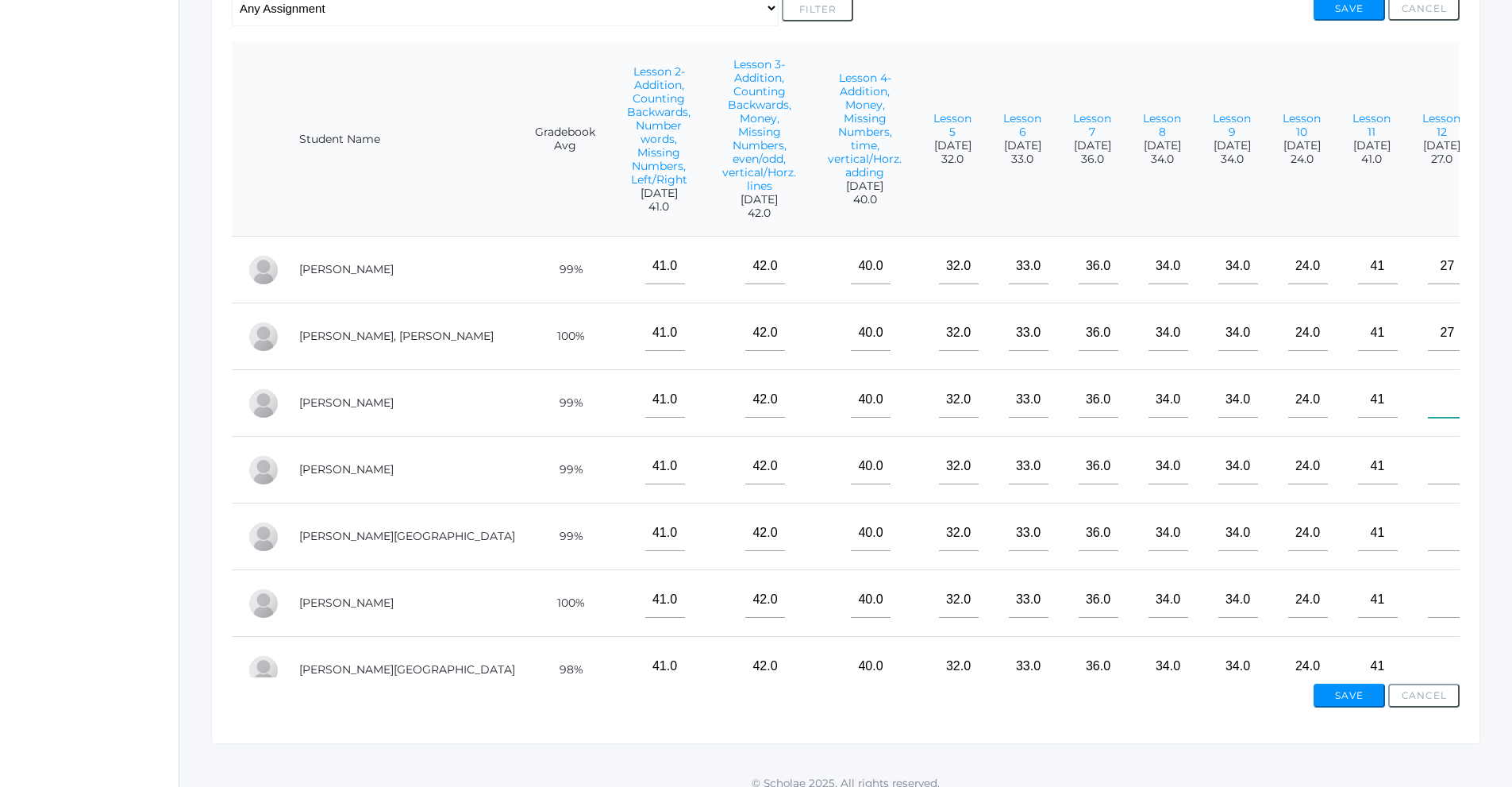
click at [1428, 402] on input"] "text" at bounding box center [1448, 399] width 40 height 36
type input"] "27"
click at [1428, 470] on input"] "text" at bounding box center [1448, 466] width 40 height 36
type input"] "27"
click at [1428, 536] on input"] "text" at bounding box center [1448, 533] width 40 height 36
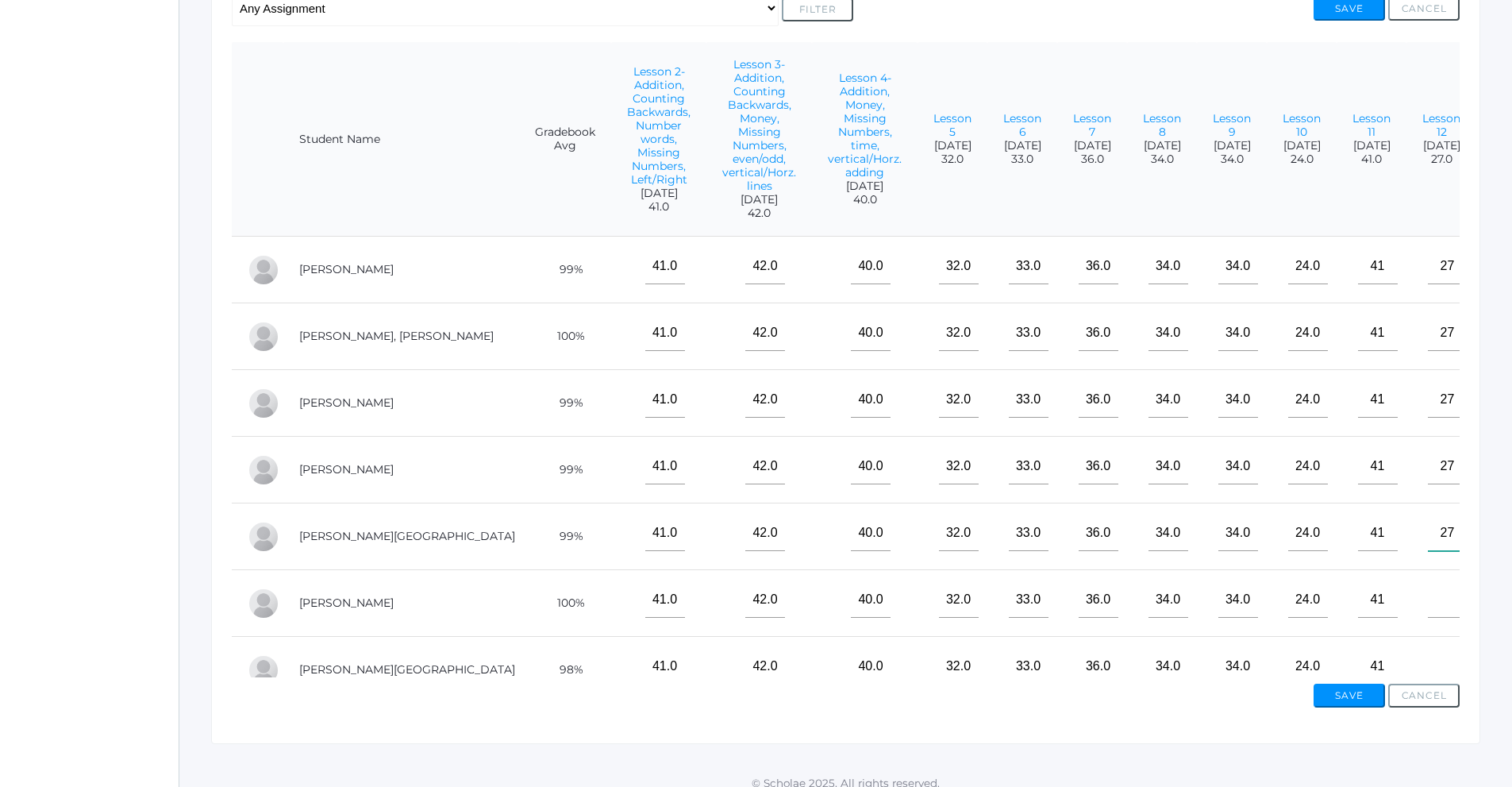
type input"] "27"
click at [1428, 603] on input"] "text" at bounding box center [1448, 600] width 40 height 36
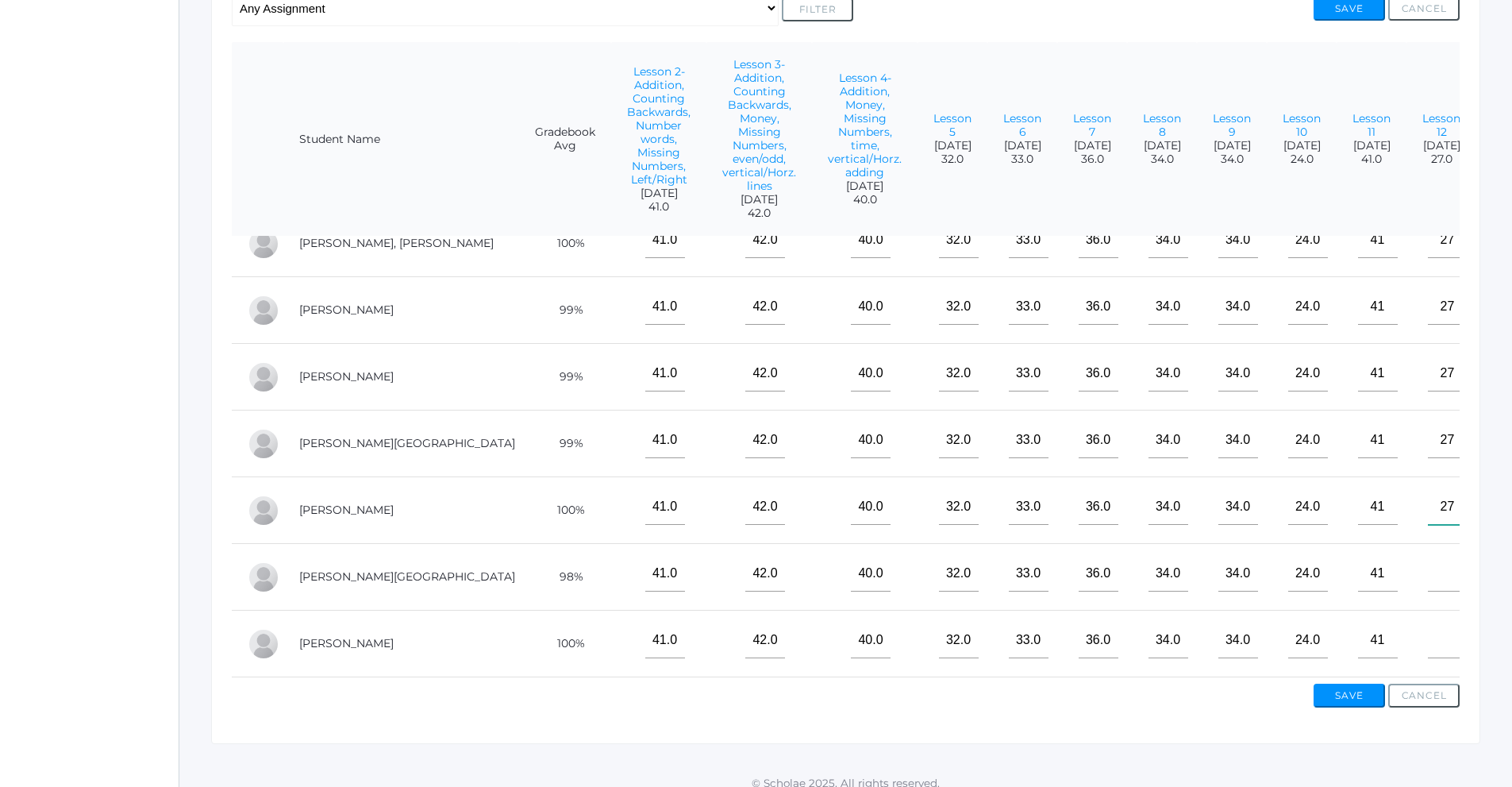
scroll to position [105, 0]
type input"] "27"
click at [1428, 574] on input"] "text" at bounding box center [1448, 573] width 40 height 36
type input"] "27"
click at [1428, 623] on input"] "text" at bounding box center [1448, 640] width 40 height 36
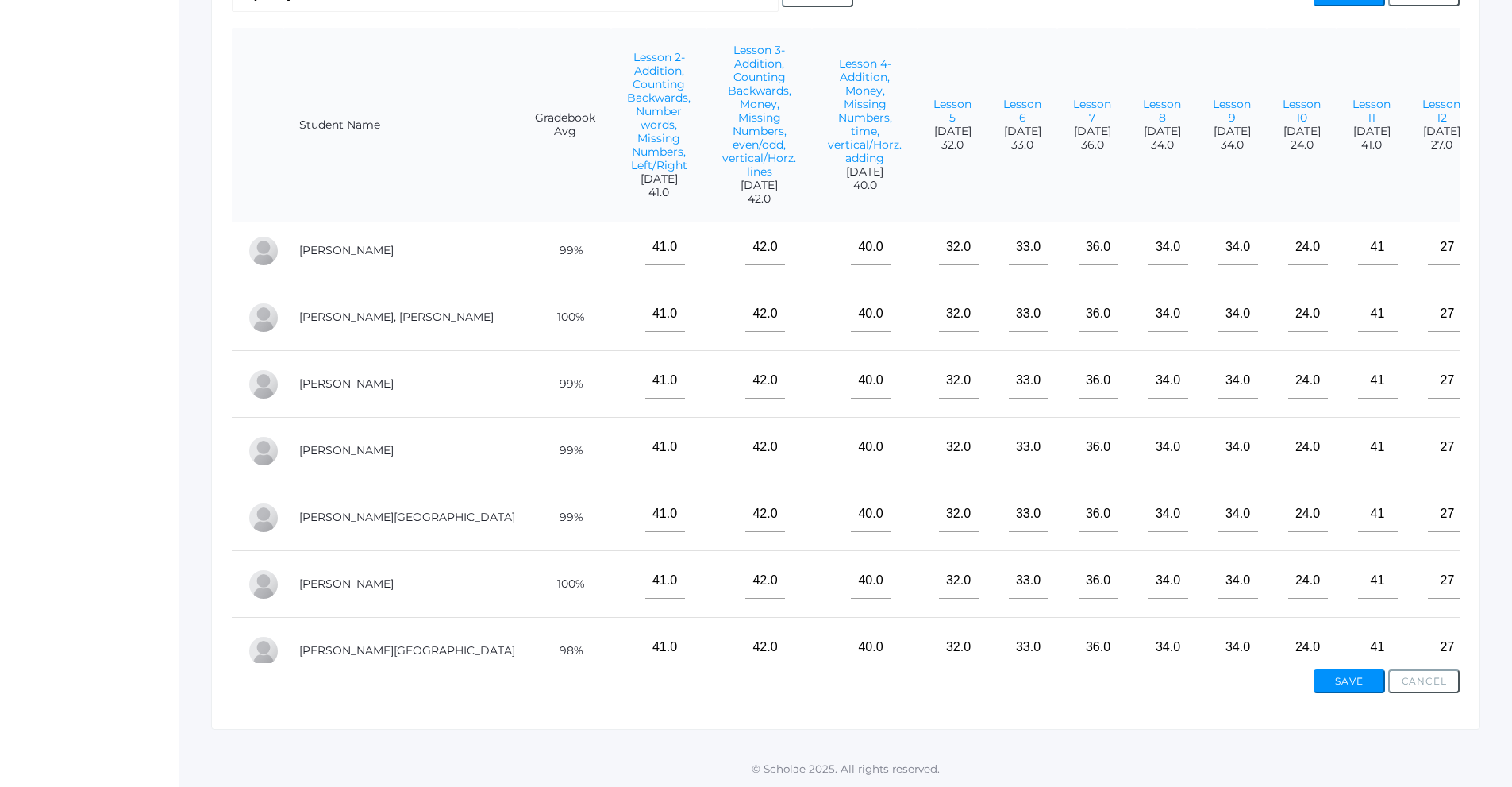
scroll to position [0, 0]
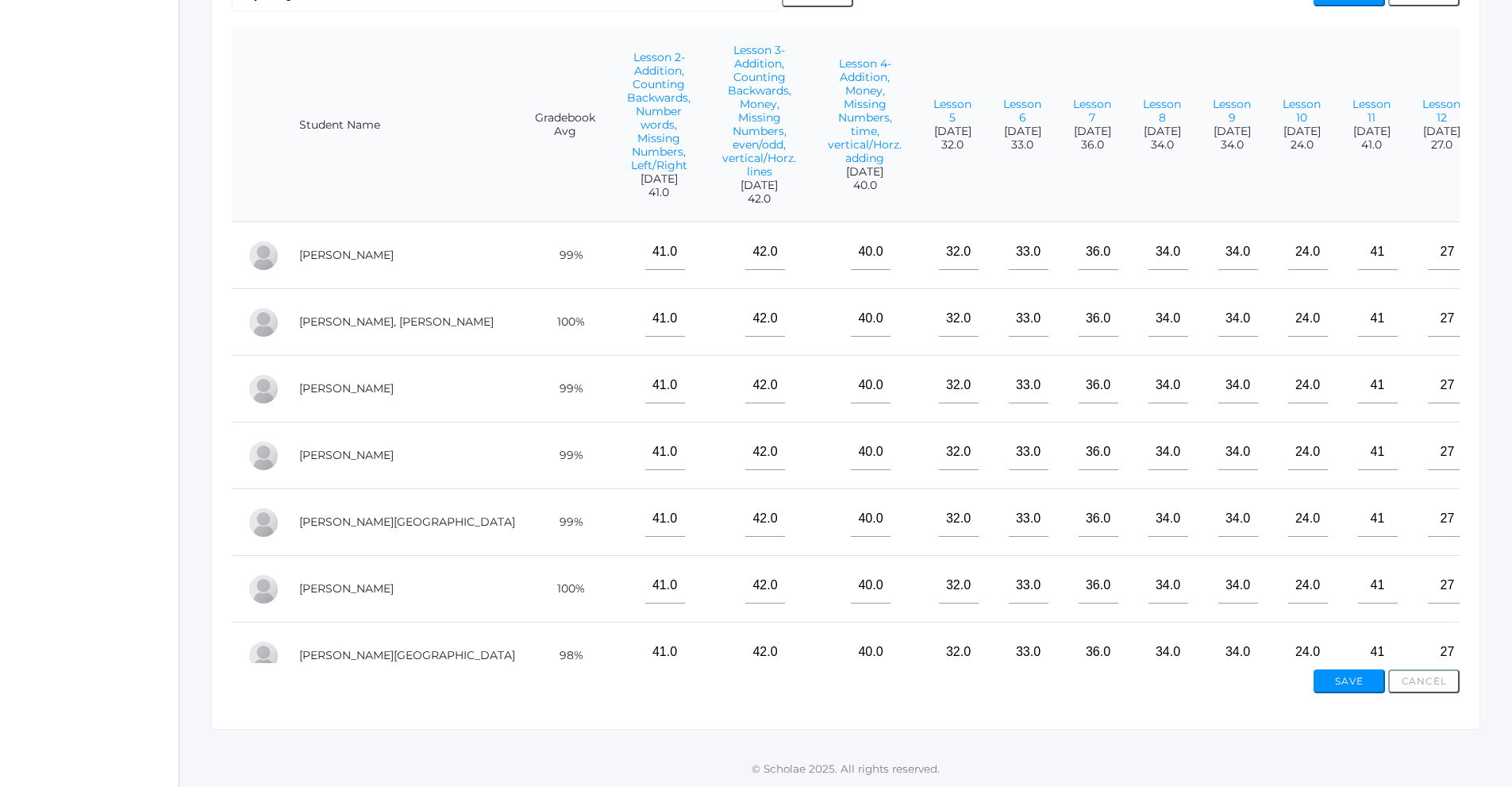
type input"] "27"
click at [1498, 249] on input"] "text" at bounding box center [1517, 251] width 40 height 36
type input"] "20"
click at [1498, 310] on input"] "text" at bounding box center [1517, 318] width 40 height 36
type input"] "20"
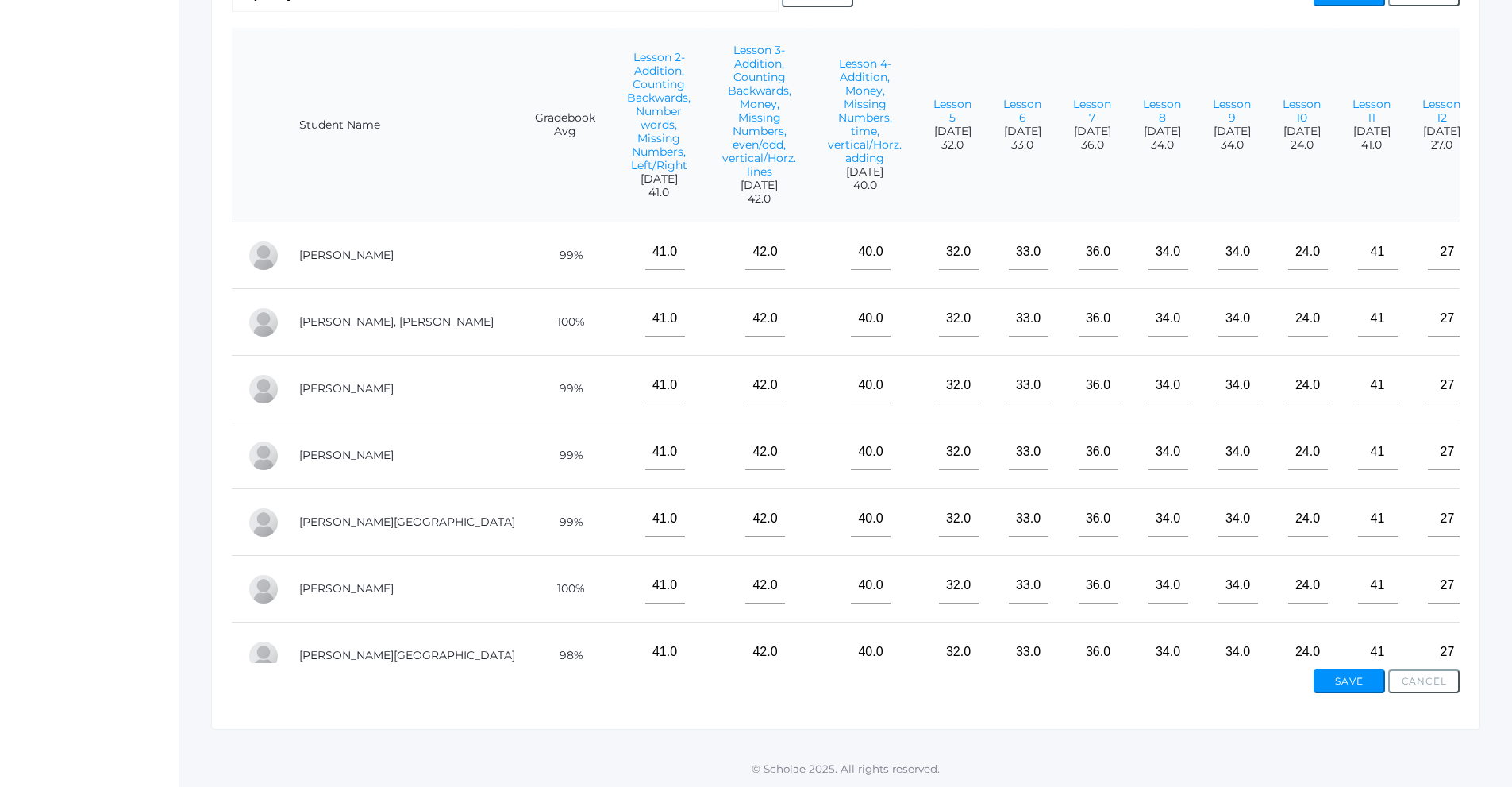
click at [1498, 401] on input"] "text" at bounding box center [1517, 385] width 40 height 36
type input"] "20"
click at [1498, 460] on input"] "text" at bounding box center [1517, 452] width 40 height 36
type input"] "20"
click at [1498, 501] on input"] "text" at bounding box center [1517, 519] width 40 height 36
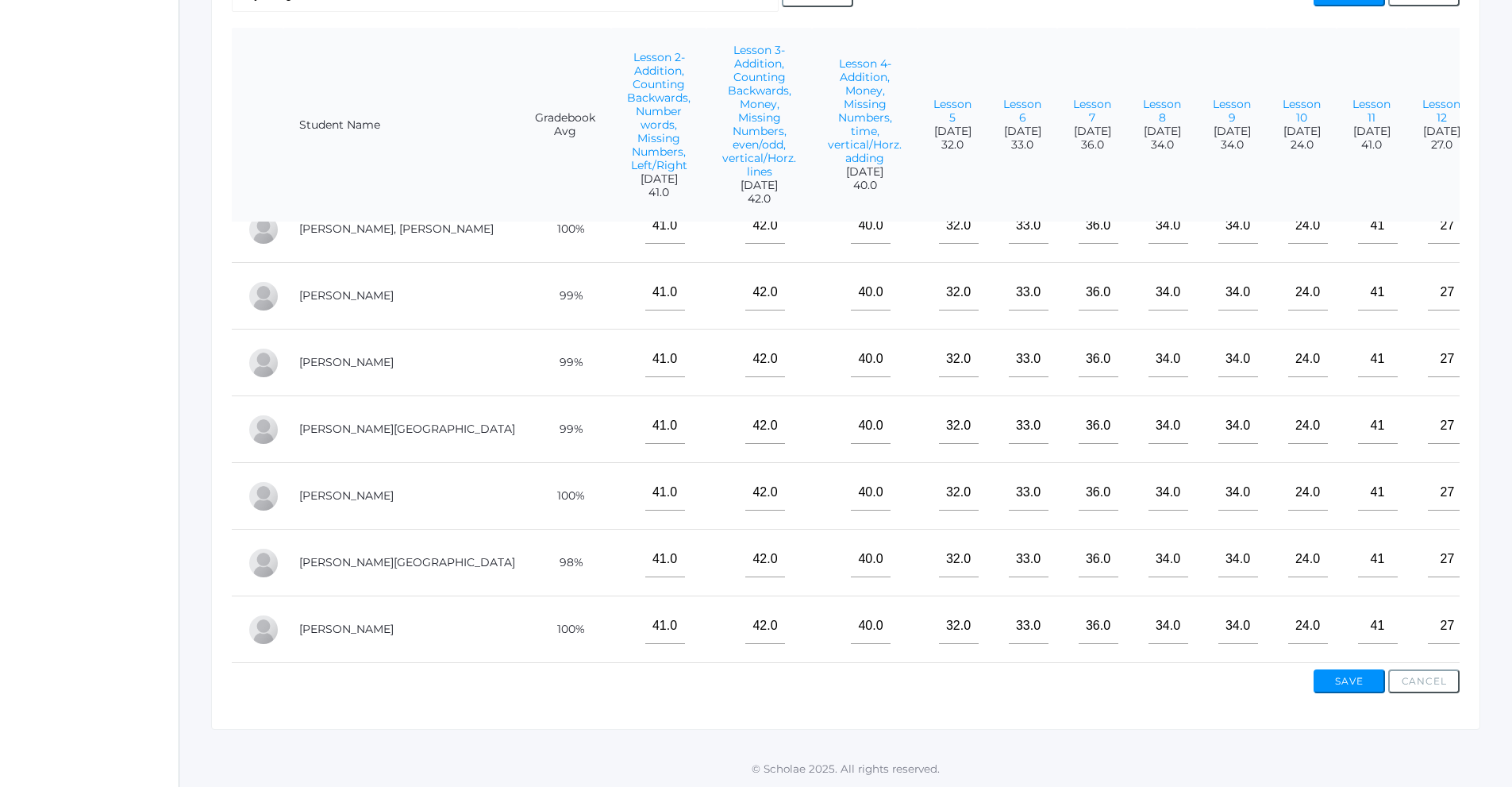
scroll to position [105, 0]
type input"] "20"
click at [1498, 492] on input"] "text" at bounding box center [1517, 492] width 40 height 36
type input"] "20"
click at [1498, 553] on input"] "text" at bounding box center [1517, 559] width 40 height 36
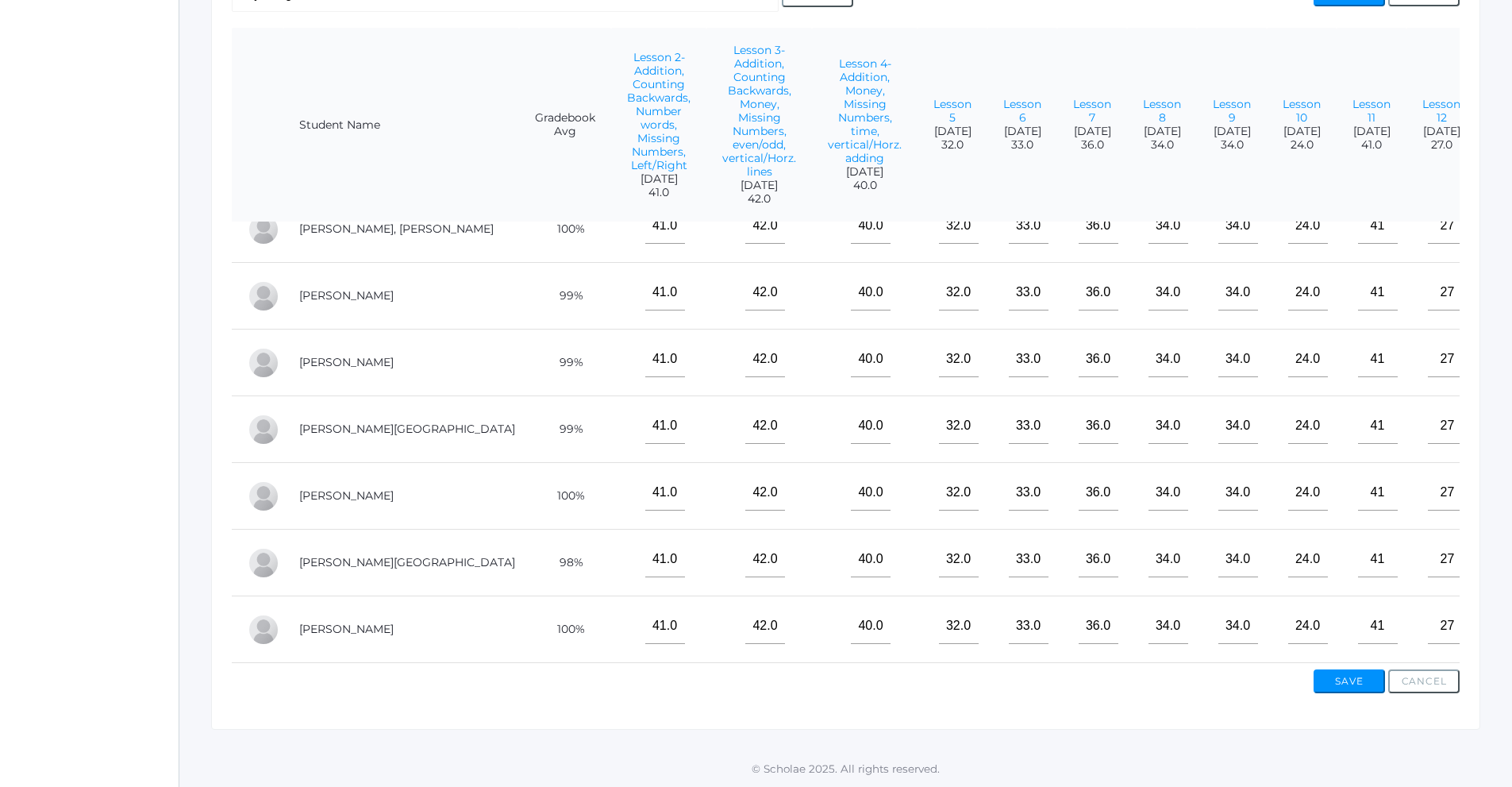
type input"] "20"
click at [1498, 624] on input"] "text" at bounding box center [1517, 626] width 40 height 36
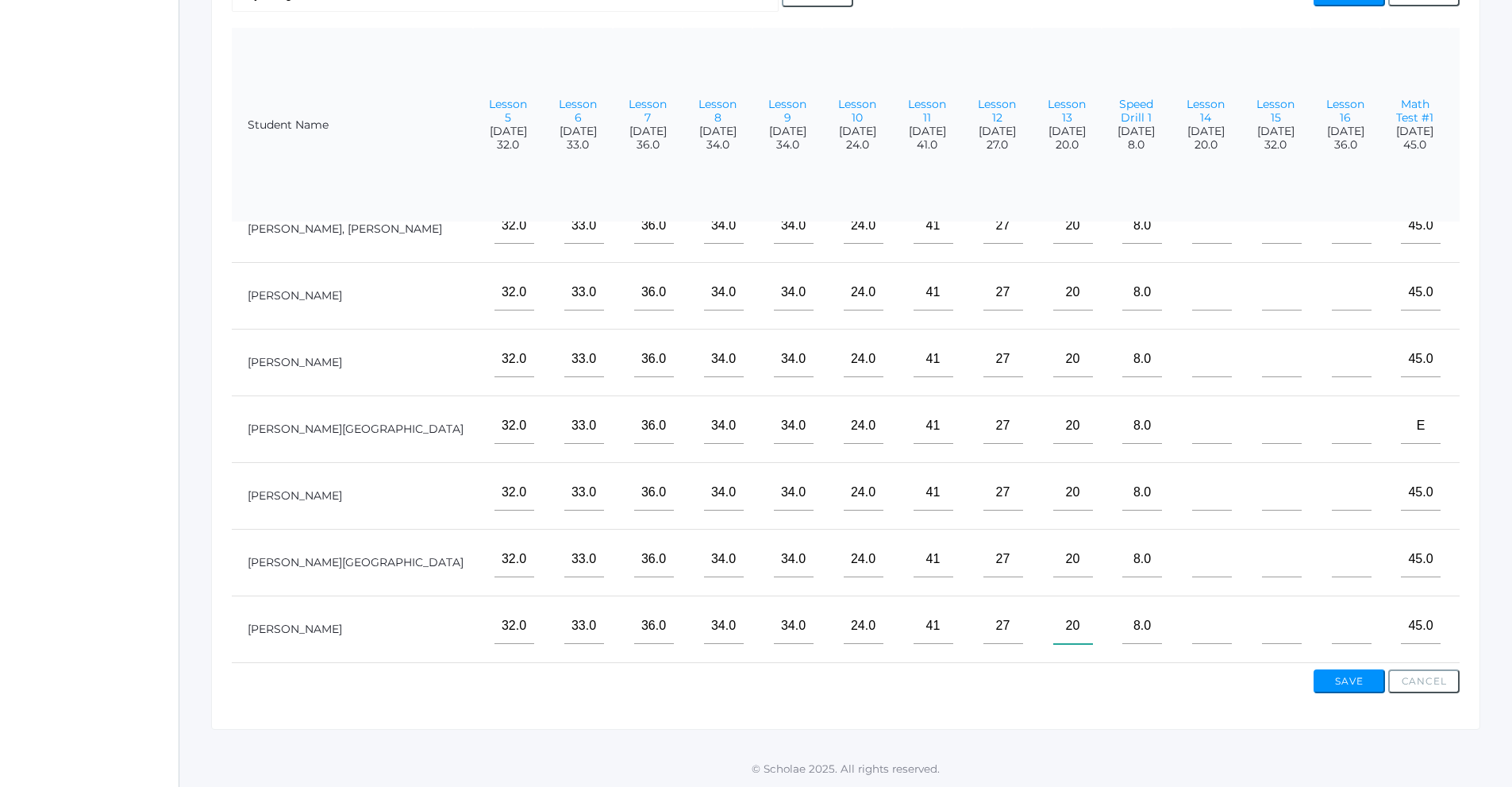
scroll to position [0, 445]
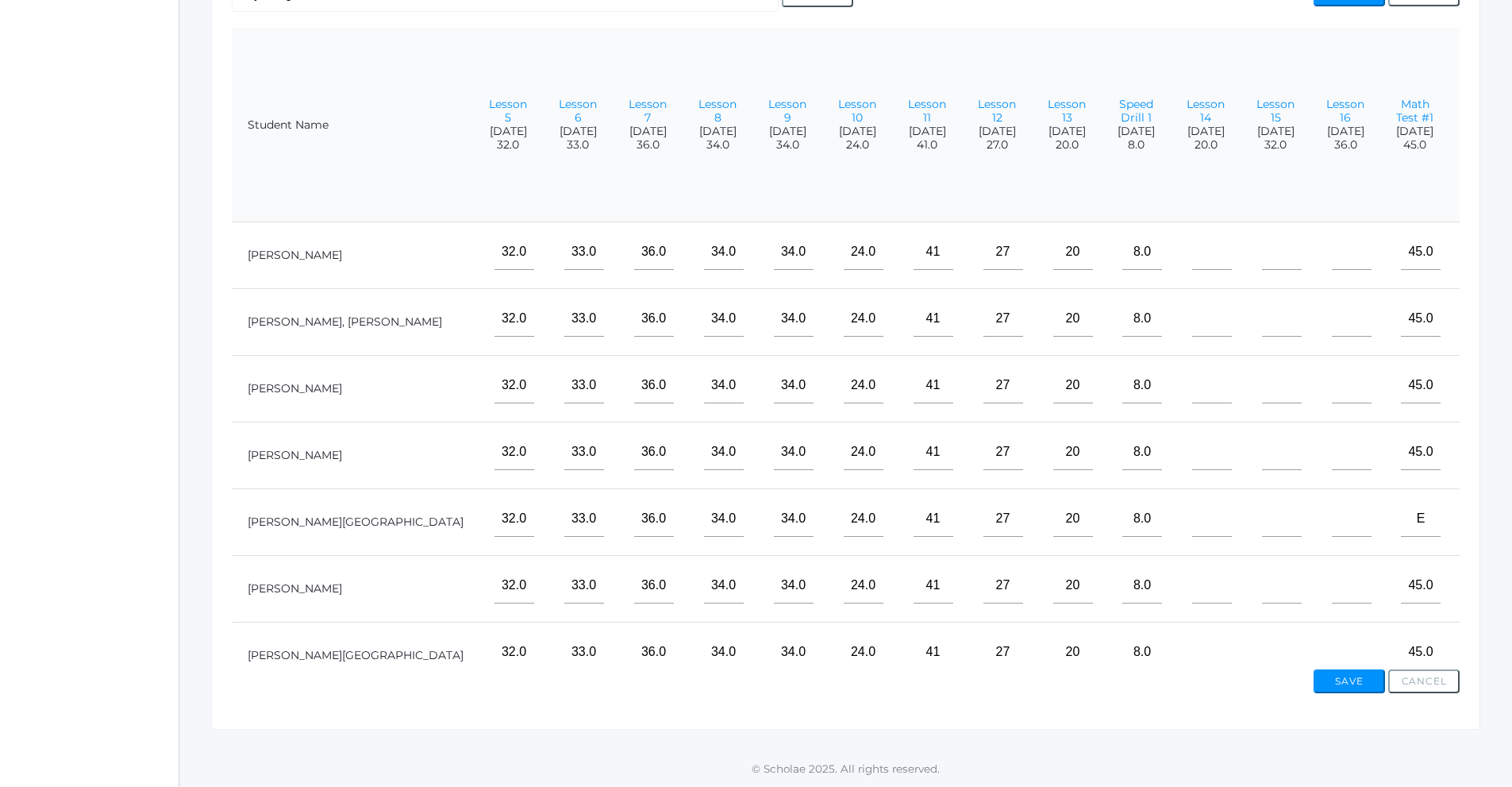
type input"] "20"
click at [1192, 255] on input"] "text" at bounding box center [1211, 251] width 40 height 36
type input"] "20"
click at [1192, 320] on input"] "text" at bounding box center [1211, 318] width 40 height 36
type input"] "20"
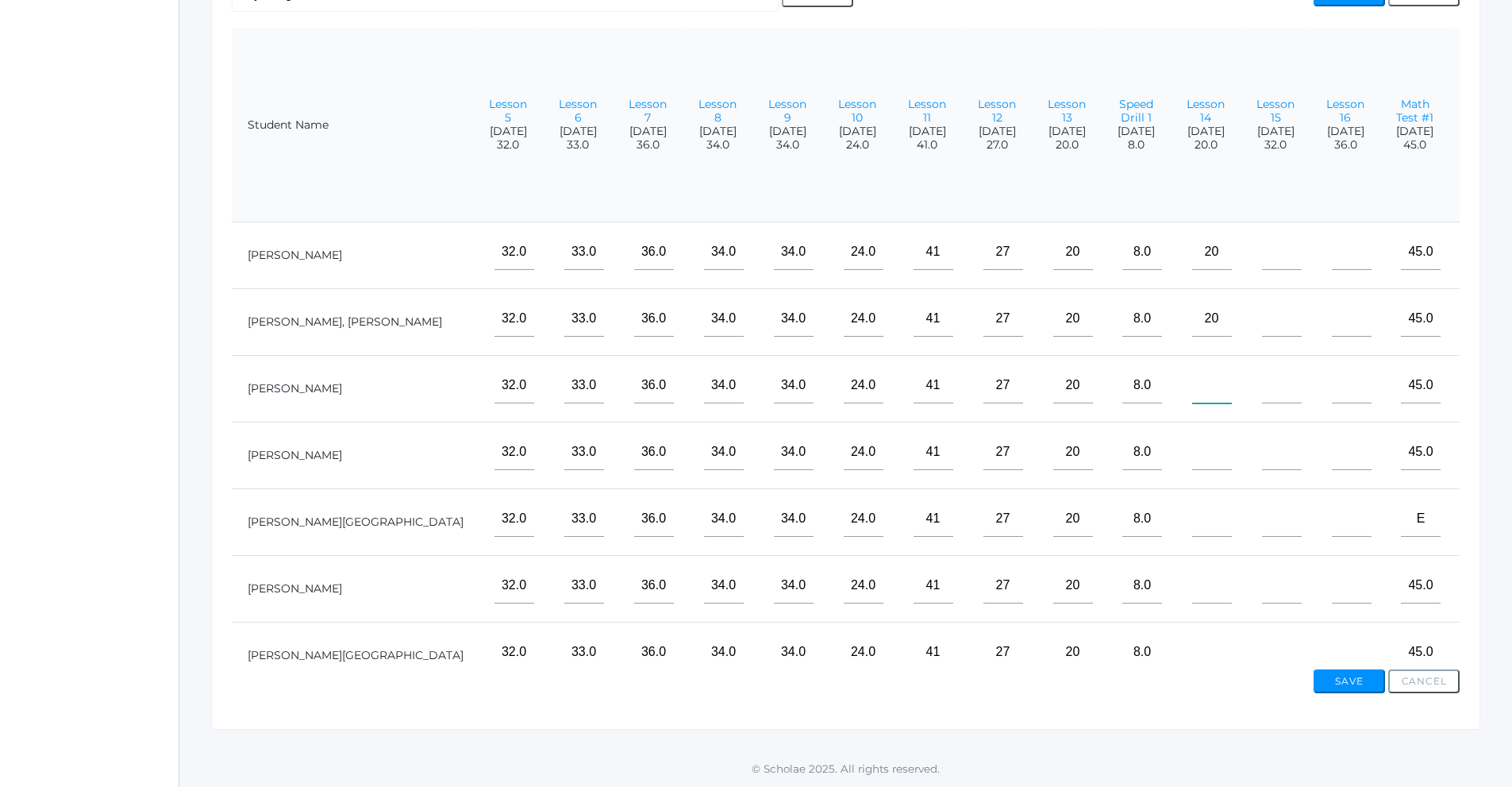
click at [1192, 380] on input"] "text" at bounding box center [1211, 385] width 40 height 36
click at [1192, 458] on input"] "text" at bounding box center [1211, 452] width 40 height 36
drag, startPoint x: 1109, startPoint y: 385, endPoint x: 1072, endPoint y: 393, distance: 37.9
click at [1171, 393] on td "02" at bounding box center [1205, 390] width 69 height 67
type input"] "20"
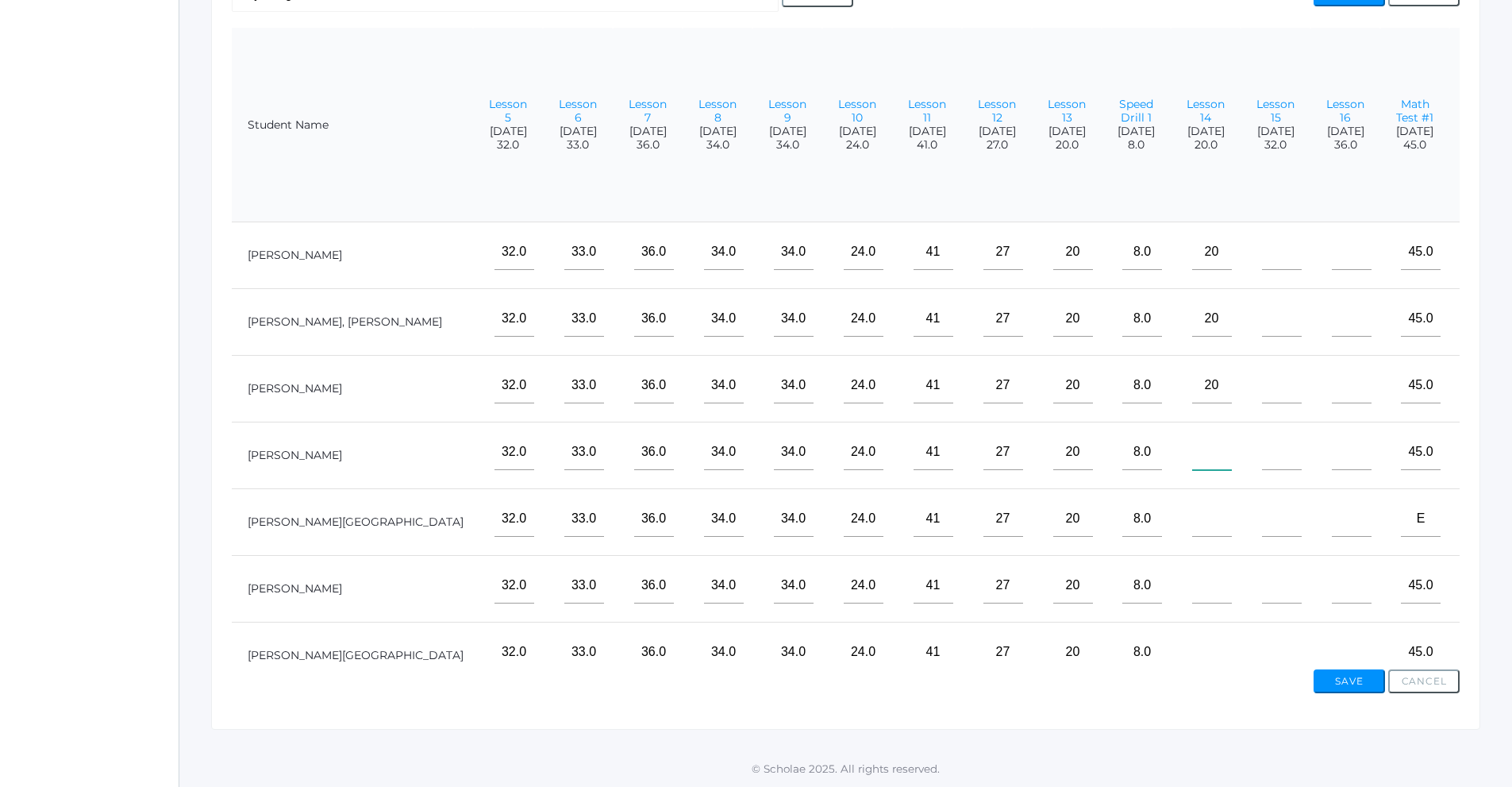
click at [1192, 464] on input"] "text" at bounding box center [1211, 452] width 40 height 36
type input"] "20"
click at [1192, 517] on input"] "text" at bounding box center [1211, 519] width 40 height 36
type input"] "20"
click at [1192, 579] on input"] "text" at bounding box center [1211, 586] width 40 height 36
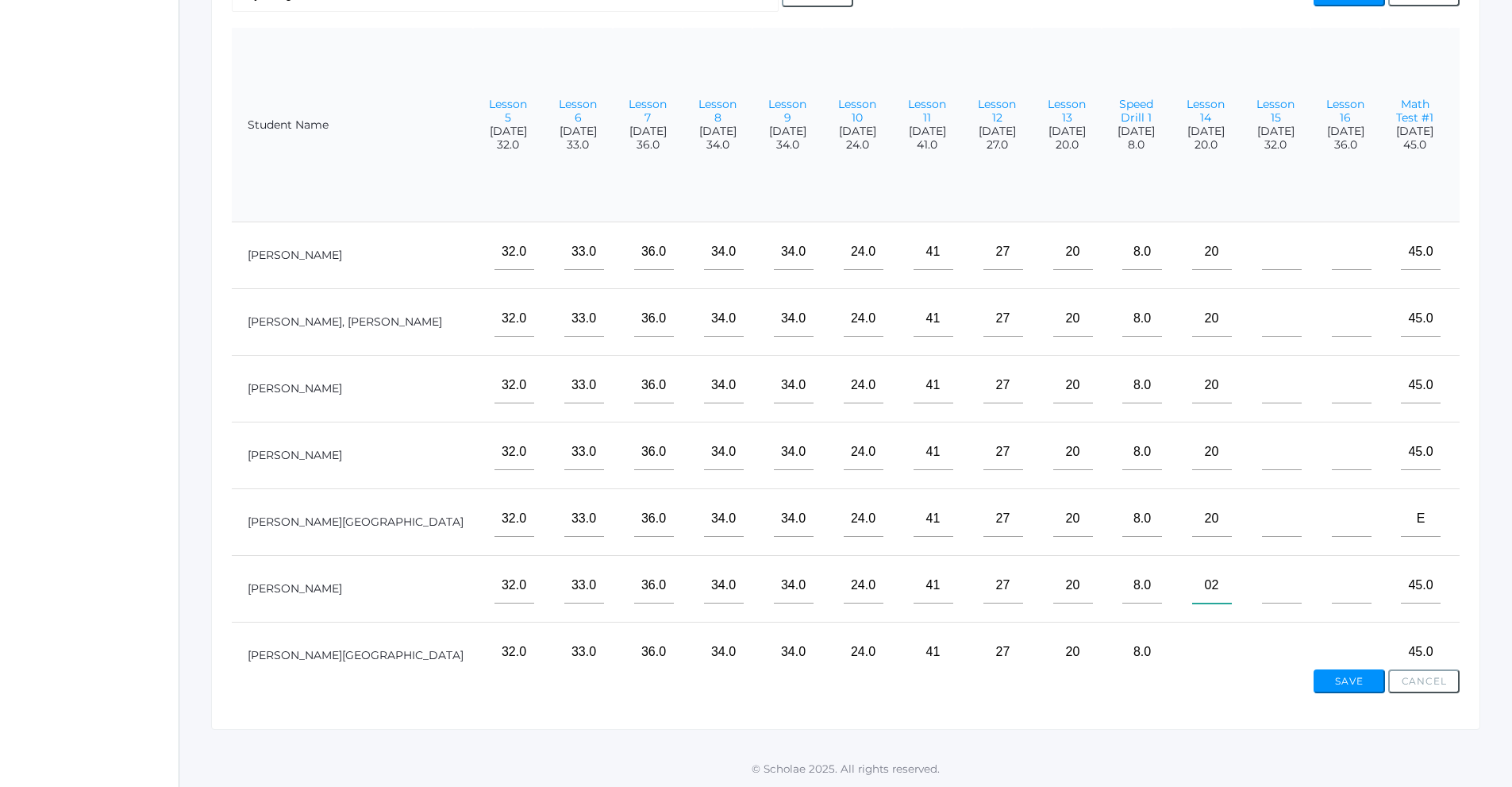
type input"] "0"
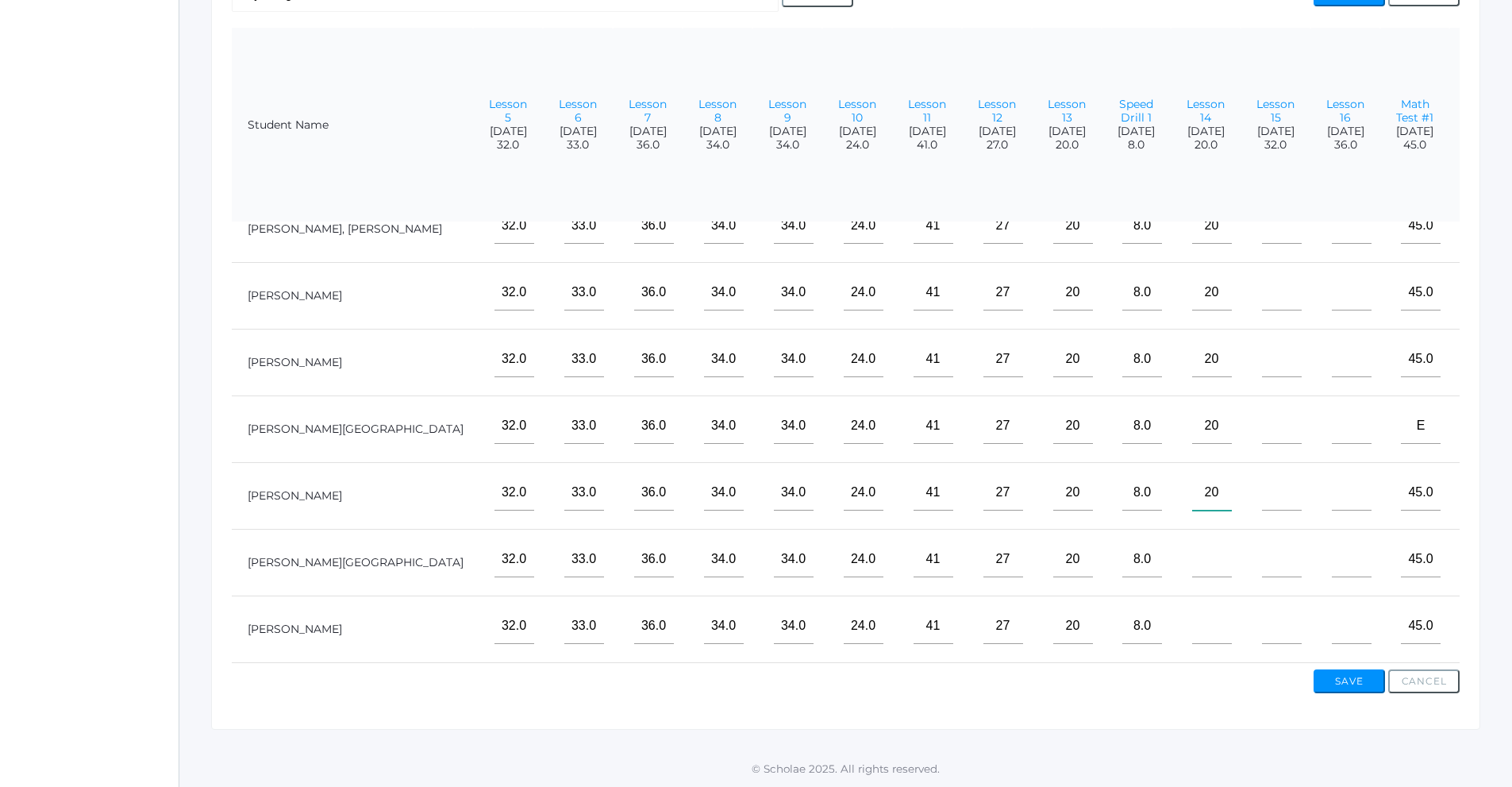
scroll to position [105, 445]
type input"] "20"
click at [1192, 548] on input"] "text" at bounding box center [1211, 559] width 40 height 36
type input"] "20"
click at [1192, 615] on input"] "text" at bounding box center [1211, 626] width 40 height 36
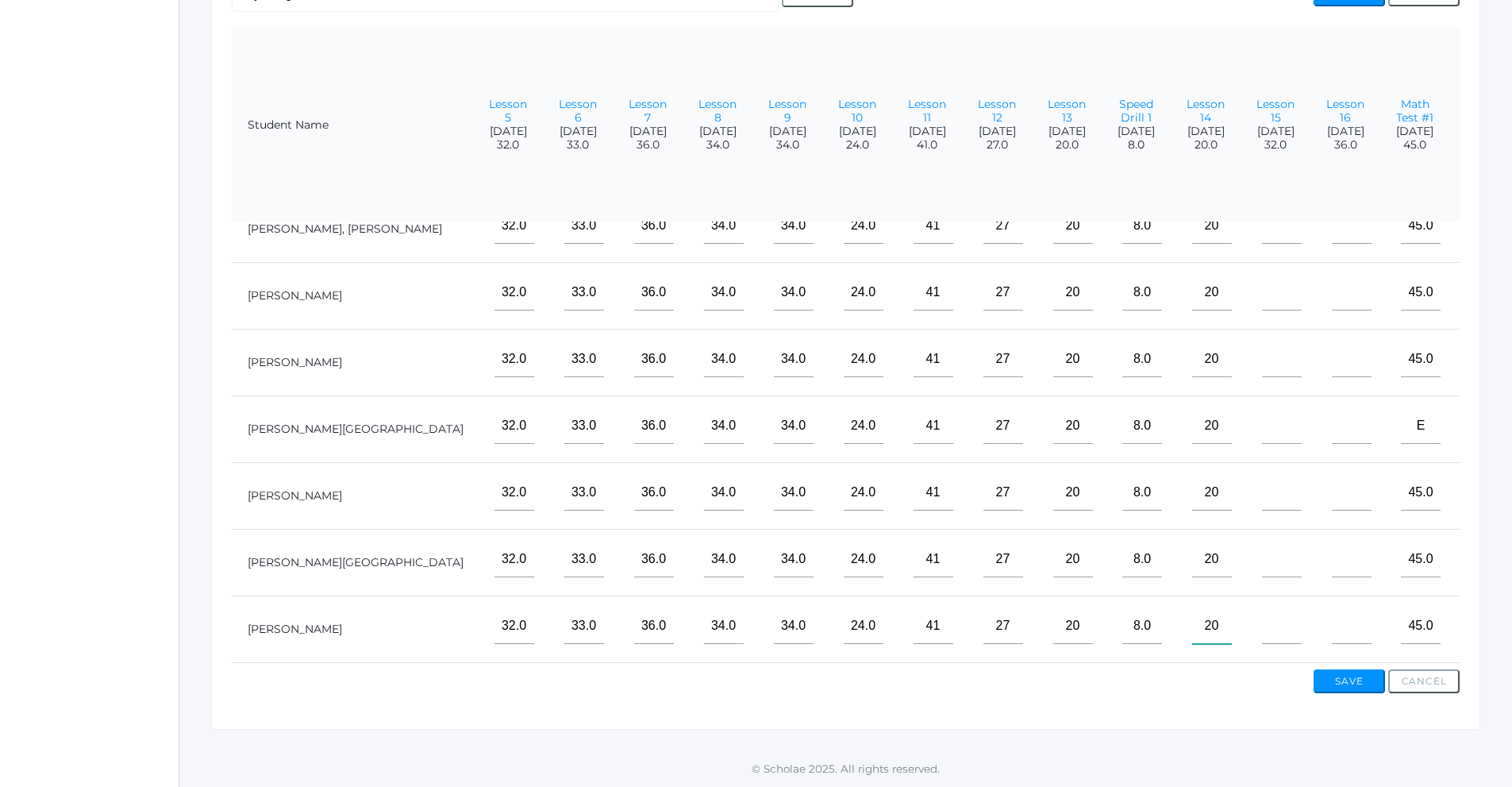
type input"] "20"
click at [1262, 630] on input"] "text" at bounding box center [1282, 626] width 40 height 36
type input"] "32"
click at [1262, 558] on input"] "text" at bounding box center [1282, 559] width 40 height 36
type input"] "32"
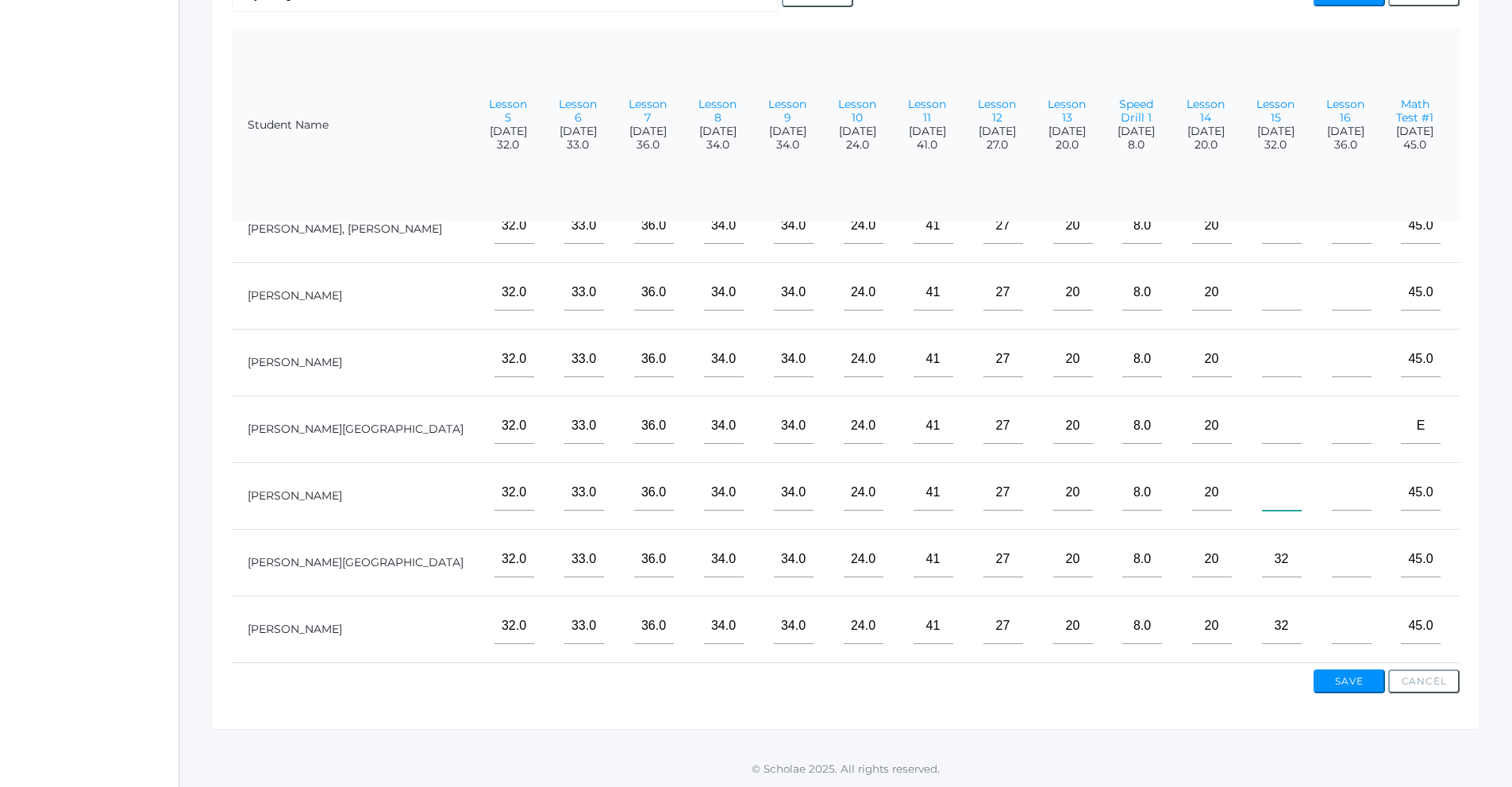
click at [1262, 479] on input"] "text" at bounding box center [1282, 492] width 40 height 36
type input"] "32"
click at [1262, 425] on input"] "text" at bounding box center [1282, 426] width 40 height 36
type input"] "32"
click at [1262, 363] on input"] "text" at bounding box center [1282, 359] width 40 height 36
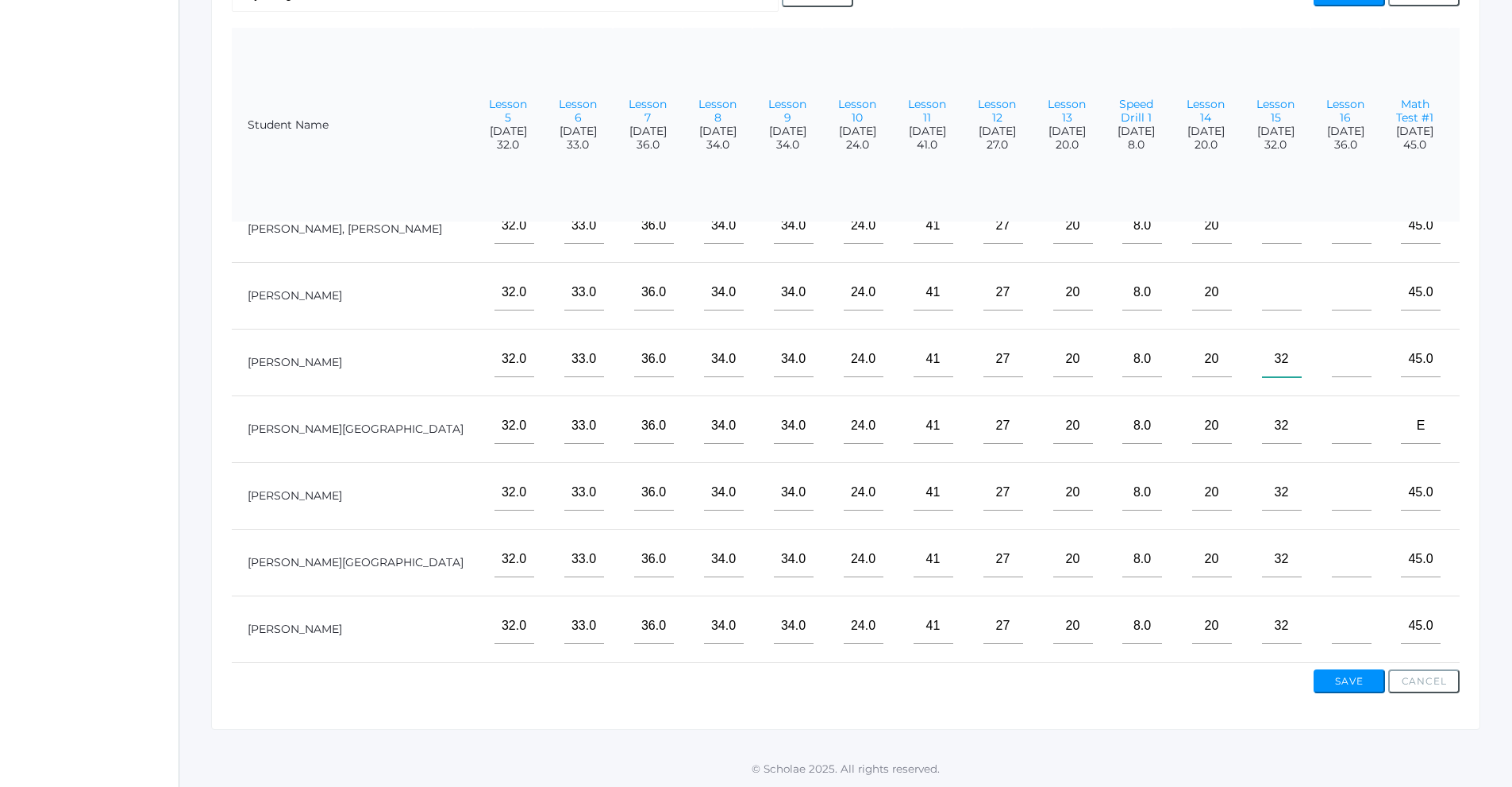
type input"] "32"
click at [1262, 279] on input"] "text" at bounding box center [1282, 292] width 40 height 36
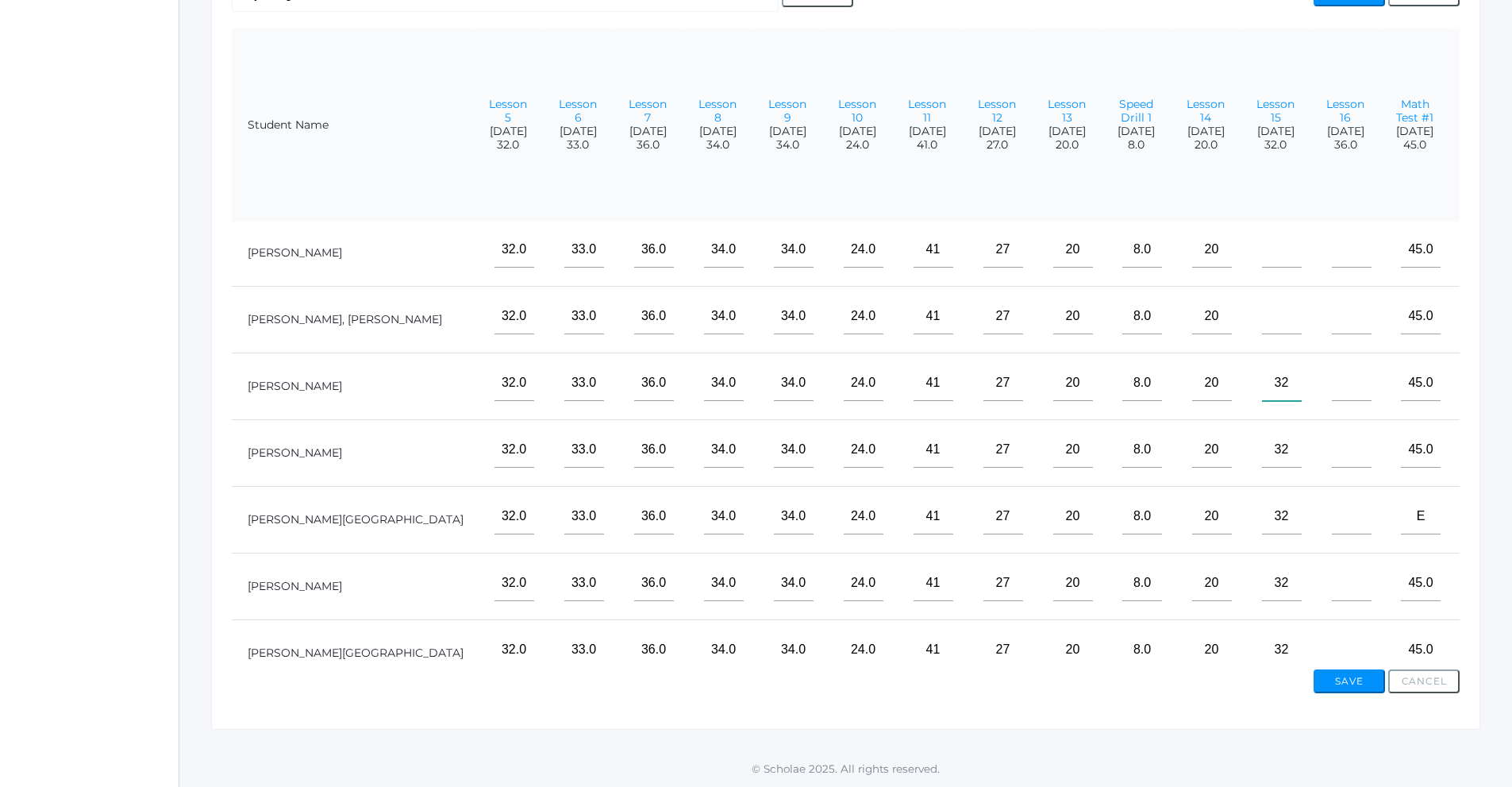
scroll to position [0, 445]
type input"] "32"
click at [1262, 320] on input"] "text" at bounding box center [1282, 318] width 40 height 36
type input"] "32"
click at [1262, 257] on input"] "text" at bounding box center [1282, 251] width 40 height 36
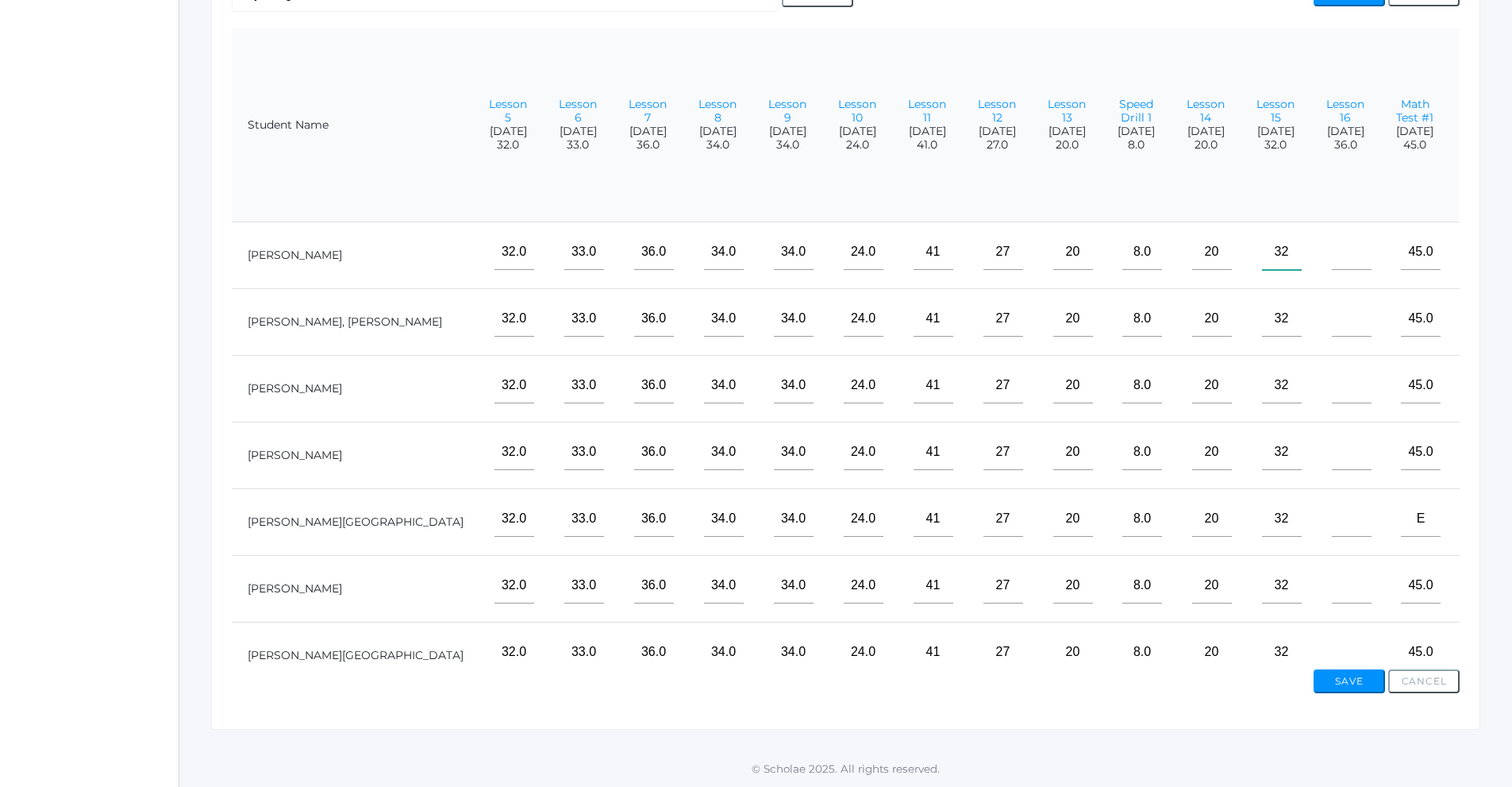
type input"] "32"
click at [1332, 258] on input"] "text" at bounding box center [1351, 251] width 40 height 36
type input"] "36"
click at [1332, 317] on input"] "text" at bounding box center [1351, 318] width 40 height 36
click at [1332, 386] on input"] "text" at bounding box center [1351, 385] width 40 height 36
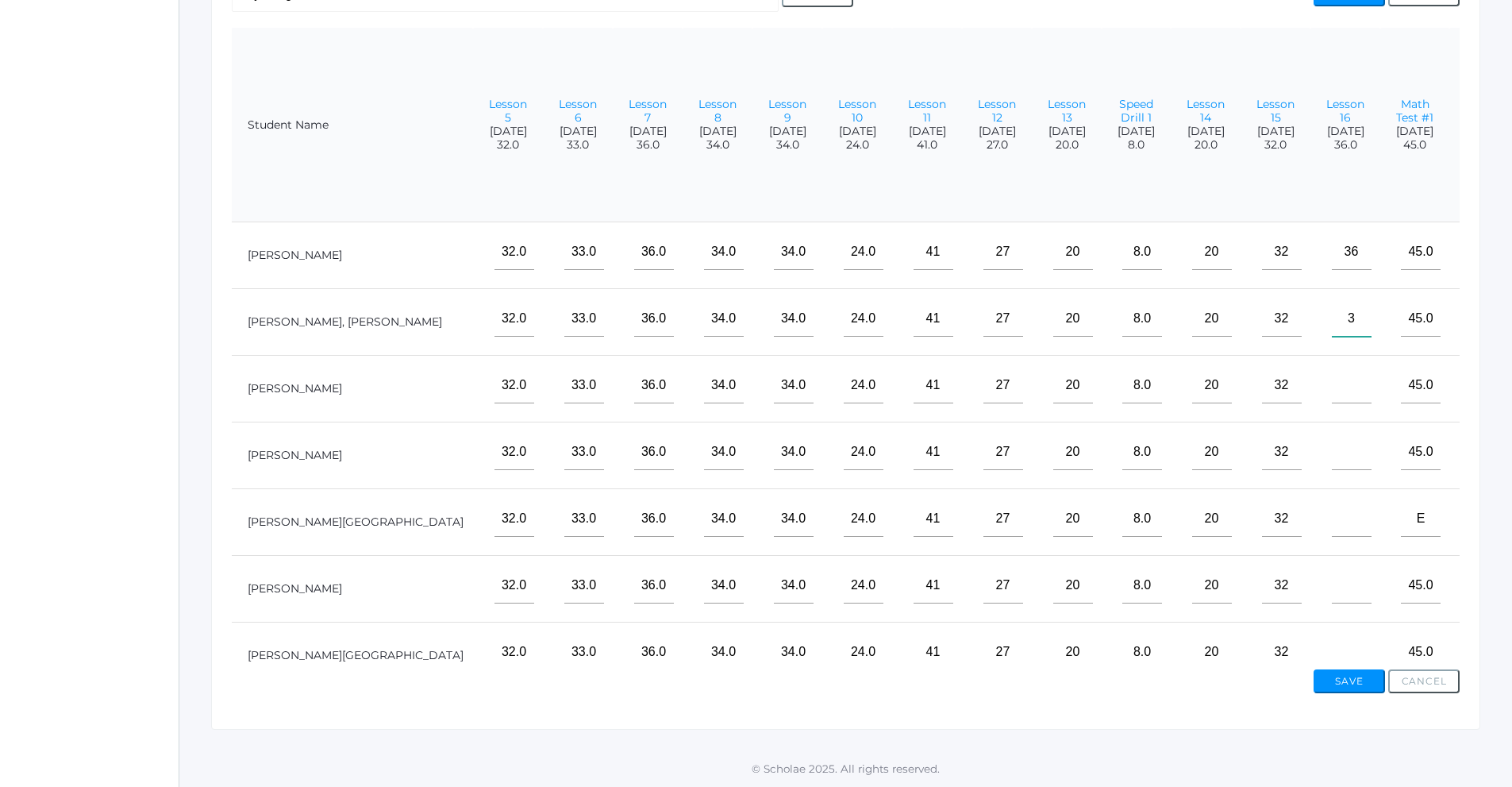
click at [1332, 314] on input"] "3" at bounding box center [1351, 318] width 40 height 36
type input"] "36"
click at [1332, 397] on input"] "text" at bounding box center [1351, 385] width 40 height 36
type input"] "36"
click at [1332, 443] on input"] "text" at bounding box center [1351, 452] width 40 height 36
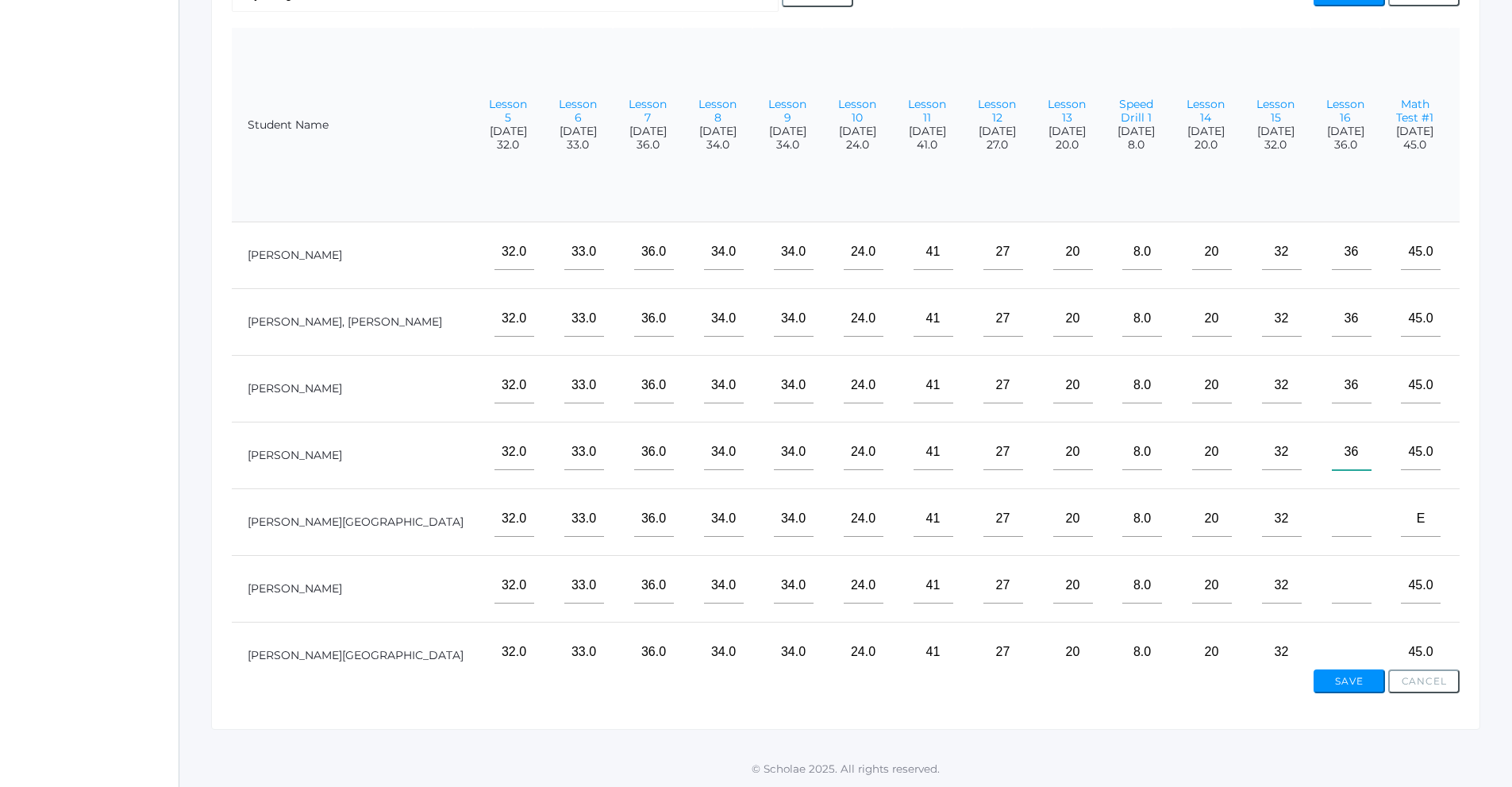
type input"] "36"
click at [1332, 523] on input"] "text" at bounding box center [1351, 519] width 40 height 36
type input"] "36"
click at [1332, 600] on input"] "text" at bounding box center [1351, 586] width 40 height 36
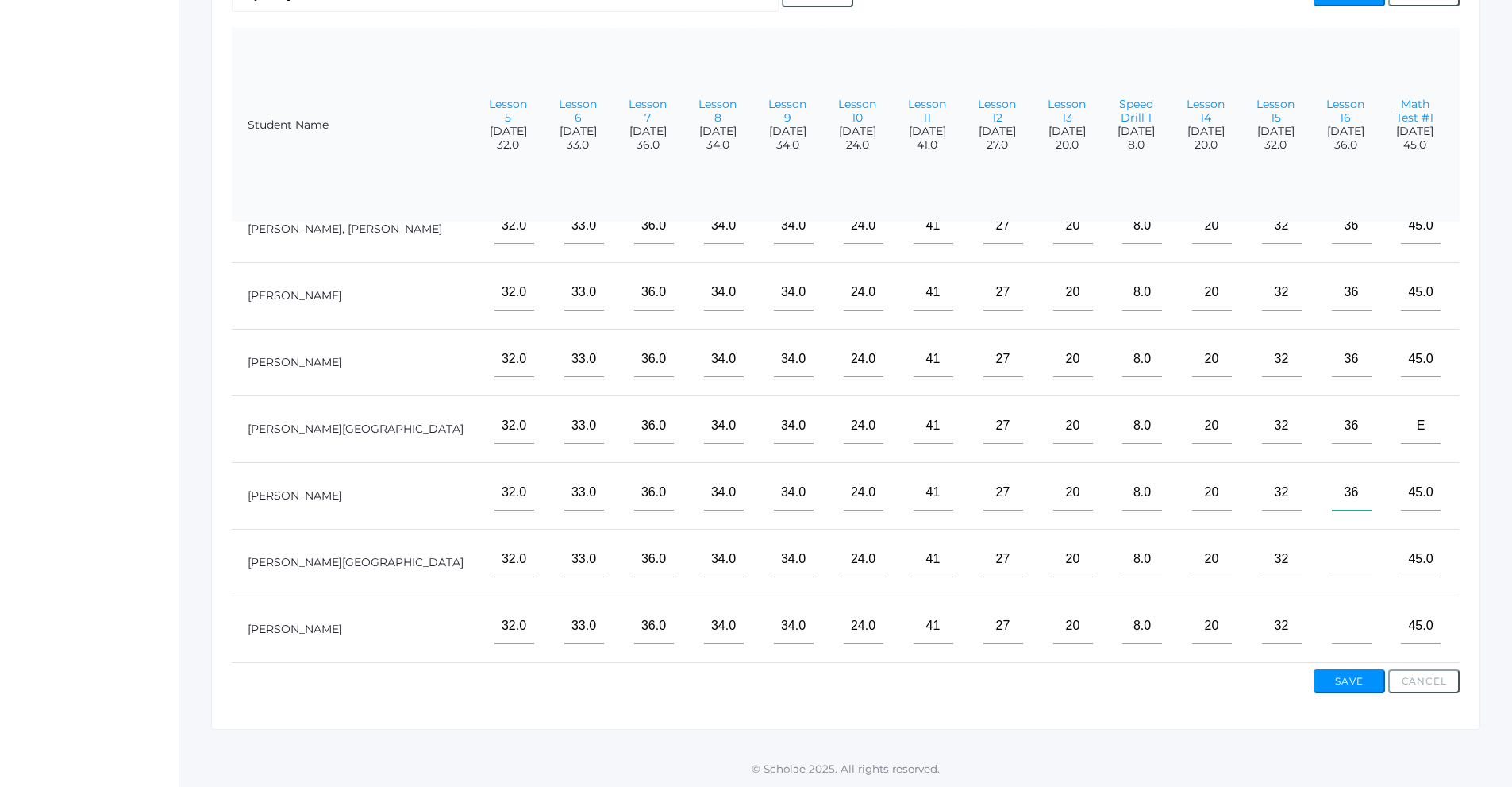
scroll to position [105, 445]
type input"] "36"
click at [1332, 550] on input"] "text" at bounding box center [1351, 559] width 40 height 36
type input"] "36"
click at [1332, 610] on input"] "text" at bounding box center [1351, 626] width 40 height 36
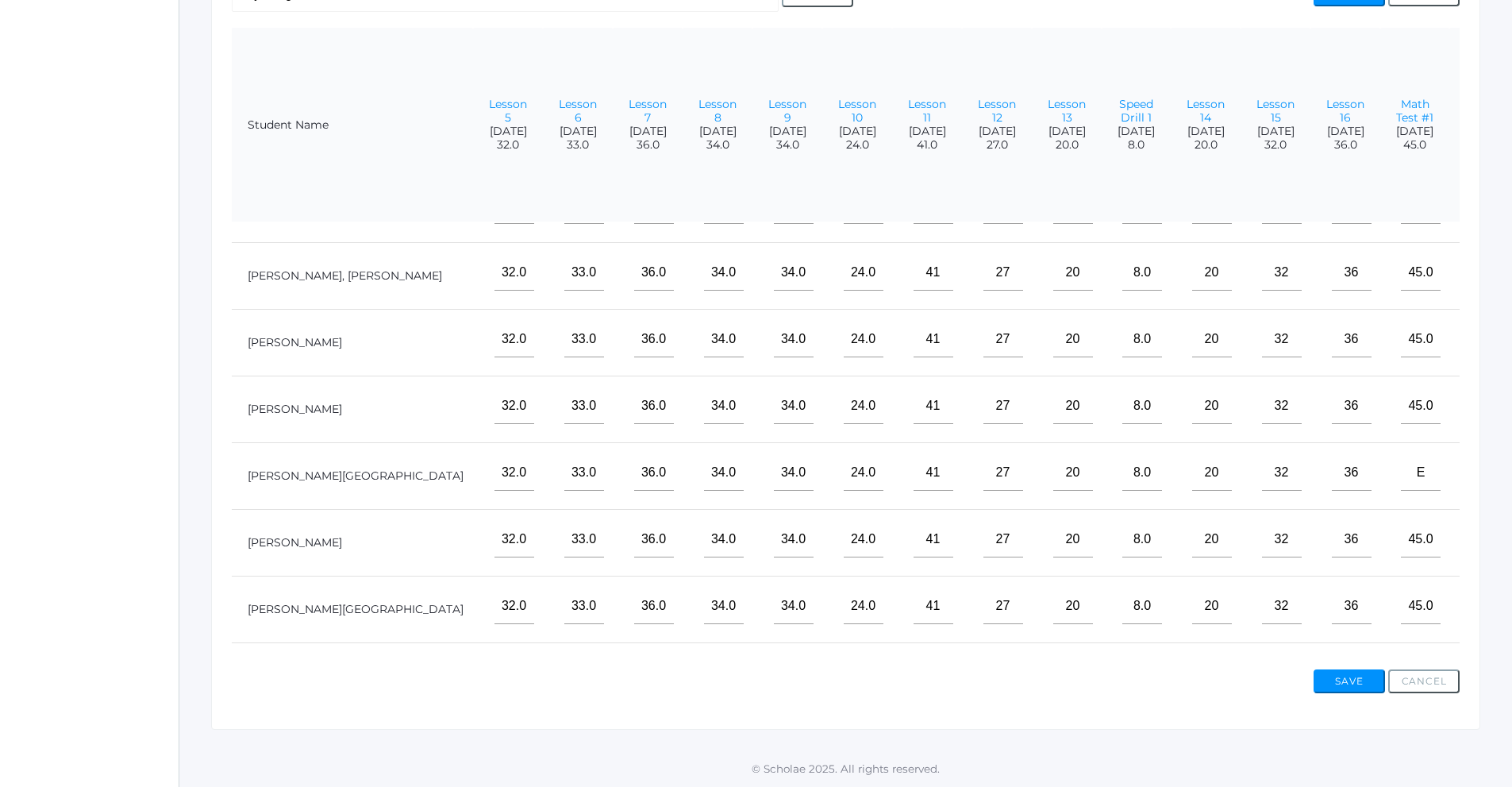
scroll to position [0, 445]
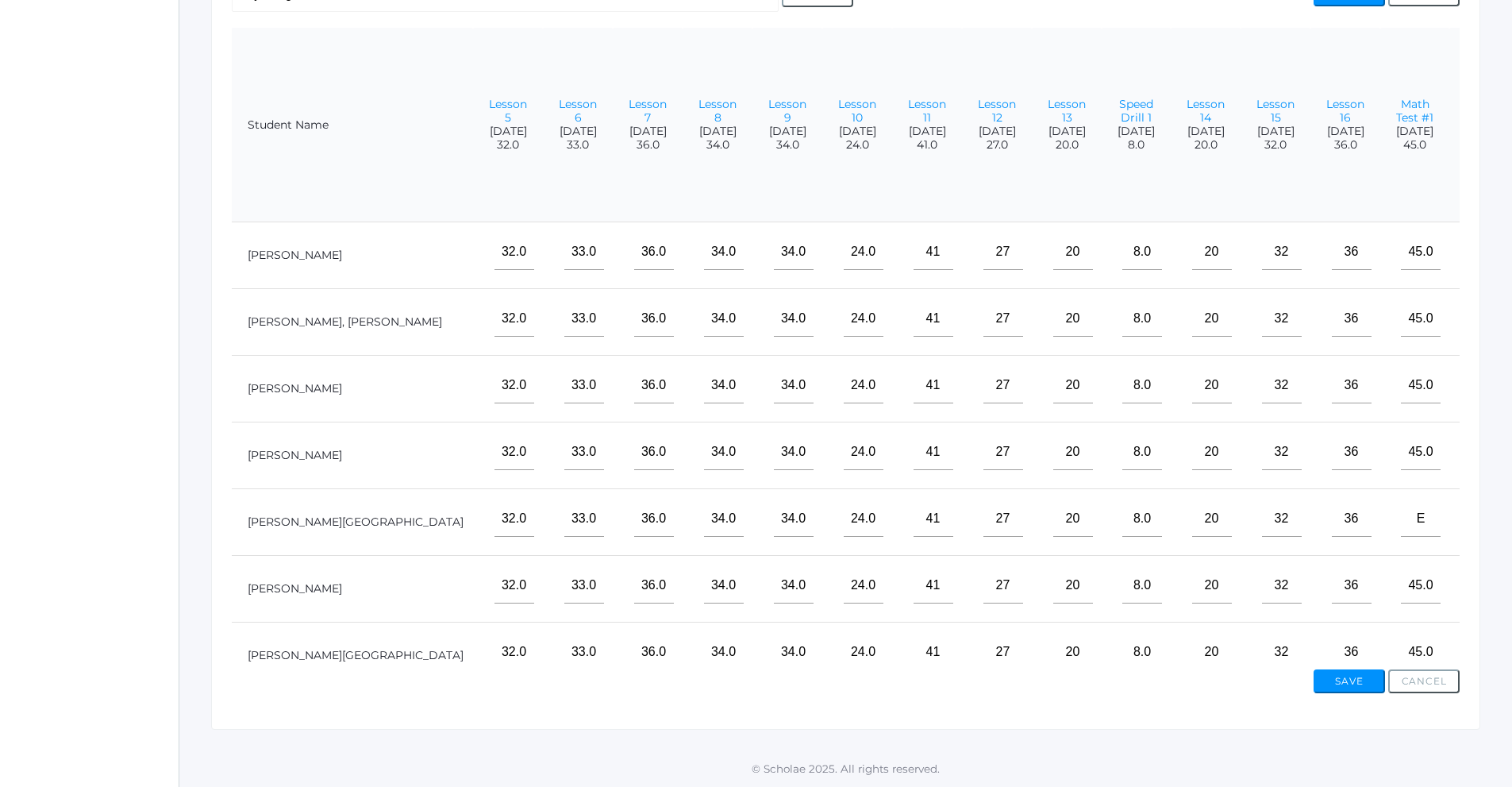
type input"] "36"
click at [1471, 261] on input"] "text" at bounding box center [1490, 251] width 40 height 36
type input"] "43"
click at [1471, 317] on input"] "text" at bounding box center [1490, 318] width 40 height 36
type input"] "43"
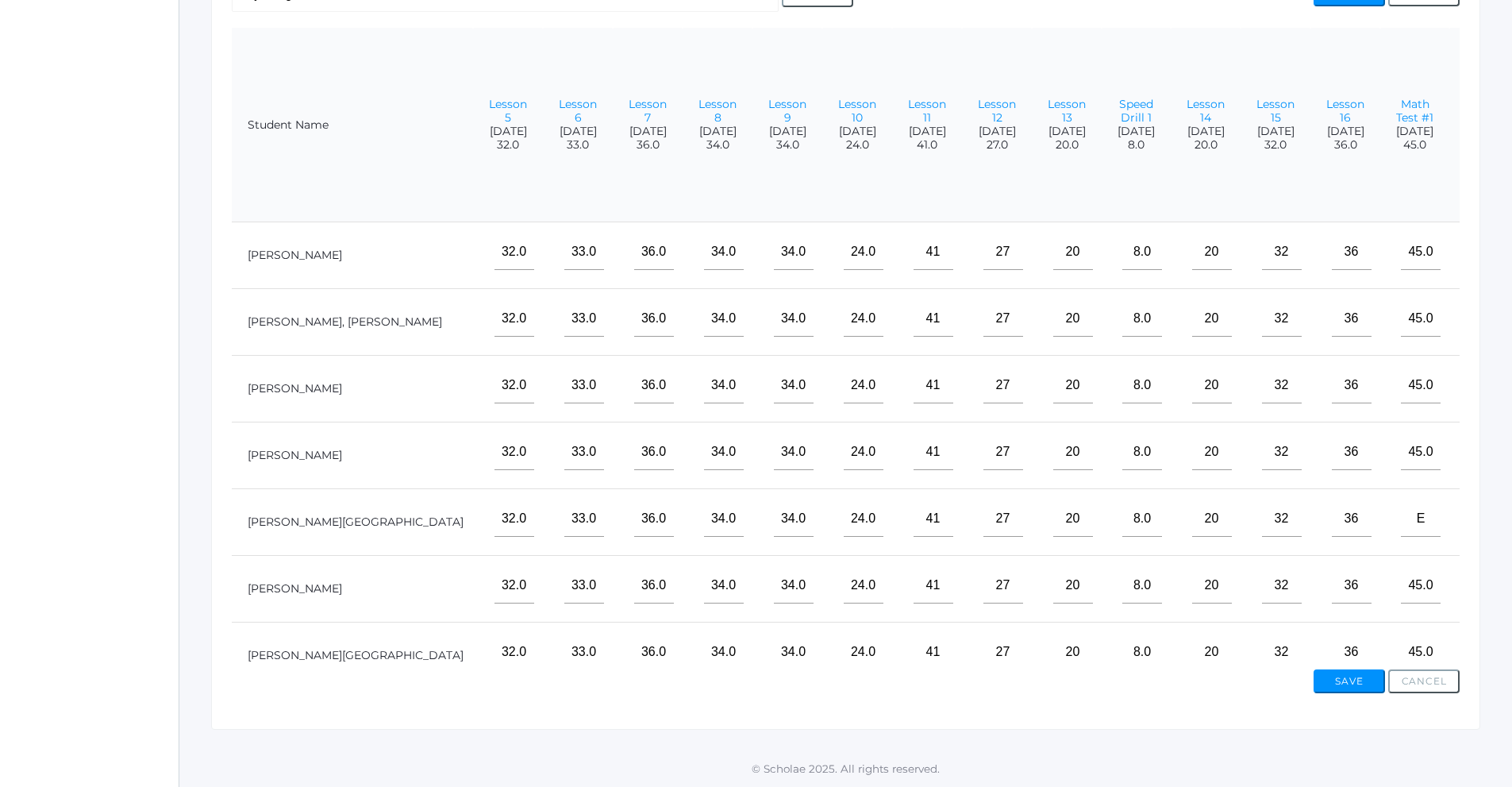
click at [1471, 383] on input"] "text" at bounding box center [1490, 385] width 40 height 36
type input"] "43"
click at [1471, 461] on input"] "text" at bounding box center [1490, 452] width 40 height 36
type input"] "43"
click at [1471, 517] on input"] "text" at bounding box center [1490, 519] width 40 height 36
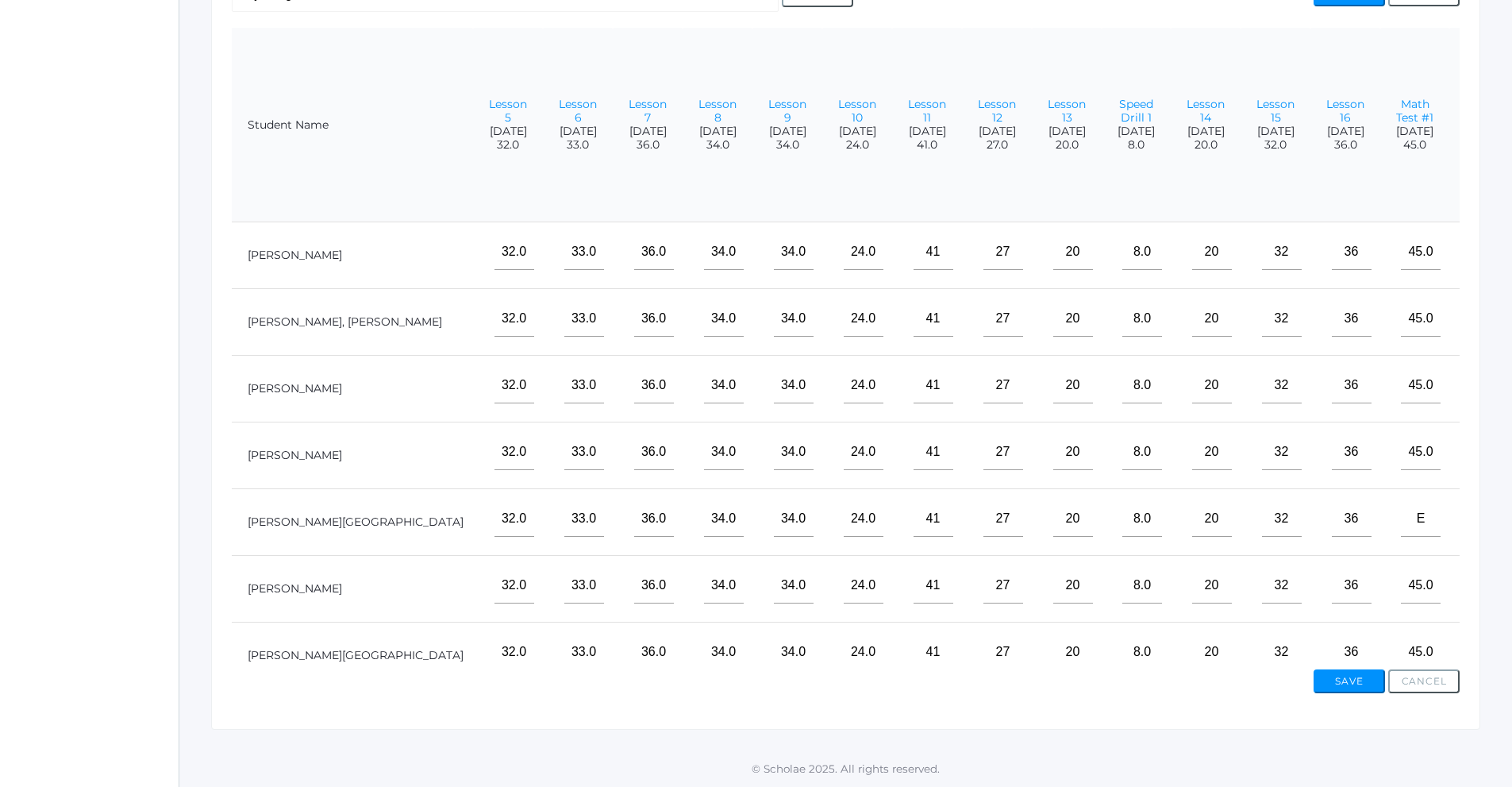
type input"] "43"
click at [1471, 588] on input"] "text" at bounding box center [1490, 586] width 40 height 36
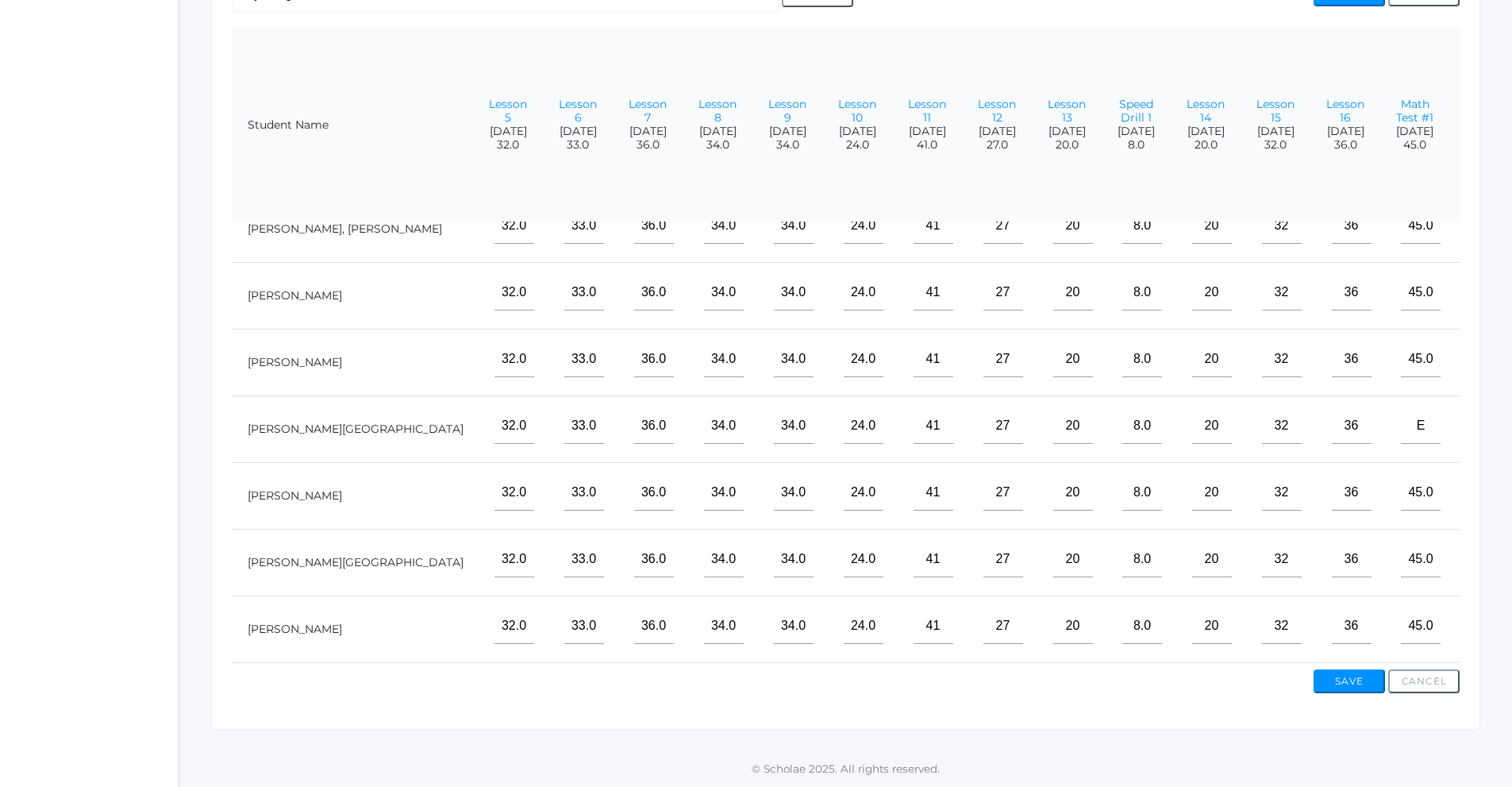
scroll to position [105, 445]
type input"] "43"
click at [1471, 545] on input"] "text" at bounding box center [1490, 559] width 40 height 36
type input"] "43"
click at [1471, 608] on input"] "text" at bounding box center [1490, 626] width 40 height 36
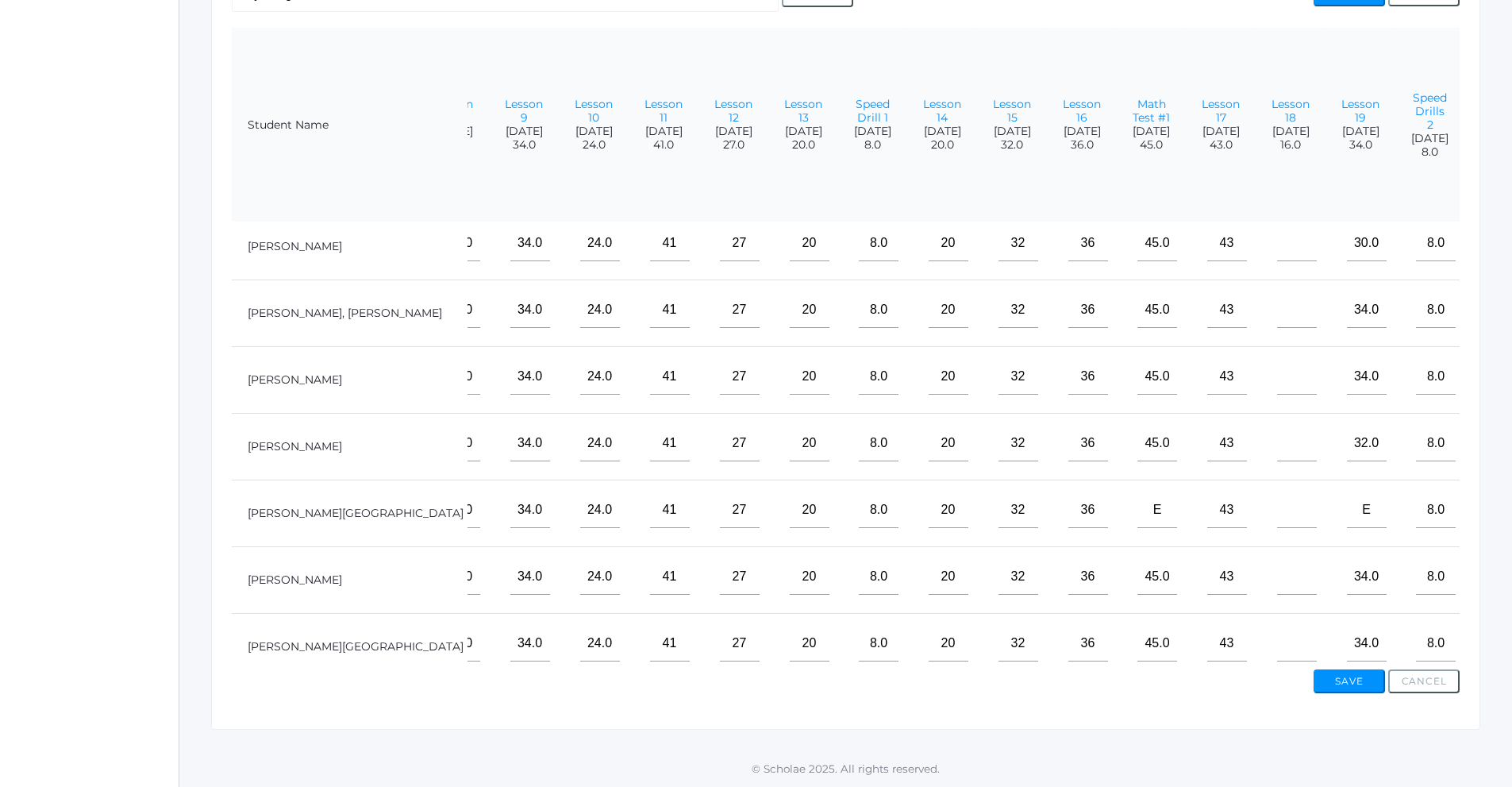
scroll to position [0, 708]
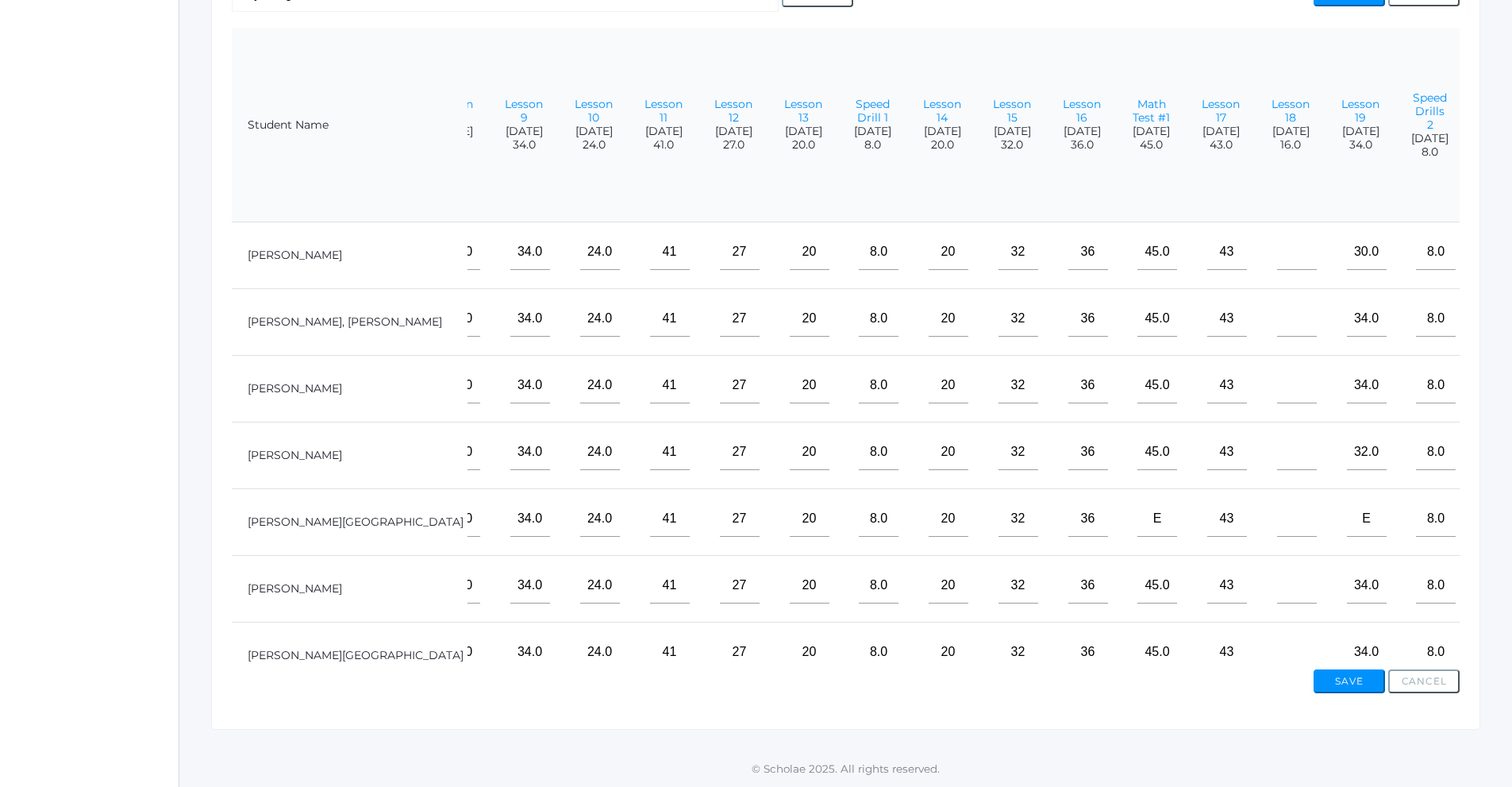
type input"] "43"
click at [1277, 267] on input"] "text" at bounding box center [1297, 251] width 40 height 36
type input"] "16"
click at [1277, 329] on input"] "text" at bounding box center [1297, 318] width 40 height 36
type input"] "16"
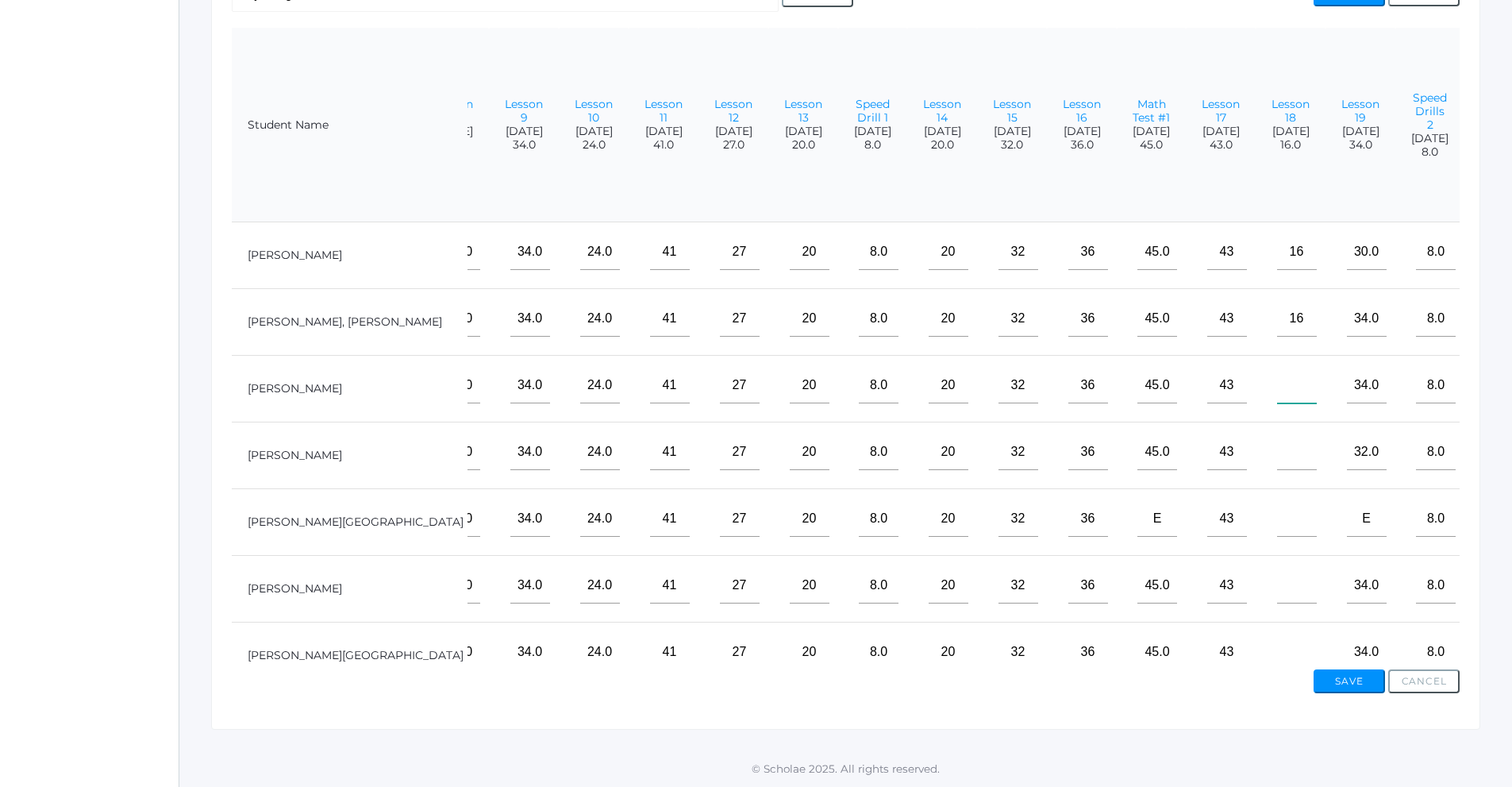
click at [1277, 370] on input"] "text" at bounding box center [1297, 385] width 40 height 36
type input"] "16"
click at [1277, 437] on input"] "text" at bounding box center [1297, 452] width 40 height 36
type input"] "16"
click at [1277, 503] on input"] "text" at bounding box center [1297, 519] width 40 height 36
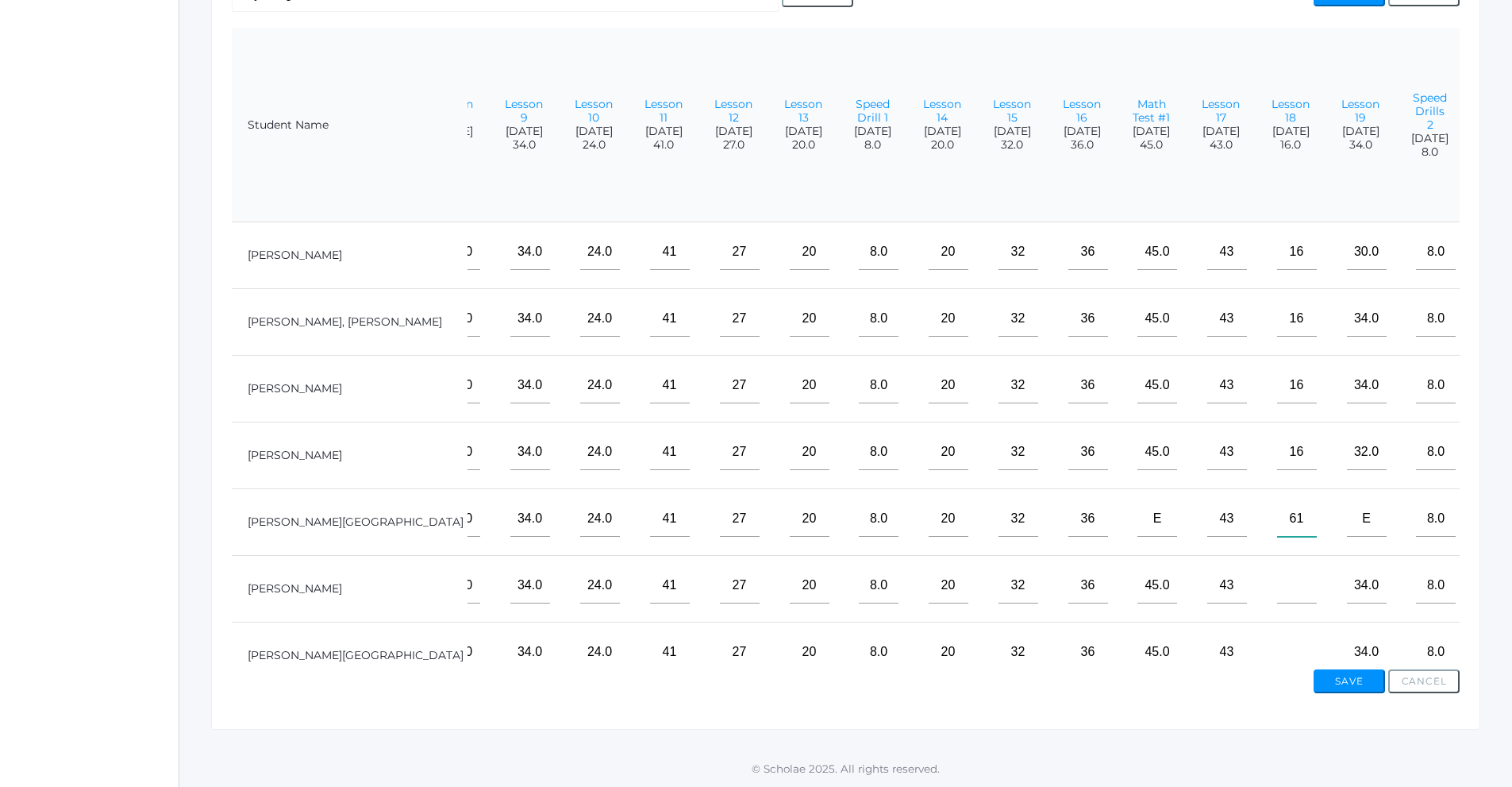
type input"] "6"
type input"] "16"
click at [1277, 586] on input"] "text" at bounding box center [1297, 586] width 40 height 36
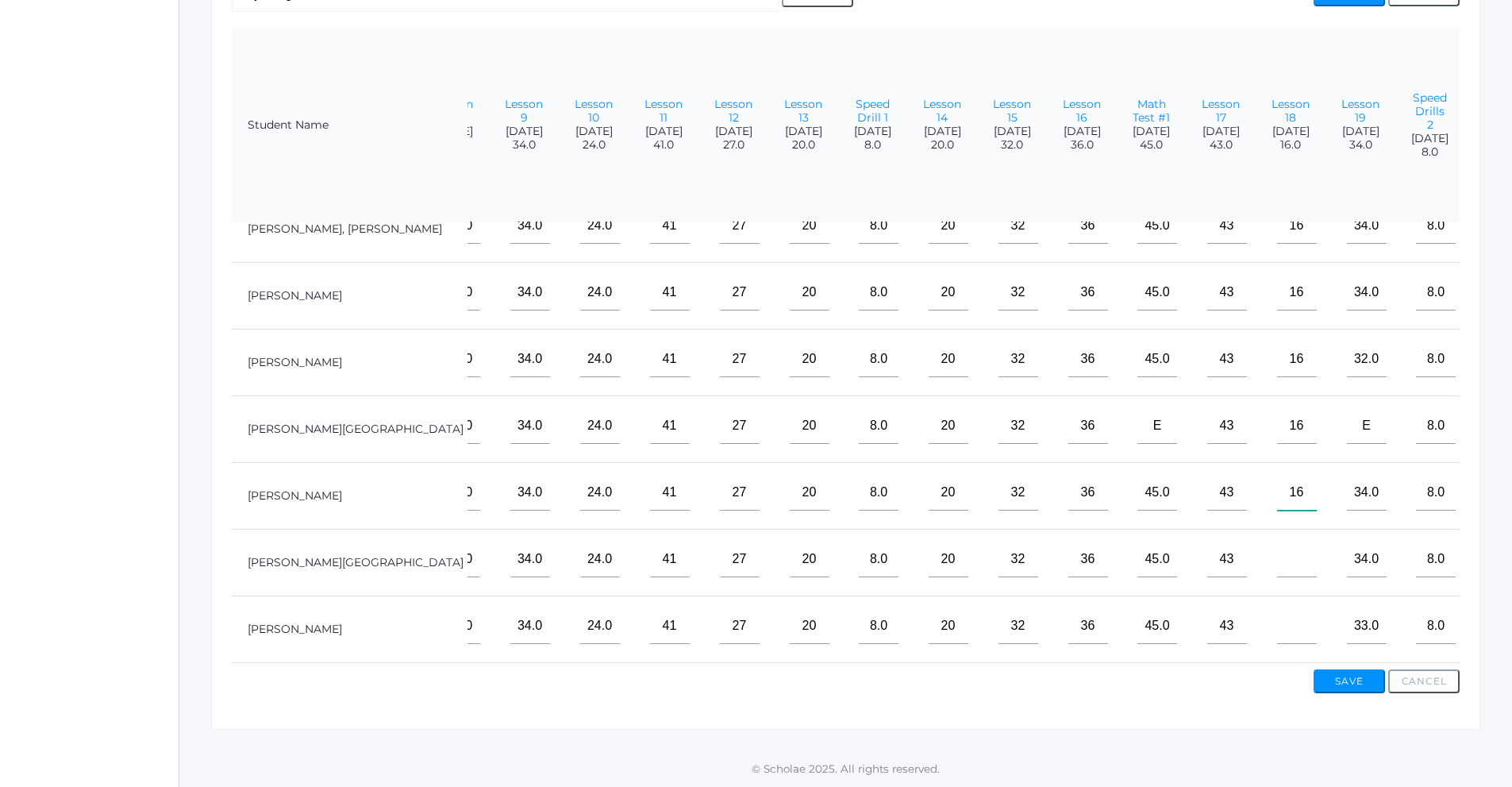
scroll to position [105, 708]
type input"] "16"
click at [1277, 552] on input"] "text" at bounding box center [1297, 559] width 40 height 36
type input"] "16"
click at [1277, 608] on input"] "text" at bounding box center [1297, 626] width 40 height 36
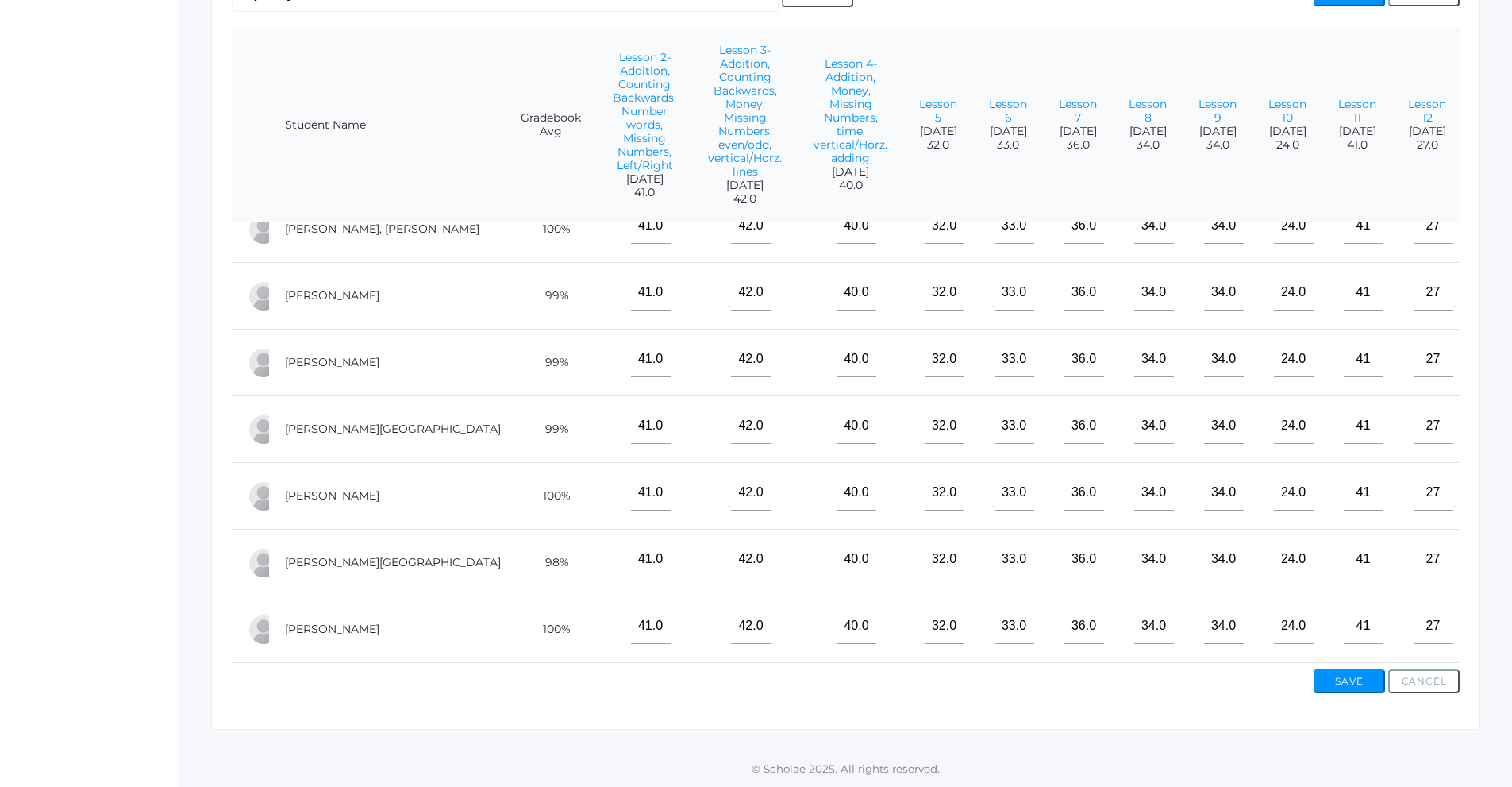
scroll to position [105, 0]
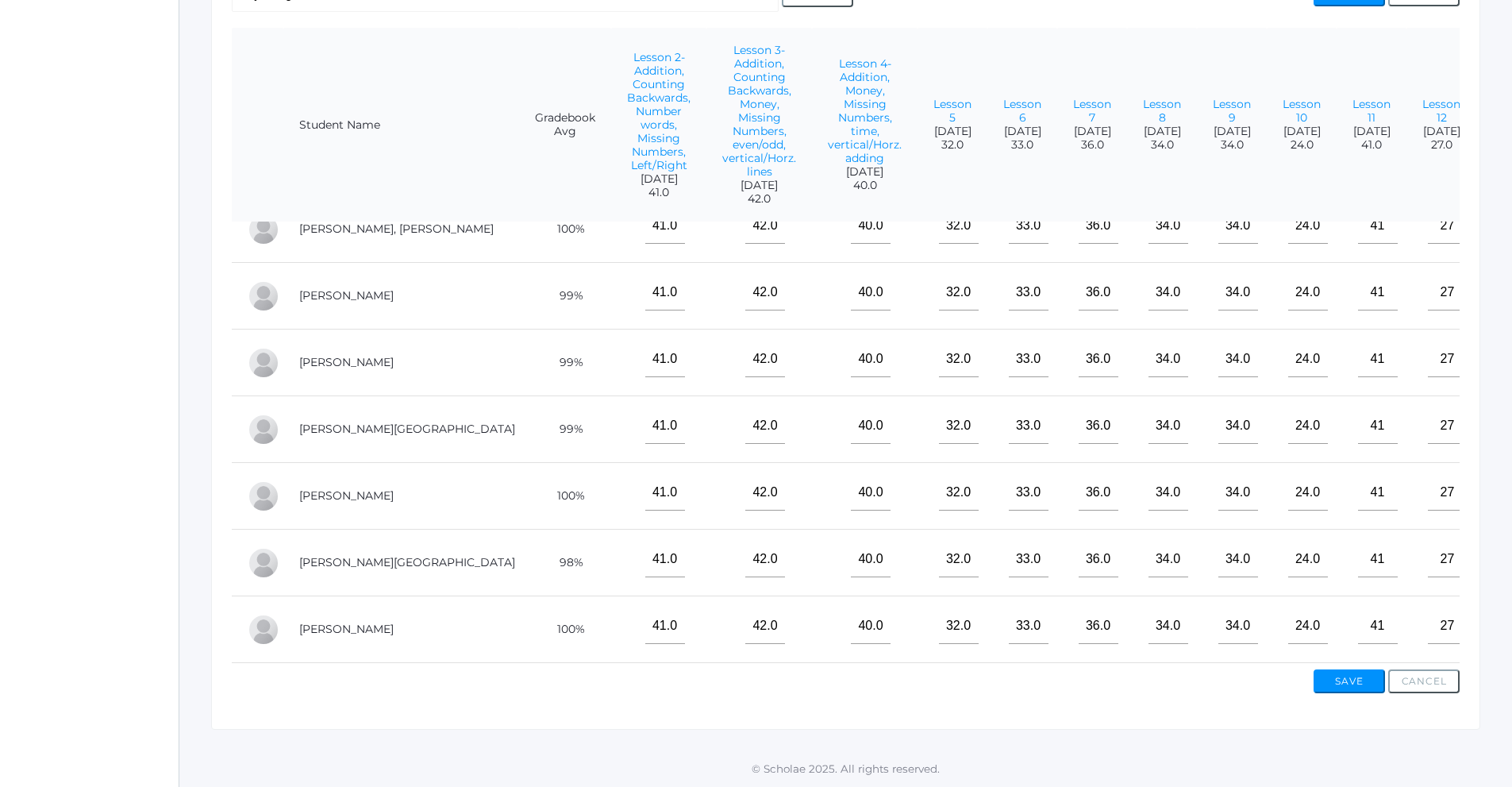
type input"] "16"
click at [1347, 685] on button "Save" at bounding box center [1348, 681] width 71 height 24
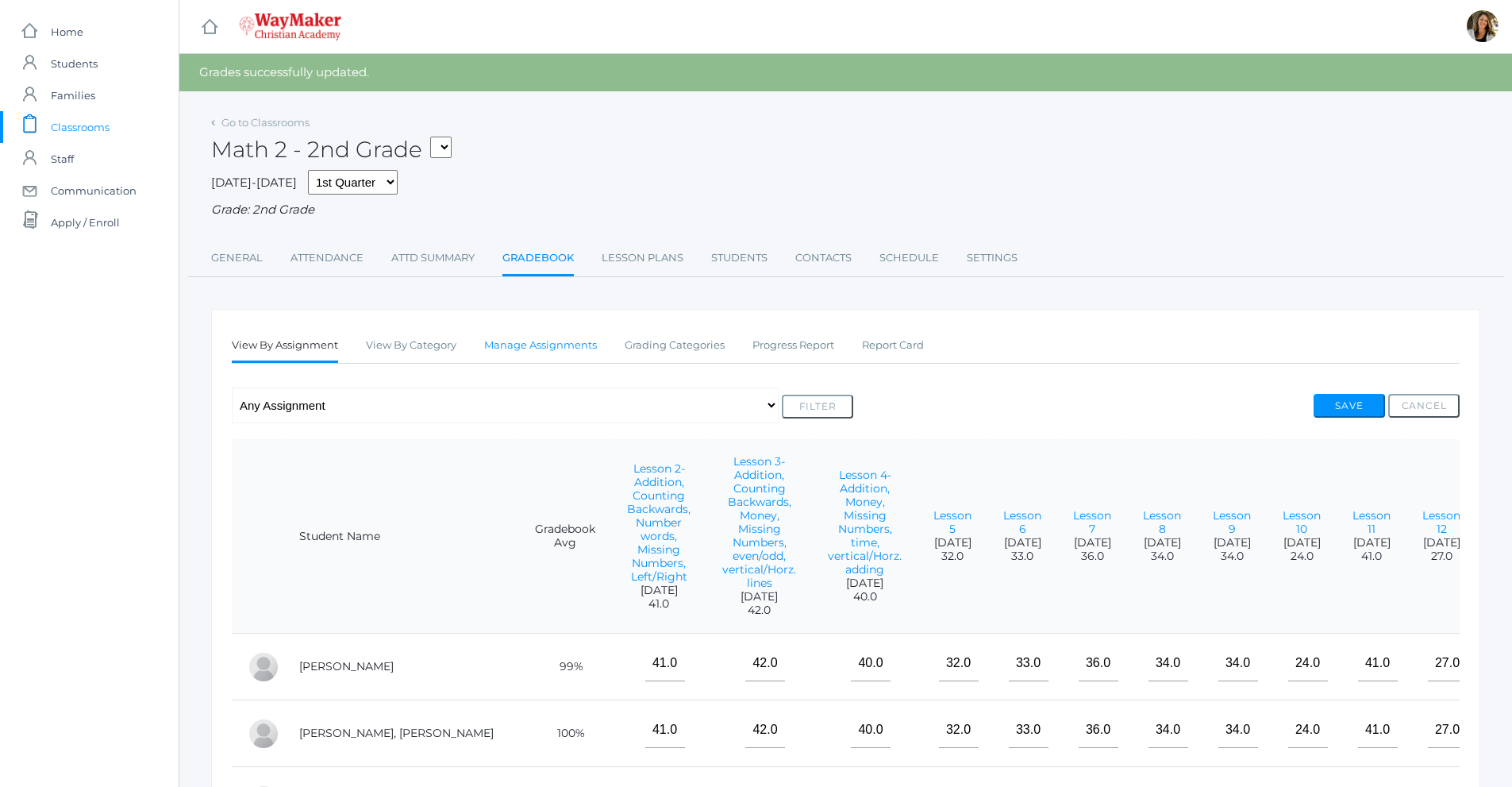
click at [573, 348] on link "Manage Assignments" at bounding box center [541, 346] width 113 height 32
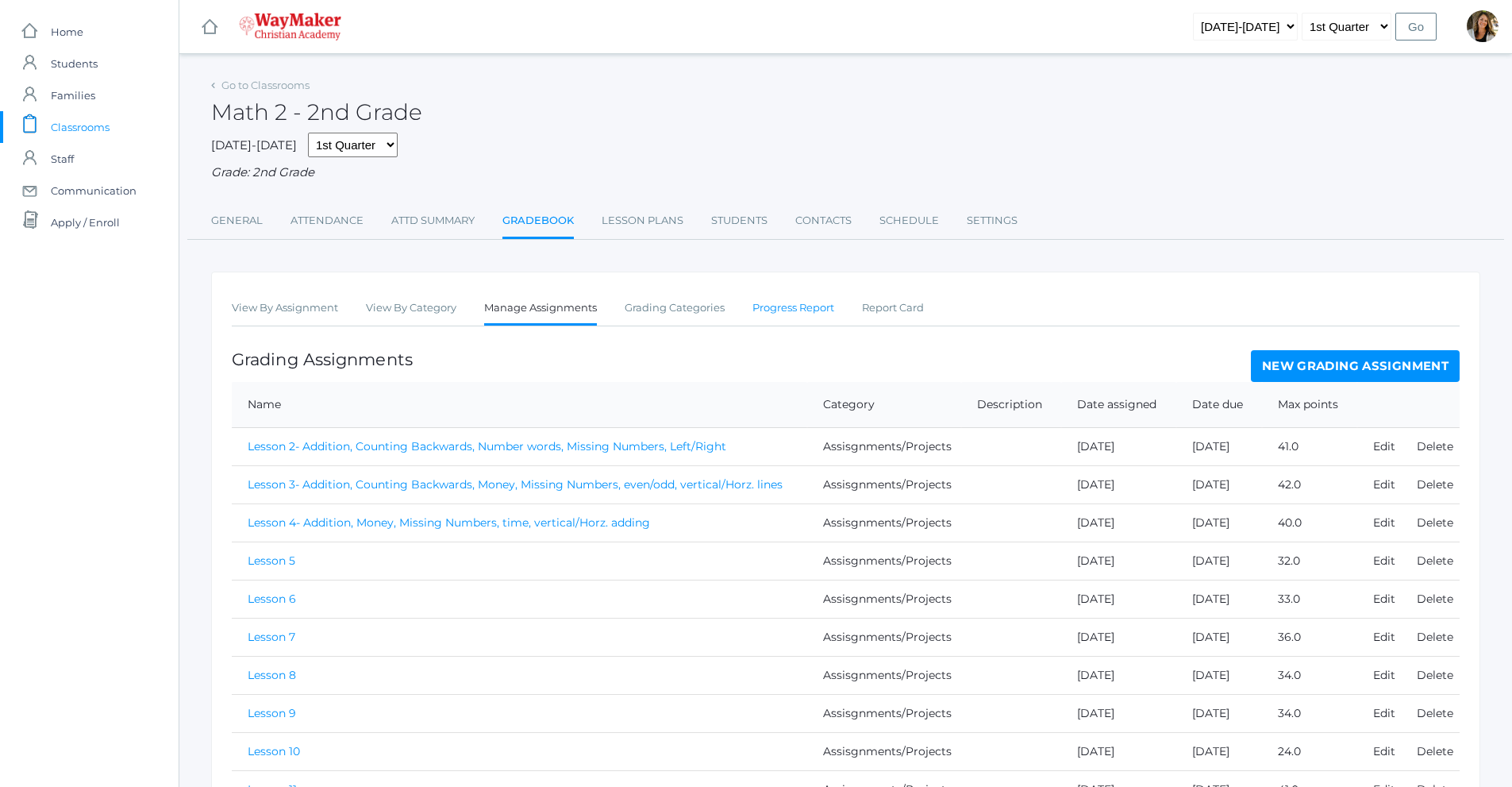
click at [783, 309] on link "Progress Report" at bounding box center [793, 308] width 82 height 32
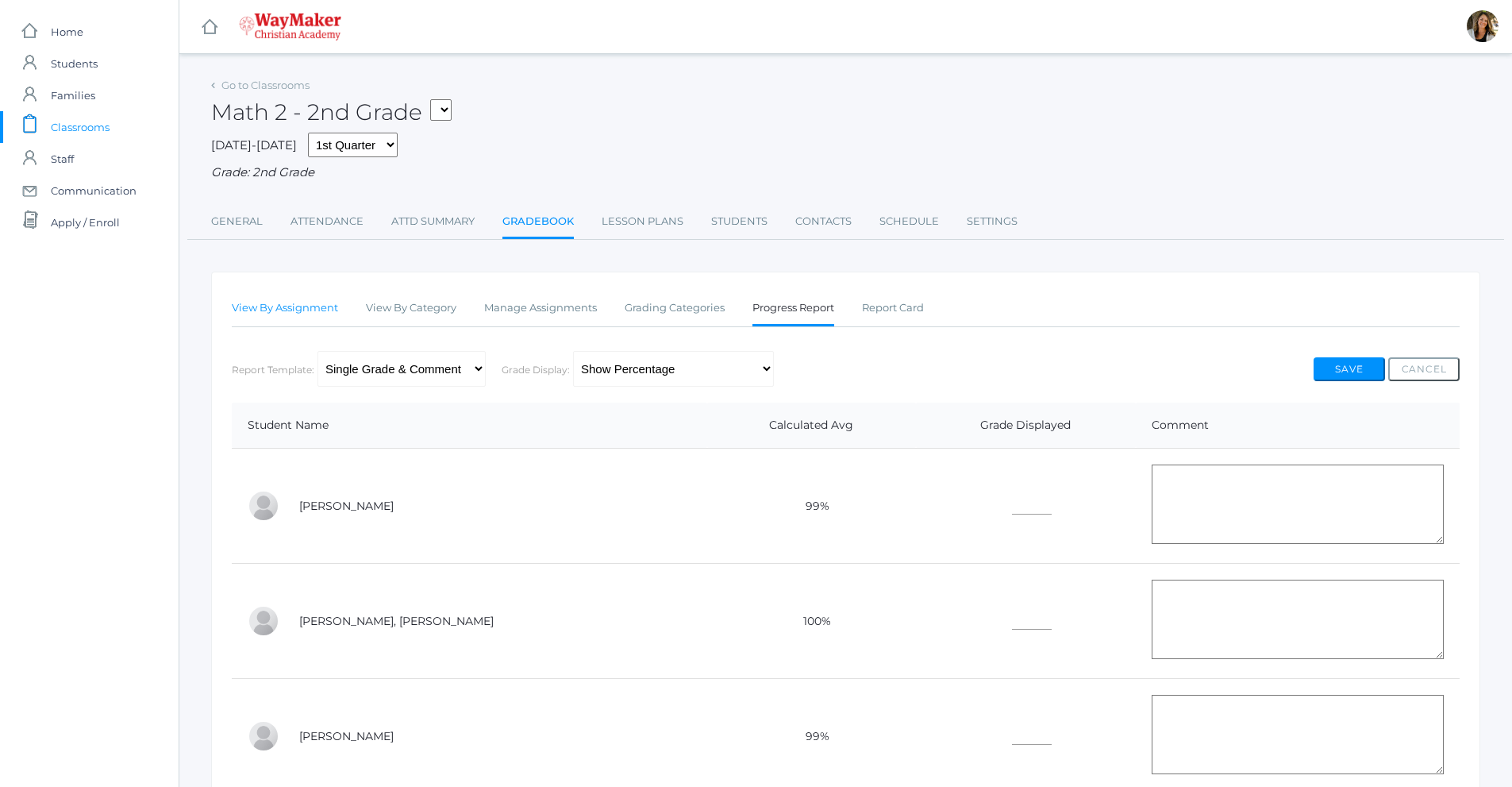
click at [265, 316] on link "View By Assignment" at bounding box center [285, 308] width 106 height 32
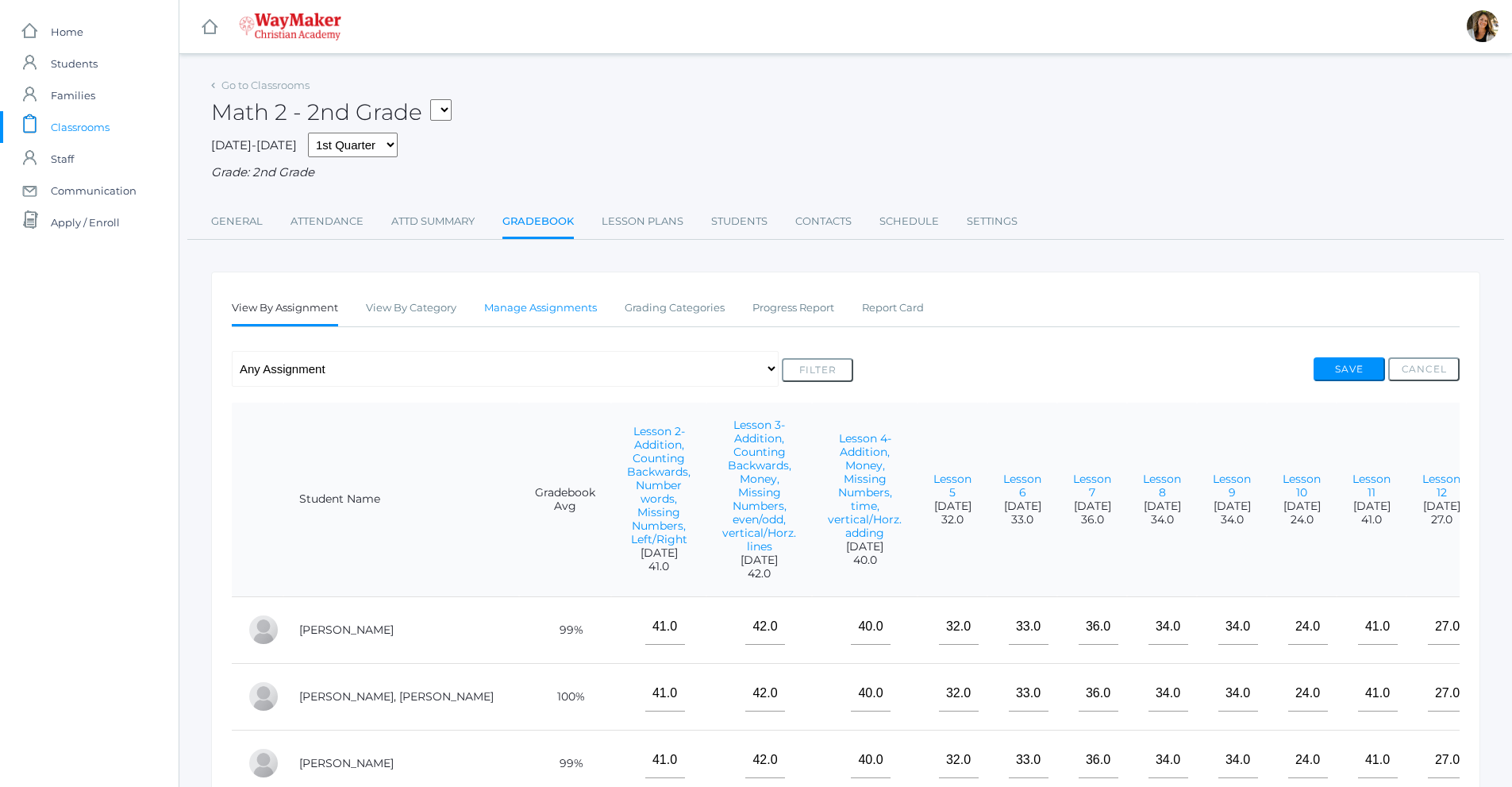
click at [552, 319] on link "Manage Assignments" at bounding box center [541, 308] width 113 height 32
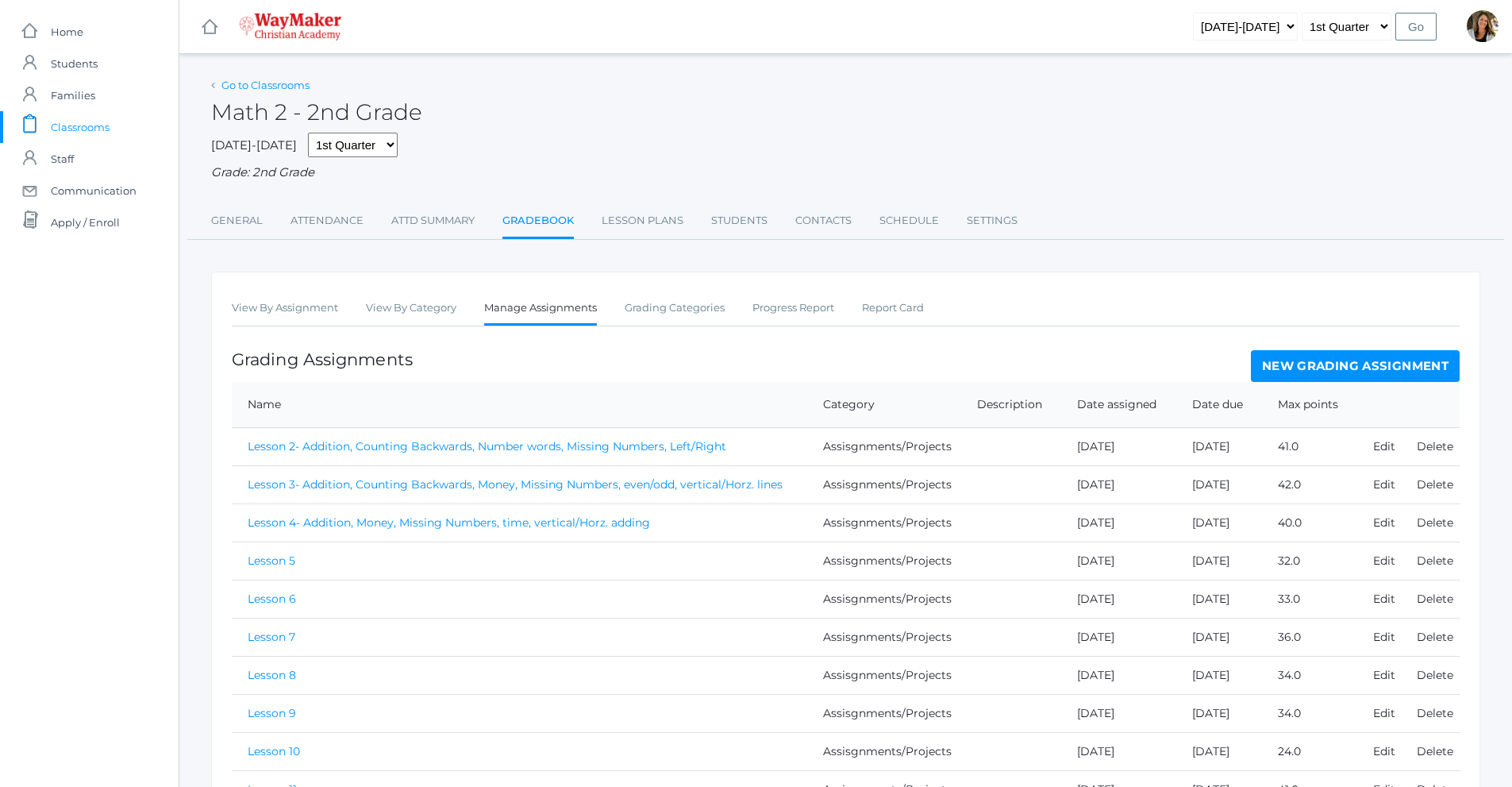
click at [271, 89] on link "Go to Classrooms" at bounding box center [265, 84] width 88 height 12
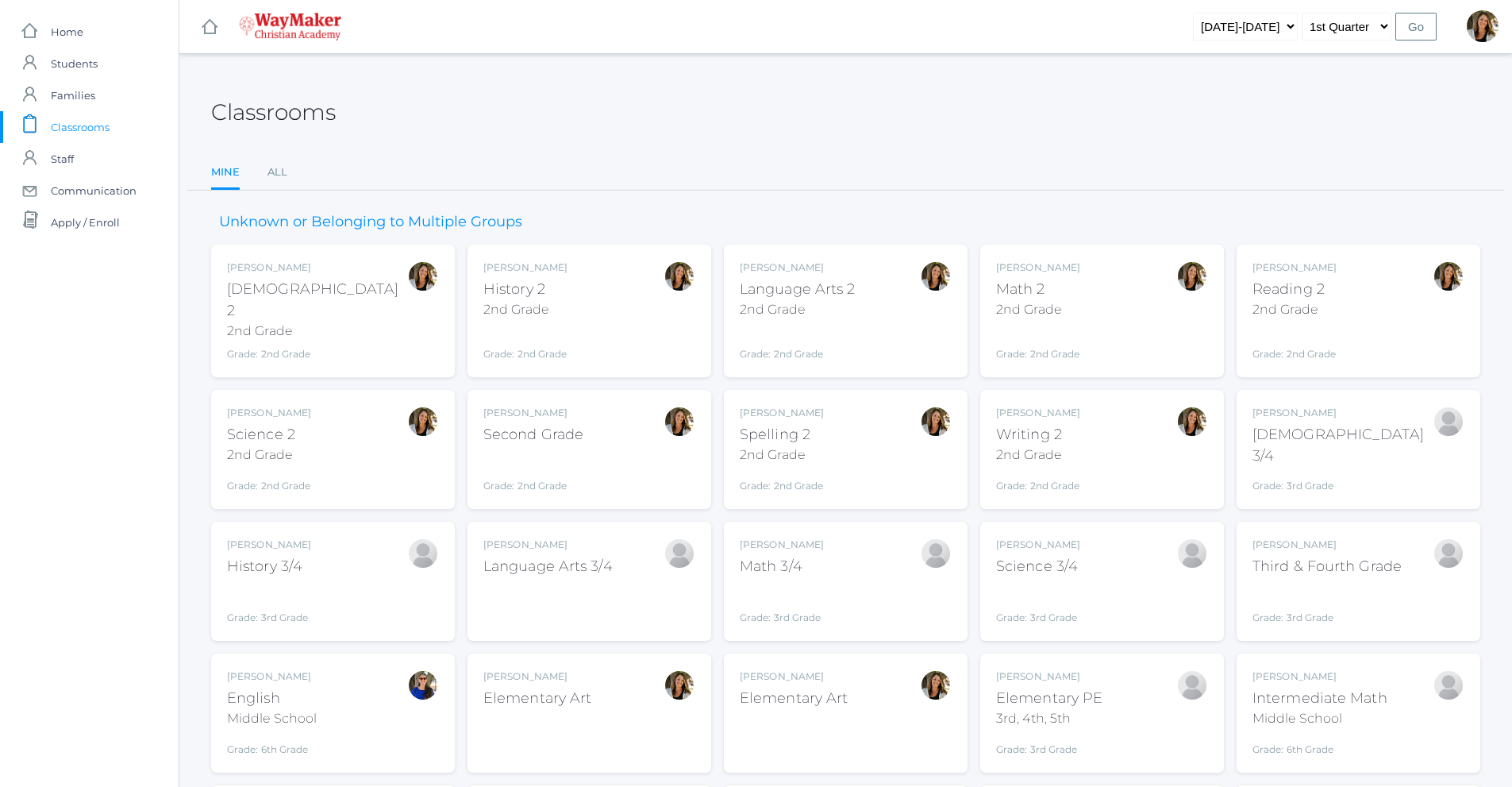
click at [349, 407] on div "[PERSON_NAME] Science 2 2nd Grade Grade: 2nd Grade 02ELEM" at bounding box center [332, 448] width 212 height 87
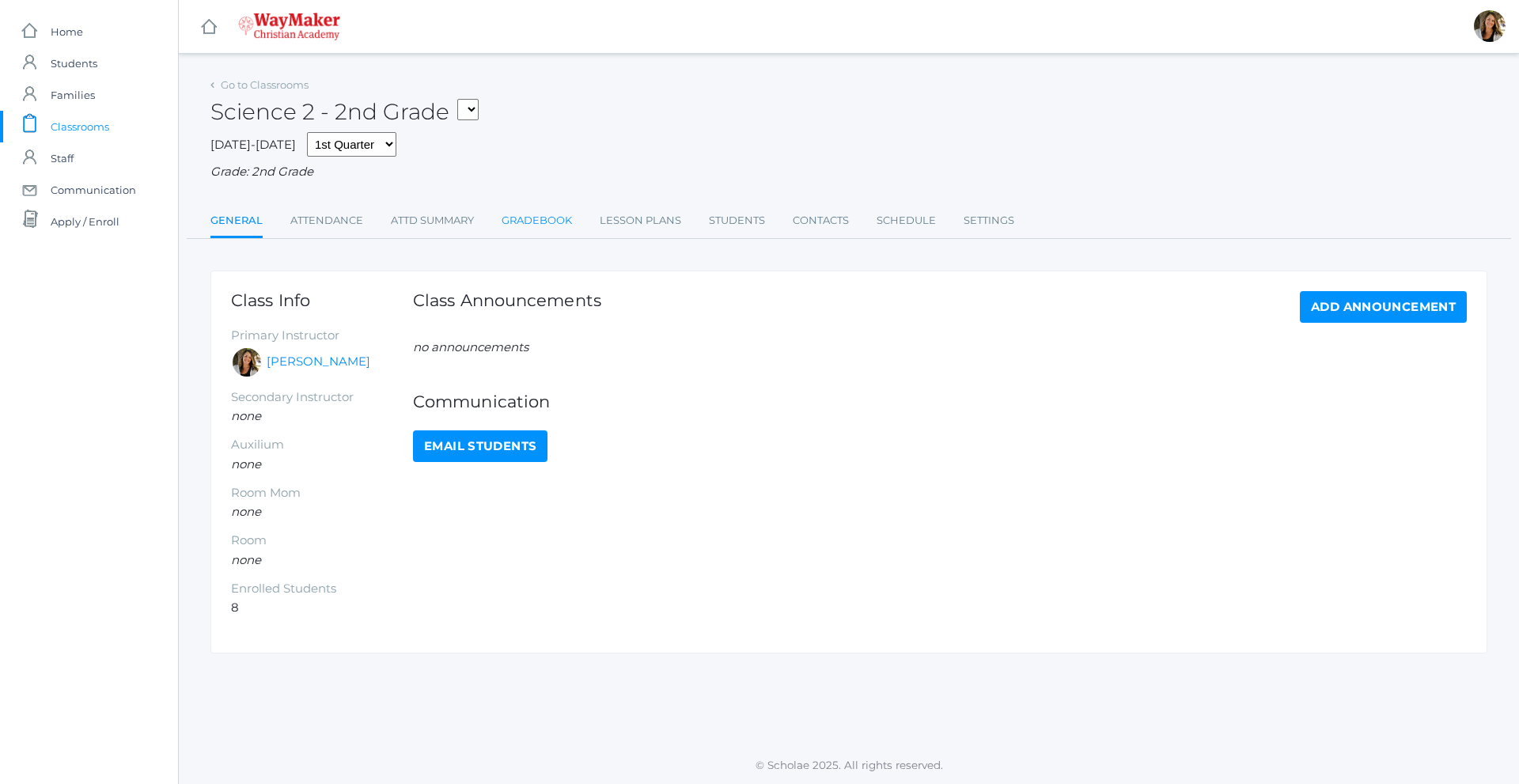
click at [548, 226] on link "Gradebook" at bounding box center [537, 221] width 70 height 32
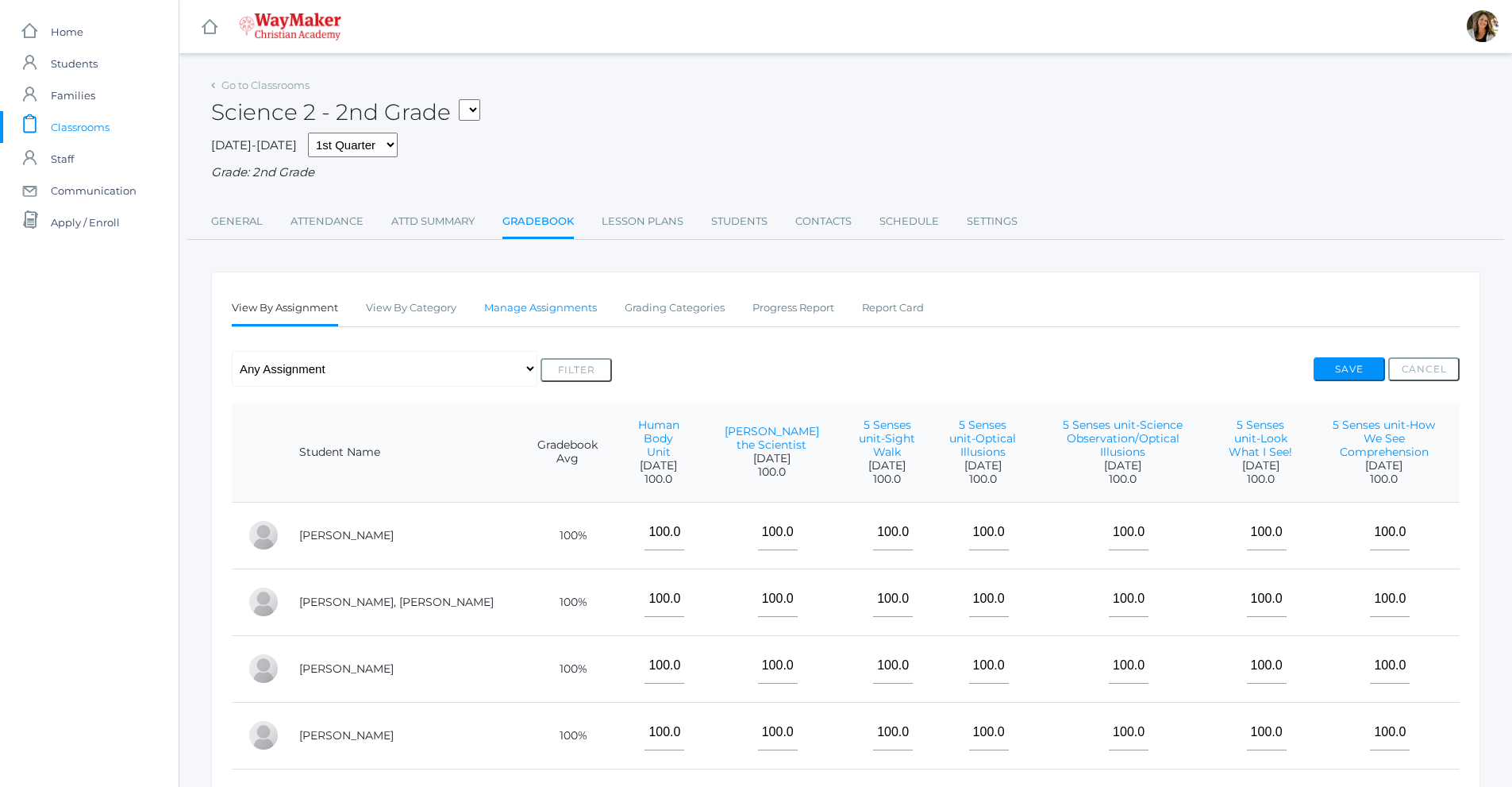
click at [532, 315] on link "Manage Assignments" at bounding box center [541, 308] width 113 height 32
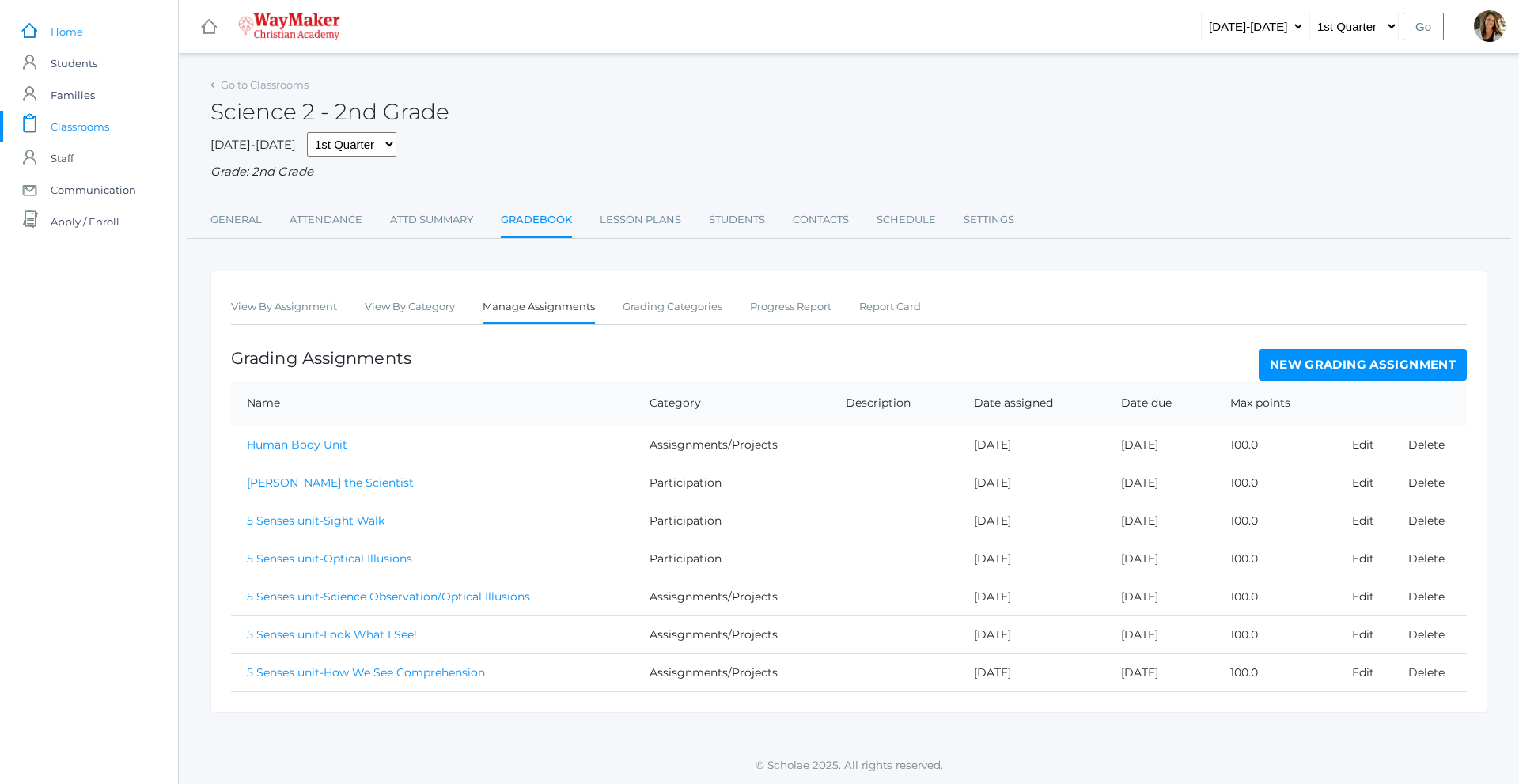
click at [81, 31] on span "Home" at bounding box center [67, 32] width 32 height 32
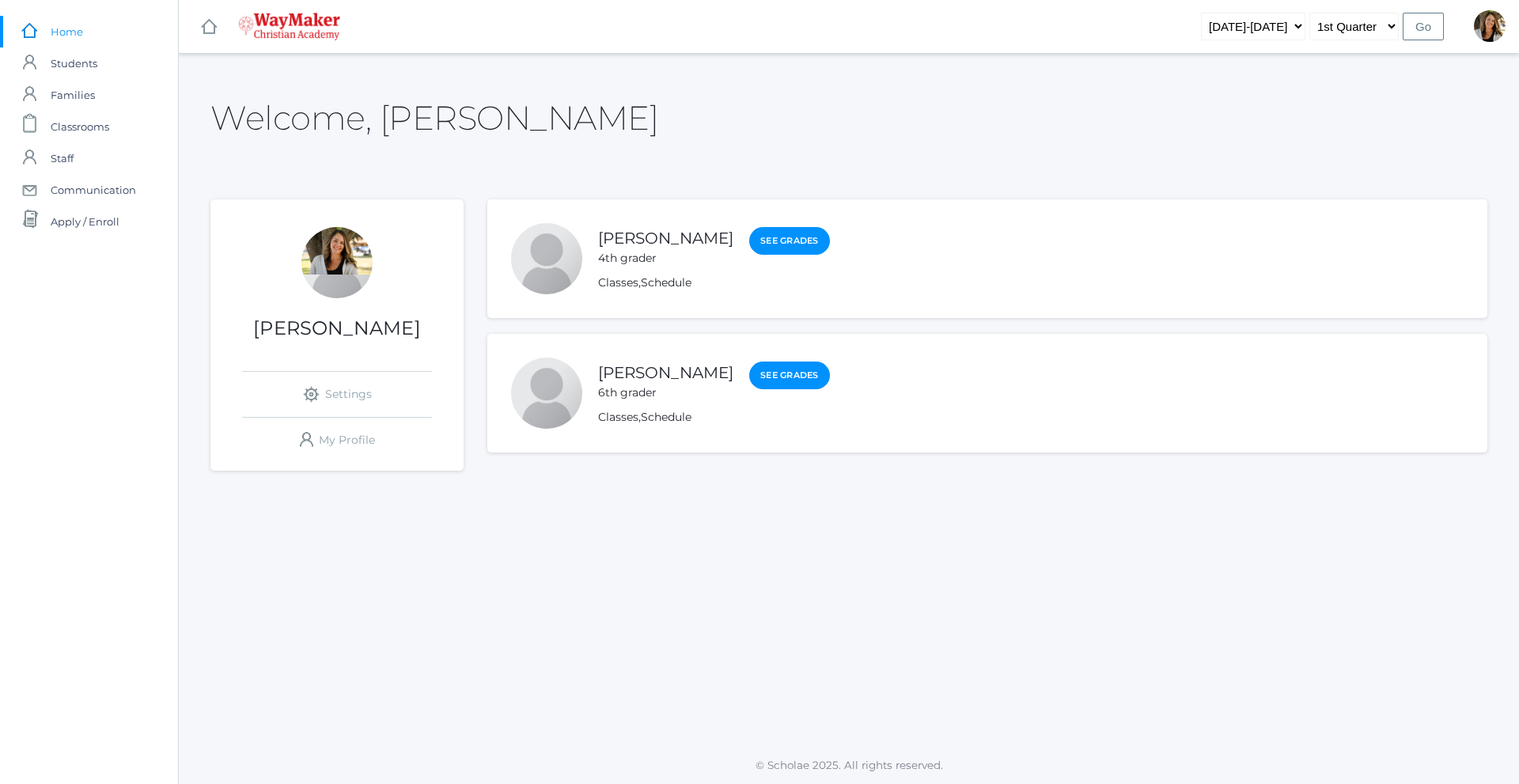
click at [730, 393] on div "Chase Farnes 6th grader See Grades" at bounding box center [714, 381] width 232 height 40
click at [749, 385] on link "See Grades" at bounding box center [789, 376] width 81 height 29
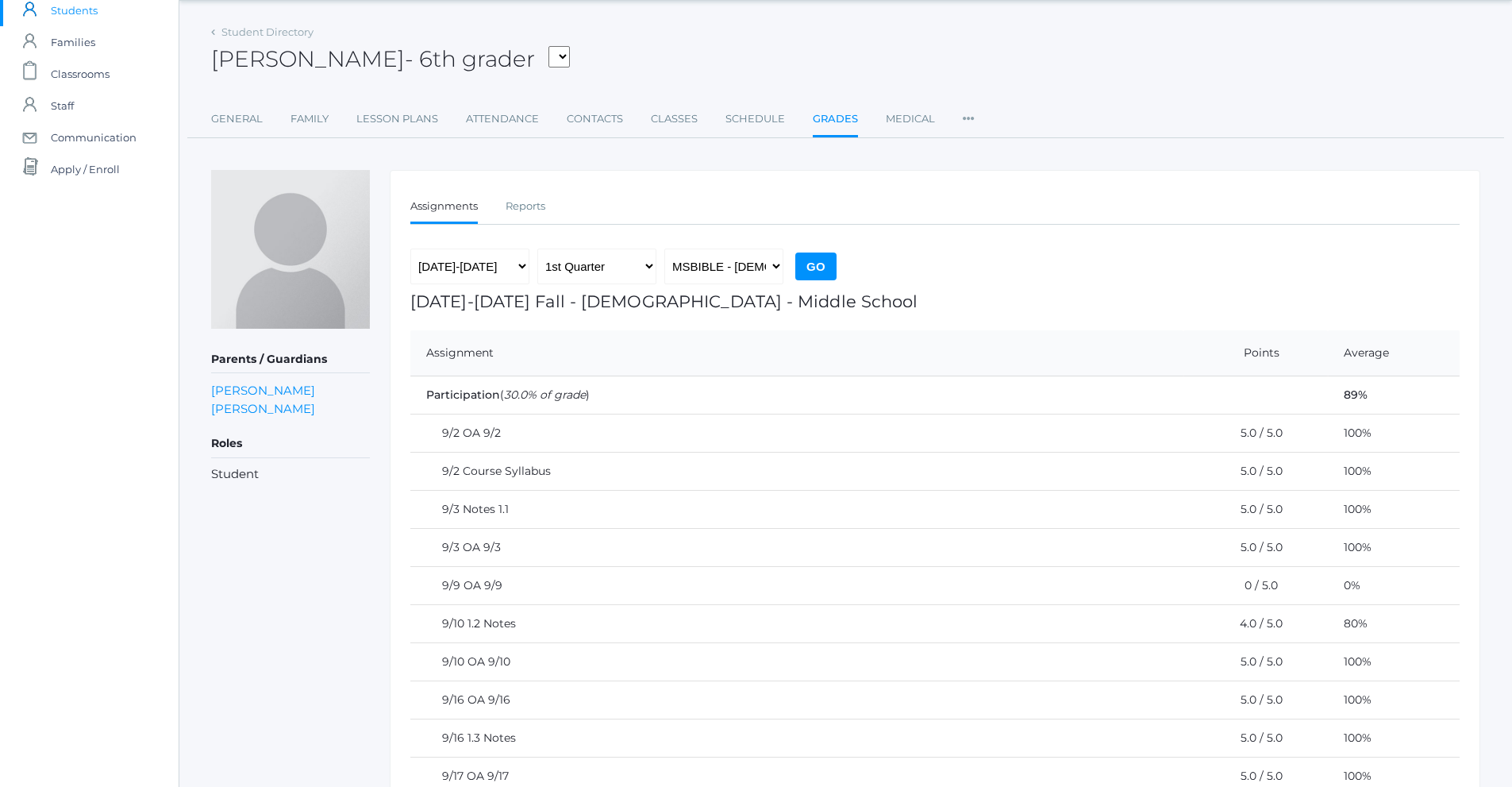
scroll to position [79, 0]
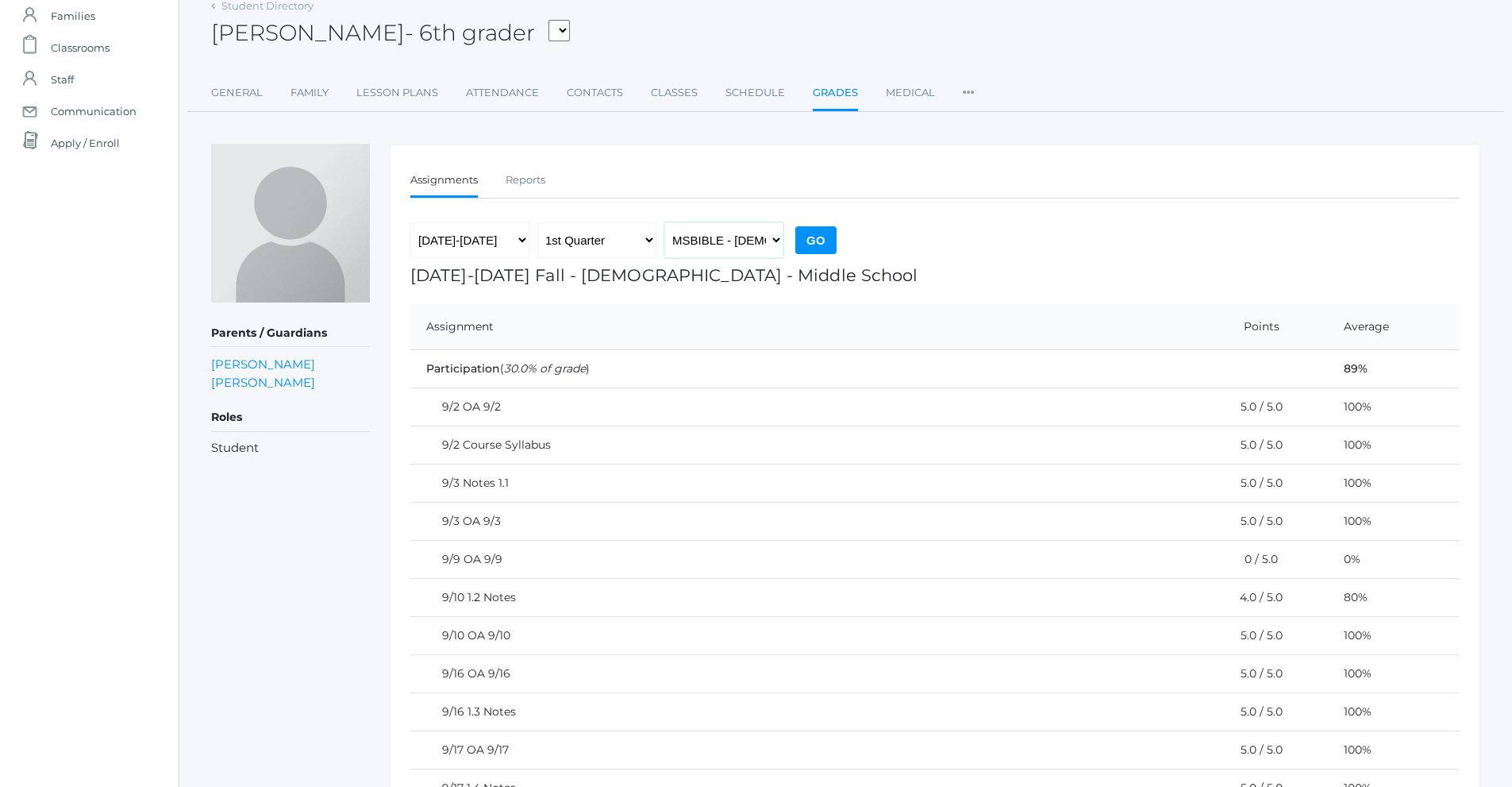
click at [757, 250] on select "MSBIBLE - Bible Middle School THEATER - Drama Middle School SPACE - Earth & Spa…" at bounding box center [723, 240] width 119 height 36
click at [665, 222] on select "MSBIBLE - Bible Middle School THEATER - Drama Middle School SPACE - Earth & Spa…" at bounding box center [723, 240] width 119 height 36
click at [744, 242] on select "MSBIBLE - Bible Middle School THEATER - Drama Middle School SPACE - Earth & Spa…" at bounding box center [723, 240] width 119 height 36
select select "2522"
click at [665, 222] on select "MSBIBLE - Bible Middle School THEATER - Drama Middle School SPACE - Earth & Spa…" at bounding box center [723, 240] width 119 height 36
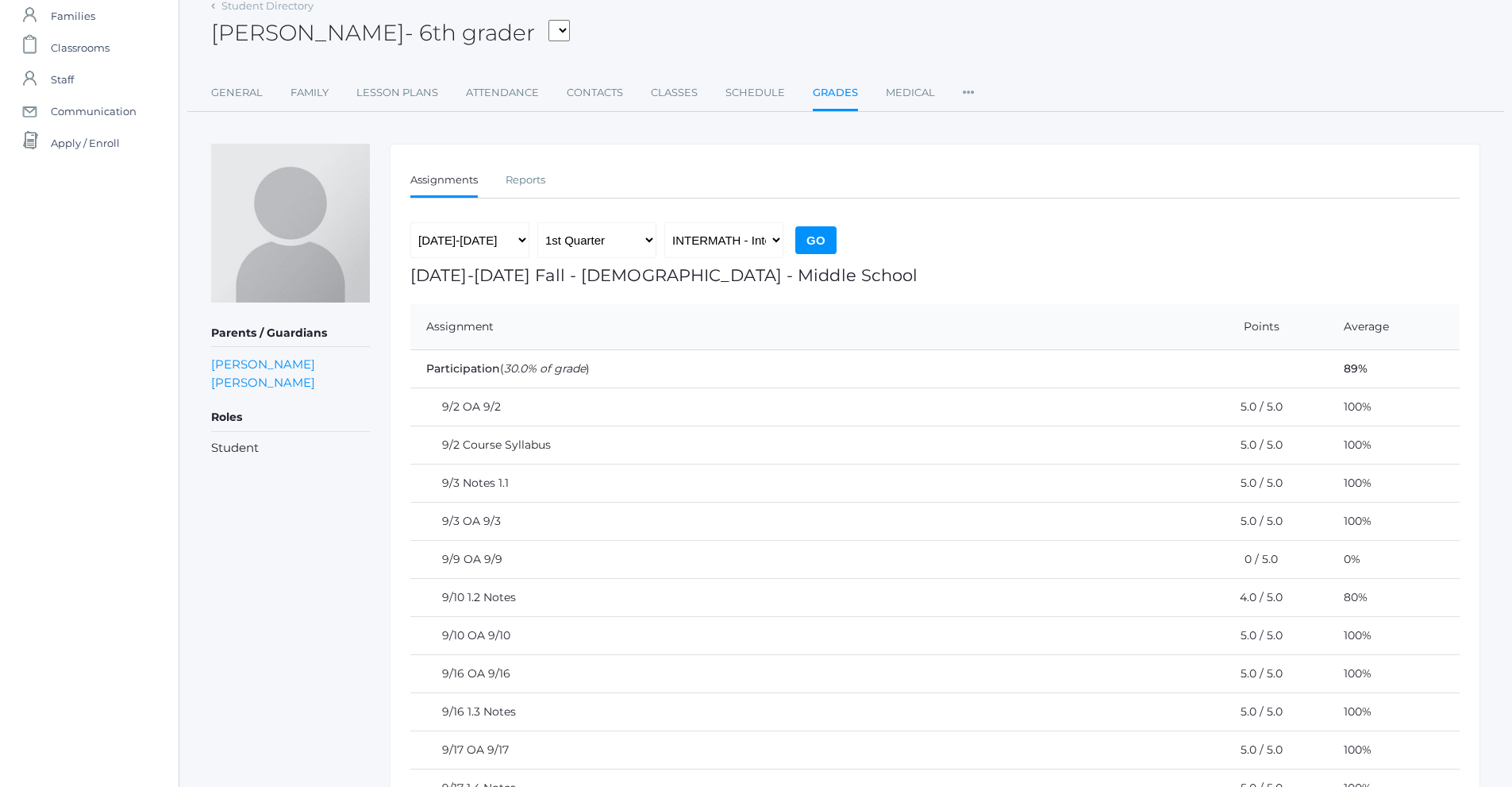
click at [812, 250] on input "Go" at bounding box center [816, 240] width 41 height 28
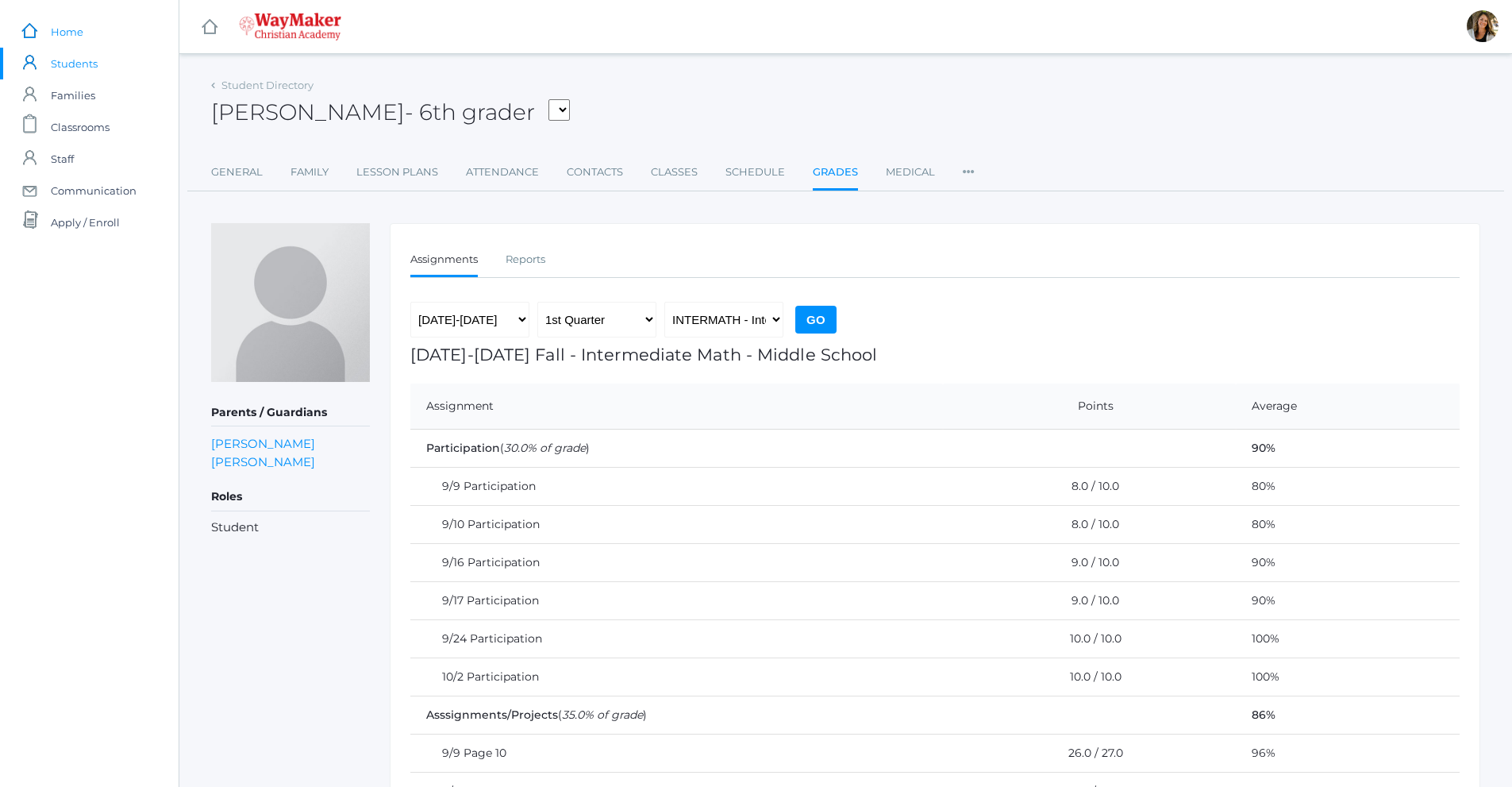
click at [95, 33] on link "icons/ui/navigation/home Created with Sketch. Home" at bounding box center [89, 32] width 178 height 32
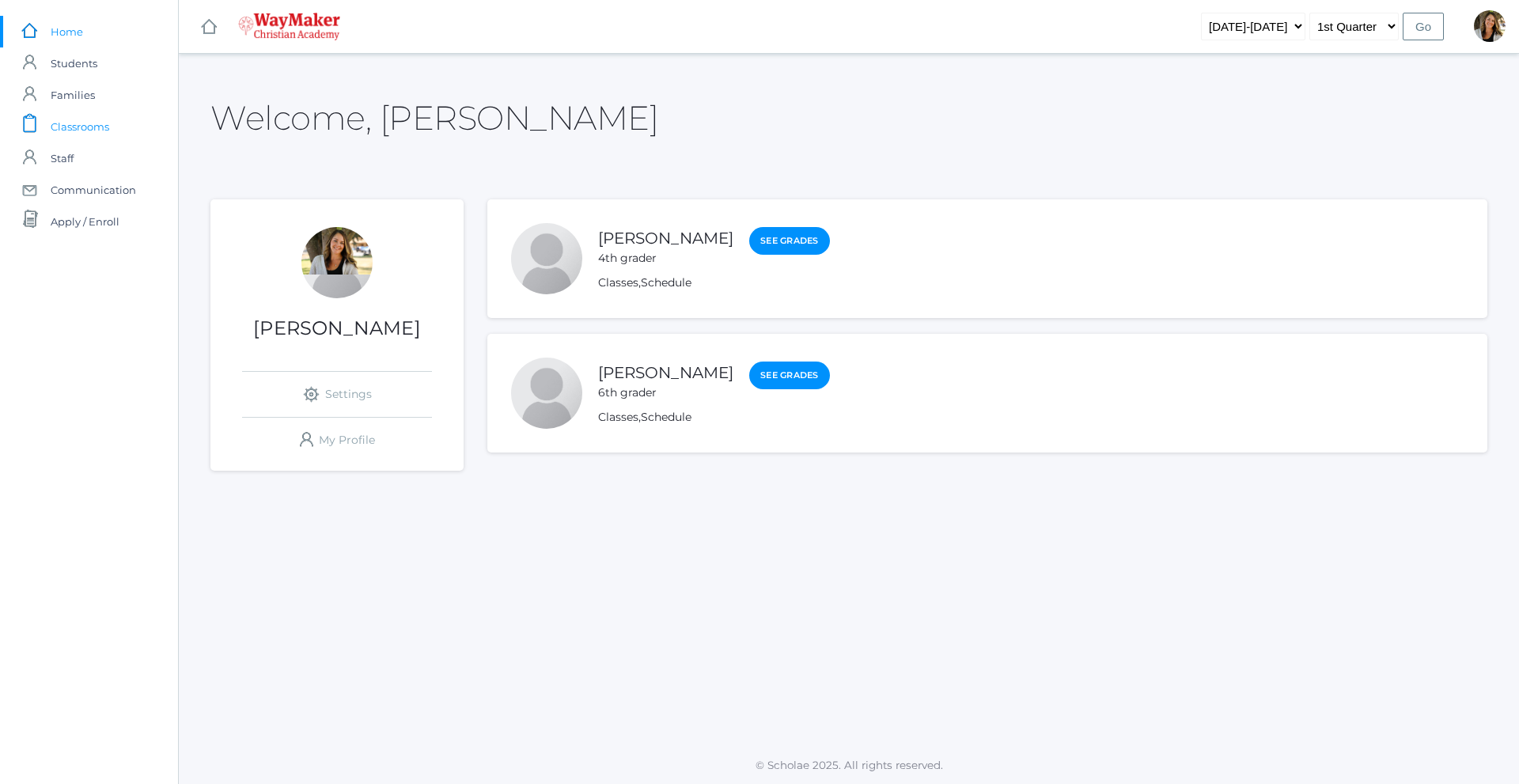
click at [78, 126] on span "Classrooms" at bounding box center [80, 126] width 59 height 32
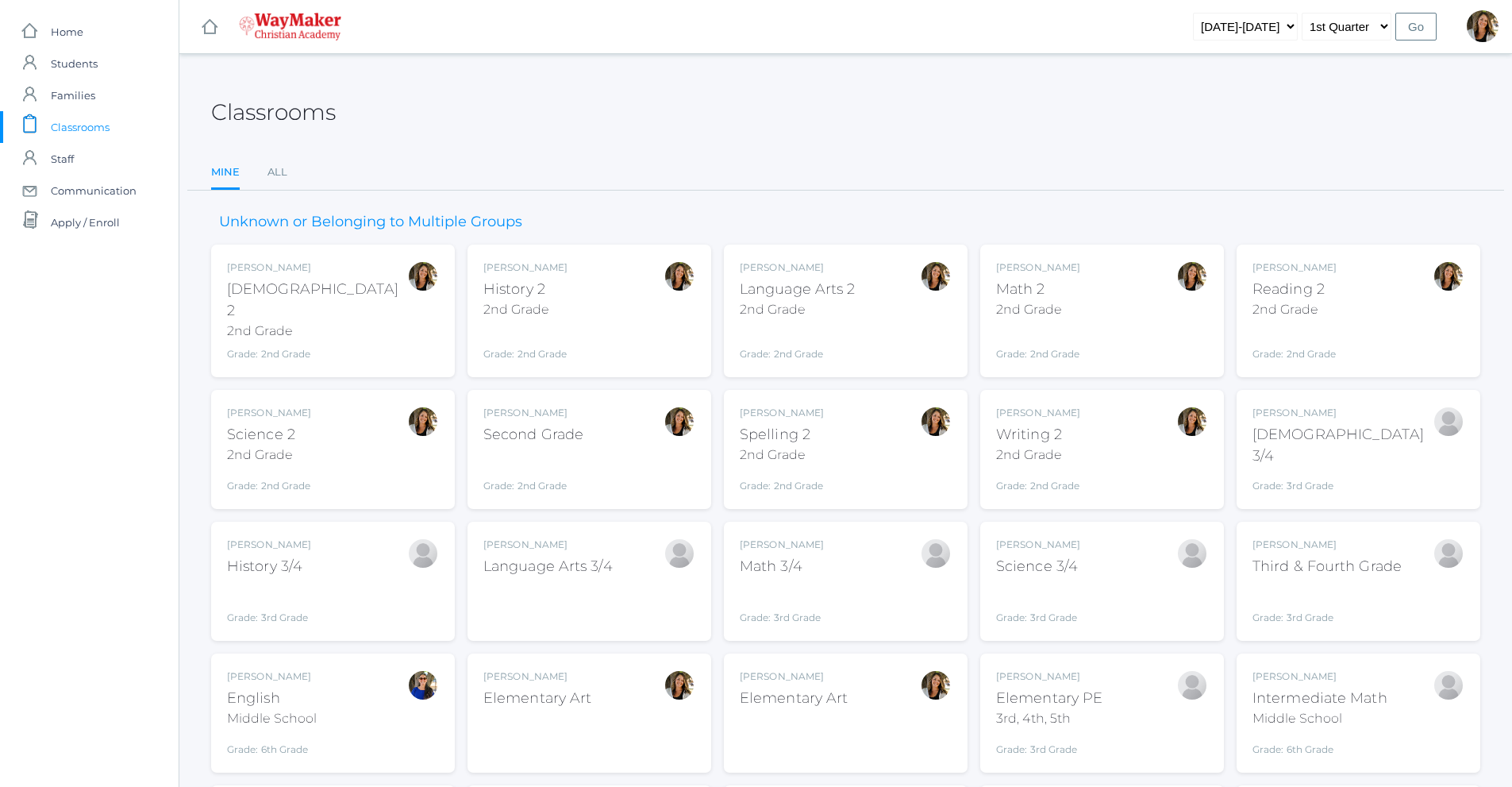
click at [1293, 310] on div "2nd Grade" at bounding box center [1295, 310] width 84 height 19
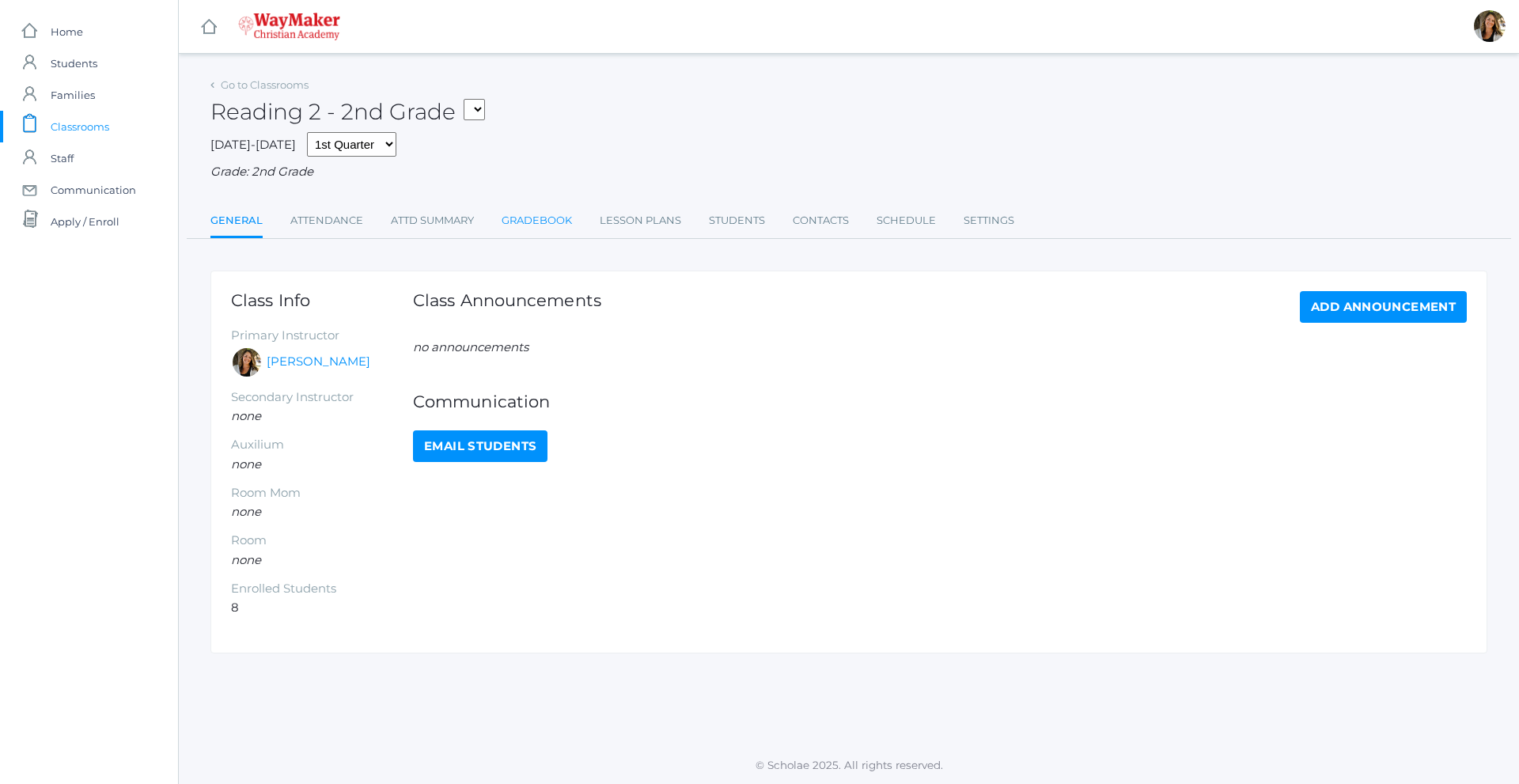
click at [561, 216] on link "Gradebook" at bounding box center [537, 221] width 70 height 32
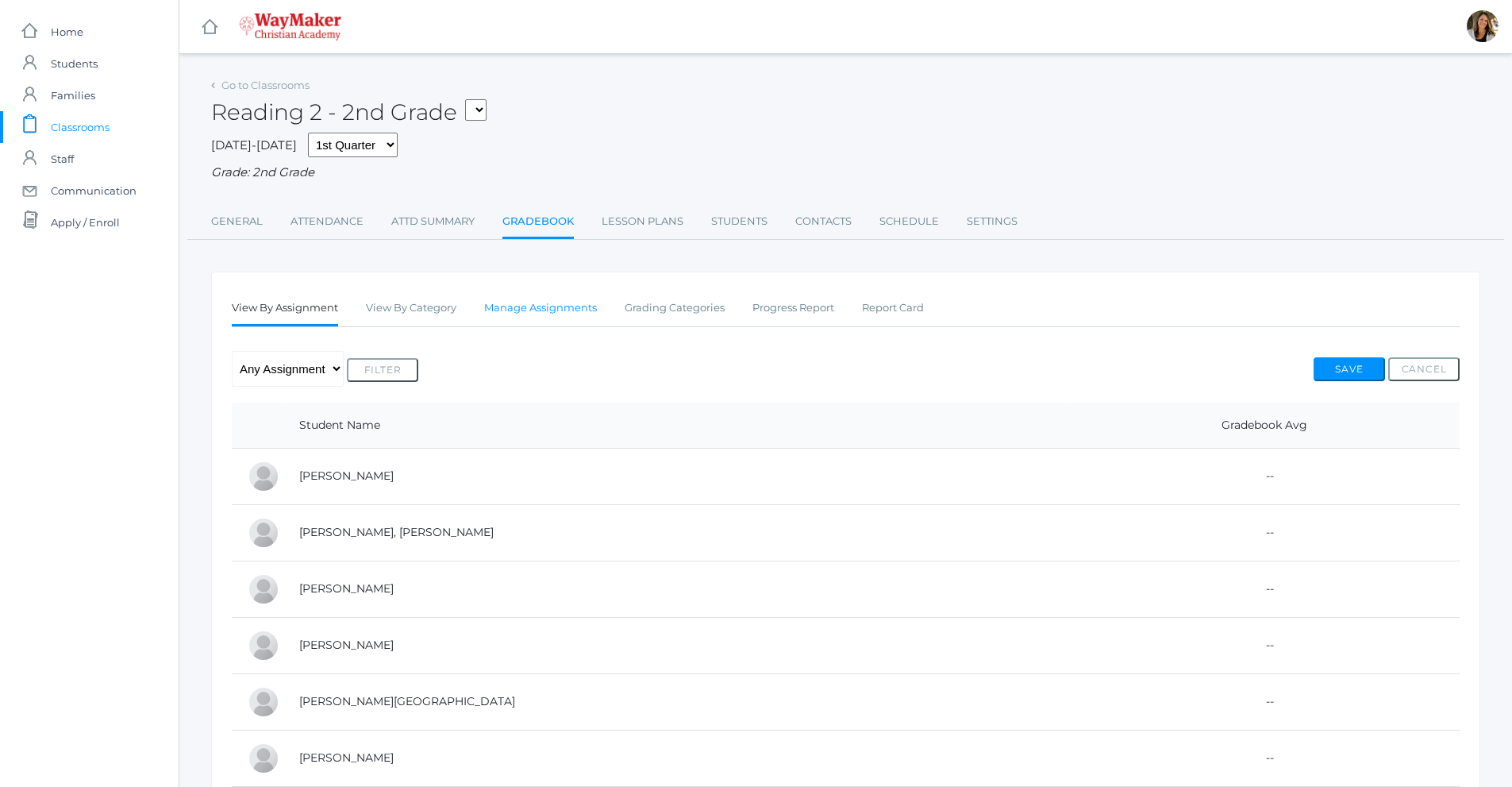
click at [561, 305] on link "Manage Assignments" at bounding box center [541, 308] width 113 height 32
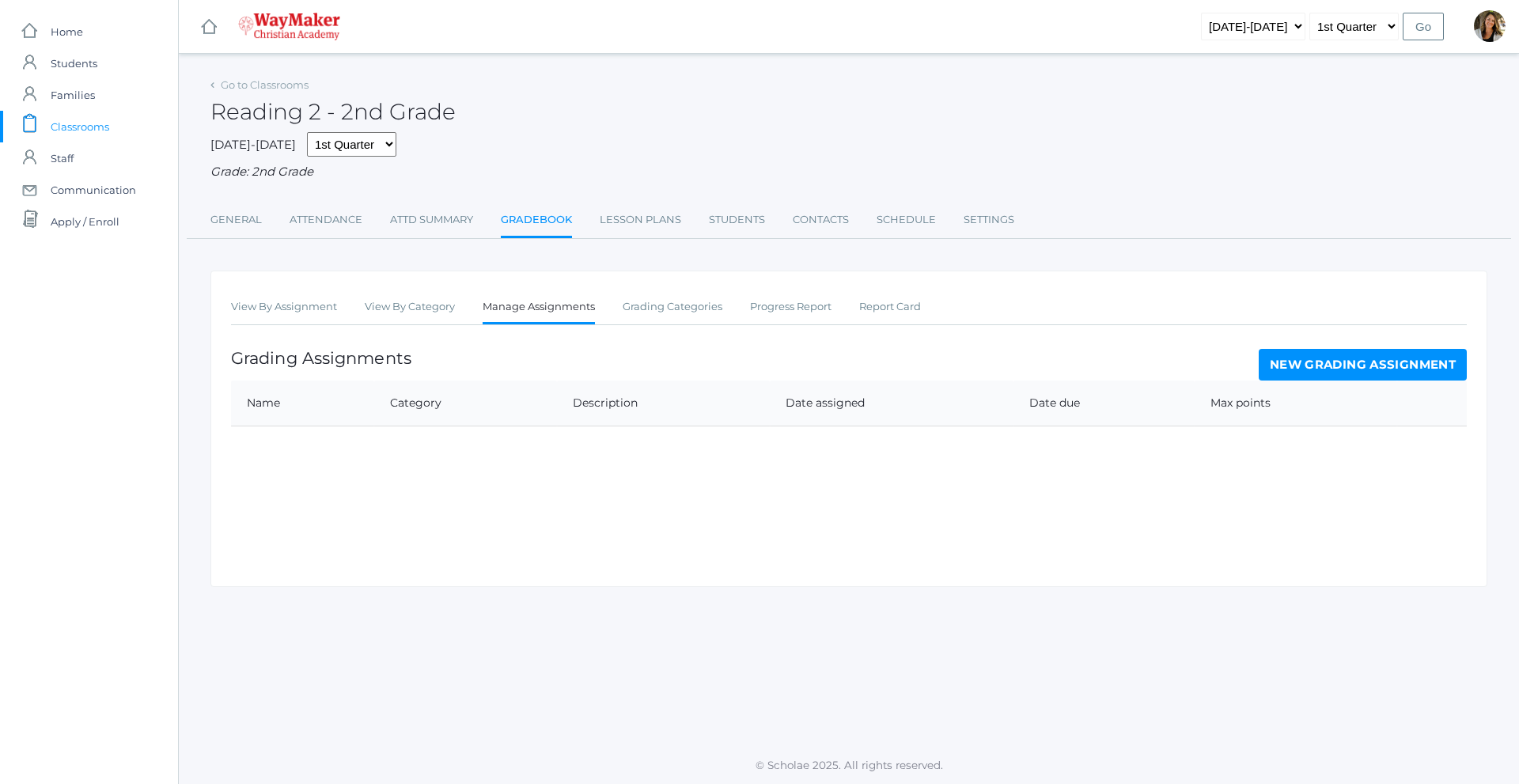
click at [1365, 375] on link "New Grading Assignment" at bounding box center [1362, 364] width 208 height 32
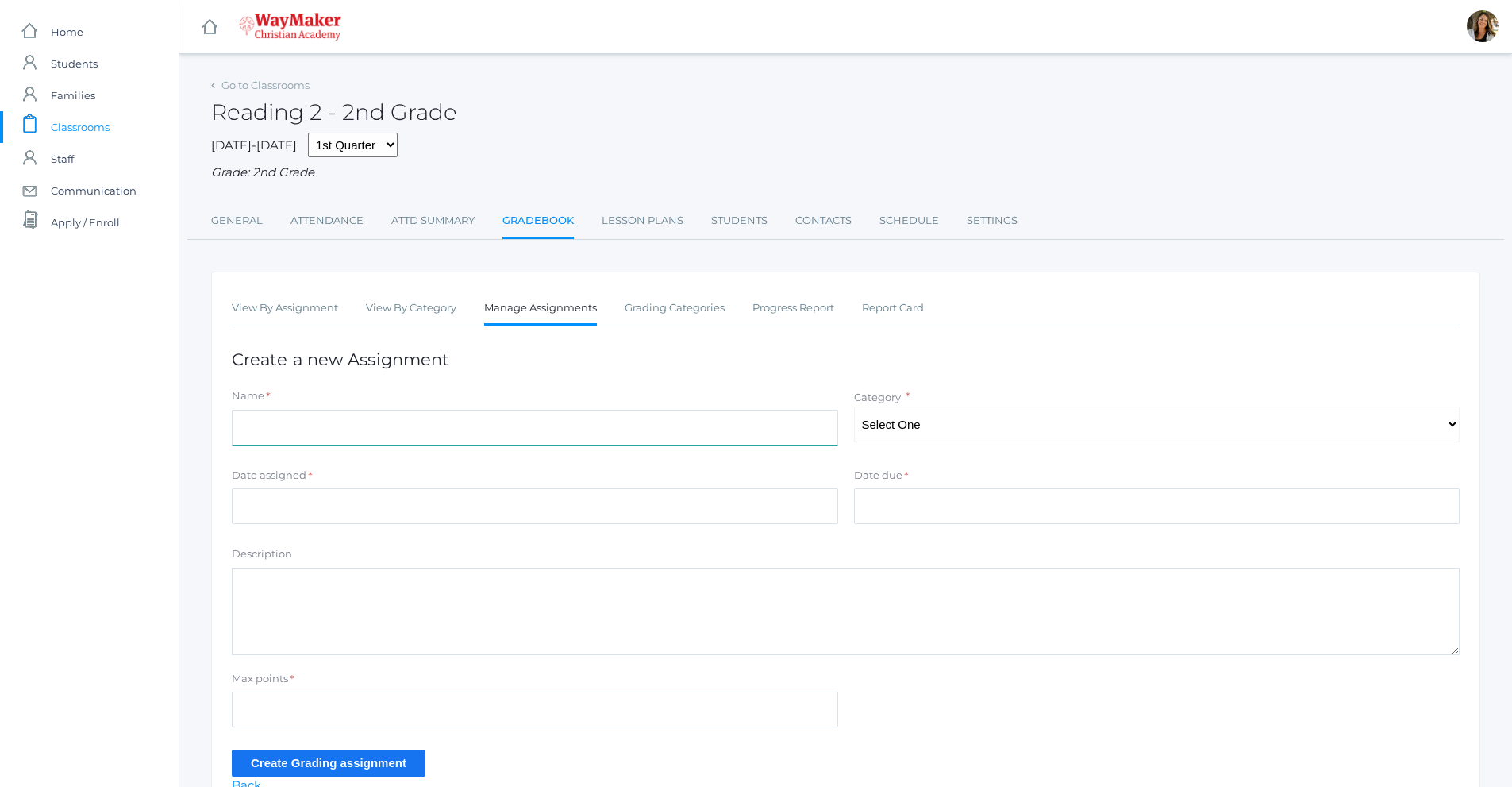
click at [374, 434] on input "Name" at bounding box center [535, 427] width 607 height 36
click at [255, 90] on link "Go to Classrooms" at bounding box center [265, 84] width 88 height 12
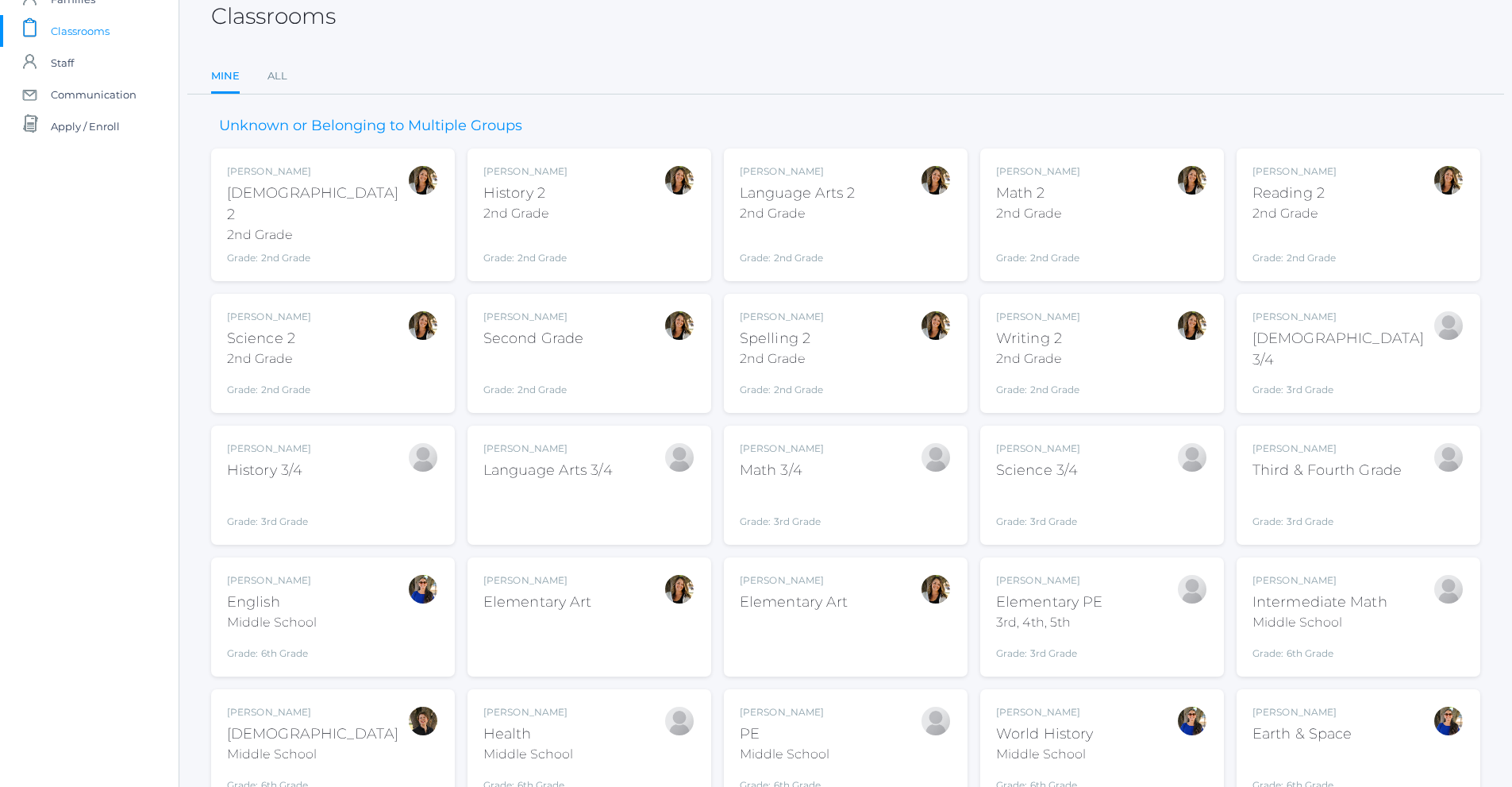
scroll to position [79, 0]
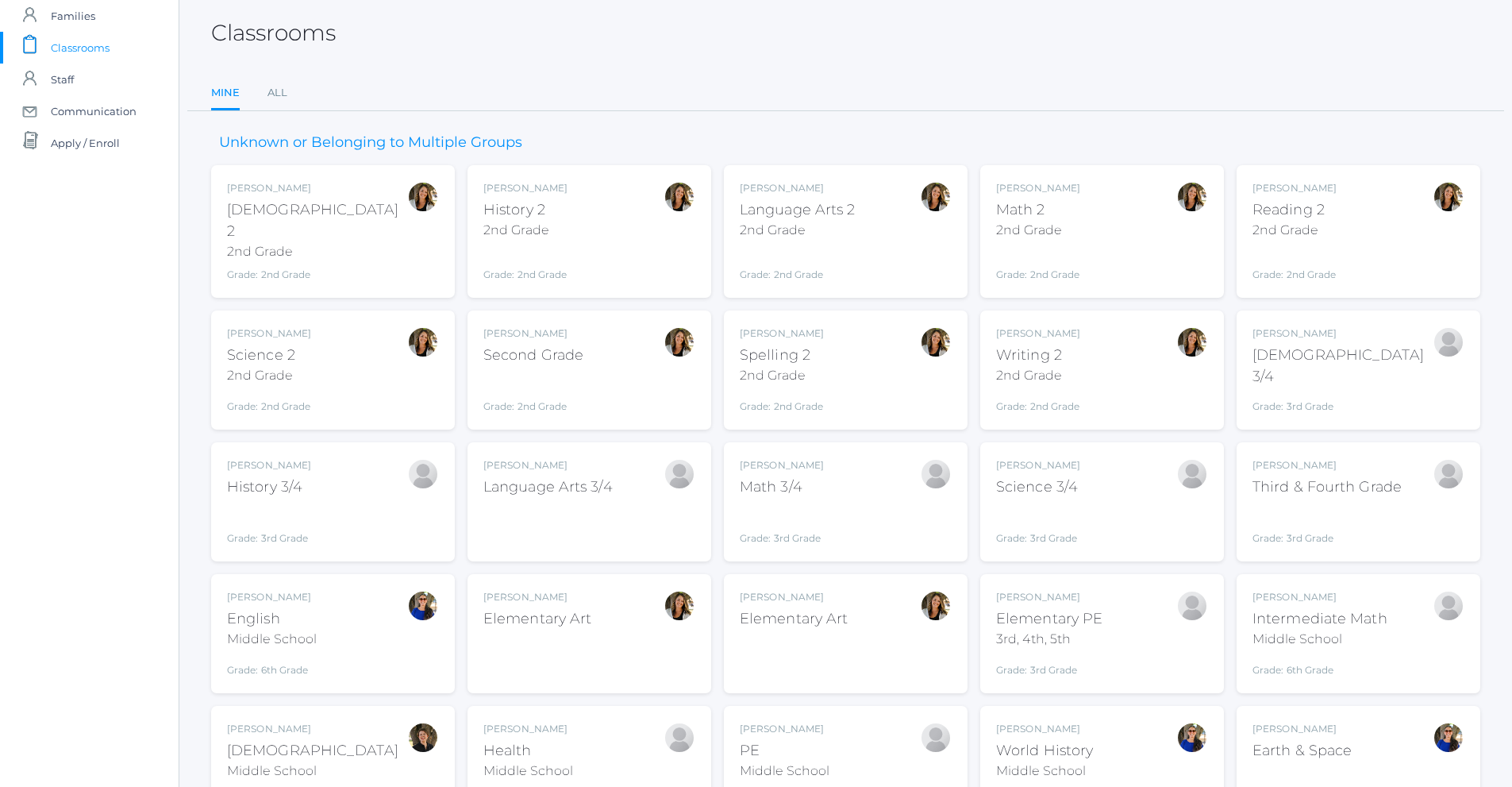
click at [798, 224] on div "2nd Grade" at bounding box center [798, 230] width 116 height 19
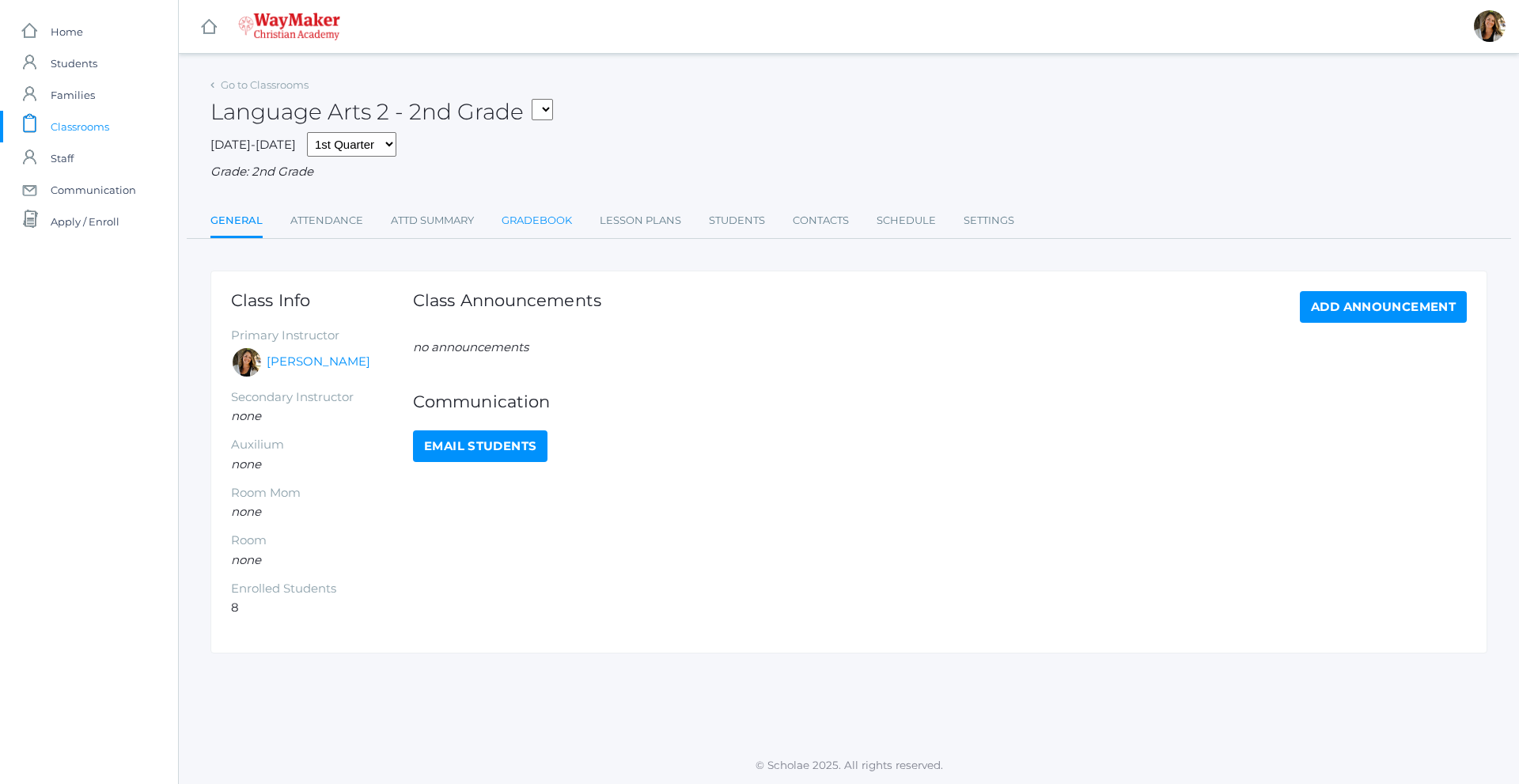
click at [567, 220] on link "Gradebook" at bounding box center [537, 221] width 70 height 32
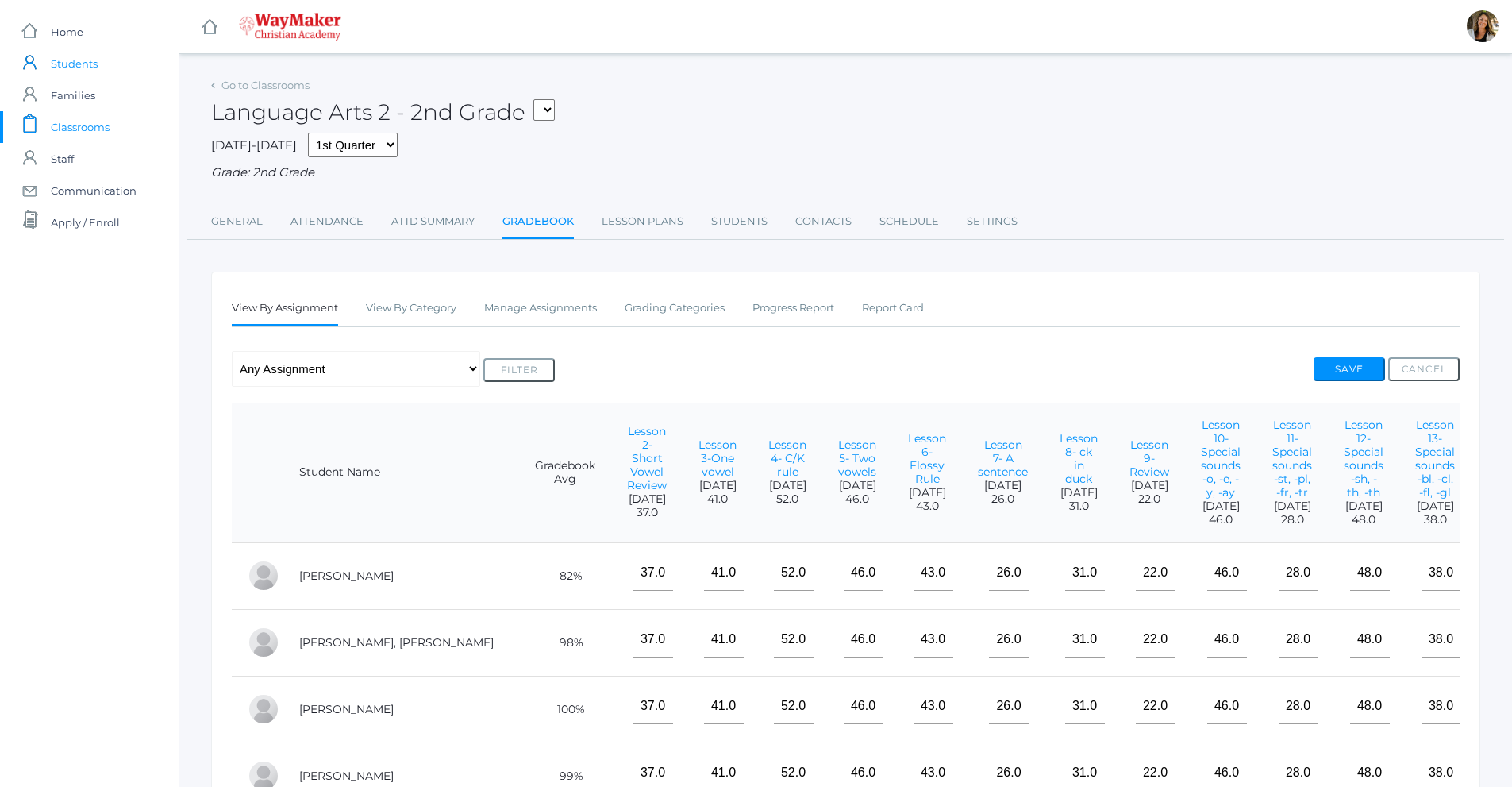
click at [116, 63] on link "icons/user/plain Created with Sketch. Students" at bounding box center [89, 63] width 178 height 32
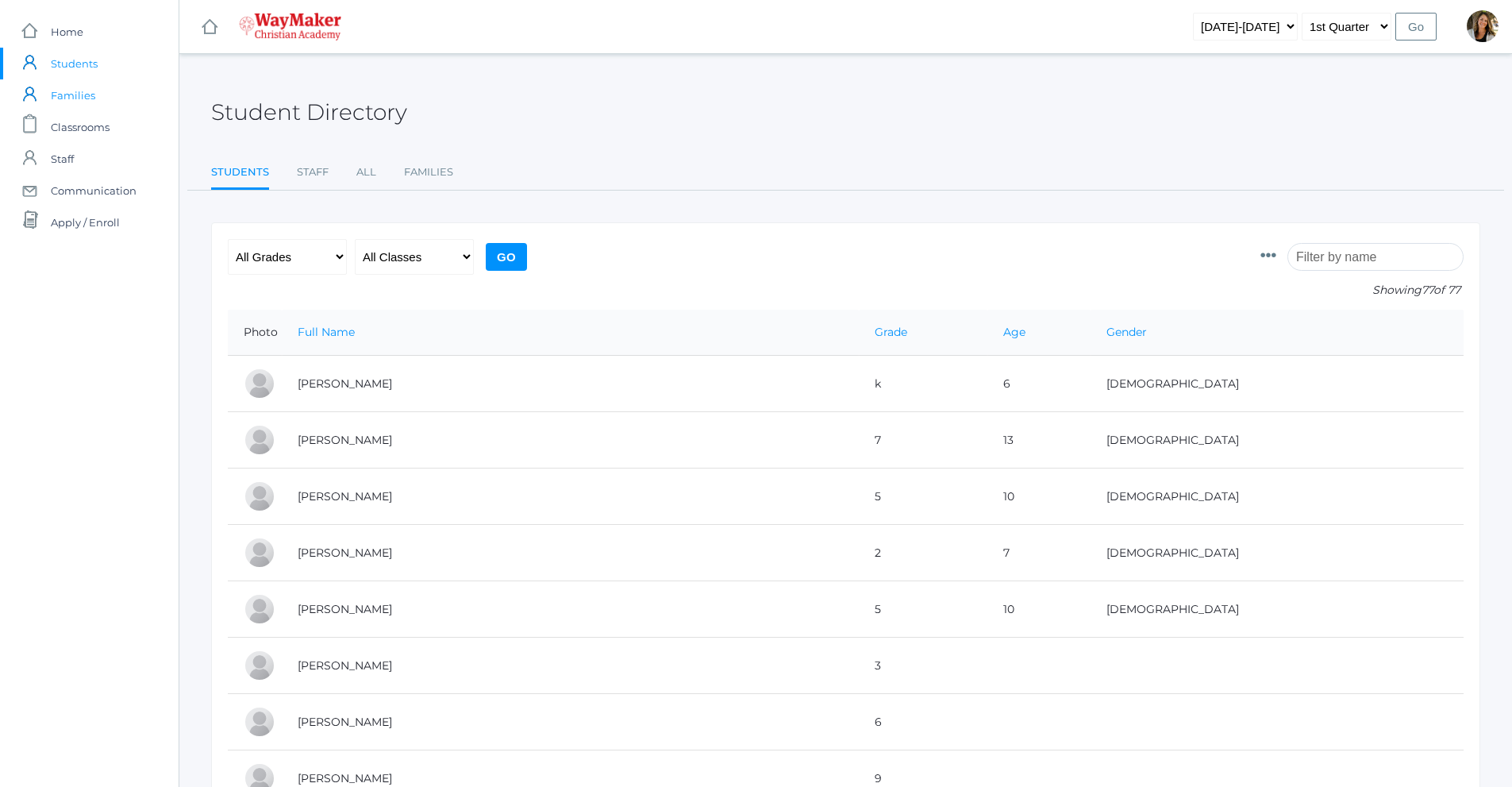
click at [102, 89] on link "icons/user/plain Created with Sketch. Families" at bounding box center [89, 95] width 178 height 32
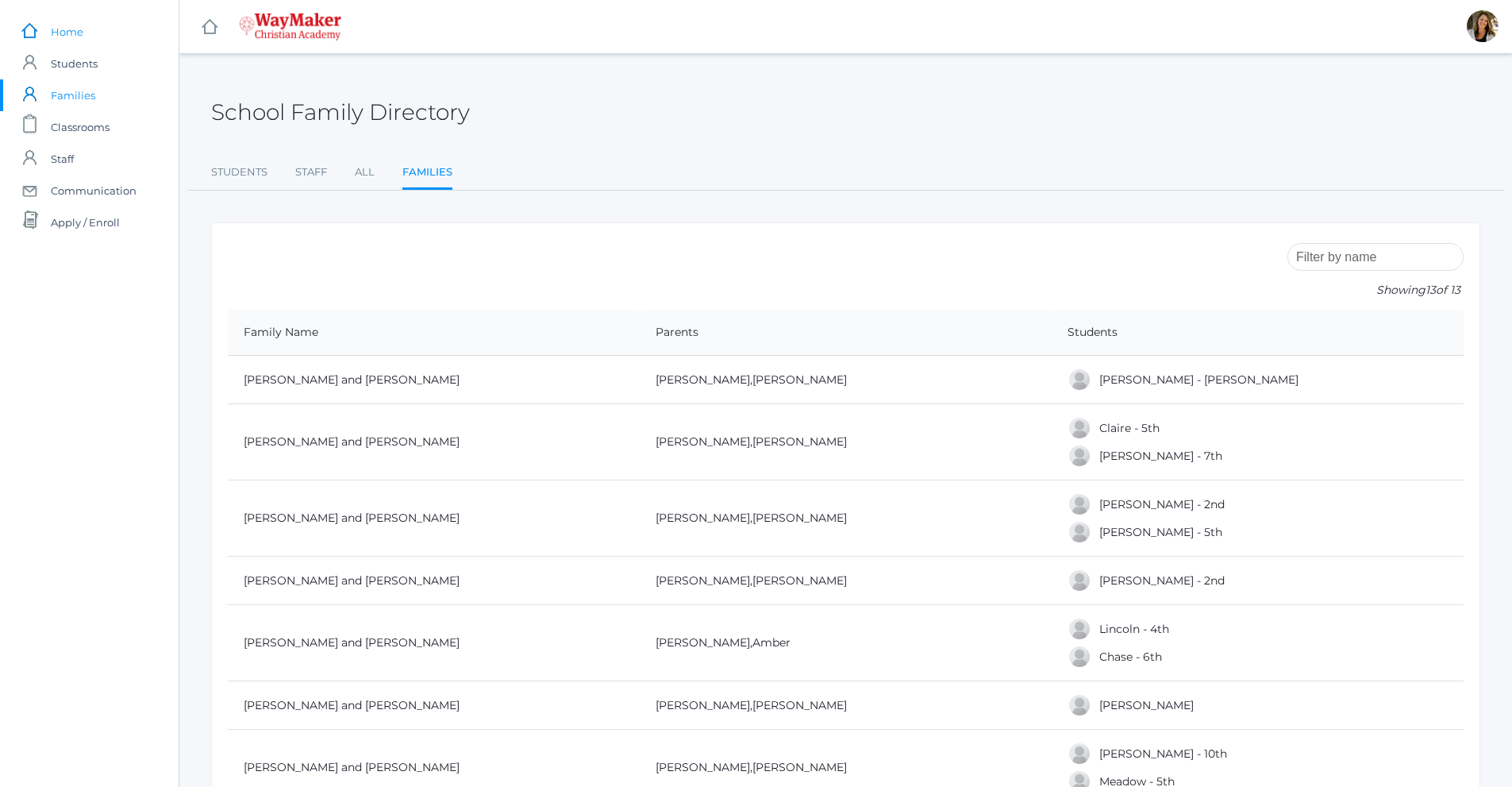
click at [87, 35] on link "icons/ui/navigation/home Created with Sketch. Home" at bounding box center [89, 32] width 178 height 32
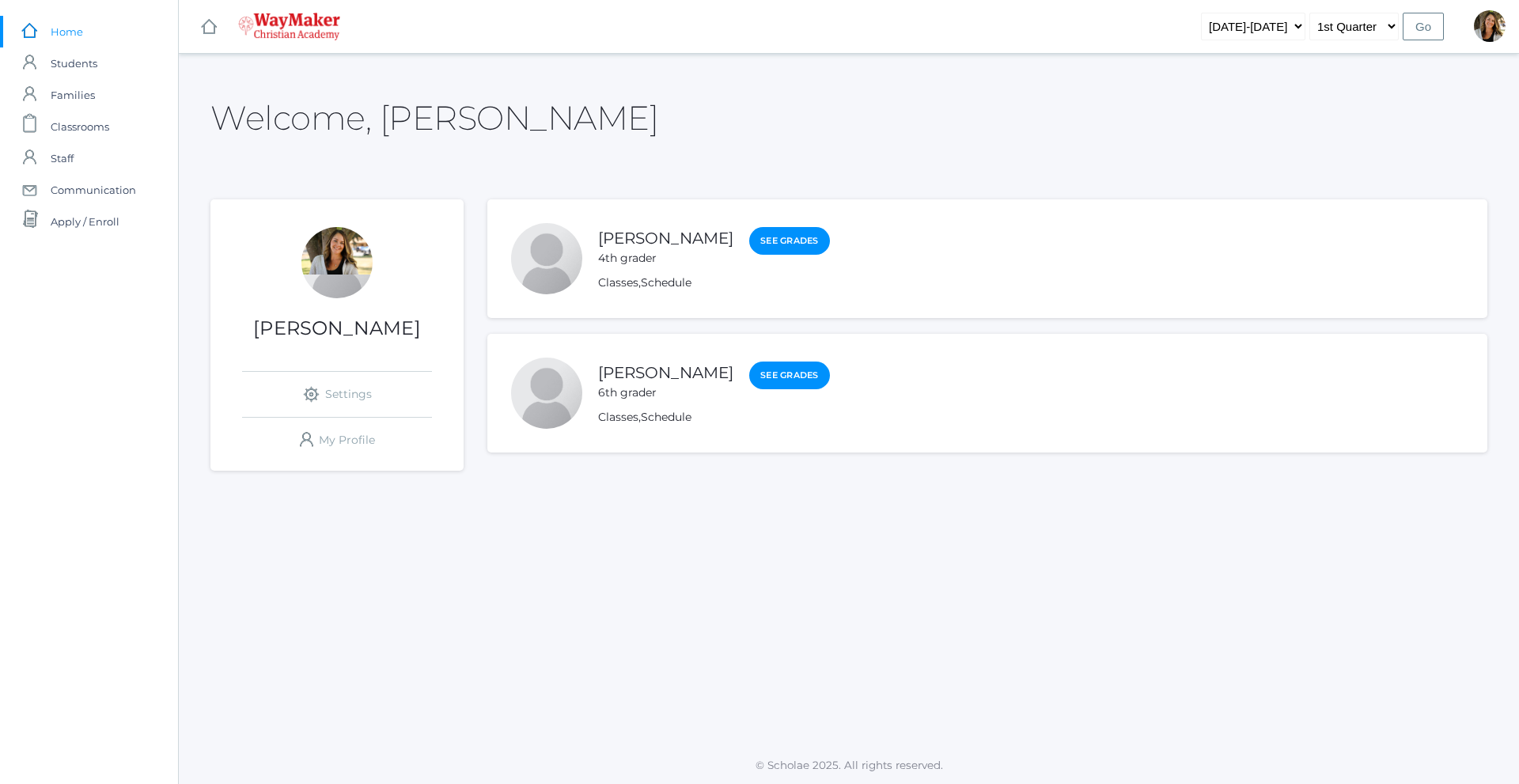
click at [759, 255] on div "Lincoln Farnes 4th grader See Grades" at bounding box center [714, 246] width 232 height 40
click at [767, 241] on link "See Grades" at bounding box center [789, 241] width 81 height 29
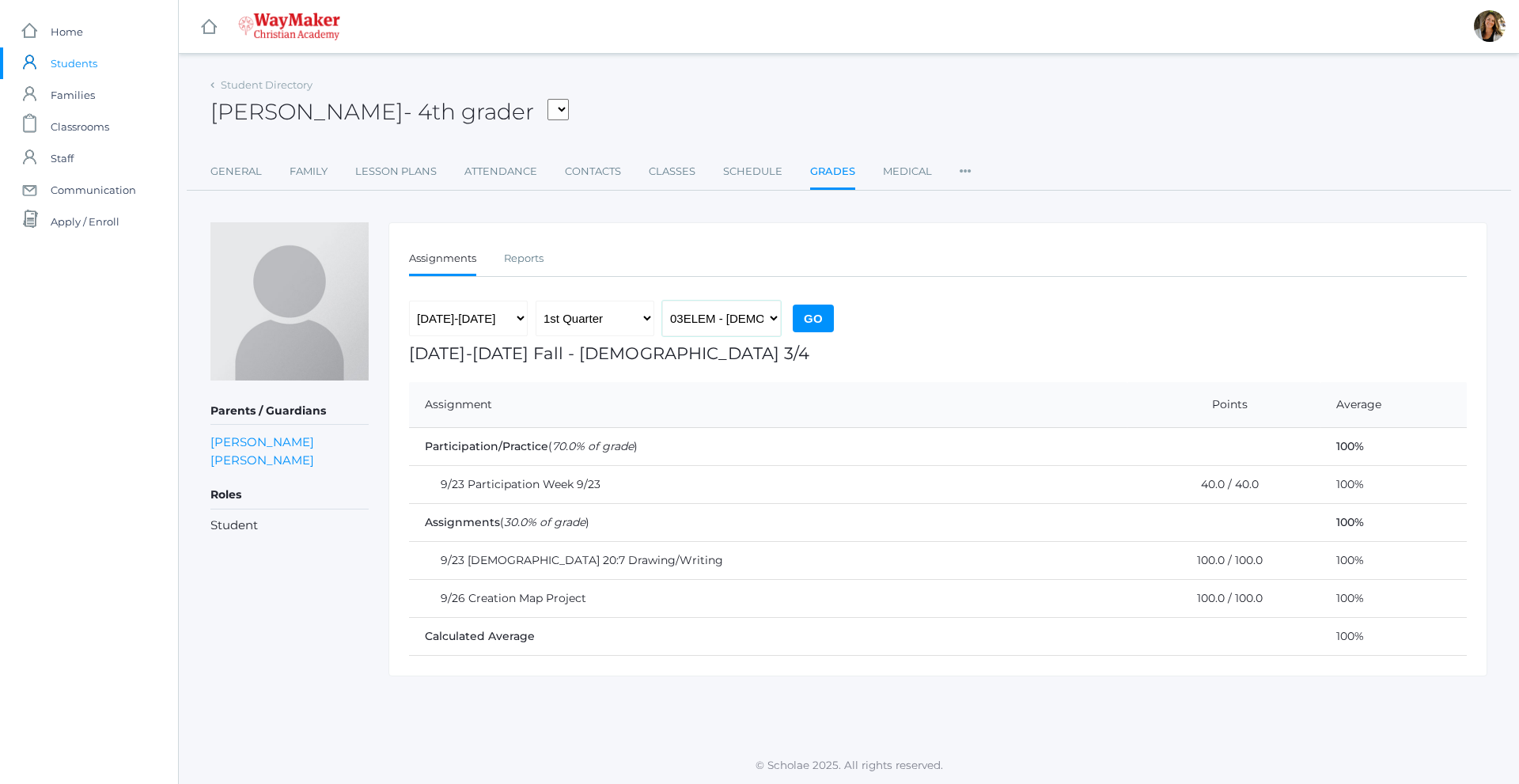
click at [735, 323] on select "03ELEM - [DEMOGRAPHIC_DATA] 3/4 ELEMART - Elementary Art ELEMPE - Elementary PE…" at bounding box center [721, 318] width 118 height 36
select select "2575"
click at [662, 300] on select "03ELEM - [DEMOGRAPHIC_DATA] 3/4 ELEMART - Elementary Art ELEMPE - Elementary PE…" at bounding box center [721, 318] width 118 height 36
click at [811, 316] on input "Go" at bounding box center [813, 319] width 41 height 28
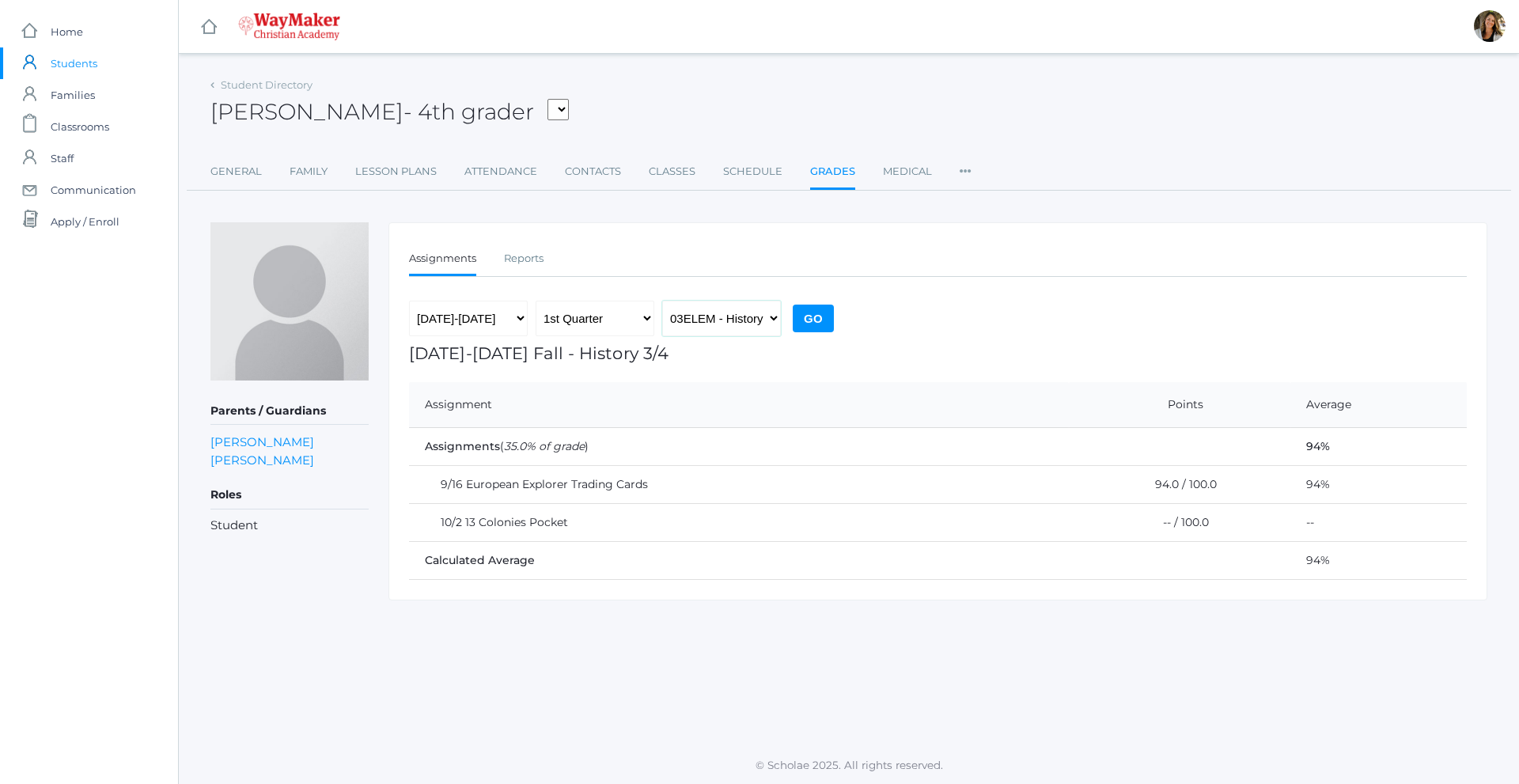
click at [752, 322] on select "03ELEM - [DEMOGRAPHIC_DATA] 3/4 ELEMART - Elementary Art ELEMPE - Elementary PE…" at bounding box center [721, 318] width 118 height 36
select select "2612"
click at [662, 300] on select "03ELEM - [DEMOGRAPHIC_DATA] 3/4 ELEMART - Elementary Art ELEMPE - Elementary PE…" at bounding box center [721, 318] width 118 height 36
click at [806, 315] on input "Go" at bounding box center [813, 319] width 41 height 28
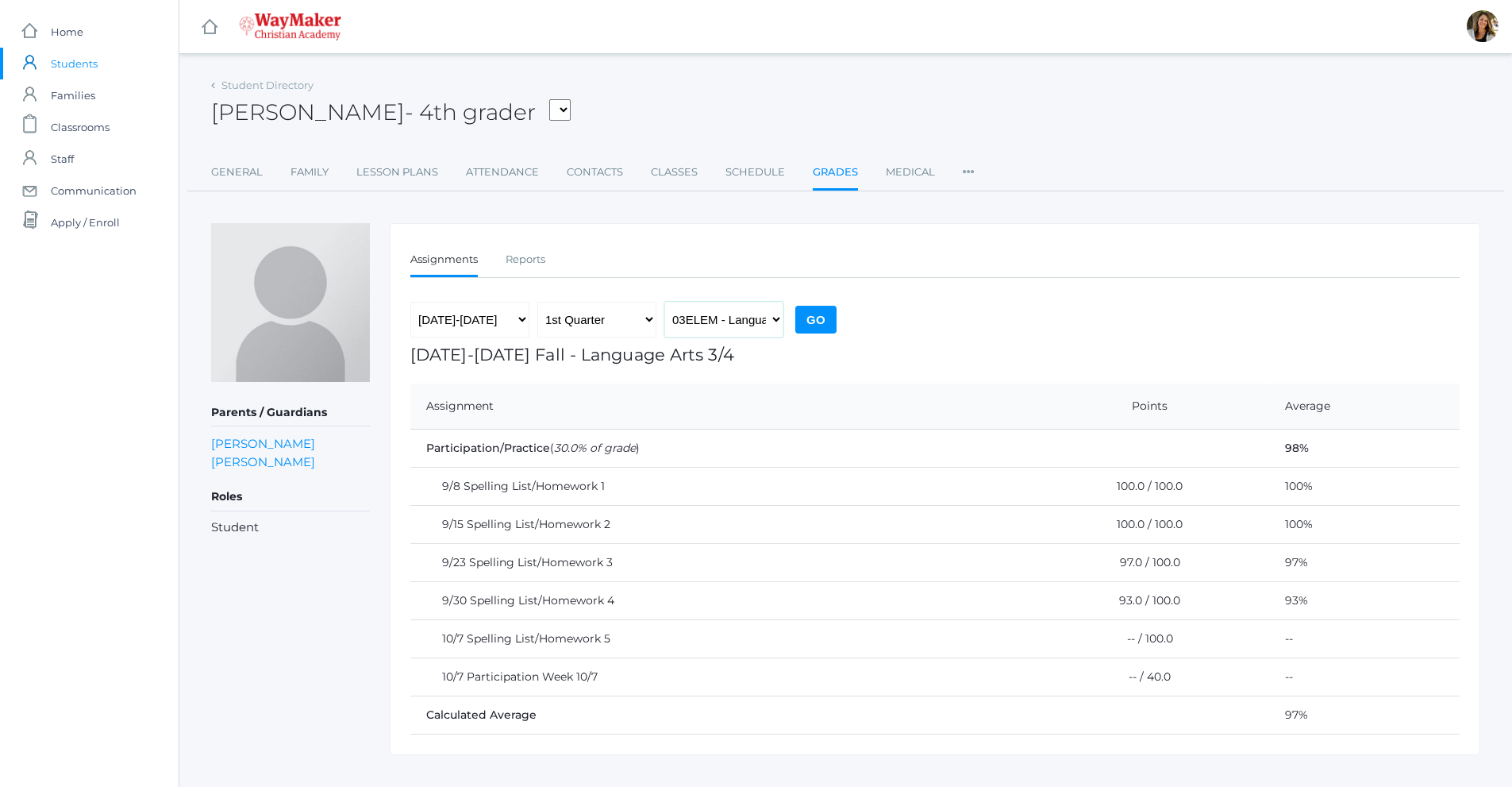
click at [766, 321] on select "03ELEM - [DEMOGRAPHIC_DATA] 3/4 ELEMART - Elementary Art ELEMPE - Elementary PE…" at bounding box center [723, 319] width 119 height 36
select select "2573"
click at [665, 302] on select "03ELEM - [DEMOGRAPHIC_DATA] 3/4 ELEMART - Elementary Art ELEMPE - Elementary PE…" at bounding box center [723, 319] width 119 height 36
click at [812, 323] on input "Go" at bounding box center [816, 320] width 41 height 28
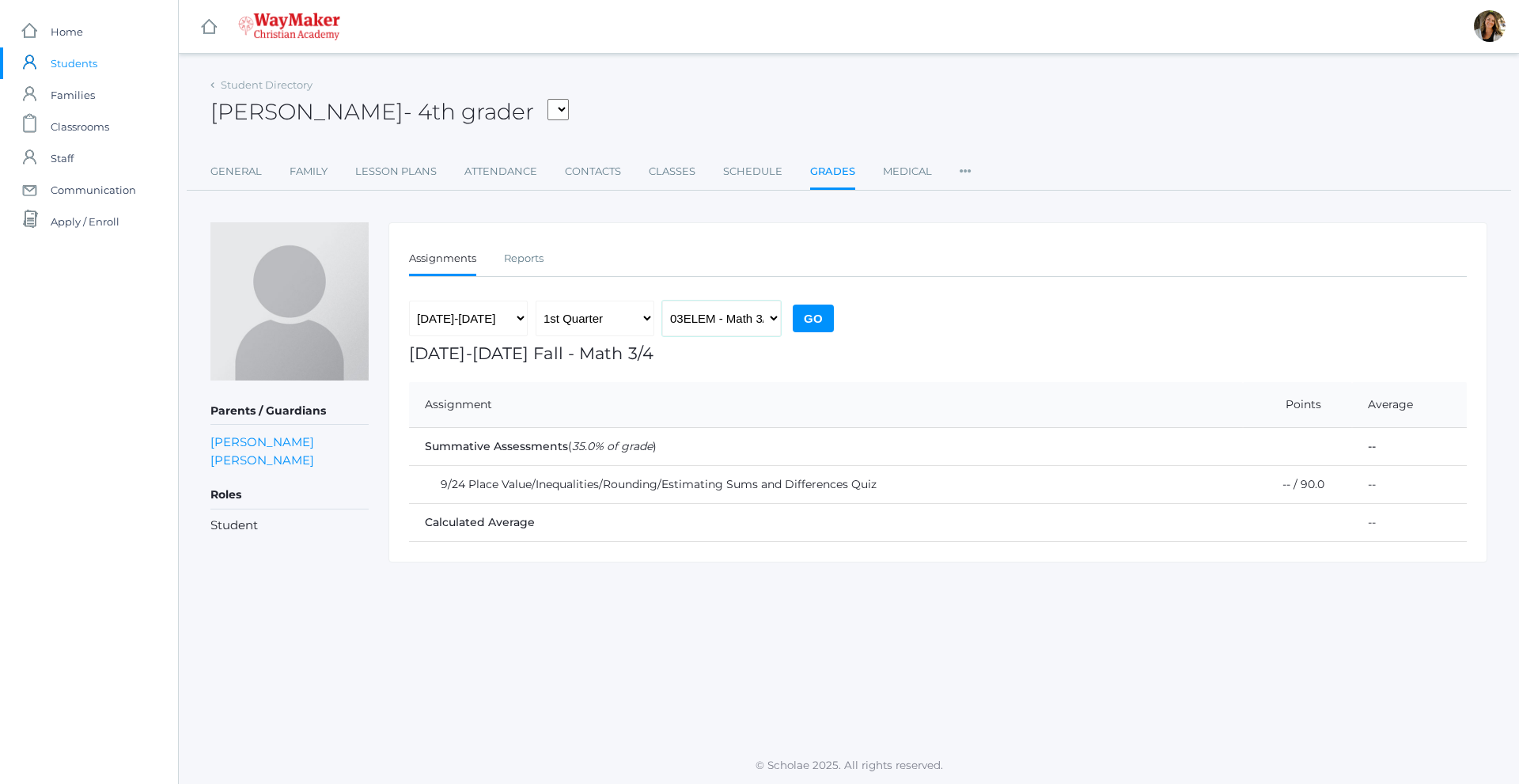
click at [756, 327] on select "03ELEM - [DEMOGRAPHIC_DATA] 3/4 ELEMART - Elementary Art ELEMPE - Elementary PE…" at bounding box center [721, 318] width 118 height 36
select select "2574"
click at [662, 300] on select "03ELEM - [DEMOGRAPHIC_DATA] 3/4 ELEMART - Elementary Art ELEMPE - Elementary PE…" at bounding box center [721, 318] width 118 height 36
click at [810, 322] on input "Go" at bounding box center [813, 319] width 41 height 28
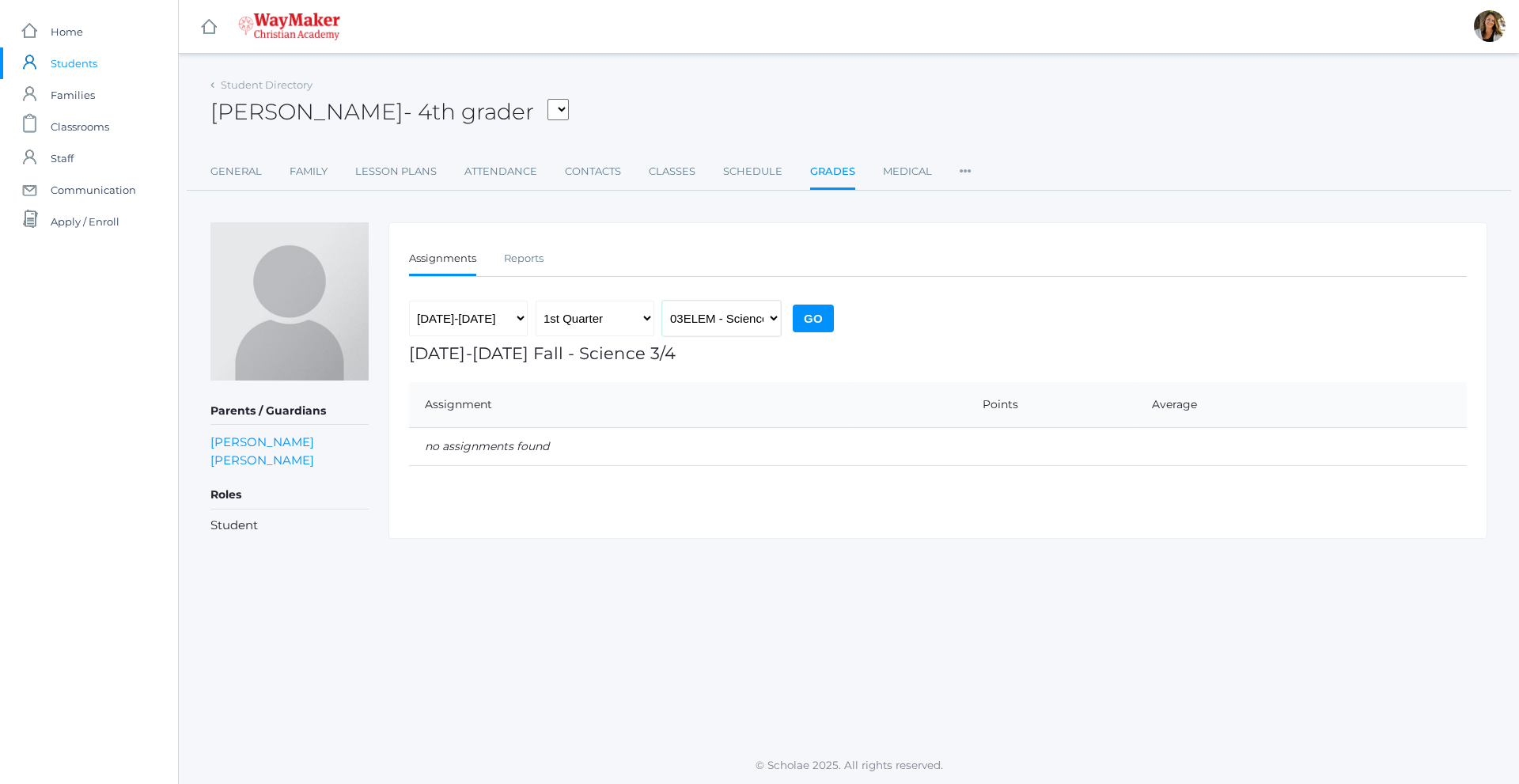
click at [767, 328] on select "03ELEM - Bible 3/4 ELEMART - Elementary Art ELEMPE - Elementary PE 3rd, 4th, 5t…" at bounding box center [721, 318] width 118 height 36
select select "2535"
click at [662, 300] on select "03ELEM - Bible 3/4 ELEMART - Elementary Art ELEMPE - Elementary PE 3rd, 4th, 5t…" at bounding box center [721, 318] width 118 height 36
click at [811, 315] on input "Go" at bounding box center [813, 319] width 41 height 28
click at [104, 37] on link "icons/ui/navigation/home Created with Sketch. Home" at bounding box center [88, 32] width 178 height 32
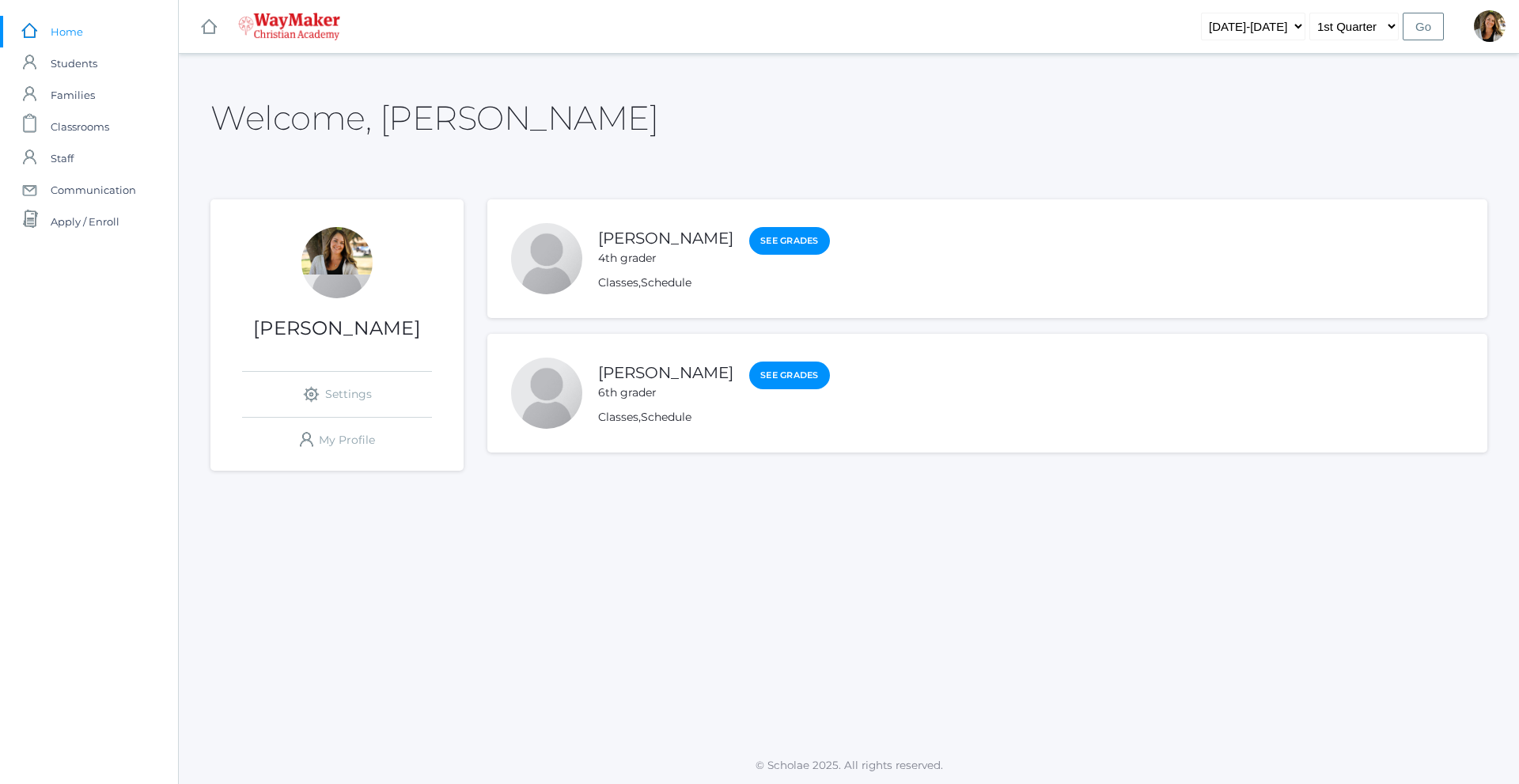
click at [61, 39] on span "Home" at bounding box center [67, 32] width 32 height 32
